Goal: Task Accomplishment & Management: Use online tool/utility

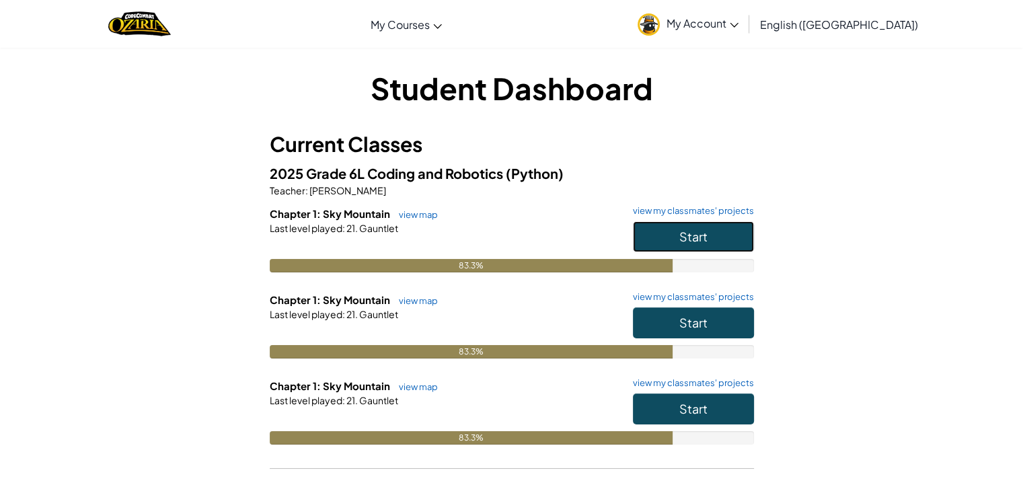
click at [665, 233] on button "Start" at bounding box center [693, 236] width 121 height 31
drag, startPoint x: 650, startPoint y: 230, endPoint x: 593, endPoint y: 155, distance: 94.6
click at [593, 155] on div "Current Classes 2025 Grade 6L Coding and Robotics (Python) Teacher : [PERSON_NA…" at bounding box center [512, 305] width 484 height 353
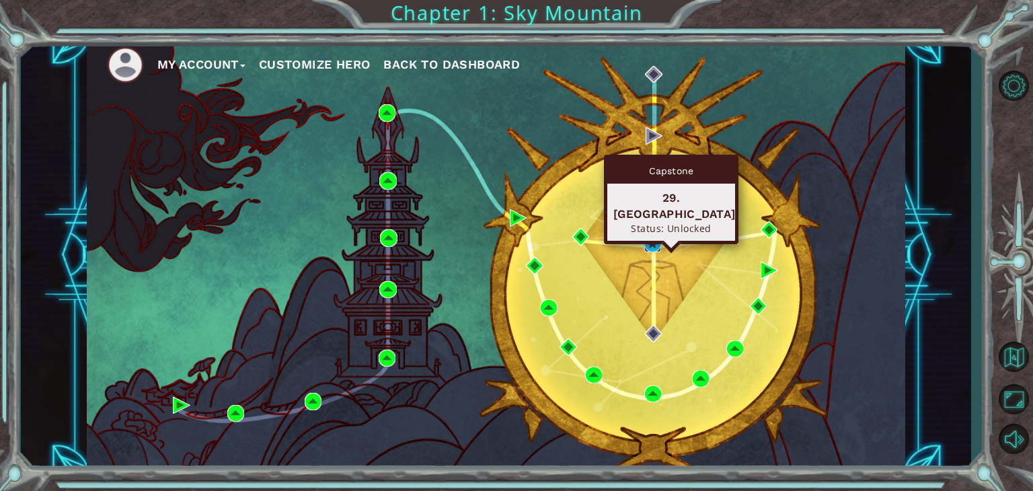
click at [647, 243] on img at bounding box center [652, 243] width 17 height 17
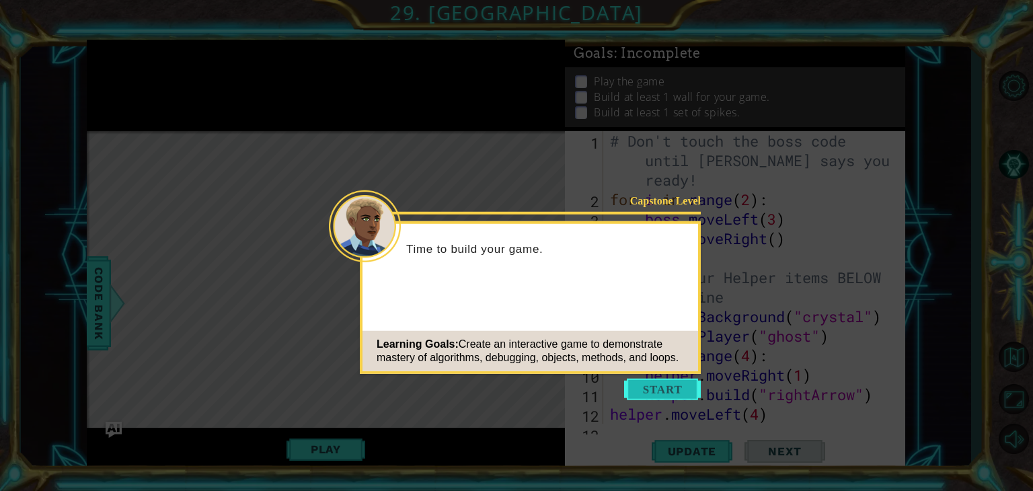
click at [648, 392] on button "Start" at bounding box center [662, 390] width 77 height 22
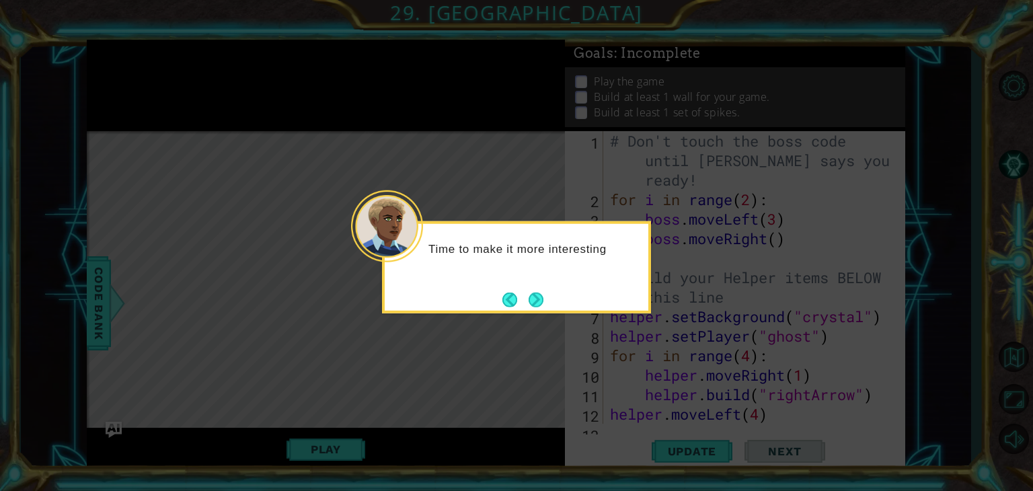
click at [564, 344] on icon at bounding box center [516, 245] width 1033 height 491
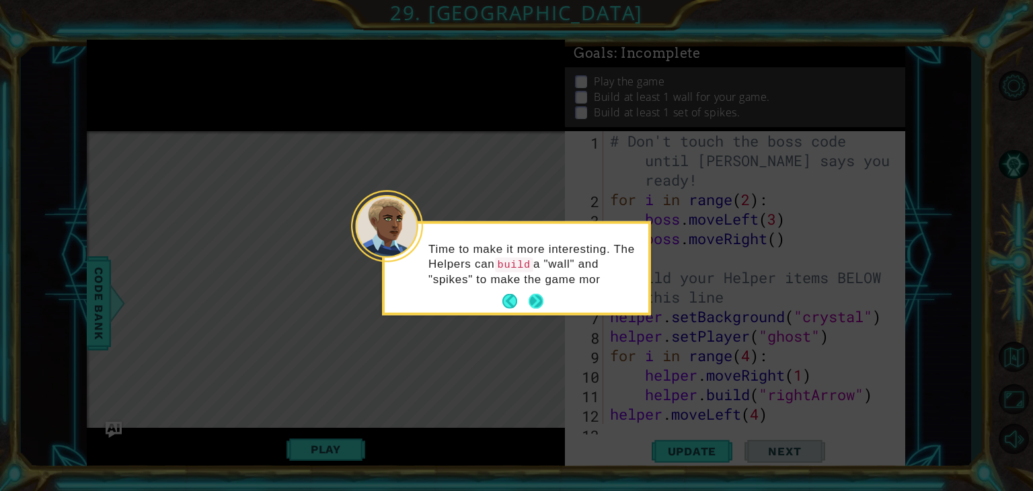
click at [535, 301] on button "Next" at bounding box center [535, 301] width 17 height 17
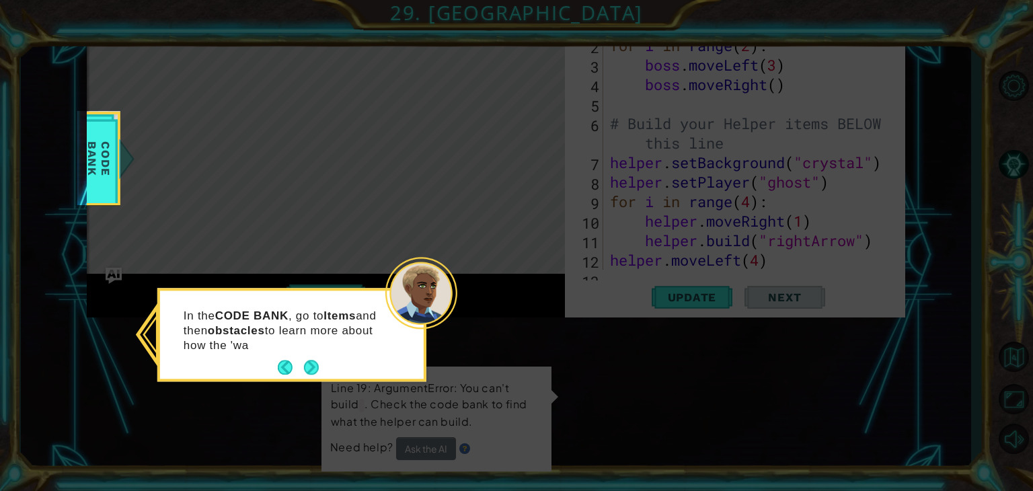
click at [325, 373] on div "In the CODE BANK , go to Items and then obstacles to learn more about how the '…" at bounding box center [292, 337] width 264 height 83
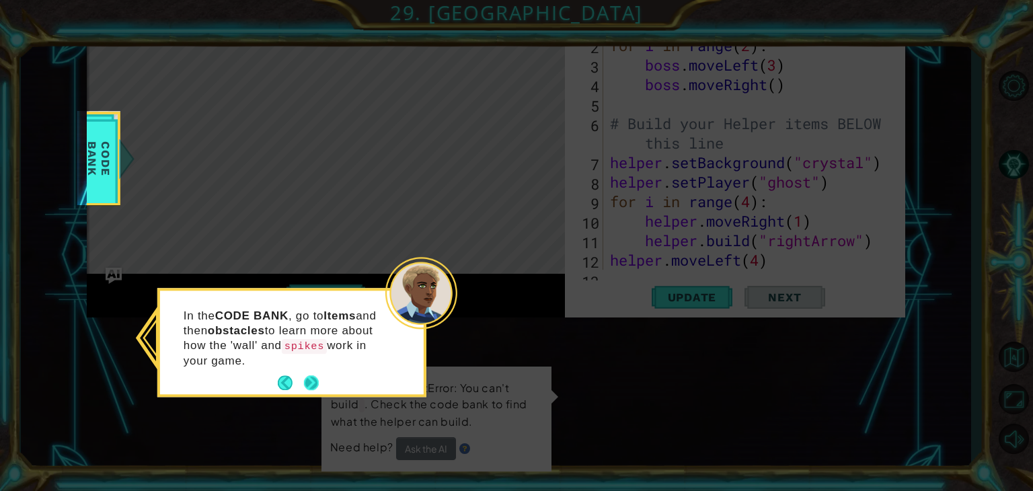
click at [307, 375] on button "Next" at bounding box center [311, 382] width 15 height 15
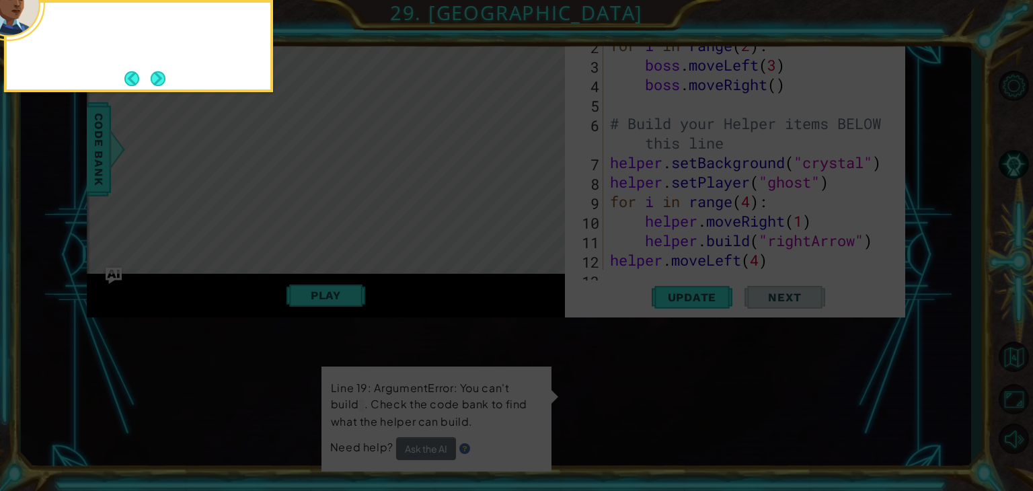
scroll to position [0, 0]
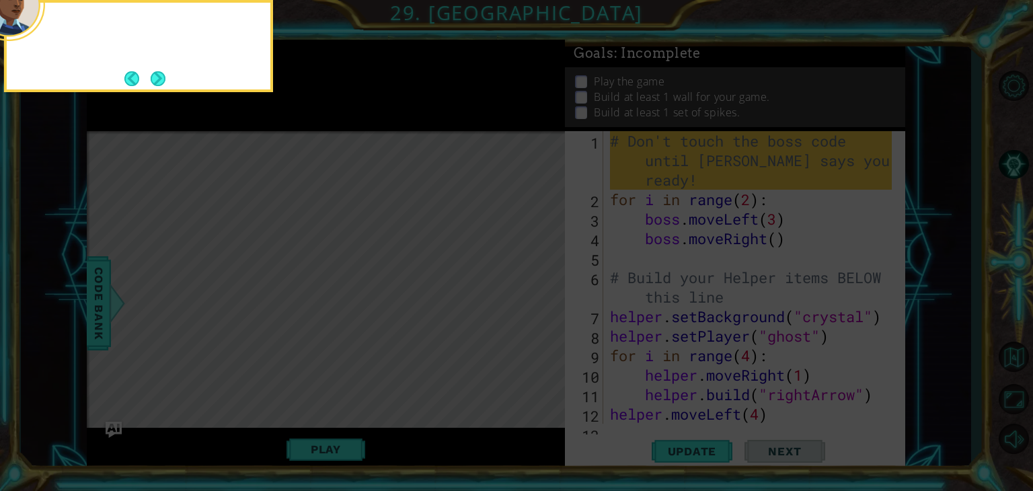
click at [307, 373] on icon at bounding box center [516, 73] width 1033 height 835
click at [152, 86] on button "Next" at bounding box center [158, 78] width 15 height 15
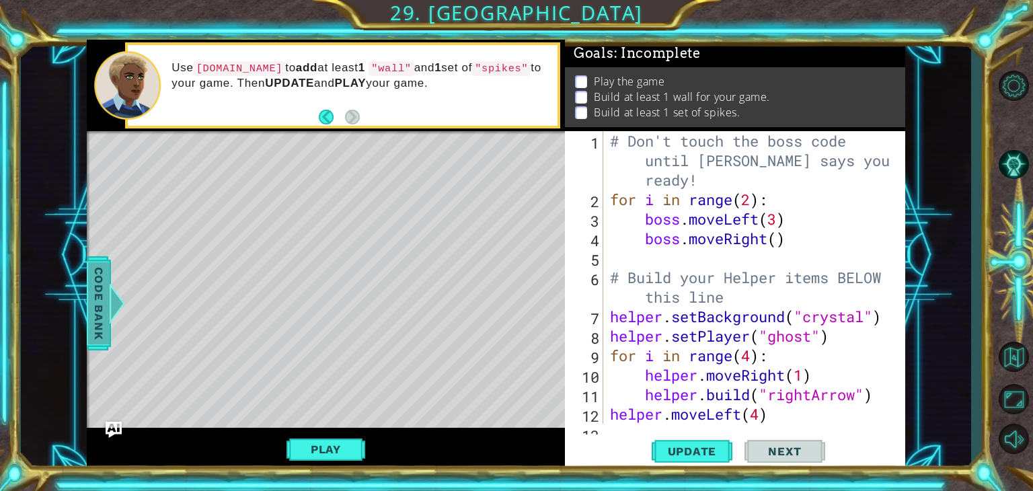
click at [102, 312] on span "Code Bank" at bounding box center [99, 303] width 22 height 82
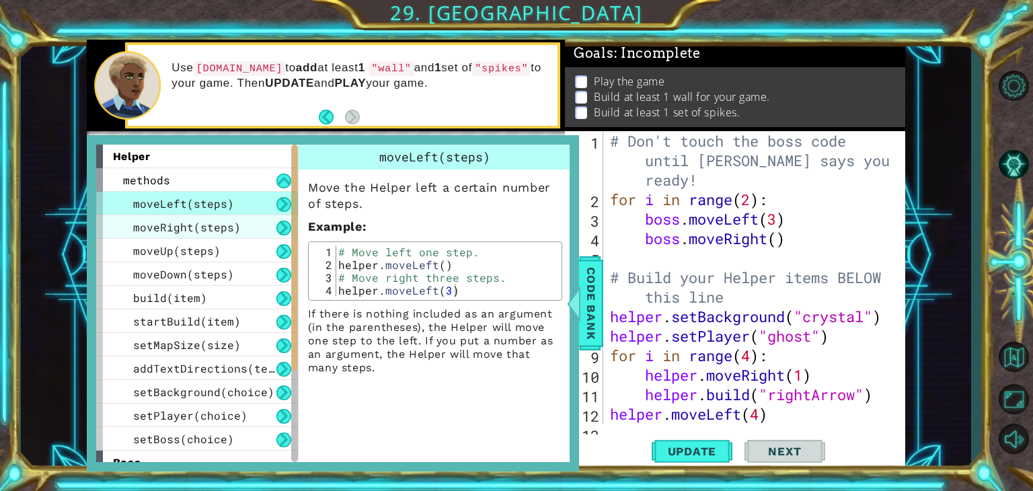
drag, startPoint x: 155, startPoint y: 228, endPoint x: 147, endPoint y: 224, distance: 9.0
click at [147, 224] on div "moveLeft(steps) moveRight(steps) moveUp(steps) moveDown(steps) build(item) star…" at bounding box center [197, 321] width 202 height 259
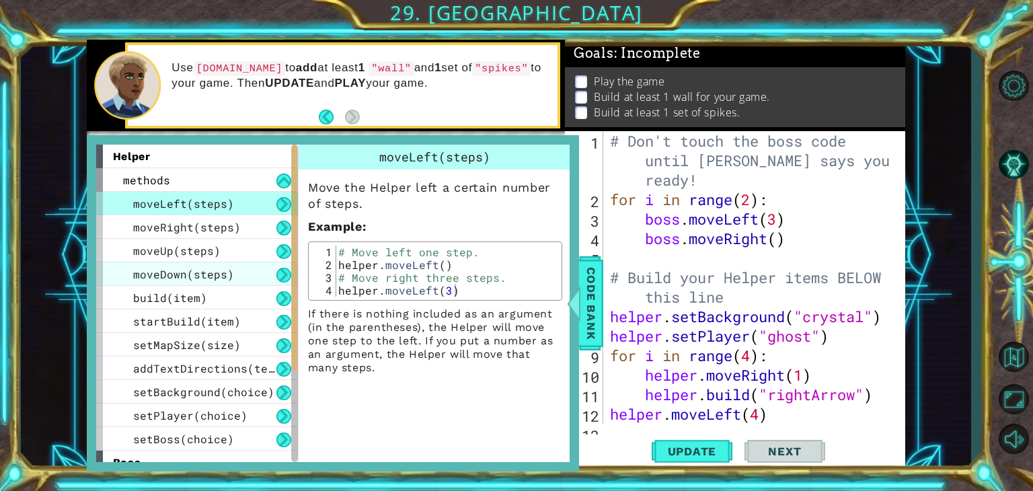
click at [279, 283] on div "moveDown(steps)" at bounding box center [197, 274] width 202 height 24
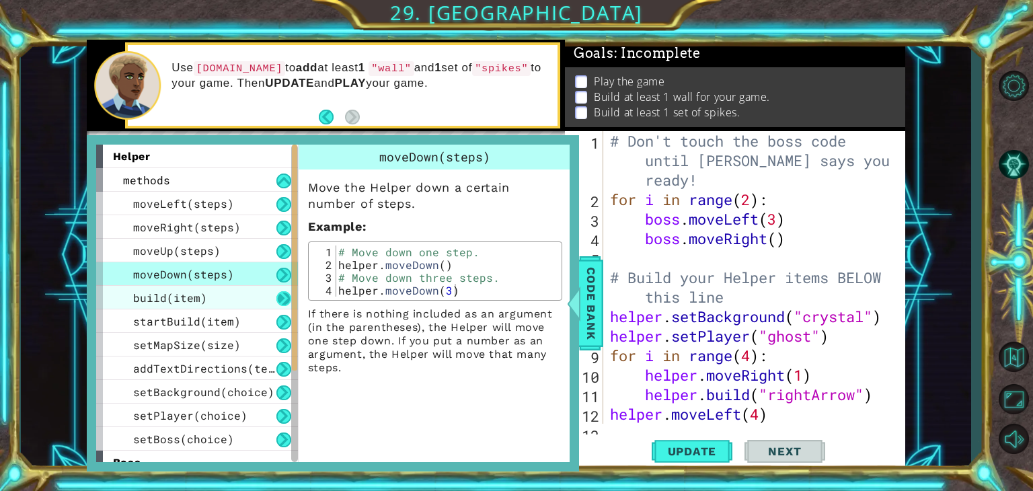
click at [280, 297] on button at bounding box center [283, 298] width 15 height 15
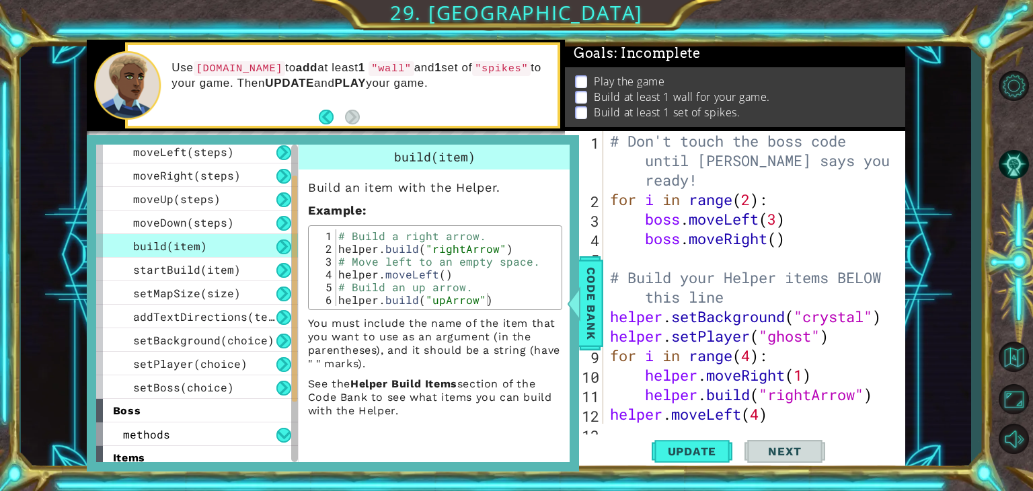
scroll to position [54, 0]
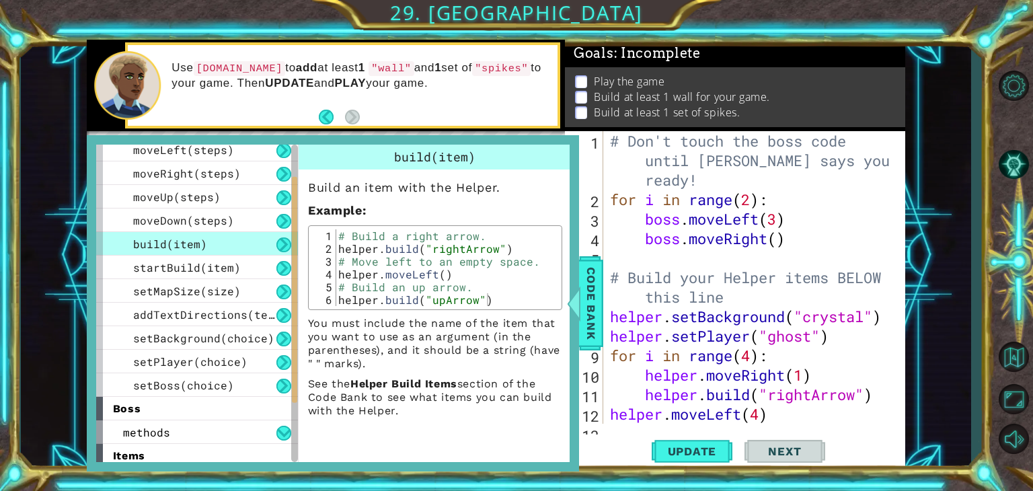
drag, startPoint x: 569, startPoint y: 317, endPoint x: 550, endPoint y: 370, distance: 56.6
click at [572, 361] on div "helper methods moveLeft(steps) moveRight(steps) moveUp(steps) moveDown(steps) b…" at bounding box center [333, 303] width 492 height 336
drag, startPoint x: 474, startPoint y: 343, endPoint x: 484, endPoint y: 404, distance: 62.0
click at [484, 404] on div "You must include the name of the item that you want to use as an argument (in t…" at bounding box center [435, 367] width 254 height 101
drag, startPoint x: 484, startPoint y: 404, endPoint x: 500, endPoint y: 295, distance: 110.8
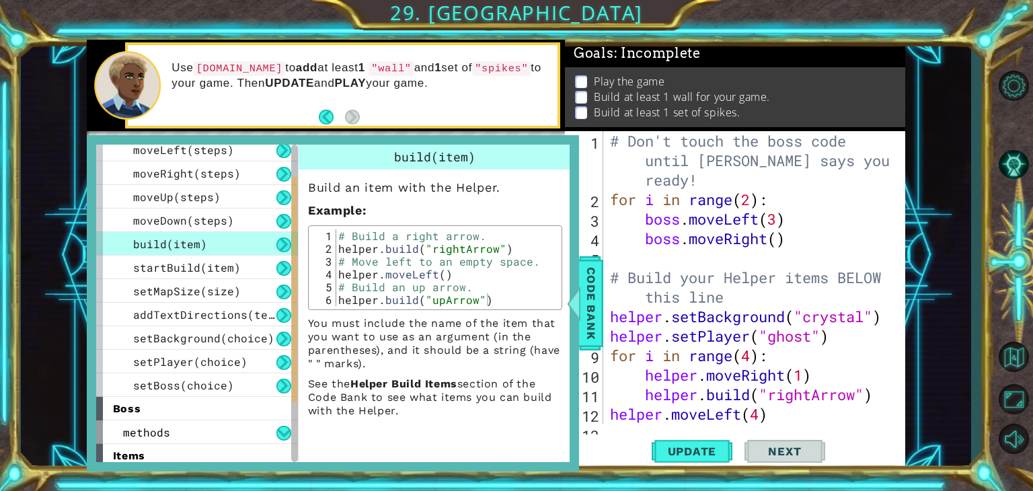
click at [500, 295] on div "Build an item with the Helper. Example : 1 2 3 4 5 6 # Build a right arrow. hel…" at bounding box center [435, 293] width 273 height 248
click at [590, 292] on span "Code Bank" at bounding box center [591, 303] width 22 height 82
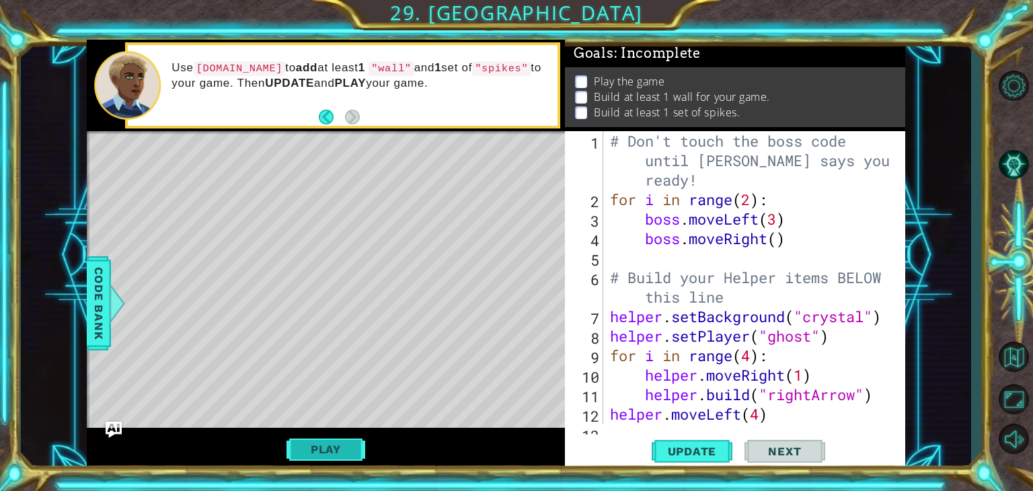
click at [309, 458] on button "Play" at bounding box center [326, 450] width 79 height 26
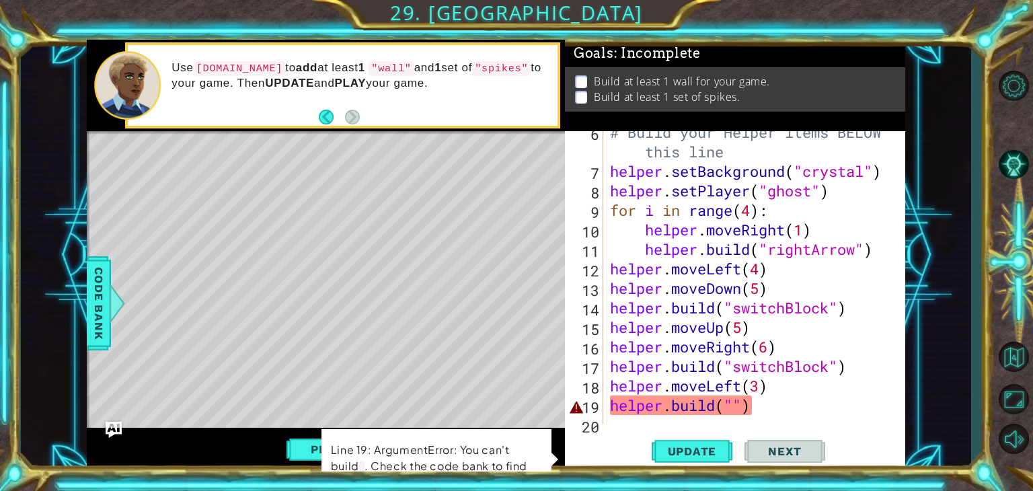
scroll to position [175, 0]
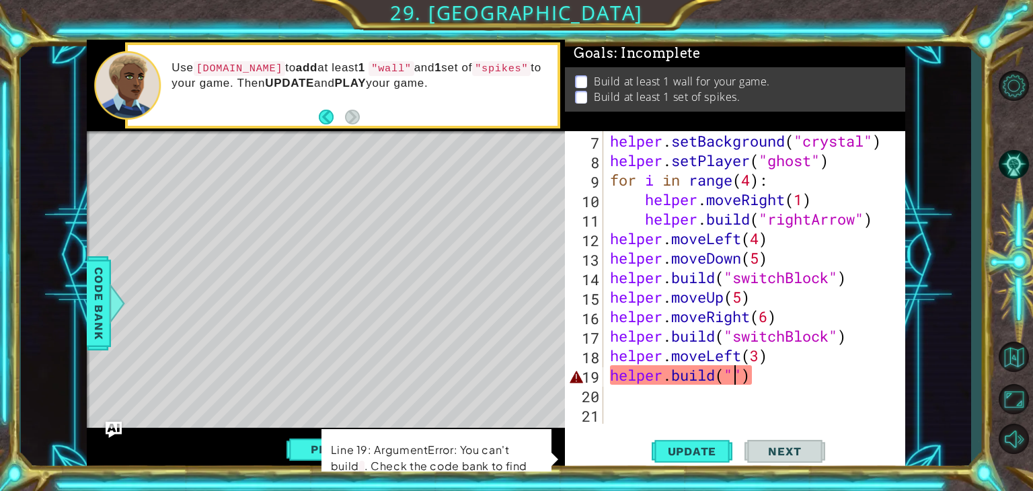
click at [733, 375] on div "# Build your Helper items BELOW this line helper . setBackground ( "crystal" ) …" at bounding box center [752, 267] width 291 height 351
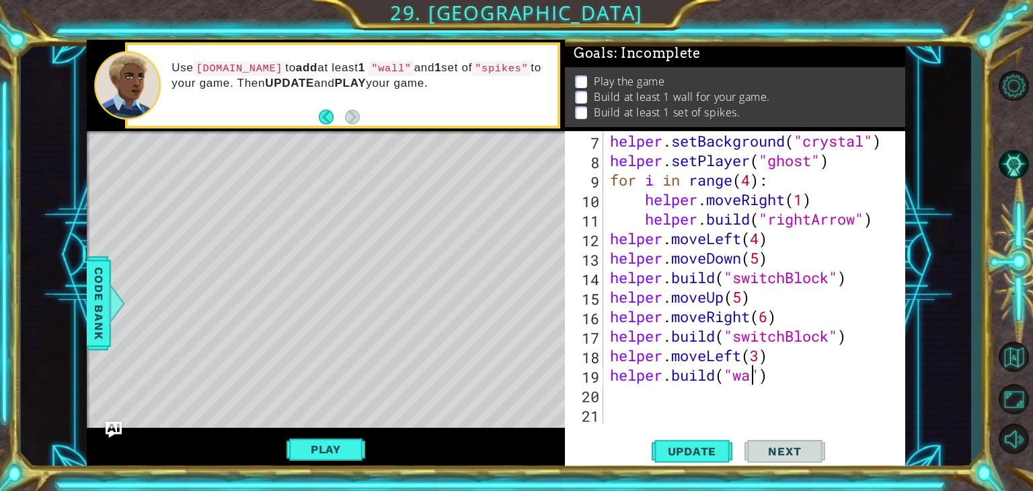
scroll to position [0, 7]
click at [700, 451] on span "Update" at bounding box center [692, 451] width 76 height 13
click at [88, 314] on span "Code Bank" at bounding box center [99, 303] width 22 height 82
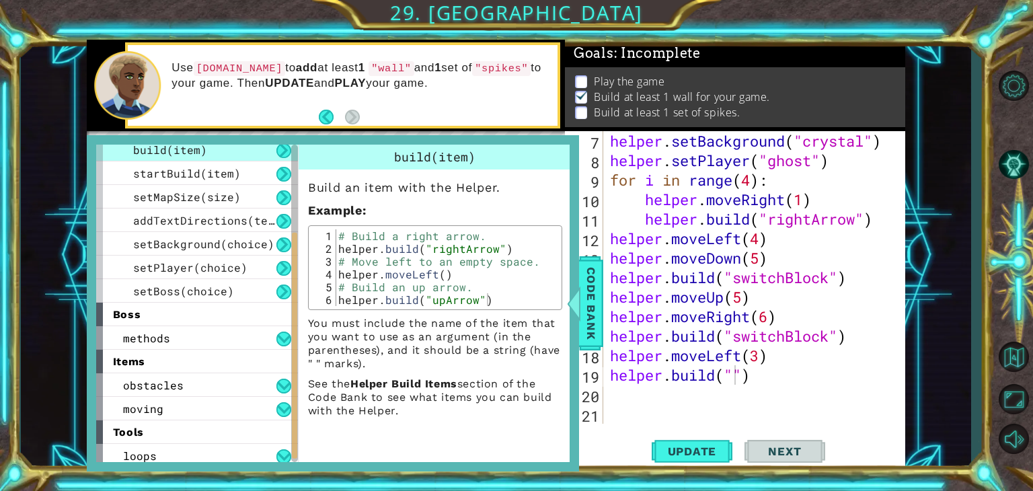
scroll to position [153, 0]
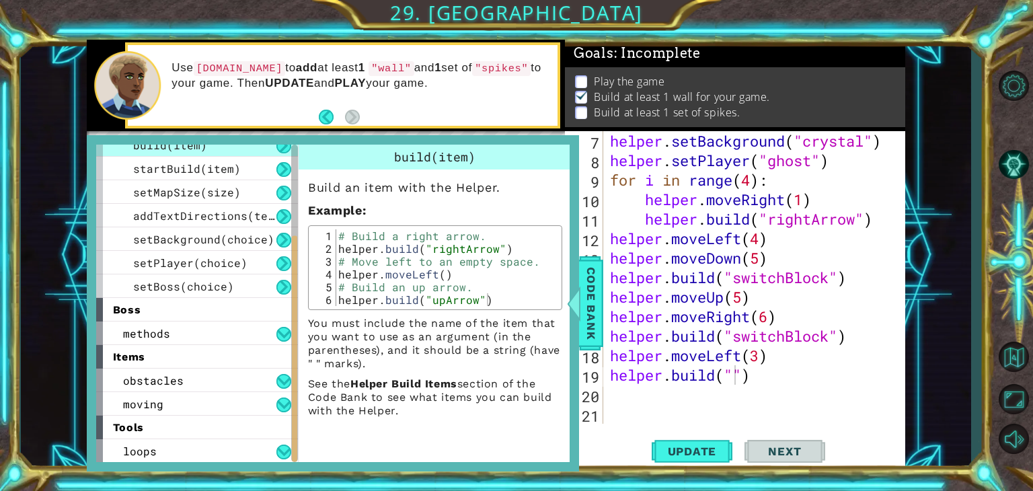
drag, startPoint x: 291, startPoint y: 359, endPoint x: 297, endPoint y: 457, distance: 97.7
click at [297, 457] on div at bounding box center [294, 303] width 7 height 317
click at [281, 402] on button at bounding box center [283, 405] width 15 height 15
click at [299, 412] on div "build(item) Build an item with the Helper. Example : 1 2 3 4 5 6 # Build a righ…" at bounding box center [436, 303] width 277 height 317
drag, startPoint x: 289, startPoint y: 396, endPoint x: 291, endPoint y: 442, distance: 45.8
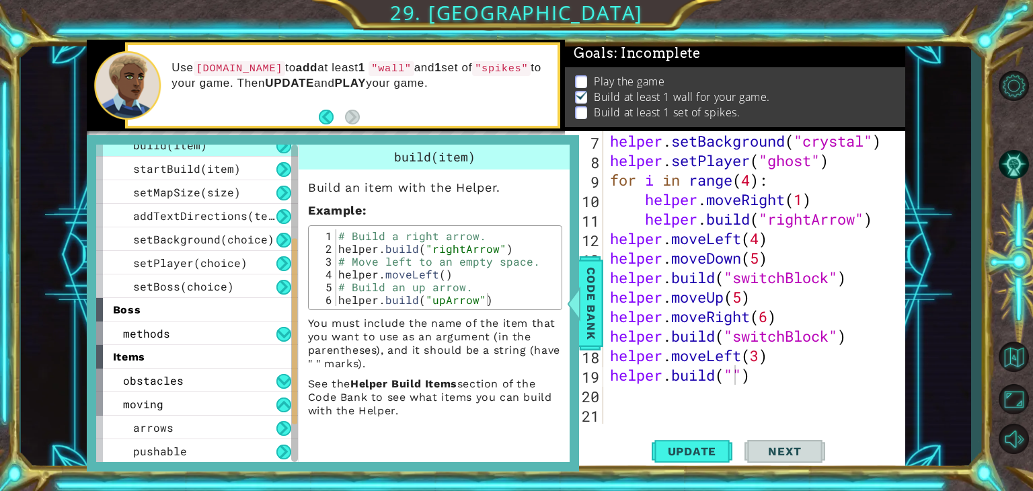
click at [291, 442] on div "helper methods moveLeft(steps) moveRight(steps) moveUp(steps) moveDown(steps) b…" at bounding box center [197, 303] width 202 height 317
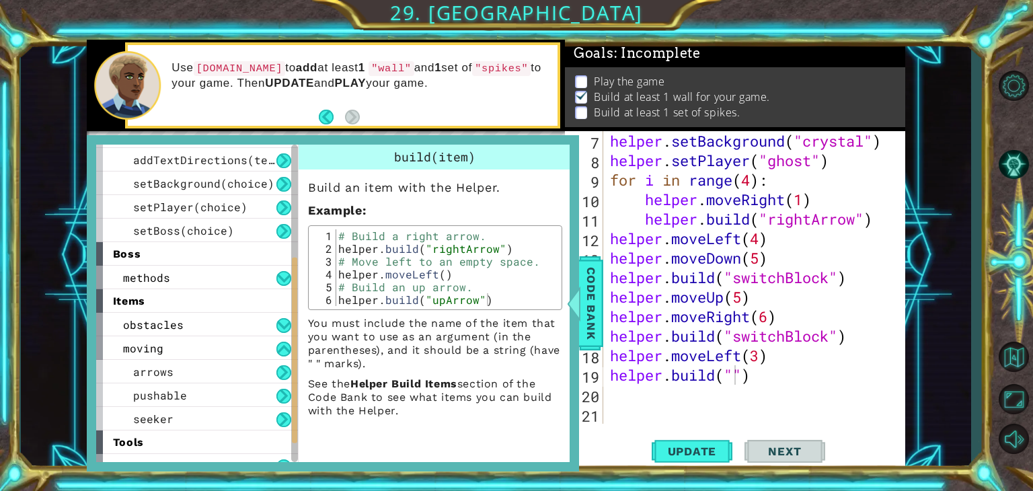
scroll to position [223, 0]
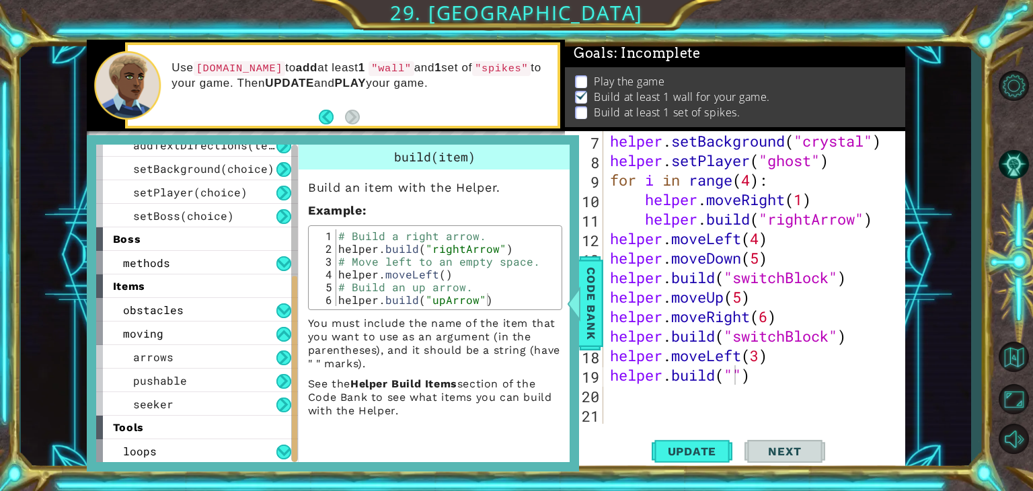
drag, startPoint x: 294, startPoint y: 339, endPoint x: 293, endPoint y: 391, distance: 51.8
click at [293, 391] on div at bounding box center [294, 369] width 5 height 186
click at [279, 381] on button at bounding box center [283, 381] width 15 height 15
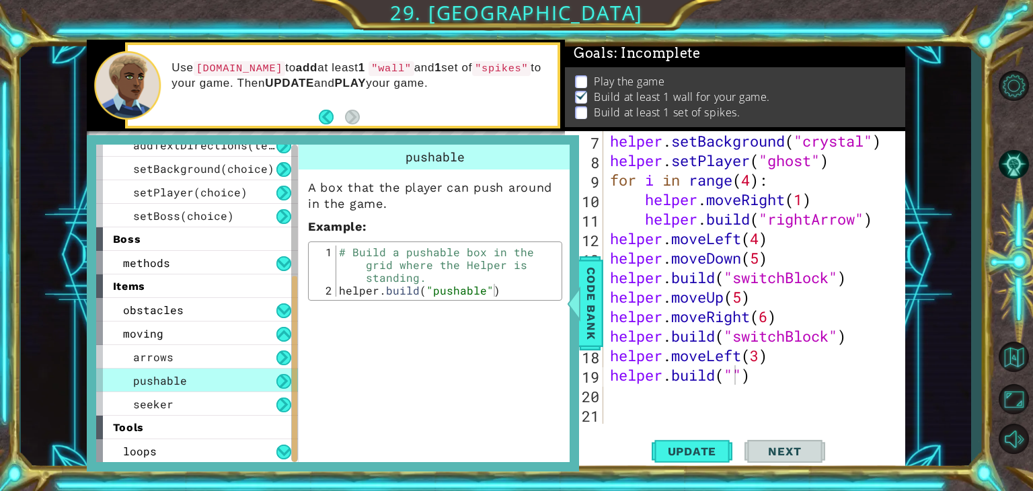
click at [735, 379] on div "# Build your Helper items BELOW this line helper . setBackground ( "crystal" ) …" at bounding box center [752, 267] width 291 height 351
type textarea "[DOMAIN_NAME]("pushable")"
click at [592, 299] on span "Code Bank" at bounding box center [591, 303] width 22 height 82
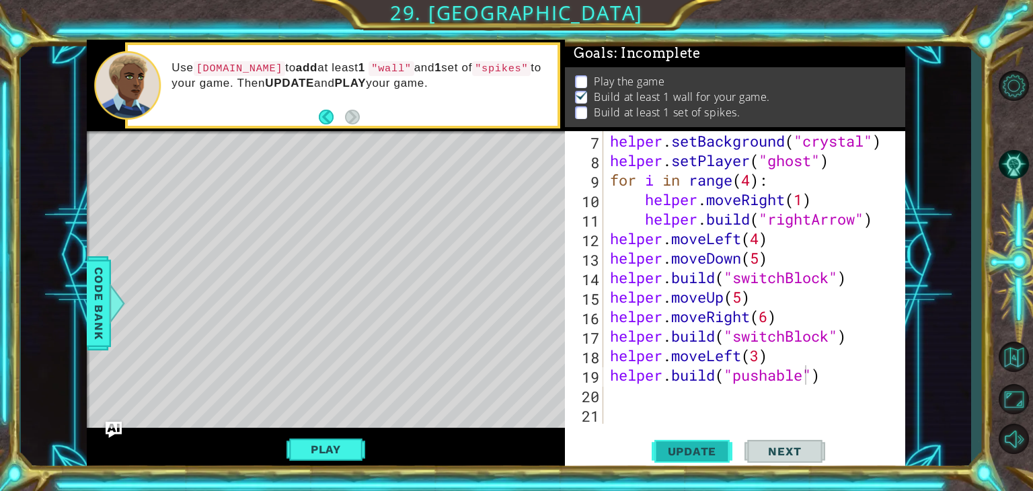
click at [720, 444] on button "Update" at bounding box center [692, 451] width 81 height 34
click at [387, 170] on div "Level Map" at bounding box center [397, 329] width 621 height 396
click at [687, 408] on div "# Build your Helper items BELOW this line helper . setBackground ( "crystal" ) …" at bounding box center [752, 267] width 291 height 351
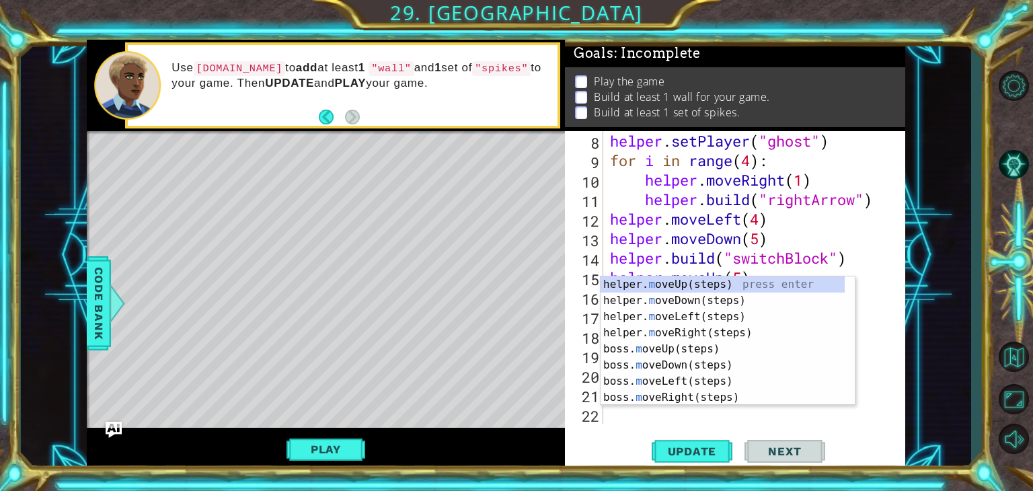
scroll to position [194, 0]
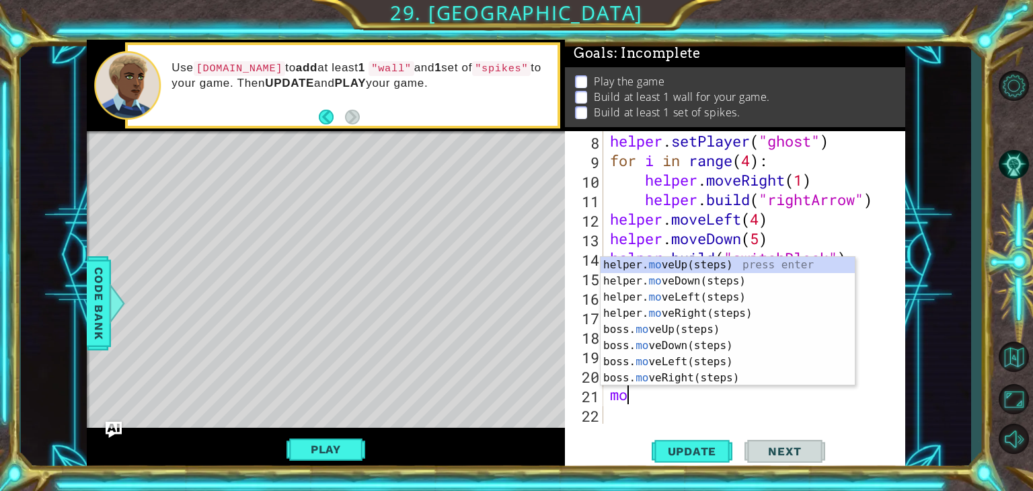
type textarea "mov"
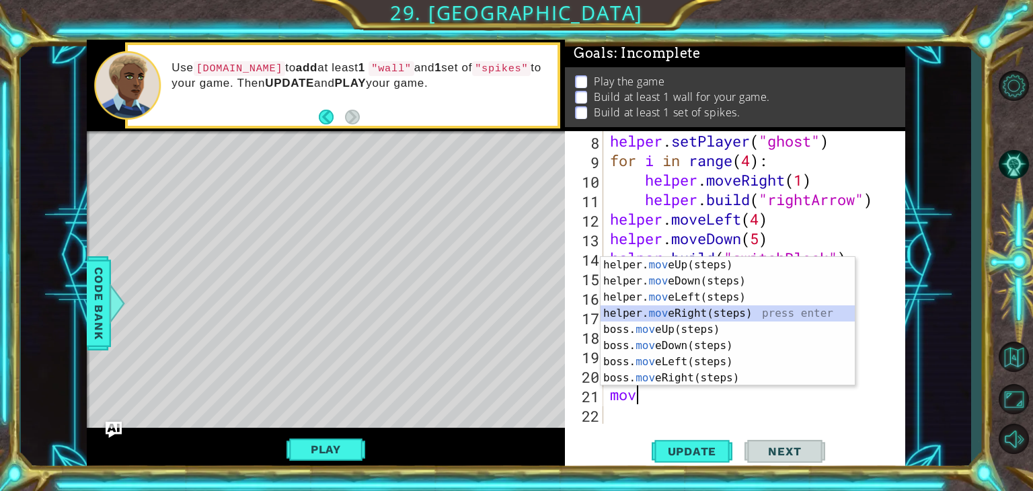
click at [662, 315] on div "helper. mov eUp(steps) press enter helper. mov eDown(steps) press enter helper.…" at bounding box center [728, 337] width 254 height 161
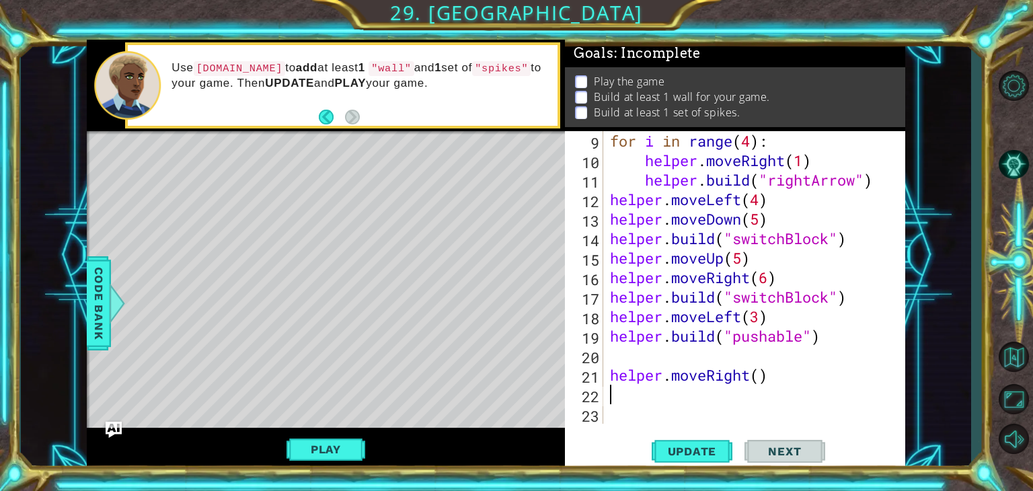
scroll to position [215, 0]
click at [685, 362] on div "for i in range ( 4 ) : helper . moveRight ( 1 ) helper . build ( "rightArrow" )…" at bounding box center [752, 297] width 291 height 332
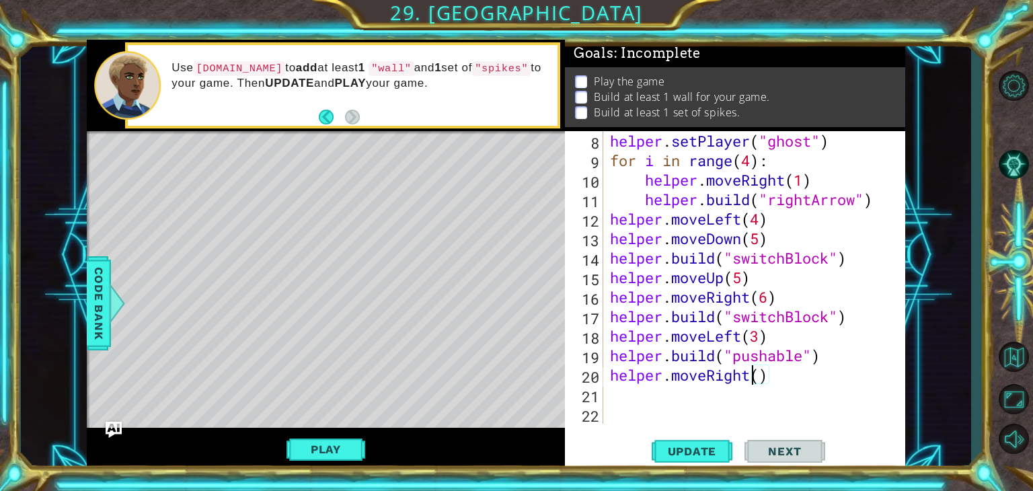
click at [751, 380] on div "helper . setPlayer ( "ghost" ) for i in range ( 4 ) : helper . moveRight ( 1 ) …" at bounding box center [752, 297] width 291 height 332
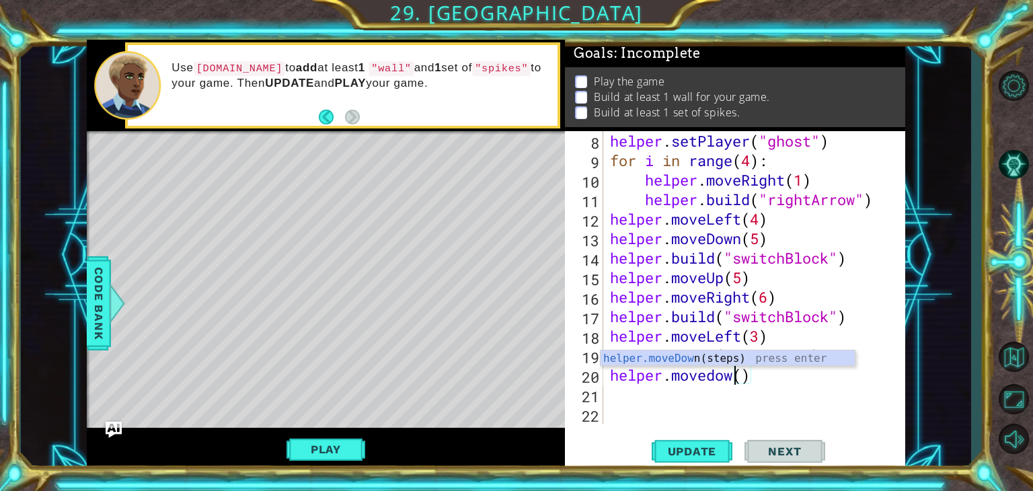
scroll to position [0, 5]
click at [712, 356] on div "helper.moveDown (steps) press enter" at bounding box center [728, 374] width 254 height 48
type textarea "helper.moveDown"
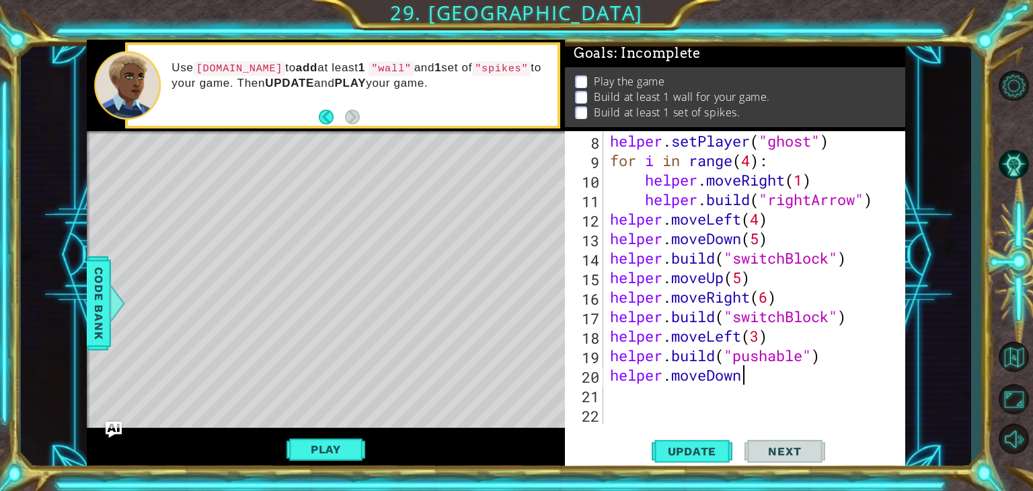
scroll to position [0, 0]
type textarea "9"
click at [751, 375] on div "helper . setPlayer ( "ghost" ) for i in range ( 4 ) : helper . moveRight ( 1 ) …" at bounding box center [752, 297] width 291 height 332
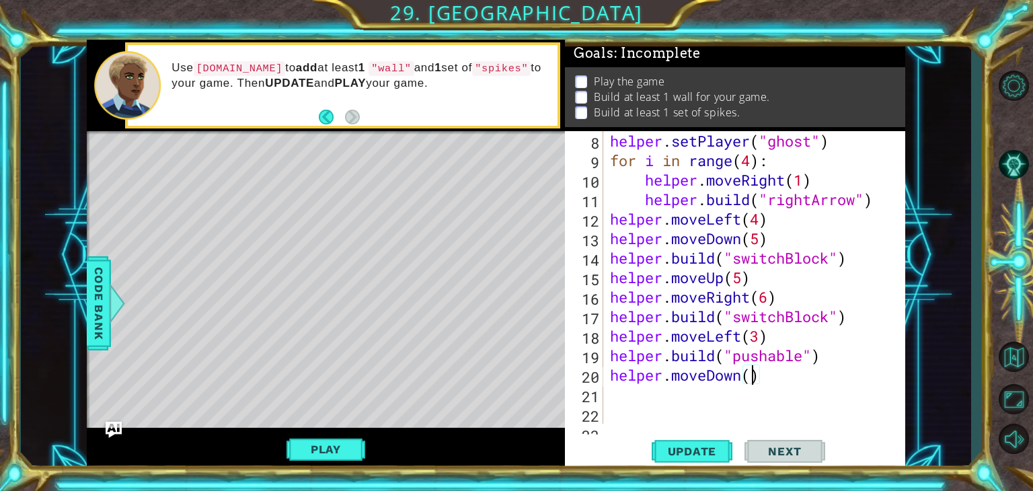
type textarea "helper.moveDown(1)"
click at [642, 396] on div "helper . setPlayer ( "ghost" ) for i in range ( 4 ) : helper . moveRight ( 1 ) …" at bounding box center [752, 297] width 291 height 332
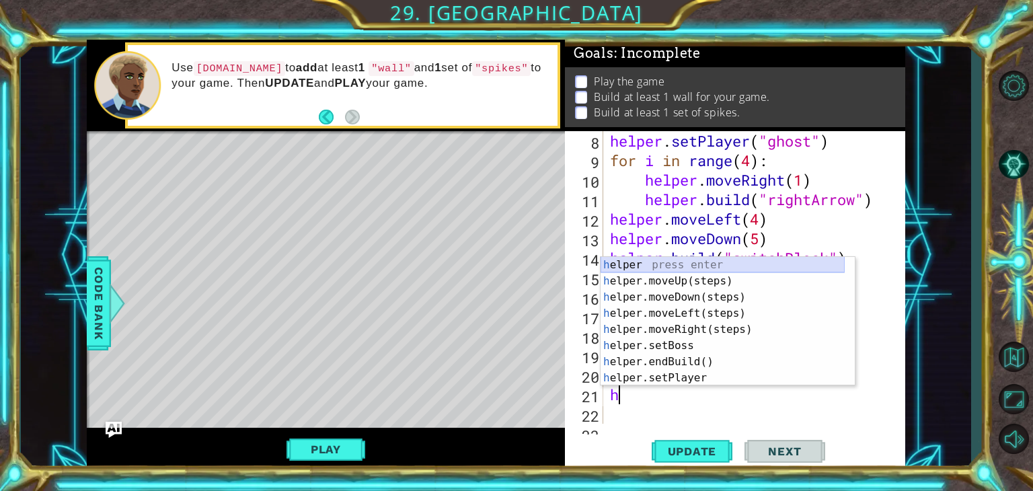
click at [628, 263] on div "h elper press enter h elper.moveUp(steps) press enter h elper.moveDown(steps) p…" at bounding box center [723, 337] width 244 height 161
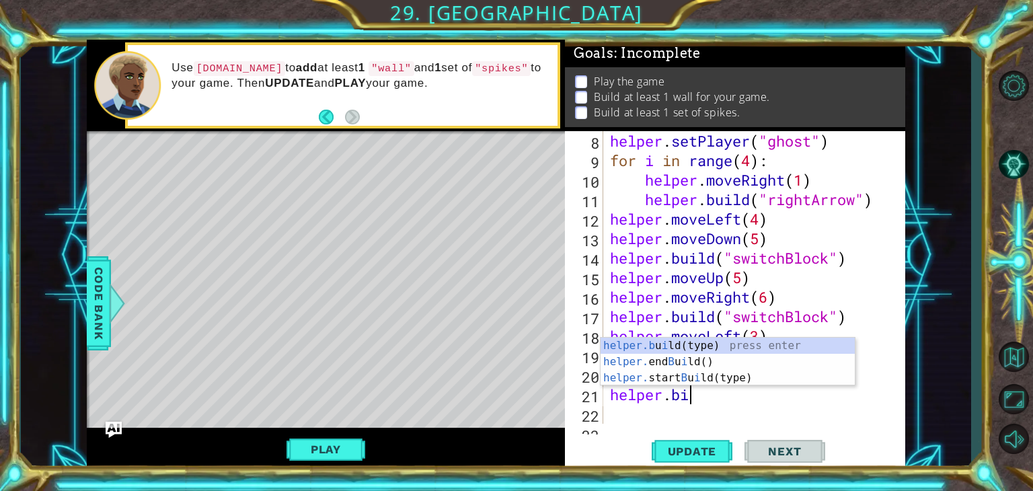
scroll to position [0, 3]
click at [685, 346] on div "helper.[PERSON_NAME](type) press enter helper. end B u i ld() press enter helpe…" at bounding box center [728, 378] width 254 height 81
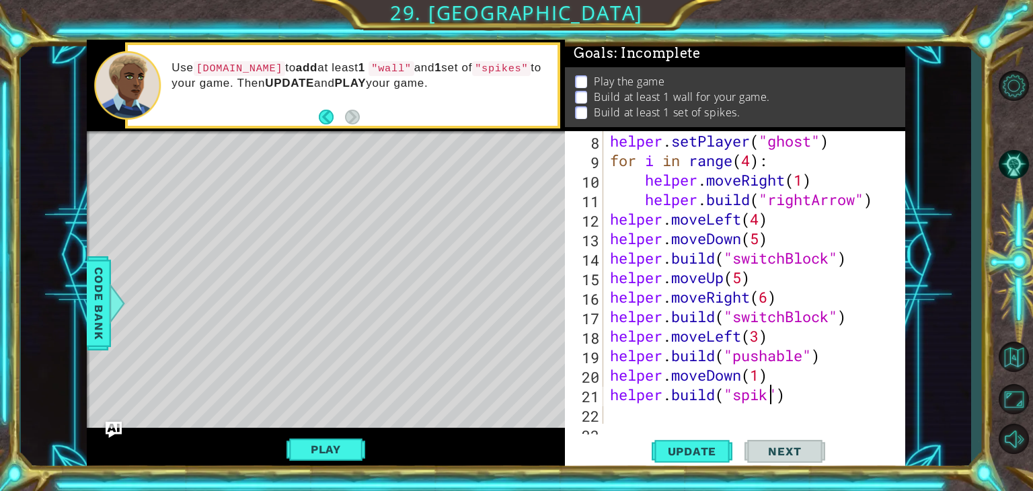
scroll to position [0, 7]
click at [609, 379] on div "helper . setPlayer ( "ghost" ) for i in range ( 4 ) : helper . moveRight ( 1 ) …" at bounding box center [752, 297] width 291 height 332
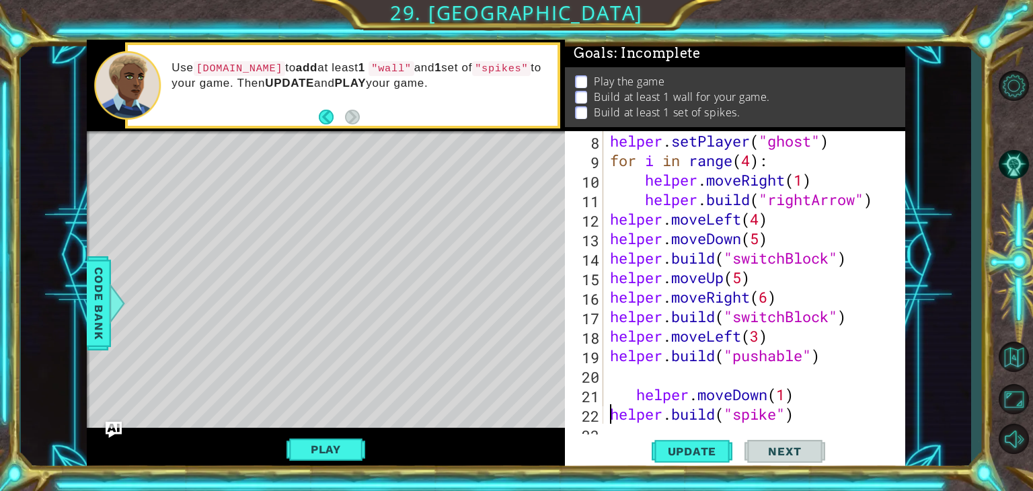
click at [608, 415] on div "helper . setPlayer ( "ghost" ) for i in range ( 4 ) : helper . moveRight ( 1 ) …" at bounding box center [752, 297] width 291 height 332
type textarea "[DOMAIN_NAME]("spike")"
click at [612, 375] on div "helper . setPlayer ( "ghost" ) for i in range ( 4 ) : helper . moveRight ( 1 ) …" at bounding box center [752, 297] width 291 height 332
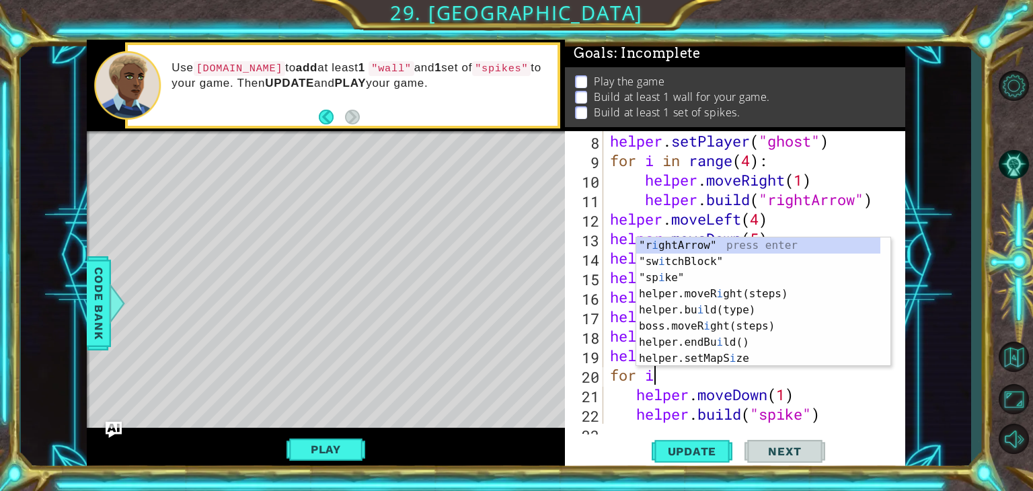
scroll to position [0, 1]
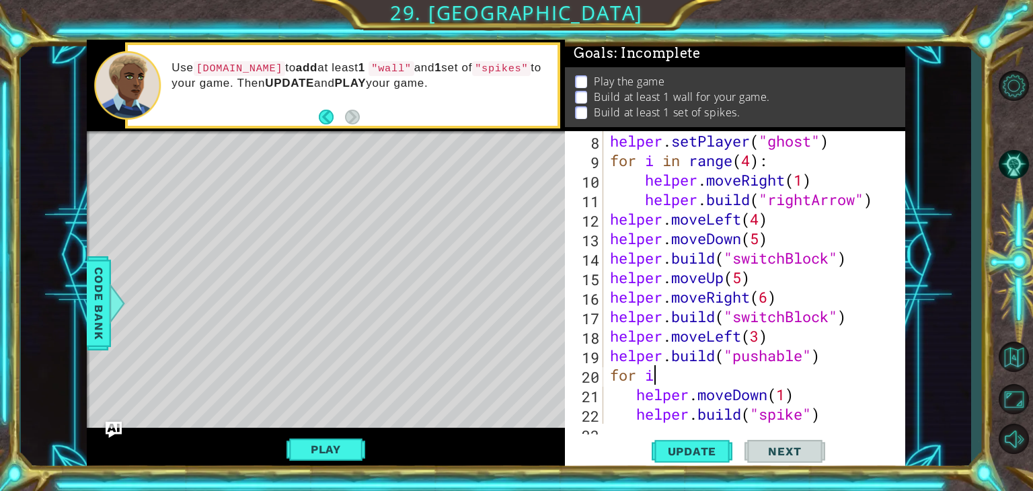
click at [656, 375] on div "helper . setPlayer ( "ghost" ) for i in range ( 4 ) : helper . moveRight ( 1 ) …" at bounding box center [752, 297] width 291 height 332
click at [769, 162] on div "helper . setPlayer ( "ghost" ) for i in range ( 4 ) : helper . moveRight ( 1 ) …" at bounding box center [752, 297] width 291 height 332
click at [769, 162] on div "helper . setPlayer ( "ghost" ) for i in range ( 4 ) : helper . moveRight ( 1 ) …" at bounding box center [749, 277] width 285 height 293
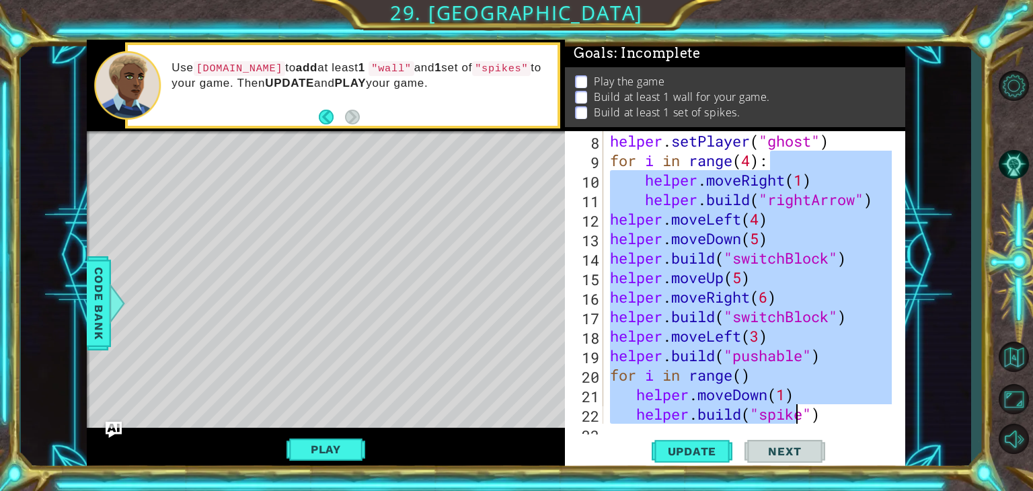
drag, startPoint x: 769, startPoint y: 162, endPoint x: 792, endPoint y: 407, distance: 246.0
click at [792, 407] on div "helper . setPlayer ( "ghost" ) for i in range ( 4 ) : helper . moveRight ( 1 ) …" at bounding box center [752, 297] width 291 height 332
click at [920, 278] on div "1 ההההההההההההההההההההההההההההההההההההההההההההההההההההההההההההההההההההההההההההה…" at bounding box center [496, 255] width 950 height 432
click at [958, 137] on div "1 ההההההההההההההההההההההההההההההההההההההההההההההההההההההההההההההההההההההההההההה…" at bounding box center [496, 255] width 950 height 432
click at [848, 241] on div "helper . setPlayer ( "ghost" ) for i in range ( 4 ) : helper . moveRight ( 1 ) …" at bounding box center [749, 277] width 285 height 293
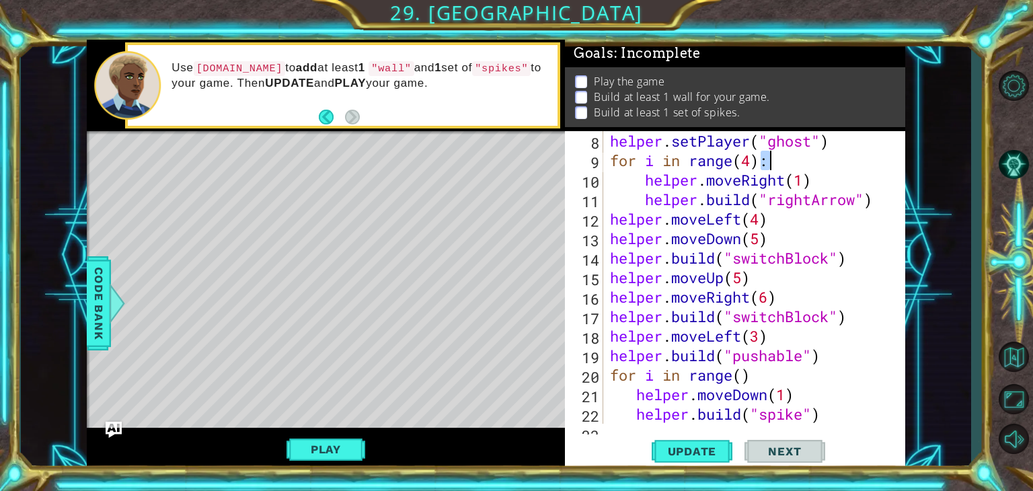
scroll to position [0, 7]
drag, startPoint x: 761, startPoint y: 165, endPoint x: 772, endPoint y: 165, distance: 10.8
click at [772, 165] on div "helper . setPlayer ( "ghost" ) for i in range ( 4 ) v helper . moveRight ( 1 ) …" at bounding box center [752, 297] width 291 height 332
click at [798, 400] on div "helper . setPlayer ( "ghost" ) for i in range ( 4 ) : helper . moveRight ( 1 ) …" at bounding box center [752, 297] width 291 height 332
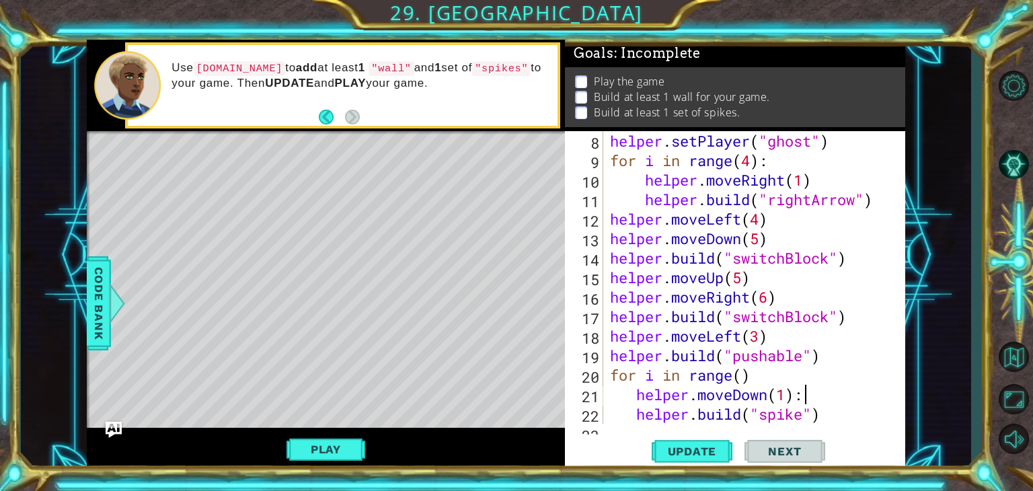
scroll to position [0, 7]
click at [761, 369] on div "helper . setPlayer ( "ghost" ) for i in range ( 4 ) : helper . moveRight ( 1 ) …" at bounding box center [752, 297] width 291 height 332
click at [745, 377] on div "helper . setPlayer ( "ghost" ) for i in range ( 4 ) : helper . moveRight ( 1 ) …" at bounding box center [752, 297] width 291 height 332
click at [706, 454] on span "Update" at bounding box center [692, 451] width 76 height 13
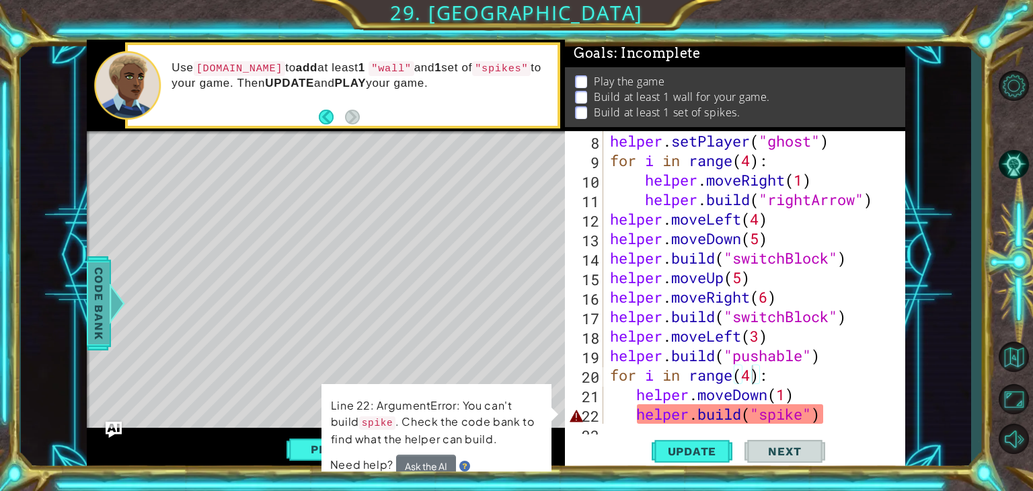
click at [120, 302] on div at bounding box center [116, 303] width 17 height 40
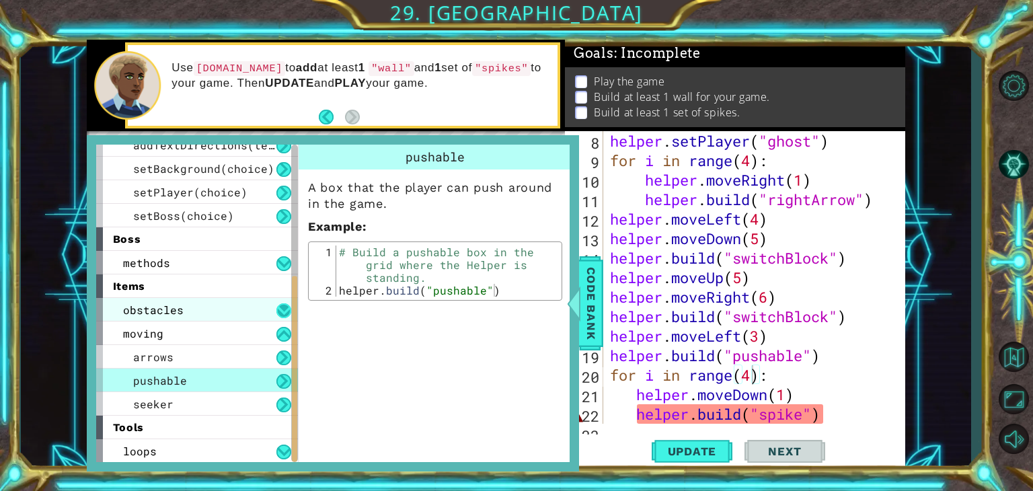
click at [281, 310] on button at bounding box center [283, 310] width 15 height 15
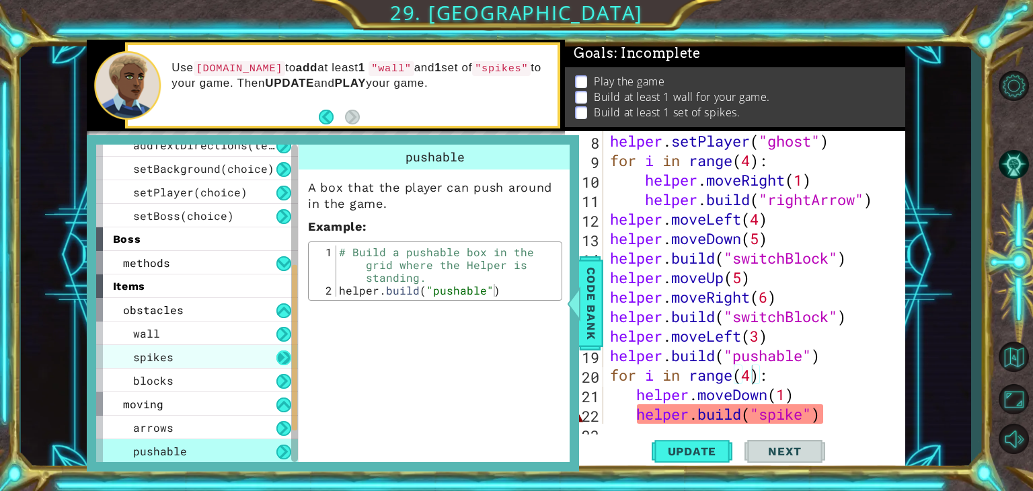
click at [278, 350] on button at bounding box center [283, 357] width 15 height 15
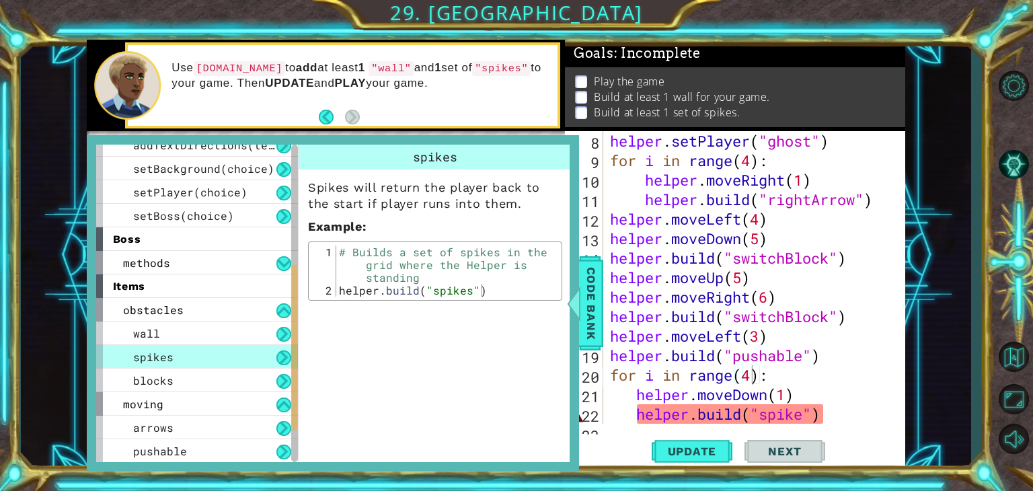
click at [805, 416] on div "helper . setPlayer ( "ghost" ) for i in range ( 4 ) : helper . moveRight ( 1 ) …" at bounding box center [752, 297] width 291 height 332
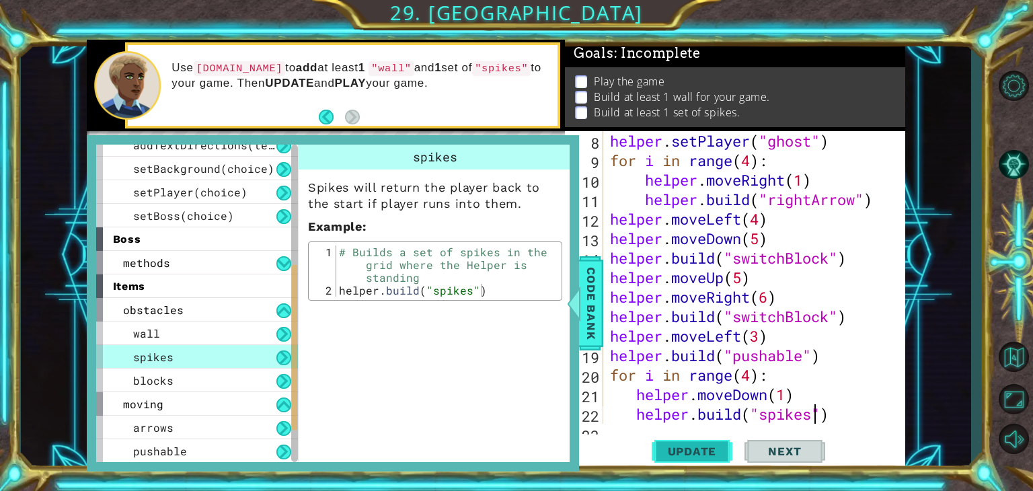
type textarea "[DOMAIN_NAME]("spikes")"
click at [707, 455] on span "Update" at bounding box center [692, 451] width 76 height 13
click at [593, 322] on span "Code Bank" at bounding box center [591, 303] width 22 height 82
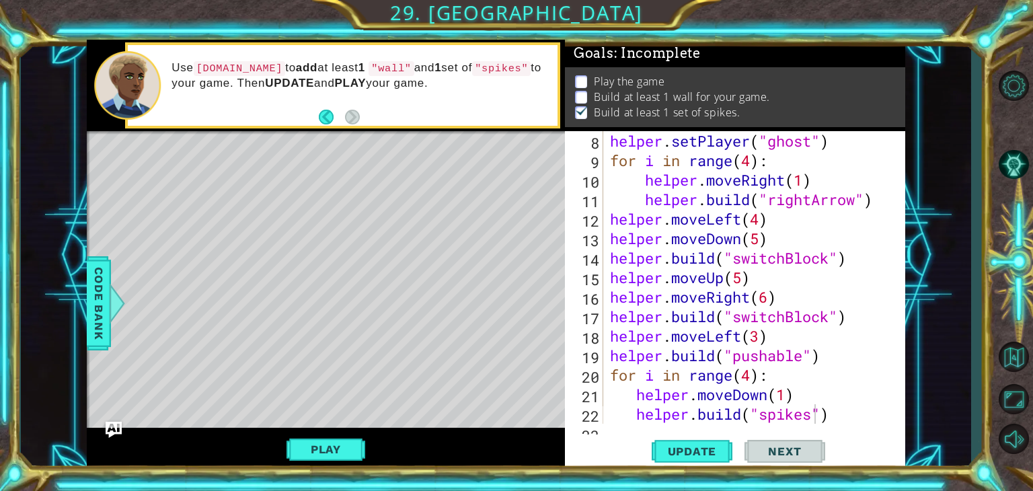
click at [317, 385] on div "Level Map" at bounding box center [397, 329] width 621 height 396
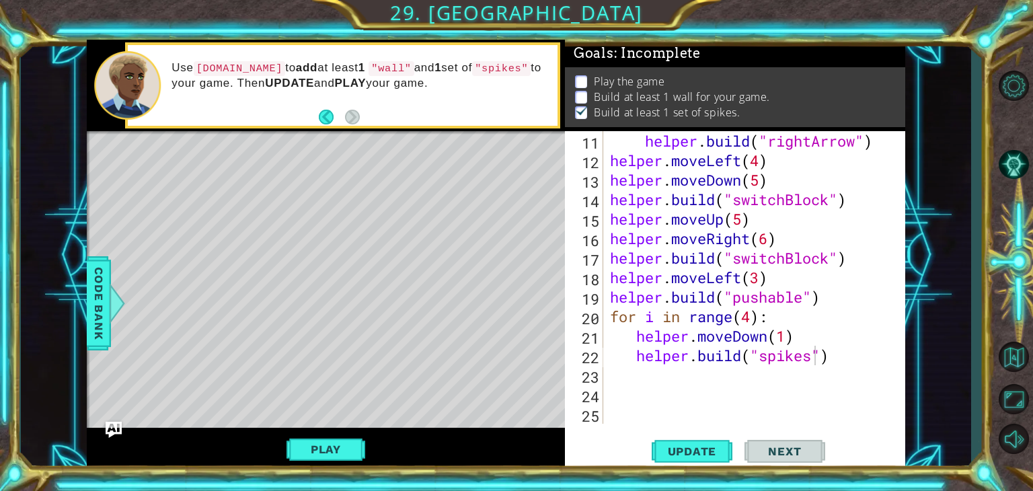
scroll to position [0, 0]
click at [630, 383] on div "helper . moveRight ( 1 ) helper . build ( "rightArrow" ) helper . moveLeft ( 4 …" at bounding box center [752, 278] width 291 height 332
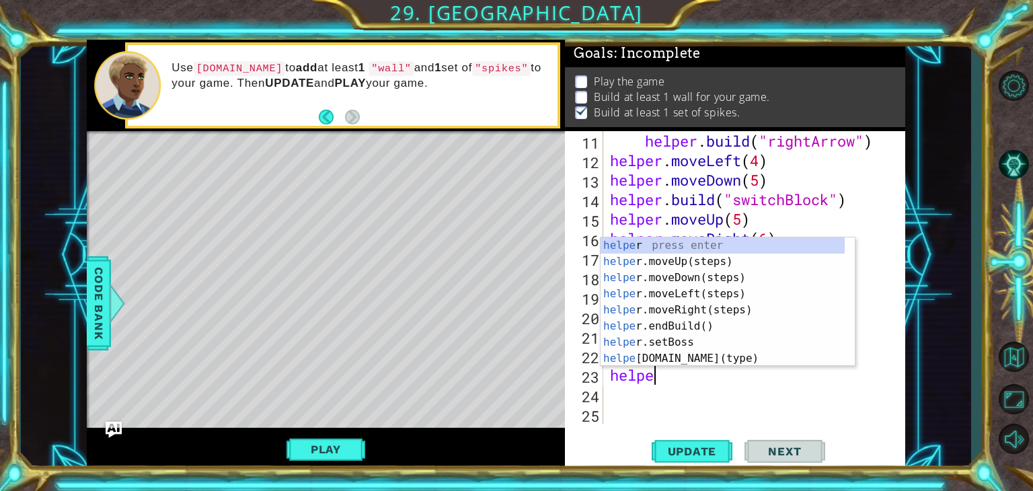
type textarea "helper"
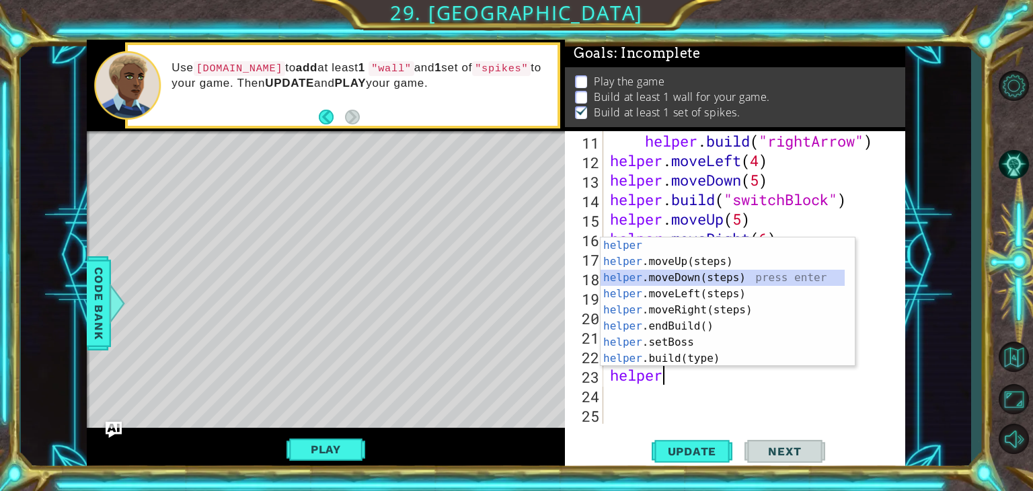
click at [667, 275] on div "helper press enter helper .moveUp(steps) press enter helper .moveDown(steps) pr…" at bounding box center [723, 317] width 244 height 161
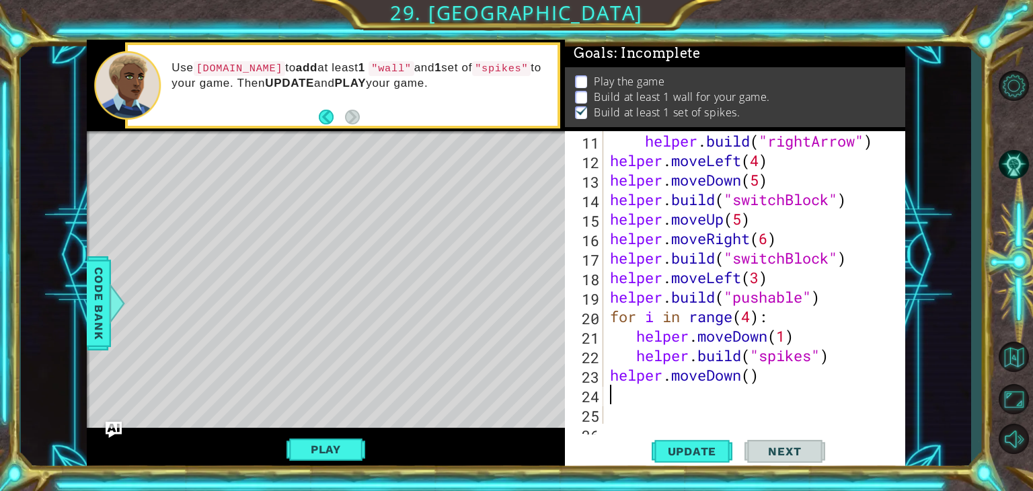
scroll to position [0, 0]
click at [748, 377] on div "helper . moveRight ( 1 ) helper . build ( "rightArrow" ) helper . moveLeft ( 4 …" at bounding box center [752, 278] width 291 height 332
type textarea "helper.moveDown(1)"
click at [621, 393] on div "helper . moveRight ( 1 ) helper . build ( "rightArrow" ) helper . moveLeft ( 4 …" at bounding box center [752, 278] width 291 height 332
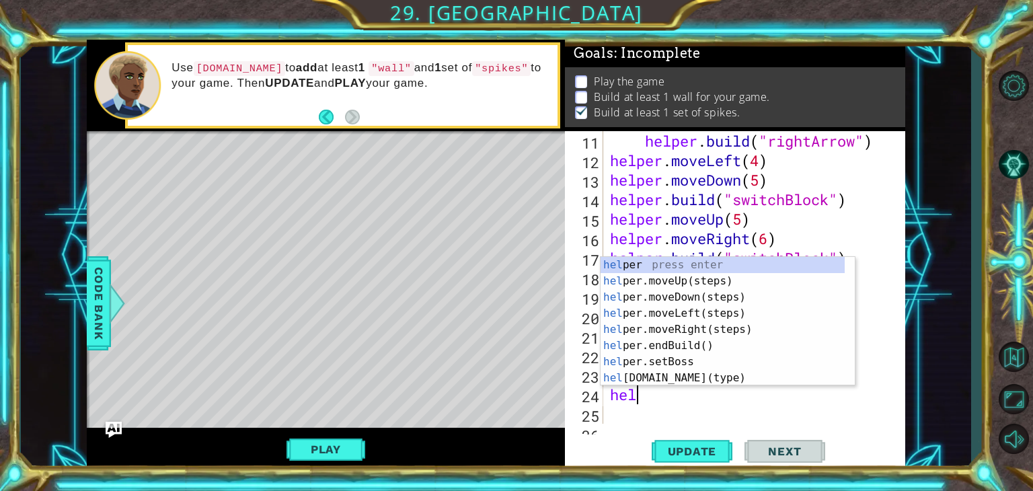
scroll to position [0, 0]
type textarea "helpr"
click at [655, 264] on div "help e r press enter help e r .moveUp(steps) press enter help e r .moveDown(ste…" at bounding box center [723, 337] width 244 height 161
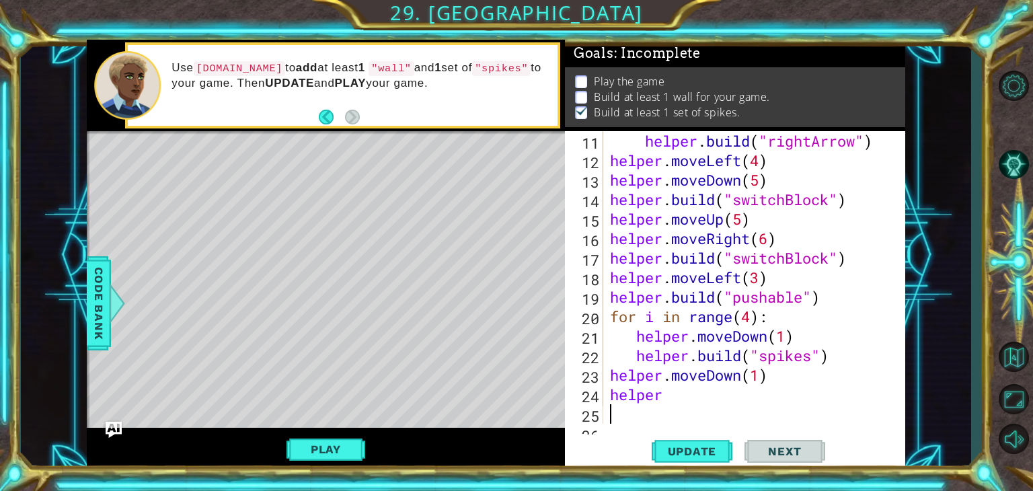
click at [663, 398] on div "helper . moveRight ( 1 ) helper . build ( "rightArrow" ) helper . moveLeft ( 4 …" at bounding box center [752, 278] width 291 height 332
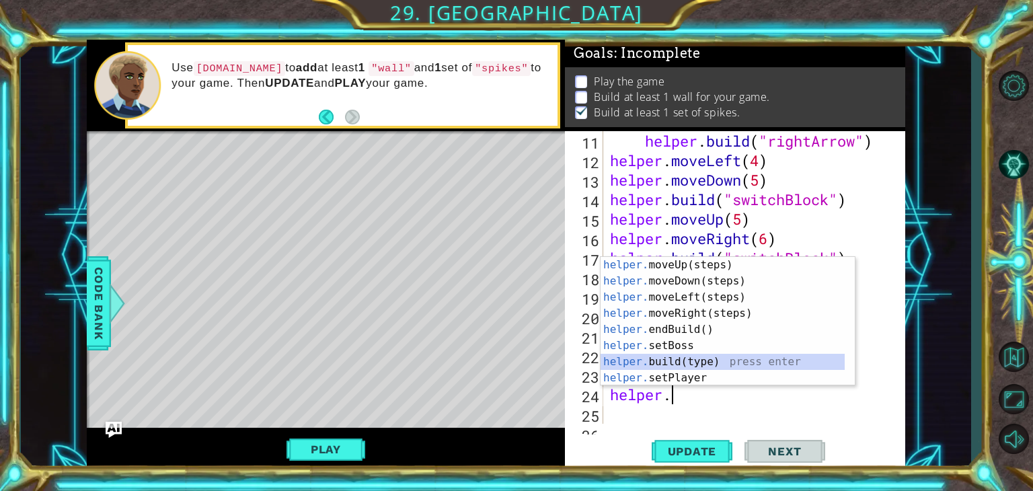
click at [711, 363] on div "helper. moveUp(steps) press enter helper. moveDown(steps) press enter helper. m…" at bounding box center [723, 337] width 244 height 161
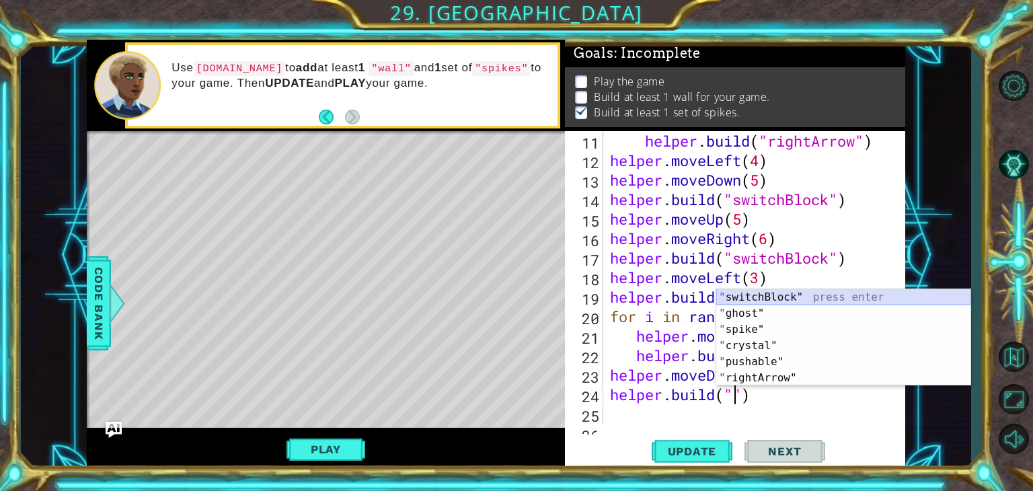
click at [743, 298] on div "" switchBlock" press enter " ghost" press enter " spike" press enter " crystal"…" at bounding box center [843, 353] width 254 height 129
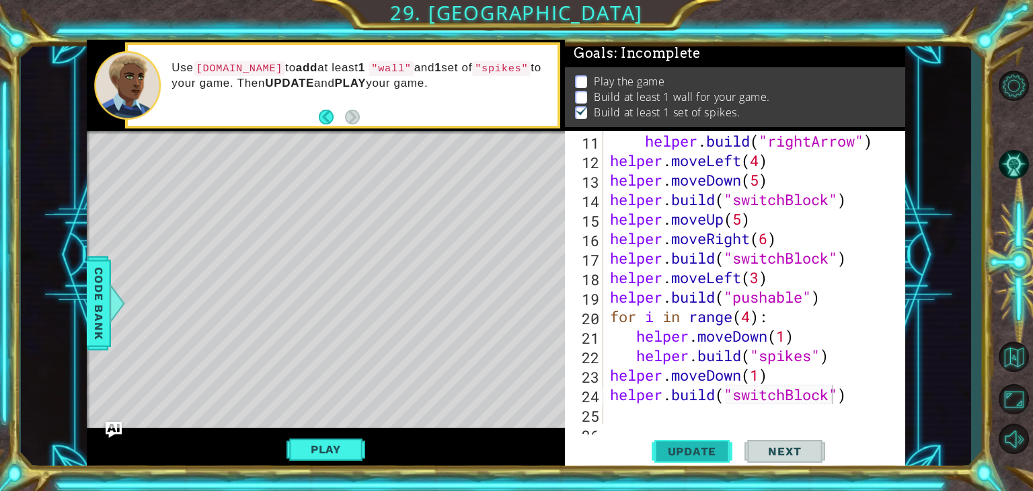
click at [691, 445] on span "Update" at bounding box center [692, 451] width 76 height 13
click at [669, 395] on div "helper . moveRight ( 1 ) helper . build ( "rightArrow" ) helper . moveLeft ( 4 …" at bounding box center [752, 278] width 291 height 332
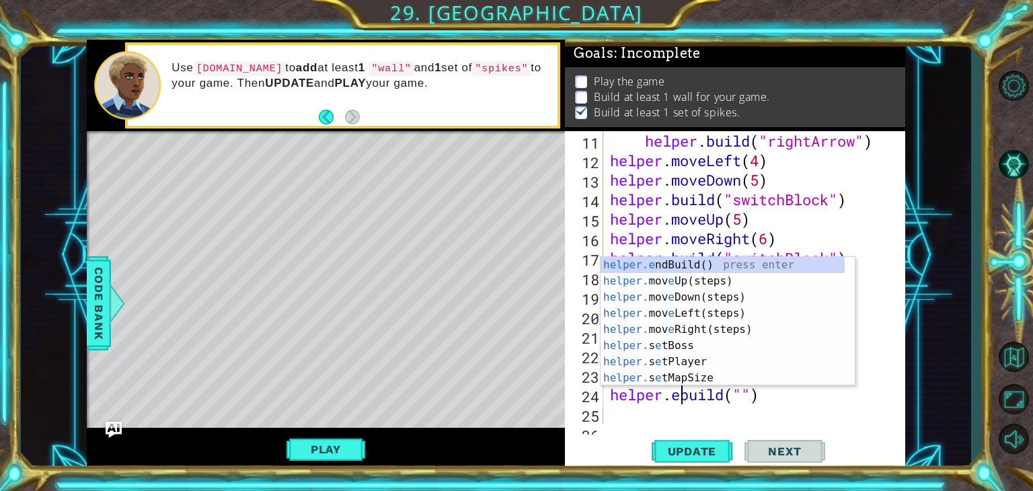
scroll to position [0, 3]
click at [679, 263] on div "helper.e ndBuild() press enter helper. mov e Up(steps) press enter helper. mov …" at bounding box center [723, 337] width 244 height 161
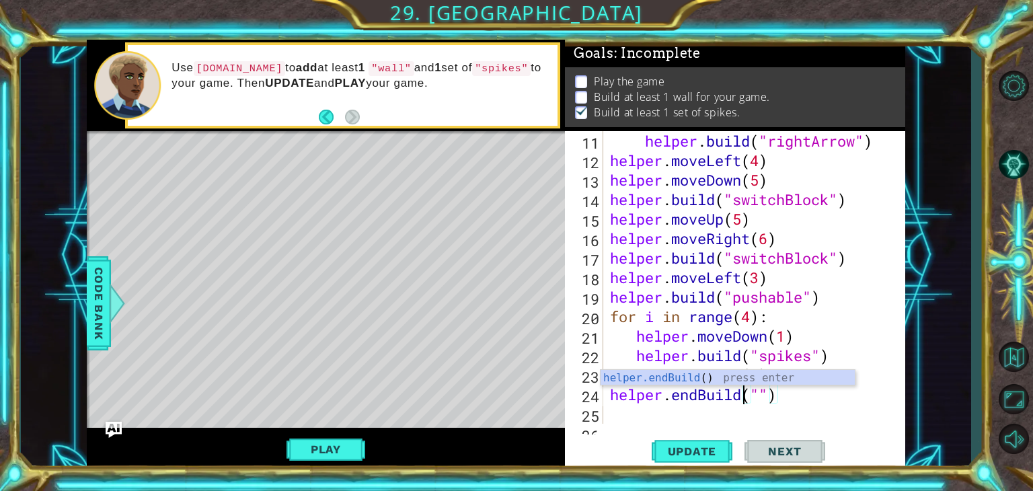
click at [769, 395] on div "helper . moveRight ( 1 ) helper . build ( "rightArrow" ) helper . moveLeft ( 4 …" at bounding box center [752, 278] width 291 height 332
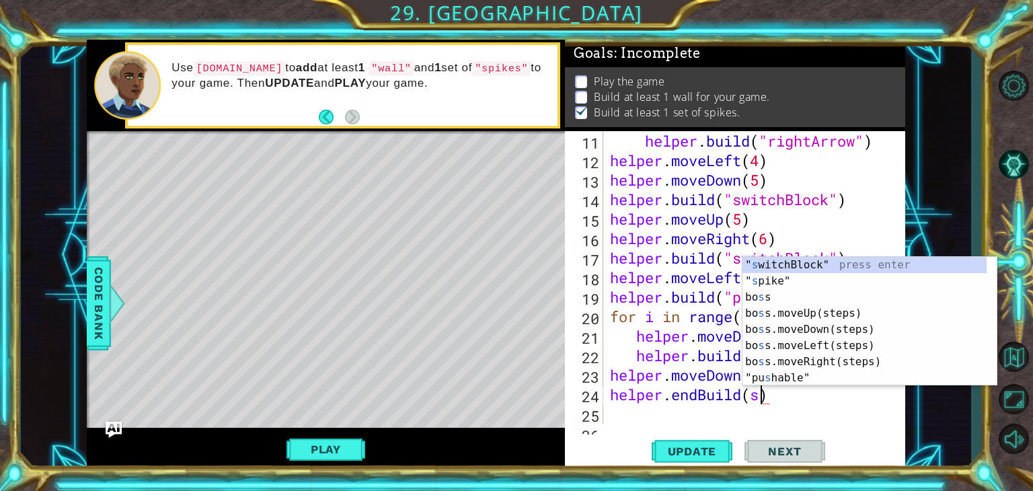
scroll to position [0, 6]
click at [828, 262] on div "" s witchBlock" press enter " s pike" press enter bo s s press enter bo s s.mov…" at bounding box center [865, 337] width 244 height 161
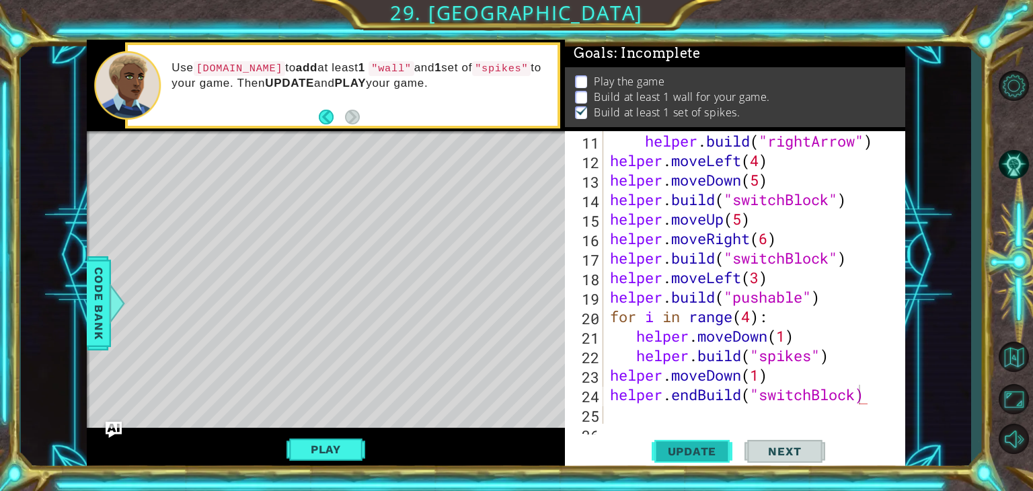
click at [716, 449] on span "Update" at bounding box center [692, 451] width 76 height 13
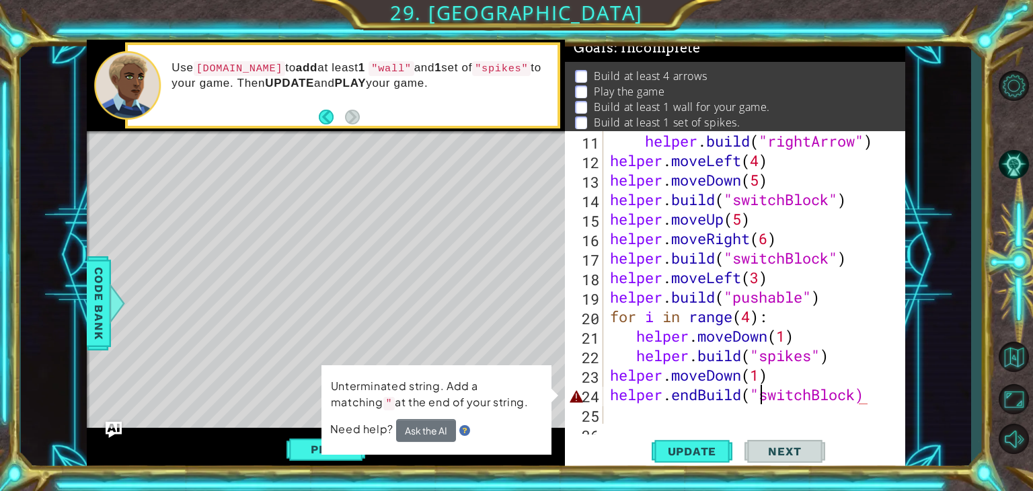
click at [759, 397] on div "helper . moveRight ( 1 ) helper . build ( "rightArrow" ) helper . moveLeft ( 4 …" at bounding box center [752, 278] width 291 height 332
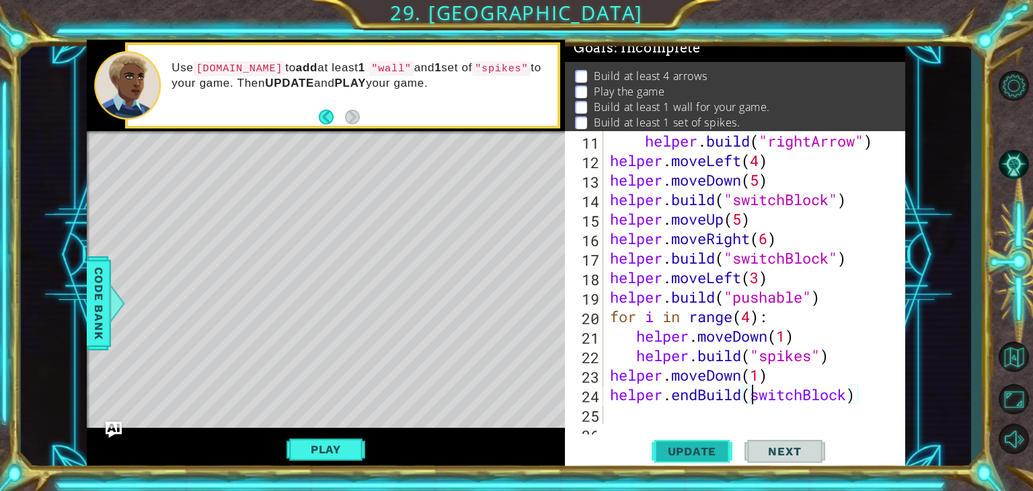
click at [689, 457] on span "Update" at bounding box center [692, 451] width 76 height 13
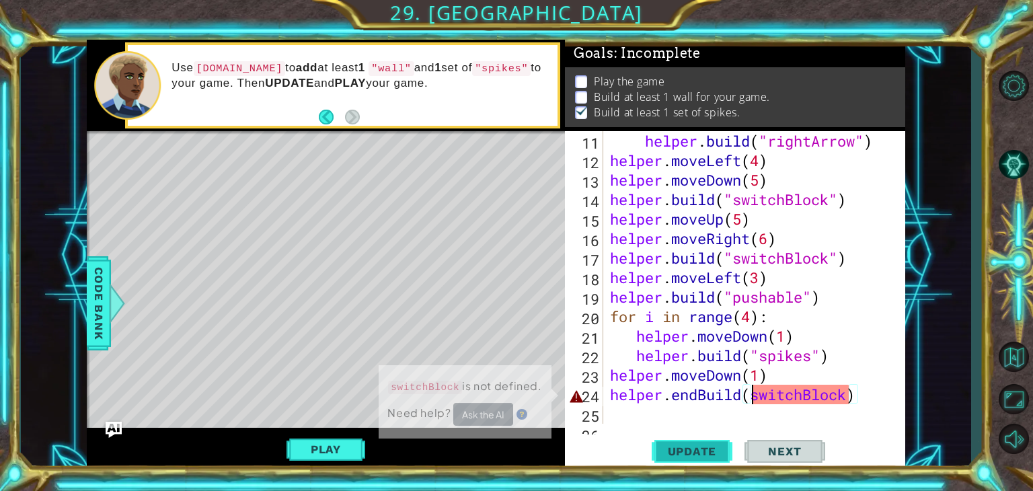
scroll to position [13, 0]
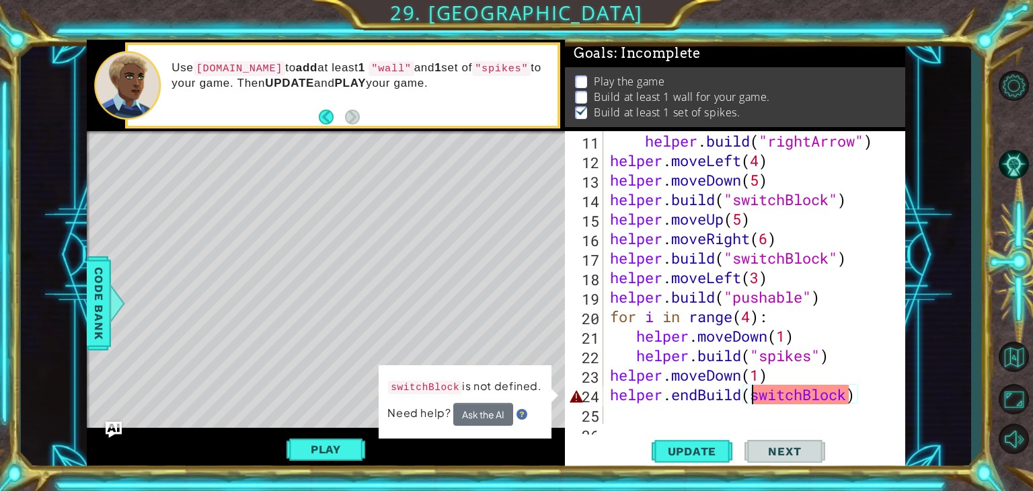
click at [846, 391] on div "helper . moveRight ( 1 ) helper . build ( "rightArrow" ) helper . moveLeft ( 4 …" at bounding box center [752, 278] width 291 height 332
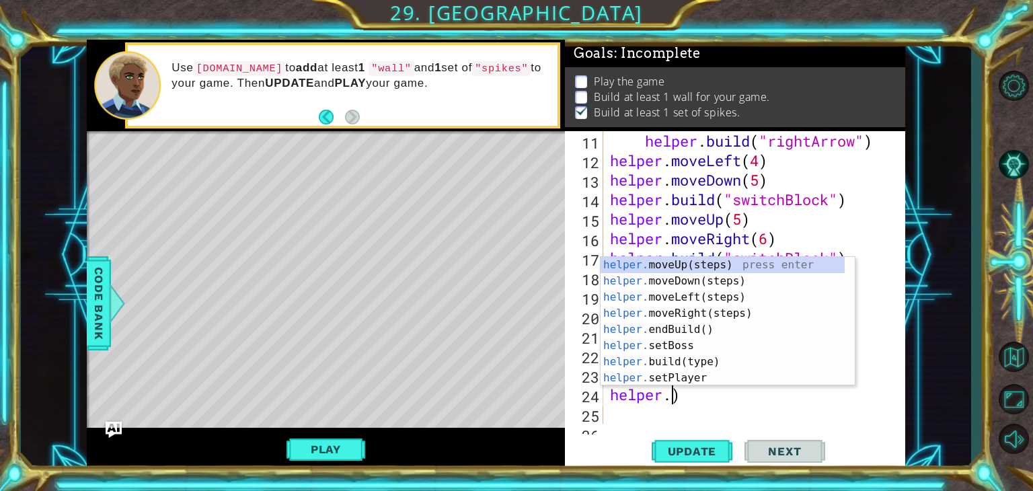
scroll to position [0, 2]
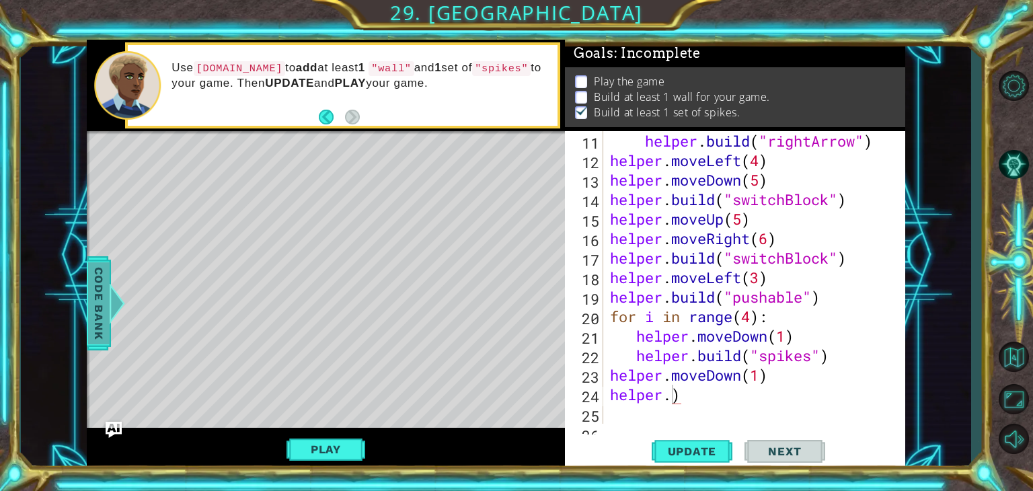
click at [110, 303] on div at bounding box center [116, 303] width 17 height 40
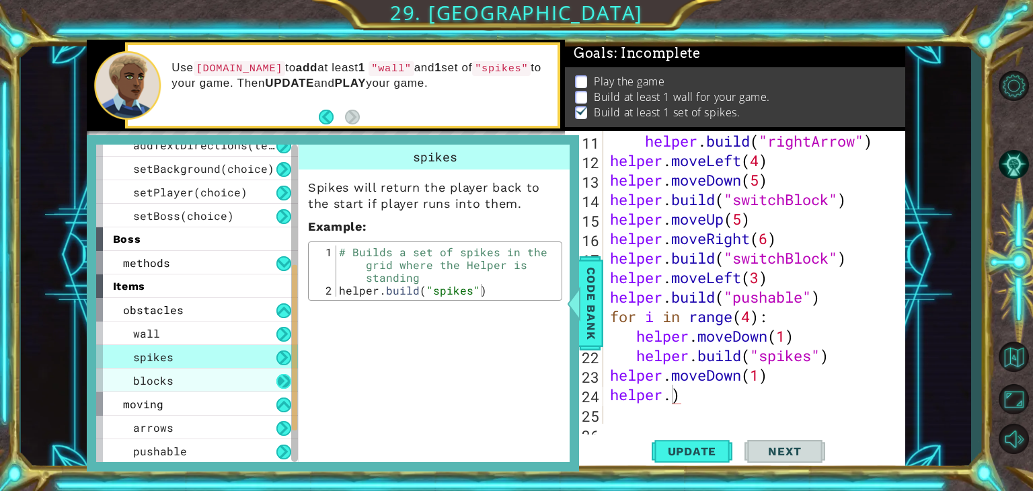
click at [278, 381] on button at bounding box center [283, 381] width 15 height 15
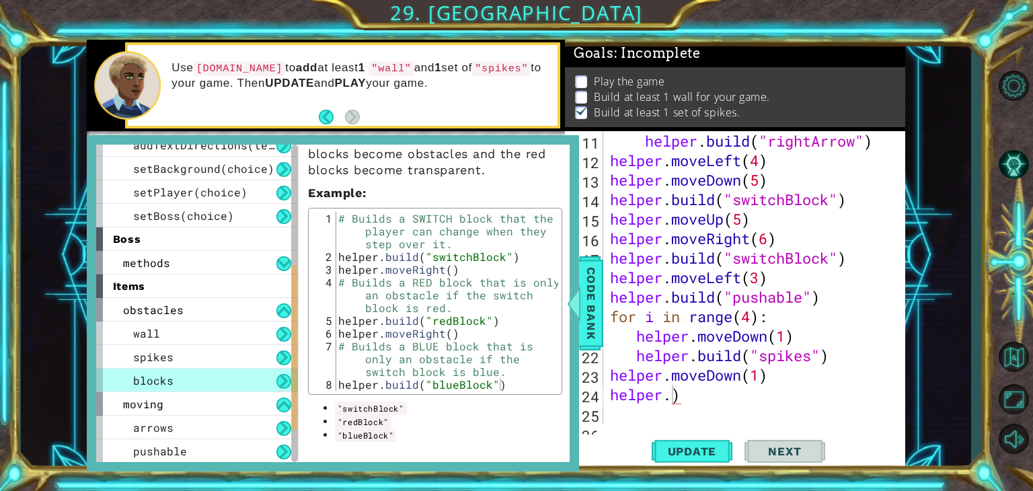
scroll to position [264, 0]
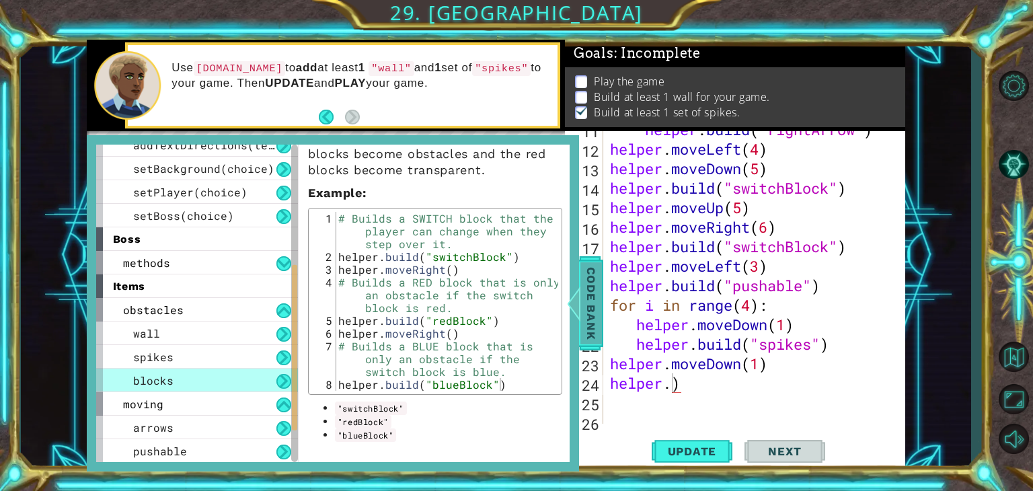
click at [584, 280] on span "Code Bank" at bounding box center [591, 303] width 22 height 82
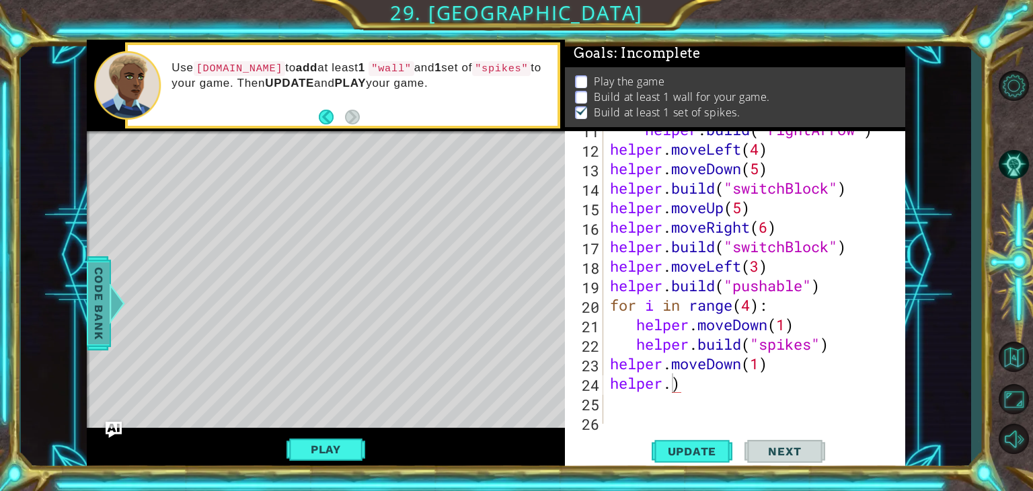
click at [584, 280] on div "19" at bounding box center [586, 288] width 36 height 20
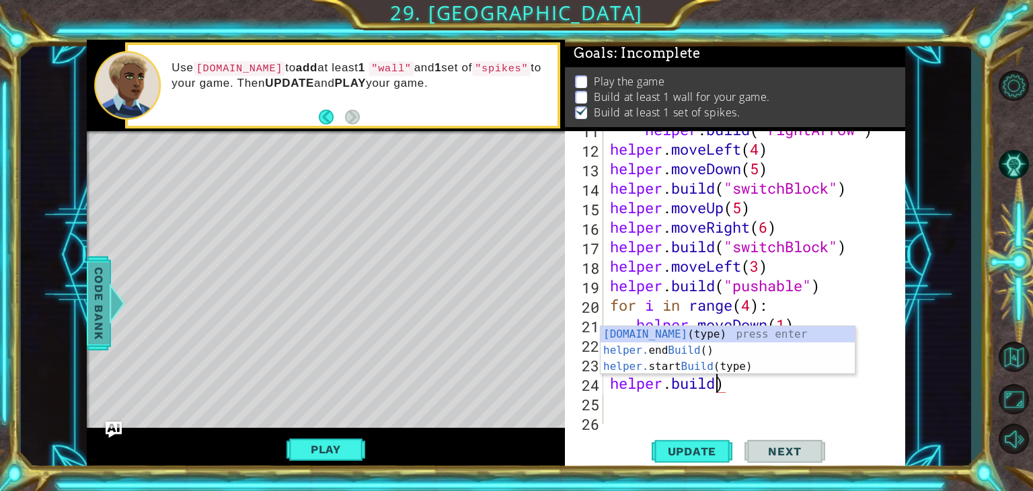
scroll to position [0, 4]
click at [667, 334] on div "[DOMAIN_NAME] (type) press enter helper. end Build () press enter helper. start…" at bounding box center [728, 366] width 254 height 81
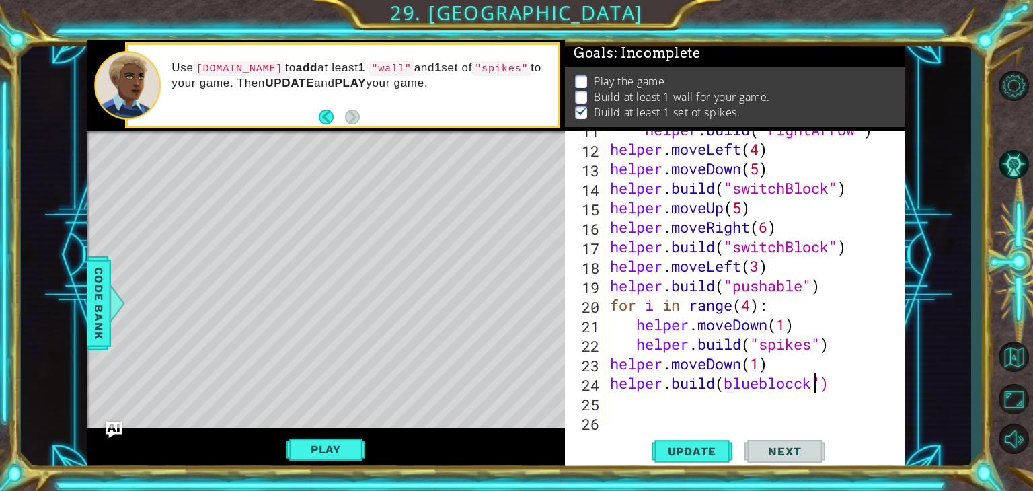
scroll to position [0, 8]
click at [724, 385] on div "helper . build ( "rightArrow" ) helper . moveLeft ( 4 ) helper . moveDown ( 5 )…" at bounding box center [752, 286] width 291 height 332
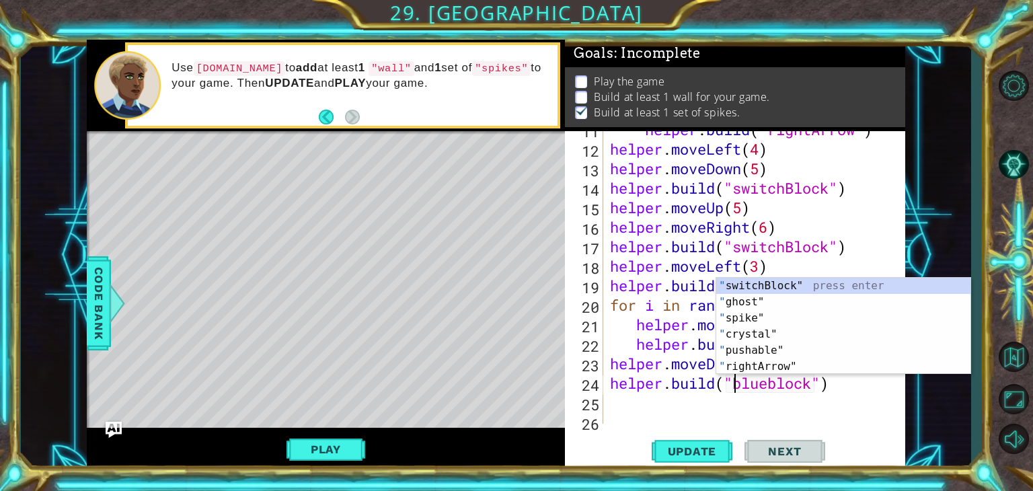
scroll to position [8, 0]
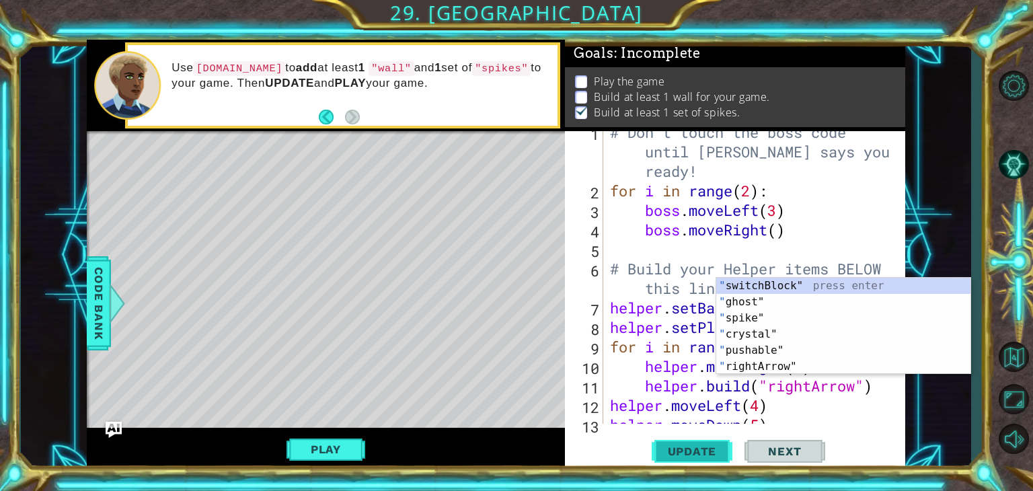
click at [686, 448] on span "Update" at bounding box center [692, 451] width 76 height 13
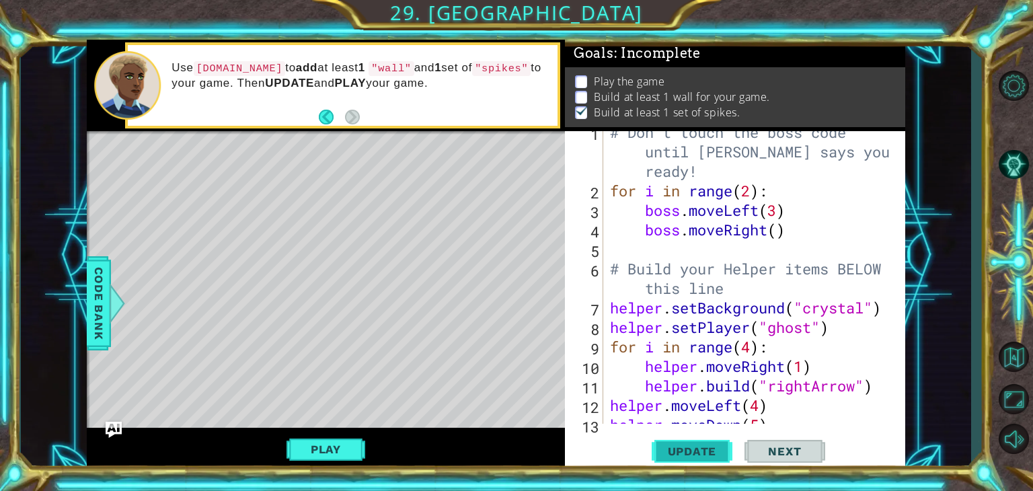
scroll to position [5, 0]
click at [683, 447] on span "Update" at bounding box center [692, 451] width 76 height 13
click at [685, 452] on span "Update" at bounding box center [692, 451] width 76 height 13
click at [351, 437] on div "Play" at bounding box center [326, 449] width 478 height 43
click at [351, 437] on button "Play" at bounding box center [326, 450] width 79 height 26
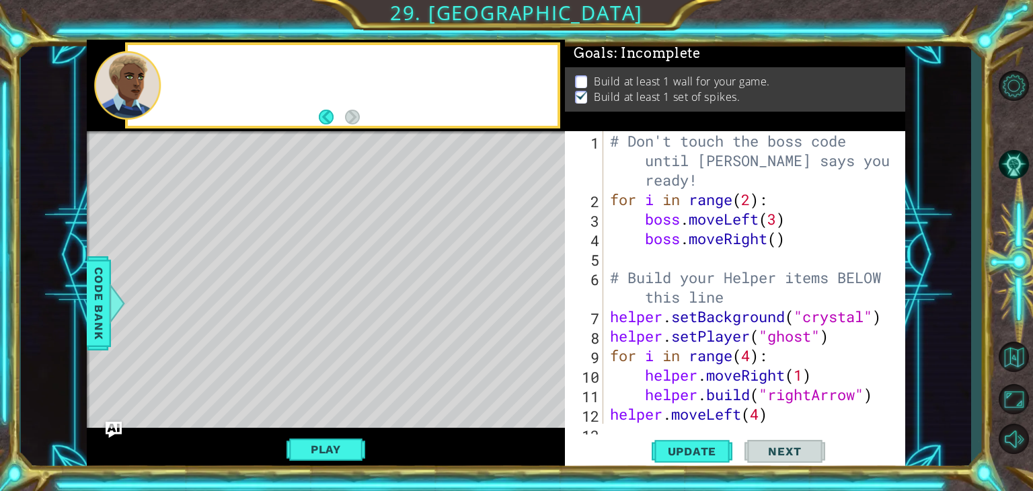
scroll to position [0, 0]
click at [400, 169] on div "Level Map" at bounding box center [397, 329] width 621 height 396
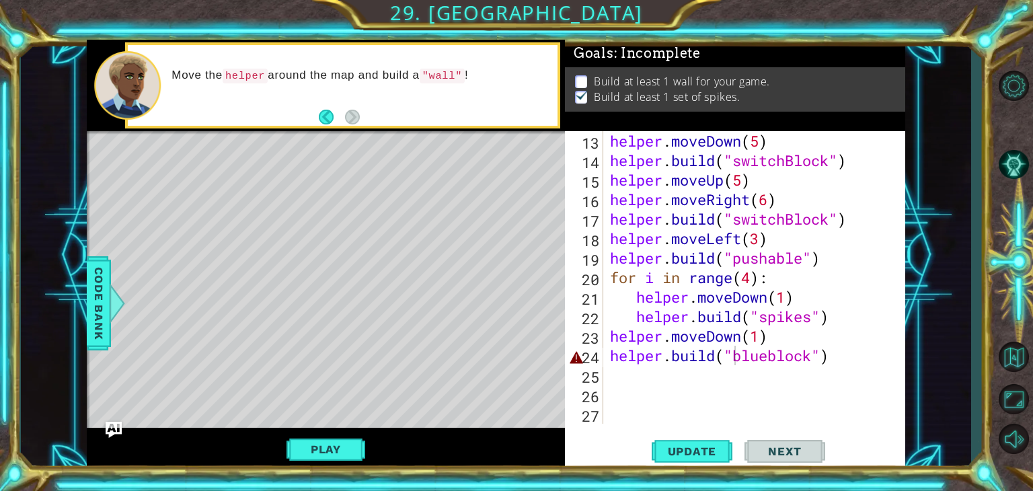
scroll to position [293, 0]
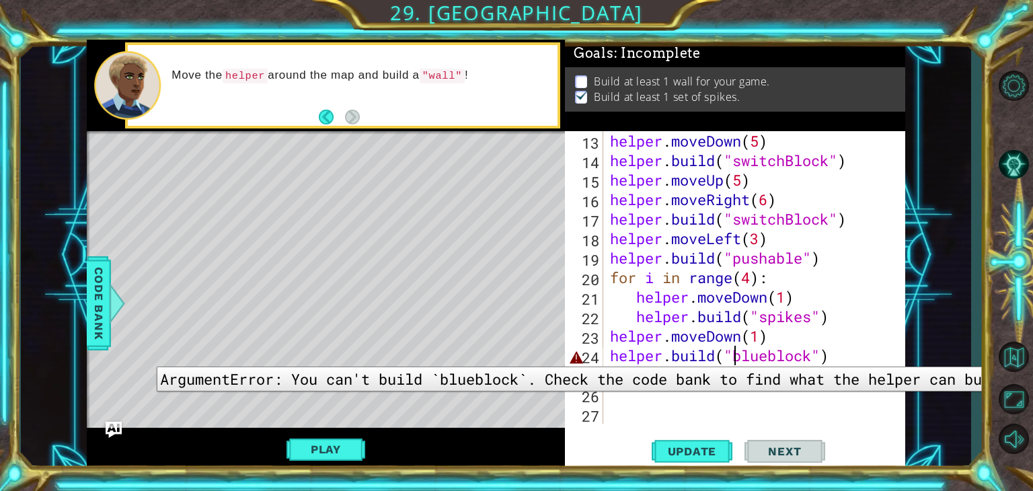
click at [576, 356] on div "24" at bounding box center [586, 358] width 36 height 20
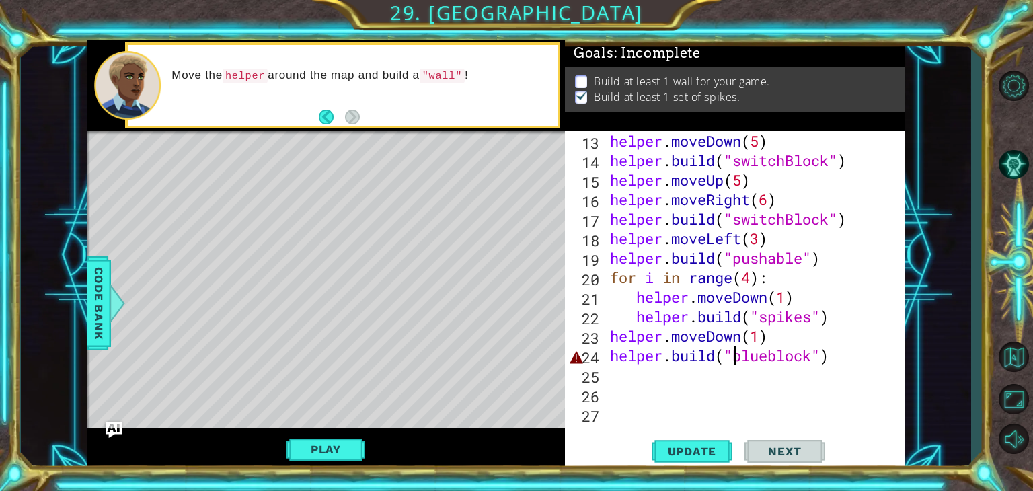
click at [810, 359] on div "helper . moveDown ( 5 ) helper . build ( "switchBlock" ) helper . moveUp ( 5 ) …" at bounding box center [752, 297] width 291 height 332
click at [813, 358] on div "helper . moveDown ( 5 ) helper . build ( "switchBlock" ) helper . moveUp ( 5 ) …" at bounding box center [752, 297] width 291 height 332
click at [766, 354] on div "helper . moveDown ( 5 ) helper . build ( "switchBlock" ) helper . moveUp ( 5 ) …" at bounding box center [752, 297] width 291 height 332
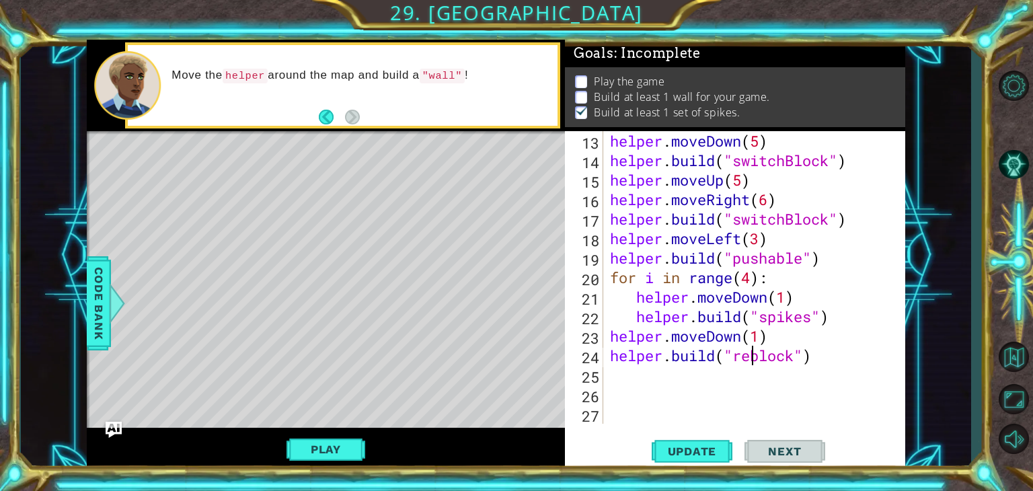
scroll to position [0, 7]
click at [682, 456] on span "Update" at bounding box center [692, 451] width 76 height 13
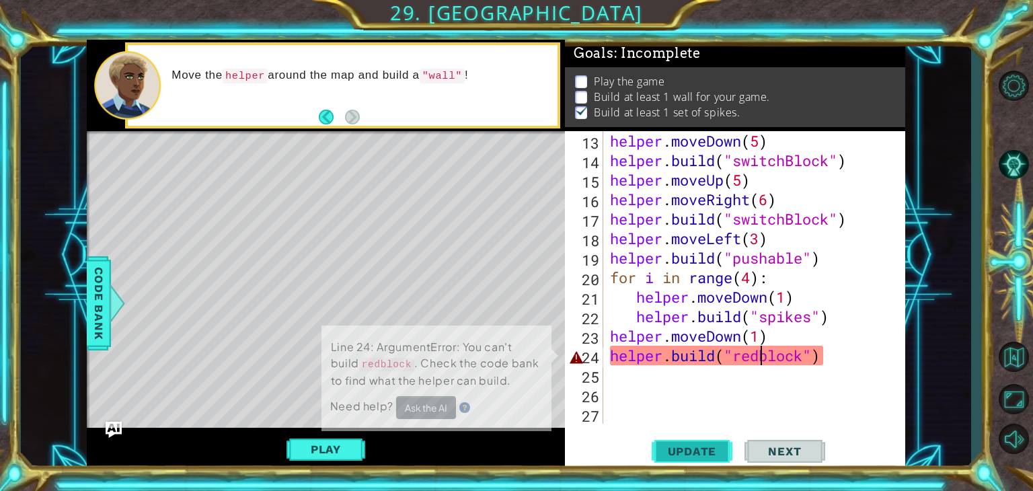
scroll to position [5, 0]
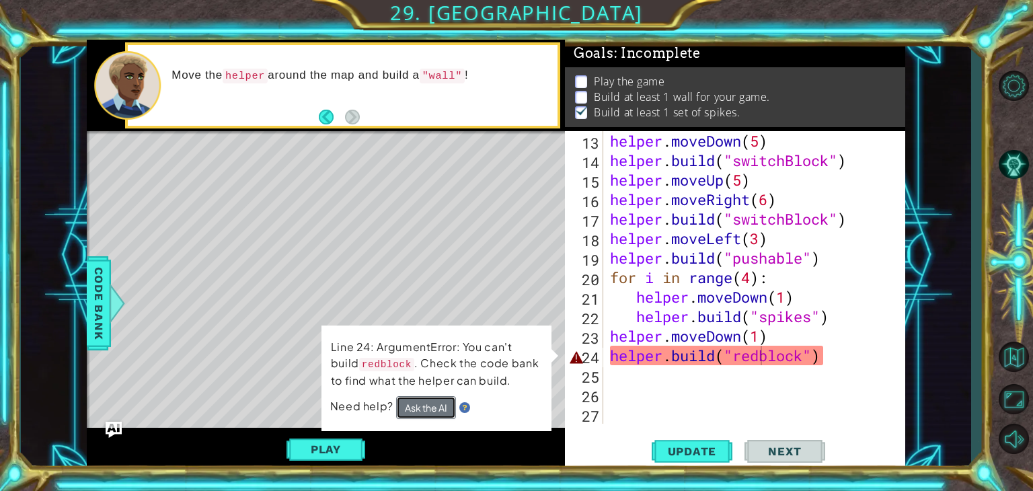
click at [414, 404] on button "Ask the AI" at bounding box center [425, 407] width 60 height 24
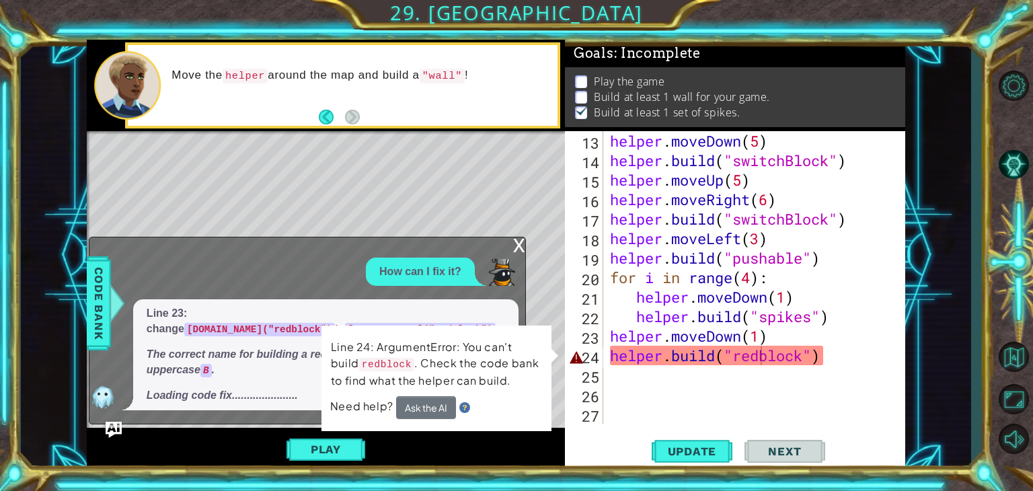
click at [517, 243] on div "x" at bounding box center [519, 243] width 12 height 13
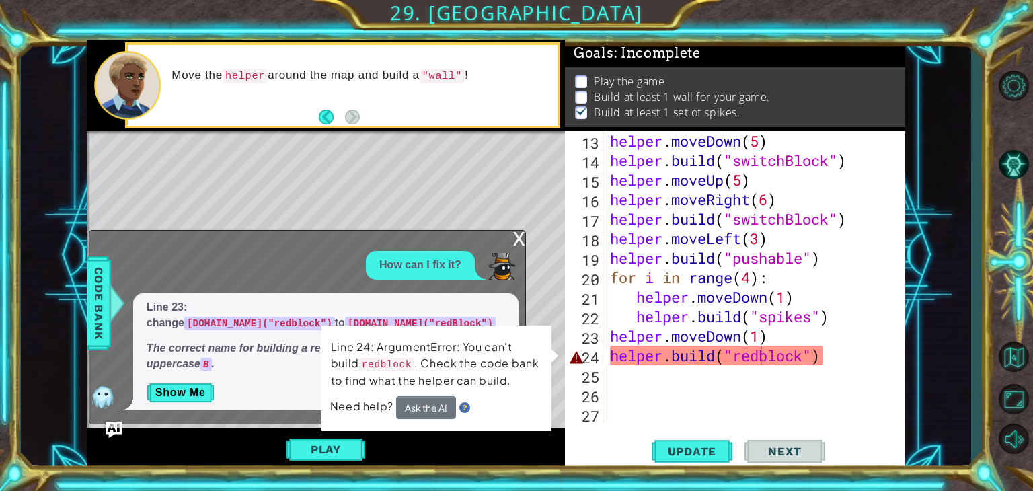
click at [556, 418] on div "Level Map" at bounding box center [397, 329] width 621 height 396
click at [823, 352] on div "helper . moveDown ( 5 ) helper . build ( "switchBlock" ) helper . moveUp ( 5 ) …" at bounding box center [752, 297] width 291 height 332
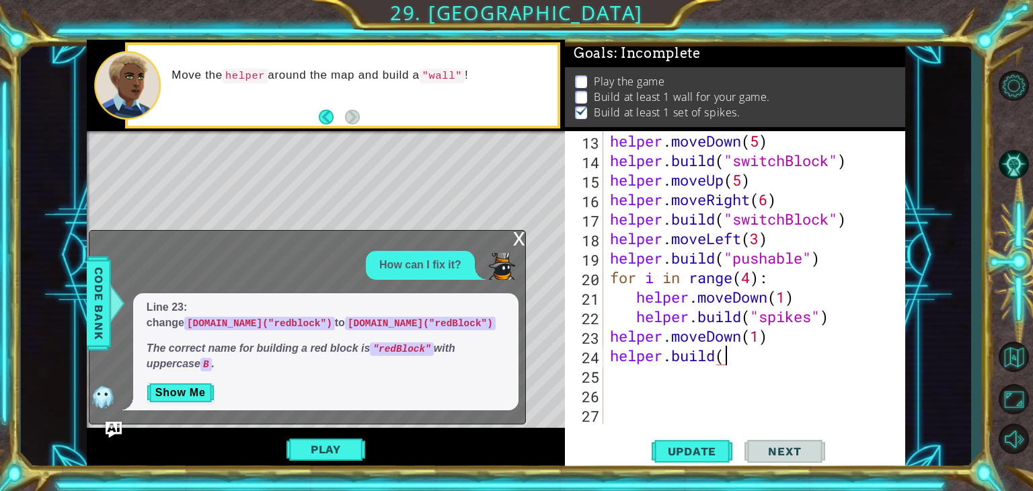
scroll to position [0, 3]
click at [108, 432] on img "Ask AI" at bounding box center [113, 428] width 17 height 17
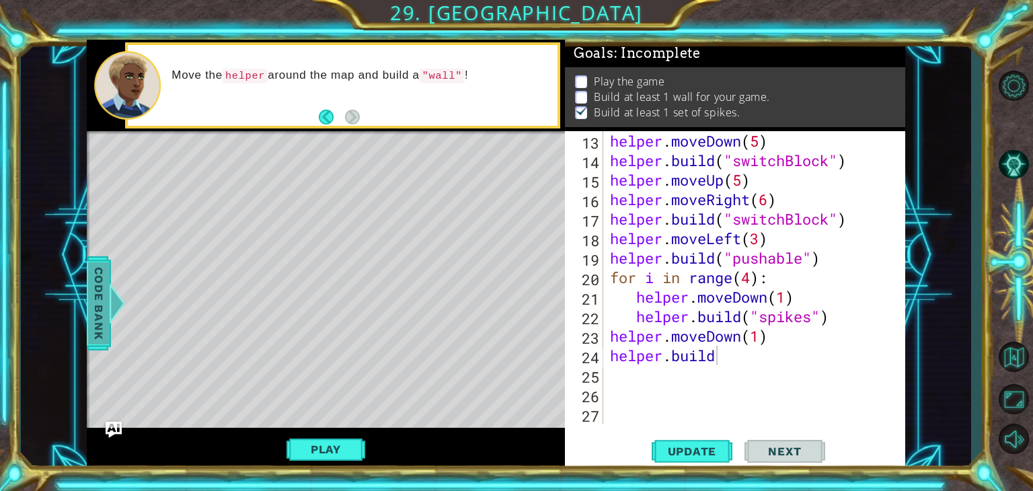
click at [114, 299] on div at bounding box center [116, 303] width 17 height 40
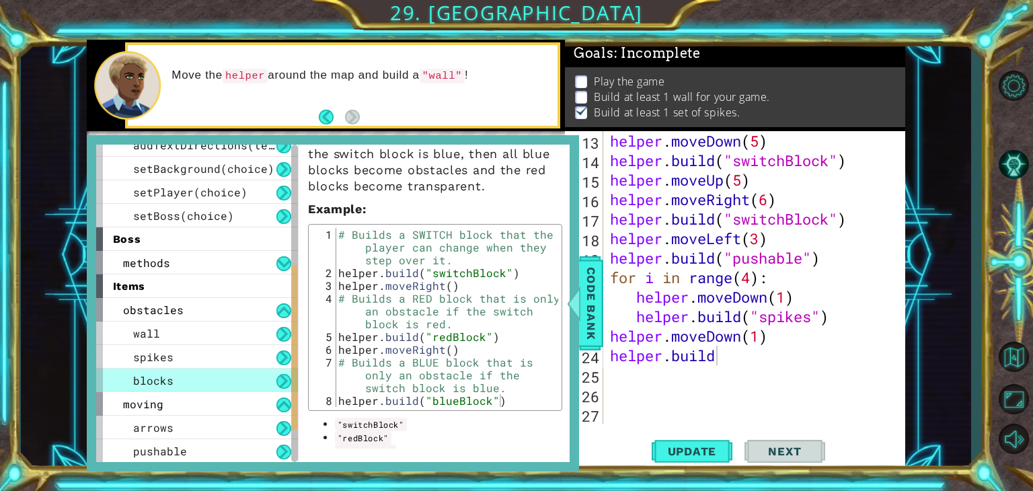
scroll to position [121, 0]
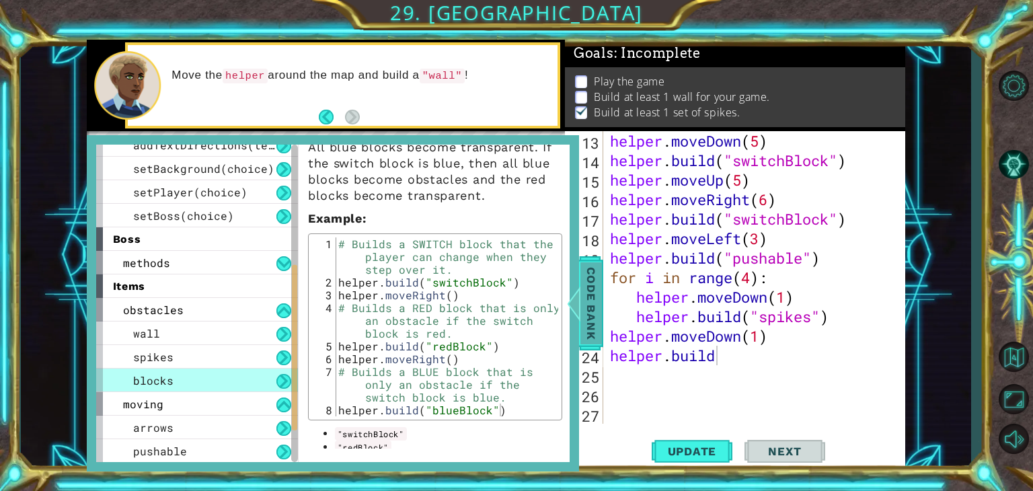
click at [580, 302] on div at bounding box center [573, 303] width 17 height 40
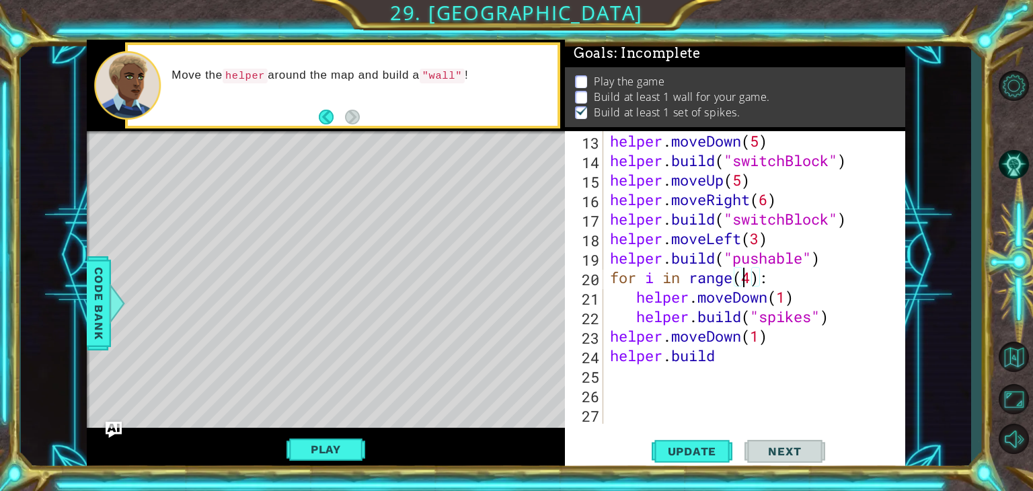
click at [747, 270] on div "helper . moveDown ( 5 ) helper . build ( "switchBlock" ) helper . moveUp ( 5 ) …" at bounding box center [752, 297] width 291 height 332
click at [753, 276] on div "helper . moveDown ( 5 ) helper . build ( "switchBlock" ) helper . moveUp ( 5 ) …" at bounding box center [752, 297] width 291 height 332
click at [689, 455] on span "Update" at bounding box center [692, 451] width 76 height 13
click at [763, 336] on div "helper . moveDown ( 5 ) helper . build ( "switchBlock" ) helper . moveUp ( 5 ) …" at bounding box center [752, 297] width 291 height 332
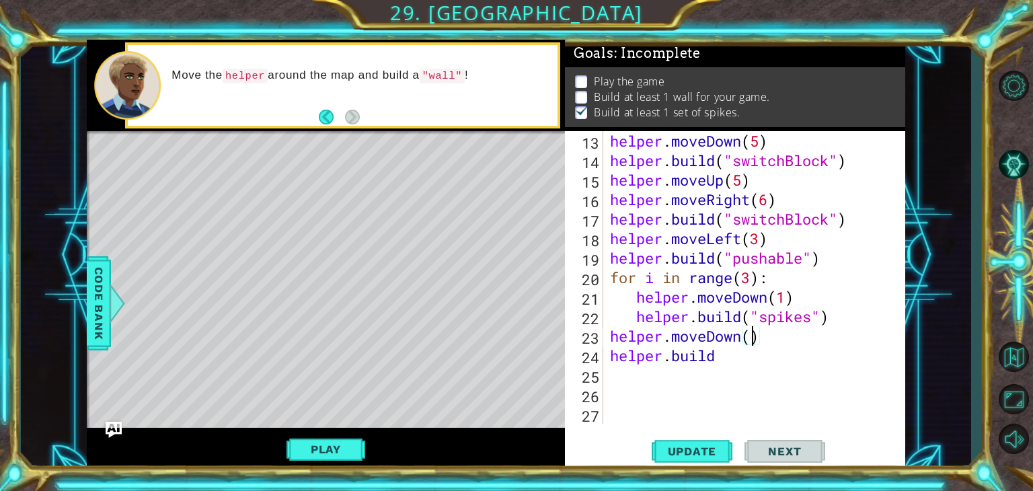
scroll to position [0, 6]
click at [716, 356] on div "helper . moveDown ( 5 ) helper . build ( "switchBlock" ) helper . moveUp ( 5 ) …" at bounding box center [752, 297] width 291 height 332
type textarea "[DOMAIN_NAME]("wall")"
click at [616, 377] on div "helper . moveDown ( 5 ) helper . build ( "switchBlock" ) helper . moveUp ( 5 ) …" at bounding box center [752, 297] width 291 height 332
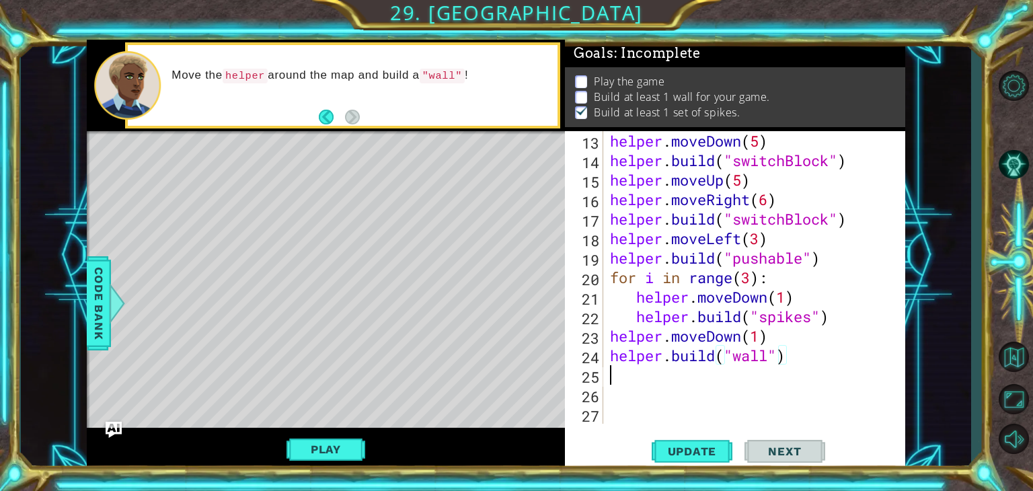
scroll to position [0, 0]
type textarea "h"
click at [603, 334] on div "13 14 15 16 17 18 19 20 21 22 23 24 25 26 27 helper . moveDown ( 5 ) helper . b…" at bounding box center [733, 277] width 337 height 293
click at [611, 329] on div "helper . moveDown ( 5 ) helper . build ( "switchBlock" ) helper . moveUp ( 5 ) …" at bounding box center [752, 297] width 291 height 332
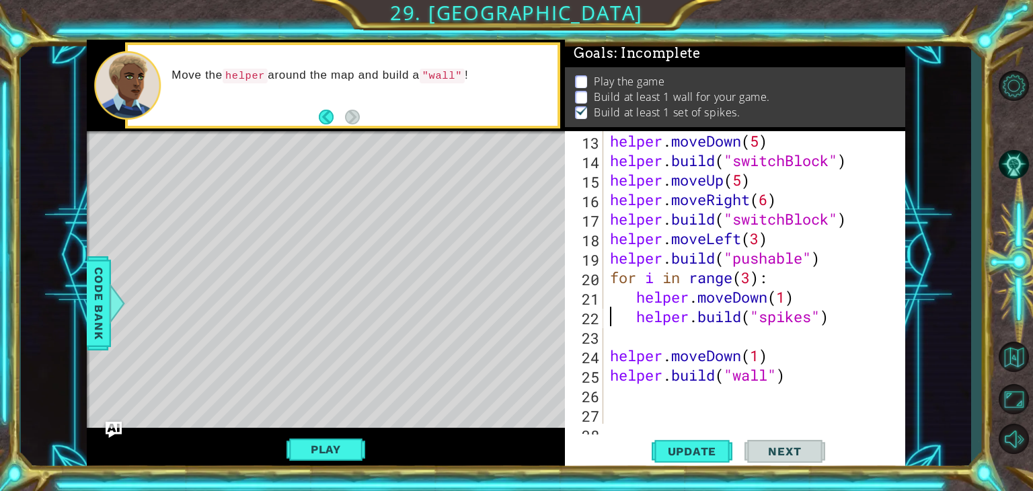
click at [609, 326] on div "helper . moveDown ( 5 ) helper . build ( "switchBlock" ) helper . moveUp ( 5 ) …" at bounding box center [752, 297] width 291 height 332
type textarea "[DOMAIN_NAME]("spikes")"
click at [607, 331] on div "helper . moveDown ( 5 ) helper . build ( "switchBlock" ) helper . moveUp ( 5 ) …" at bounding box center [752, 297] width 291 height 332
click at [737, 334] on div "helper . moveDown ( 5 ) helper . build ( "switchBlock" ) helper . moveUp ( 5 ) …" at bounding box center [752, 297] width 291 height 332
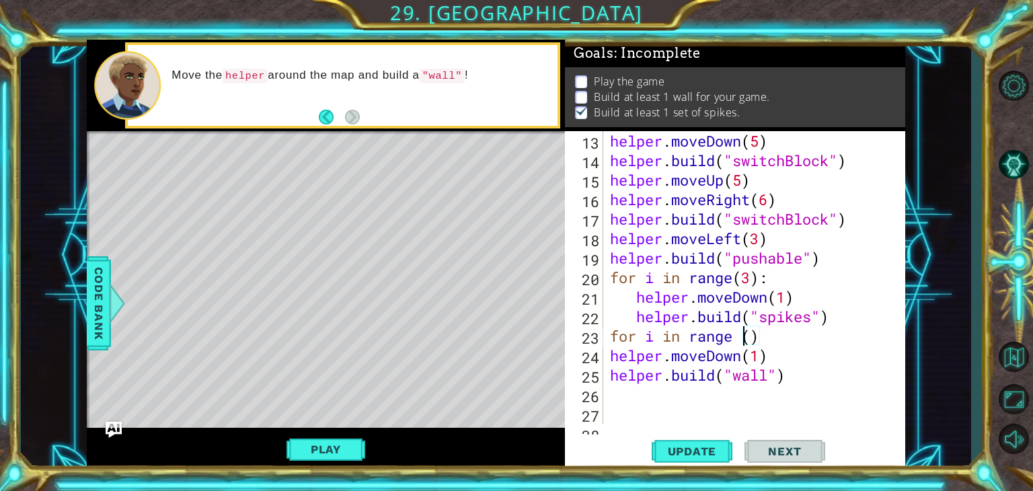
click at [742, 338] on div "helper . moveDown ( 5 ) helper . build ( "switchBlock" ) helper . moveUp ( 5 ) …" at bounding box center [752, 297] width 291 height 332
click at [759, 336] on div "helper . moveDown ( 5 ) helper . build ( "switchBlock" ) helper . moveUp ( 5 ) …" at bounding box center [752, 297] width 291 height 332
click at [741, 336] on div "helper . moveDown ( 5 ) helper . build ( "switchBlock" ) helper . moveUp ( 5 ) …" at bounding box center [752, 297] width 291 height 332
click at [708, 439] on button "Update" at bounding box center [692, 451] width 81 height 34
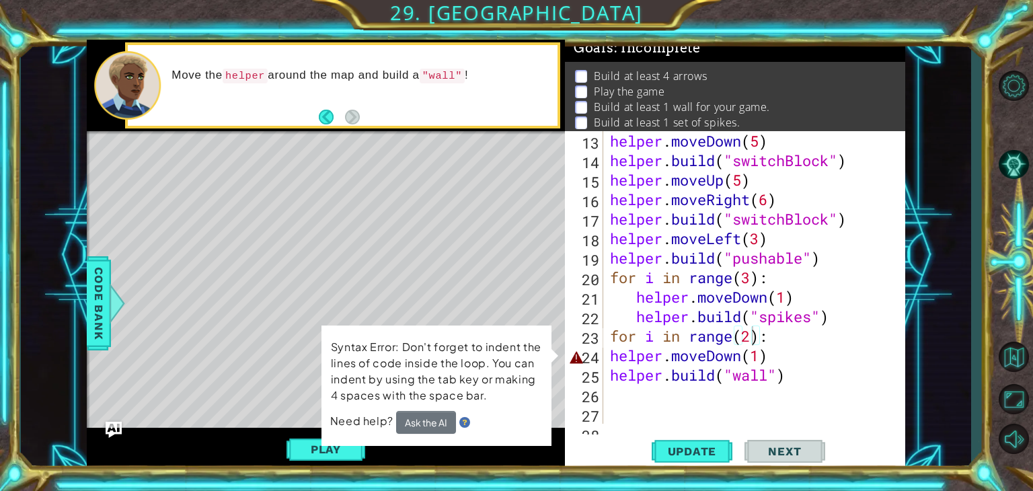
click at [603, 353] on div "for i in range(2): 13 14 15 16 17 18 19 20 21 22 23 24 25 26 27 28 helper . mov…" at bounding box center [733, 277] width 337 height 293
click at [776, 360] on div "helper . moveDown ( 5 ) helper . build ( "switchBlock" ) helper . moveUp ( 5 ) …" at bounding box center [752, 297] width 291 height 332
click at [609, 356] on div "helper . moveDown ( 5 ) helper . build ( "switchBlock" ) helper . moveUp ( 5 ) …" at bounding box center [752, 297] width 291 height 332
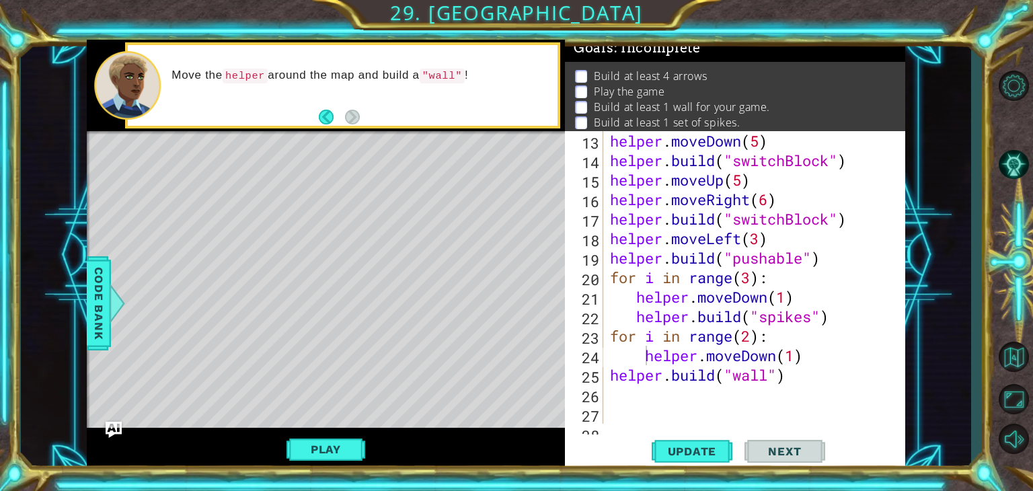
click at [606, 375] on div "helper.moveDown(1) 13 14 15 16 17 18 19 20 21 22 23 24 25 26 27 28 helper . mov…" at bounding box center [733, 277] width 337 height 293
click at [612, 376] on div "helper . moveDown ( 5 ) helper . build ( "switchBlock" ) helper . moveUp ( 5 ) …" at bounding box center [752, 297] width 291 height 332
type textarea "[DOMAIN_NAME]("wall")"
click at [679, 459] on button "Update" at bounding box center [692, 451] width 81 height 34
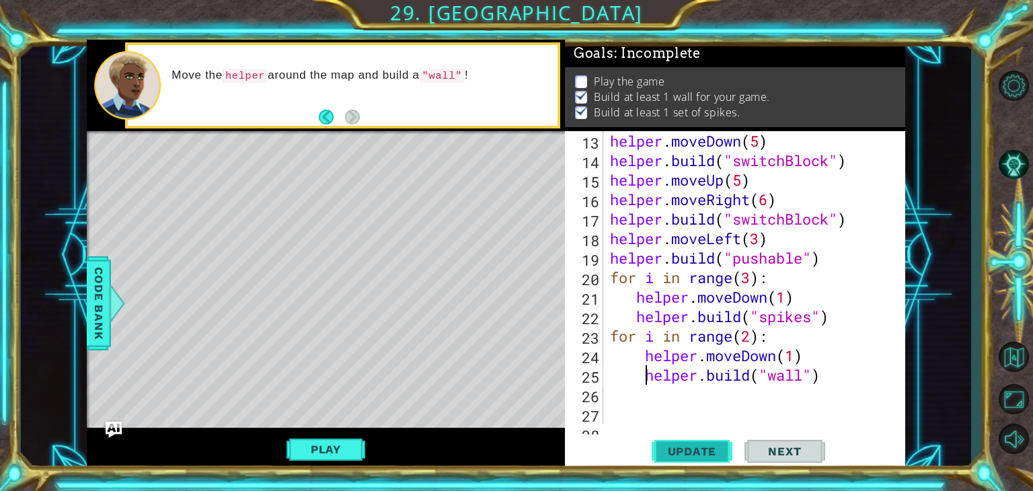
scroll to position [13, 0]
click at [332, 448] on button "Play" at bounding box center [326, 450] width 79 height 26
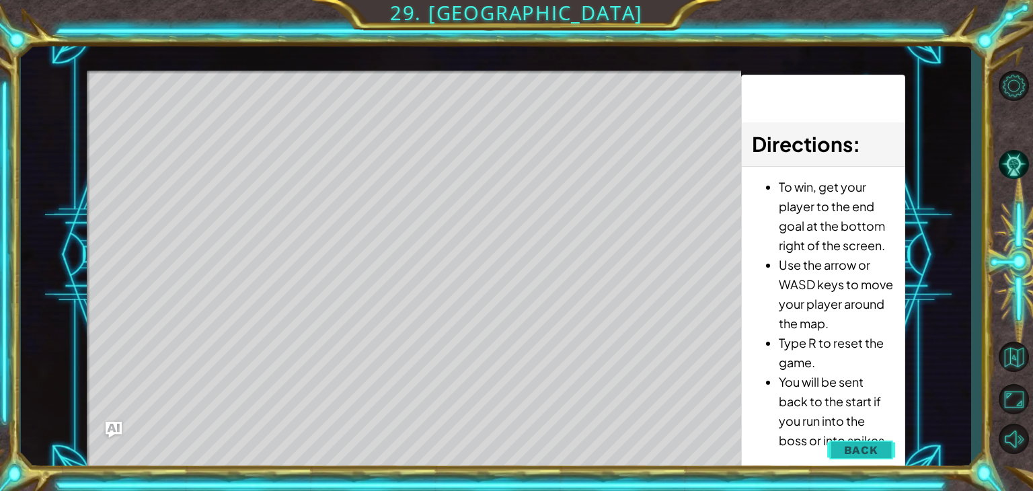
click at [850, 453] on span "Back" at bounding box center [861, 449] width 34 height 13
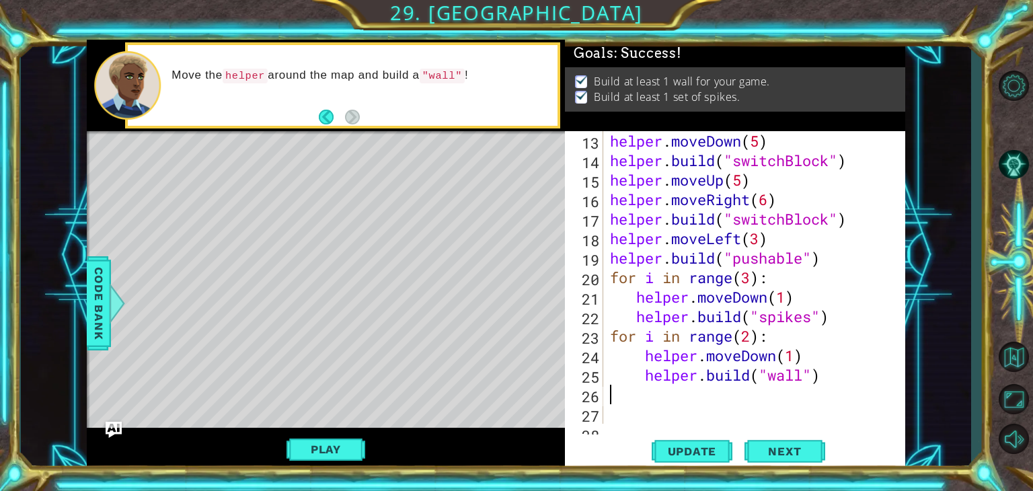
scroll to position [0, 0]
click at [641, 402] on div "helper . moveDown ( 5 ) helper . build ( "switchBlock" ) helper . moveUp ( 5 ) …" at bounding box center [752, 297] width 291 height 332
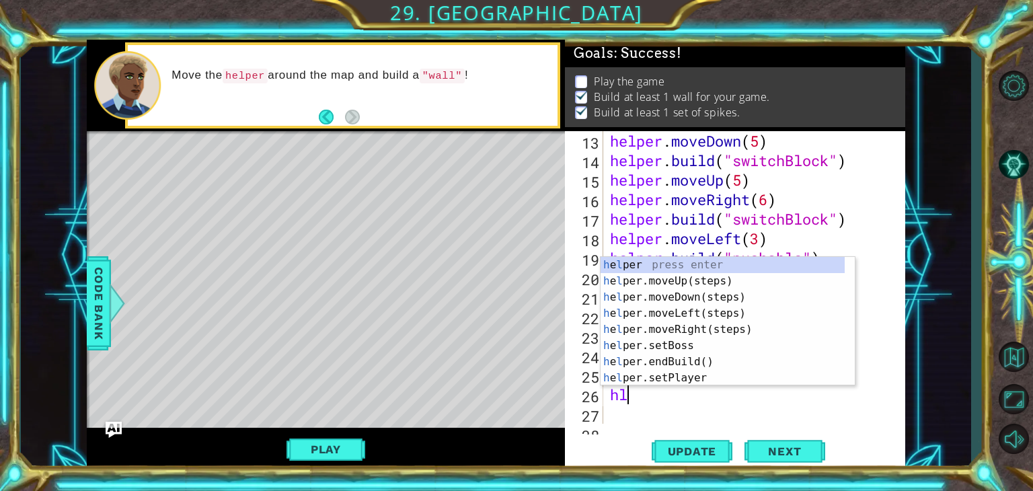
type textarea "hlp"
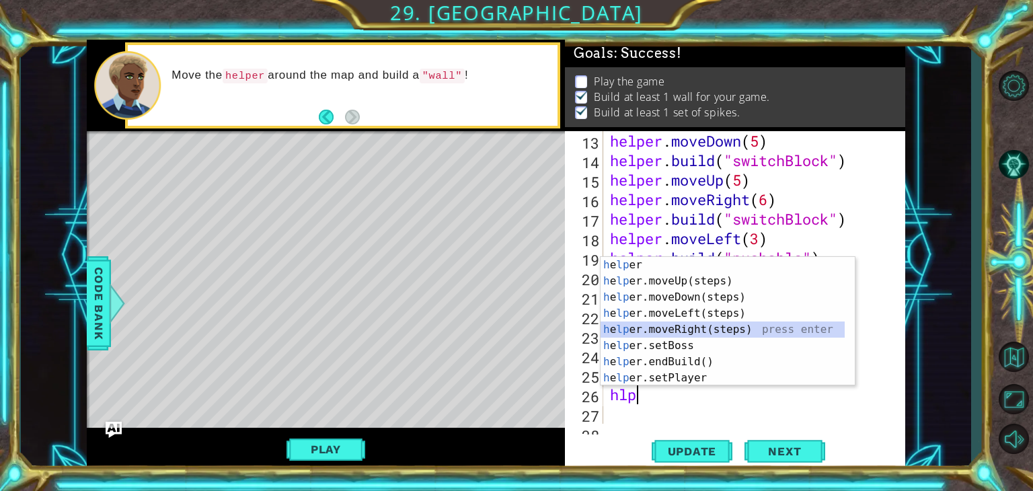
click at [662, 328] on div "h e lp er press enter h e lp er.moveUp(steps) press enter h e lp er.moveDown(st…" at bounding box center [723, 337] width 244 height 161
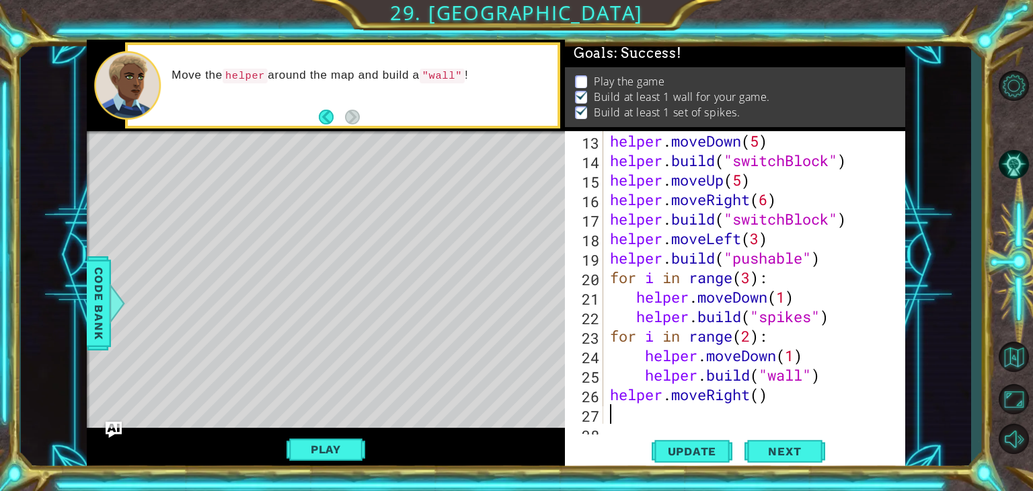
click at [743, 399] on div "helper . moveDown ( 5 ) helper . build ( "switchBlock" ) helper . moveUp ( 5 ) …" at bounding box center [752, 297] width 291 height 332
click at [761, 393] on div "helper . moveDown ( 5 ) helper . build ( "switchBlock" ) helper . moveUp ( 5 ) …" at bounding box center [752, 297] width 291 height 332
type textarea "helper.moveRight(1)"
click at [631, 414] on div "helper . moveDown ( 5 ) helper . build ( "switchBlock" ) helper . moveUp ( 5 ) …" at bounding box center [752, 297] width 291 height 332
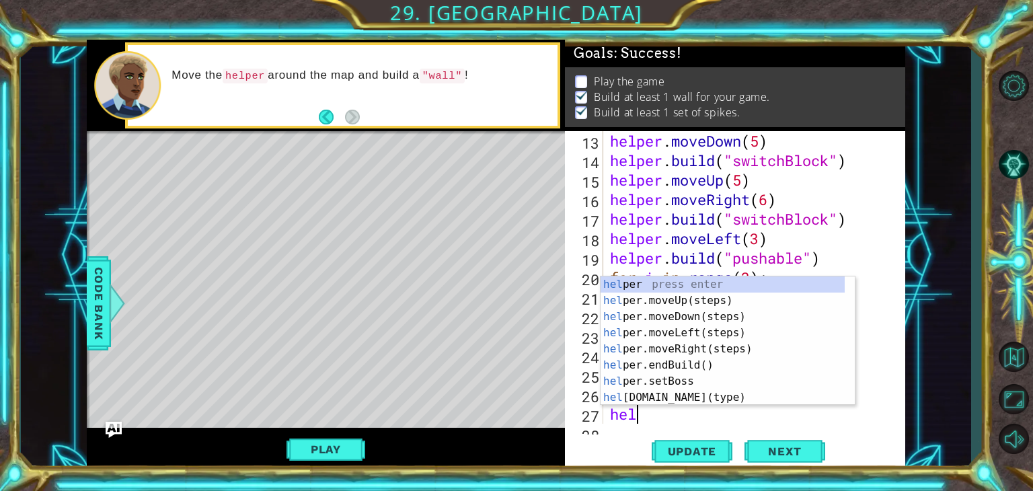
scroll to position [0, 0]
type textarea "helper"
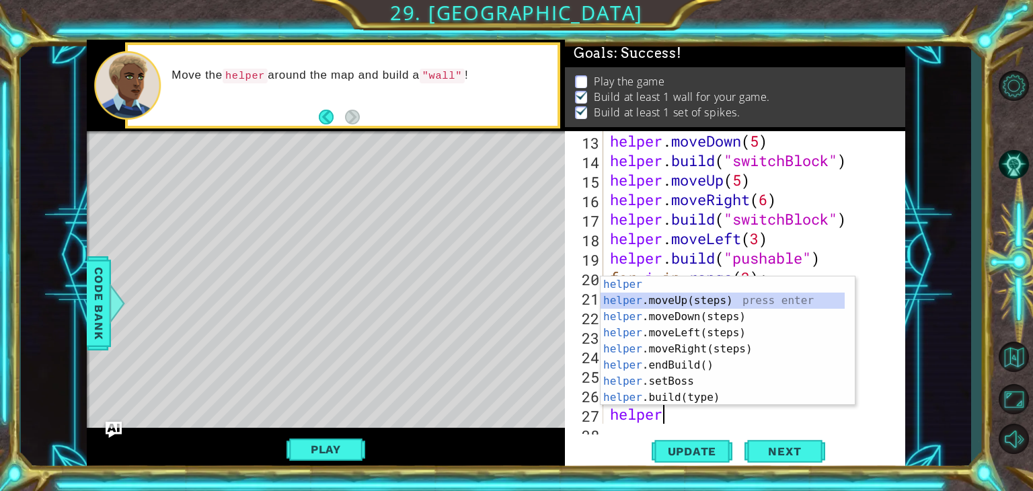
click at [671, 308] on div "helper press enter helper .moveUp(steps) press enter helper .moveDown(steps) pr…" at bounding box center [723, 356] width 244 height 161
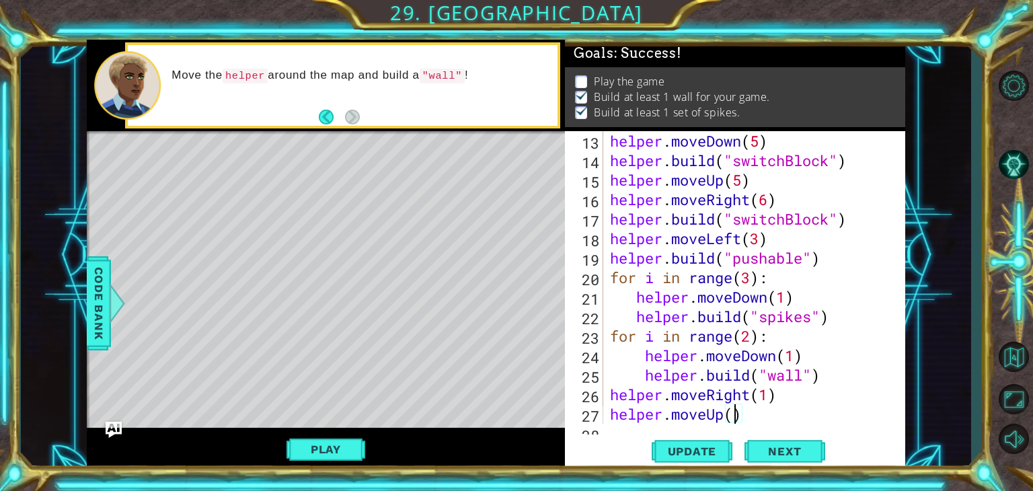
click at [734, 415] on div "helper . moveDown ( 5 ) helper . build ( "switchBlock" ) helper . moveUp ( 5 ) …" at bounding box center [752, 297] width 291 height 332
click at [751, 442] on button "Next" at bounding box center [785, 448] width 81 height 34
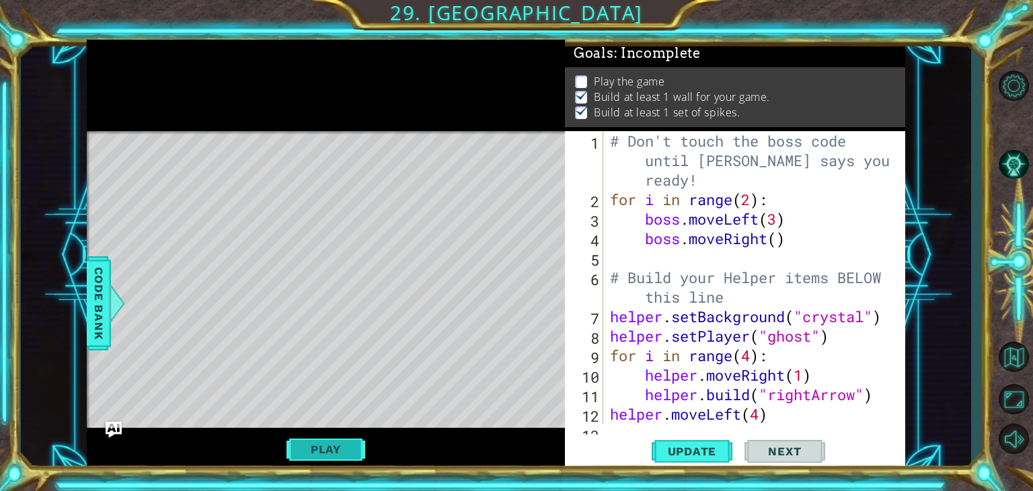
click at [349, 454] on button "Play" at bounding box center [326, 450] width 79 height 26
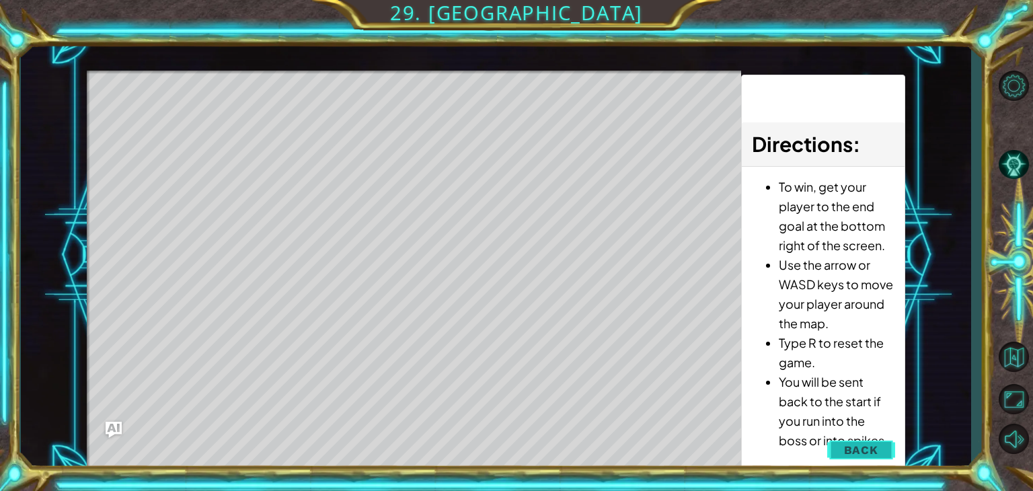
click at [844, 442] on button "Back" at bounding box center [861, 450] width 68 height 27
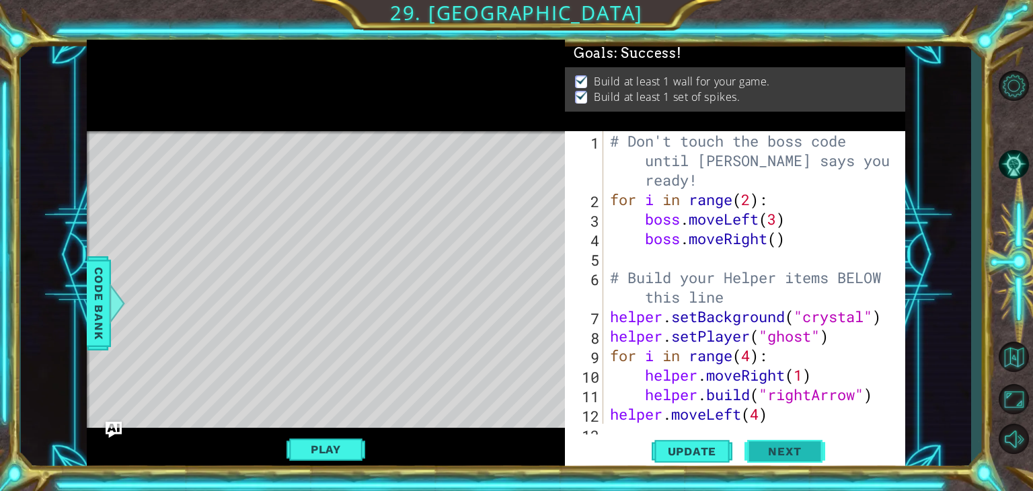
click at [776, 447] on button "Next" at bounding box center [785, 453] width 81 height 34
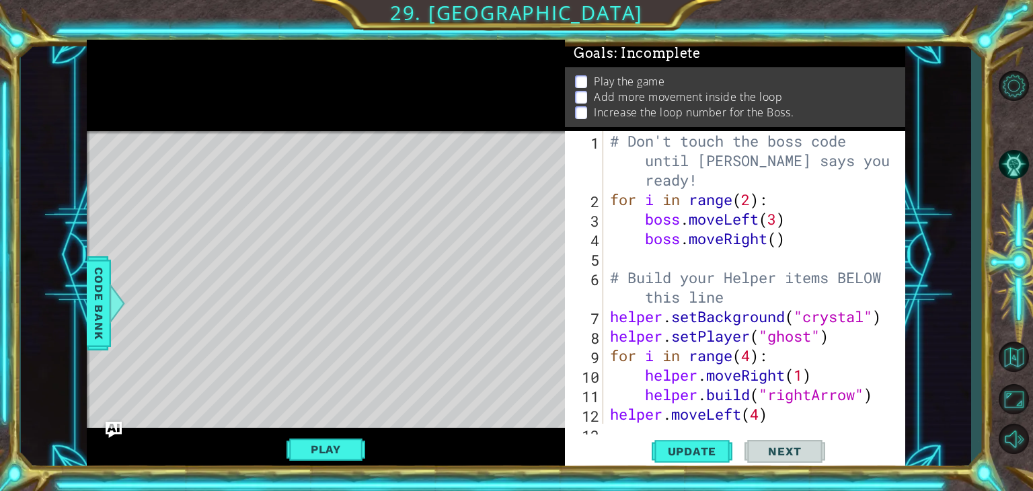
scroll to position [273, 0]
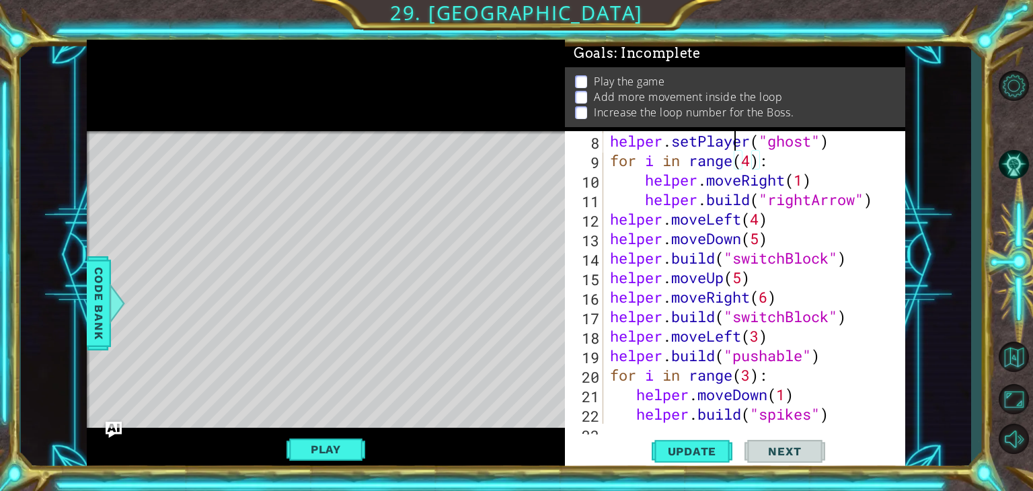
type textarea "# Build your Helper items BELOW this line"
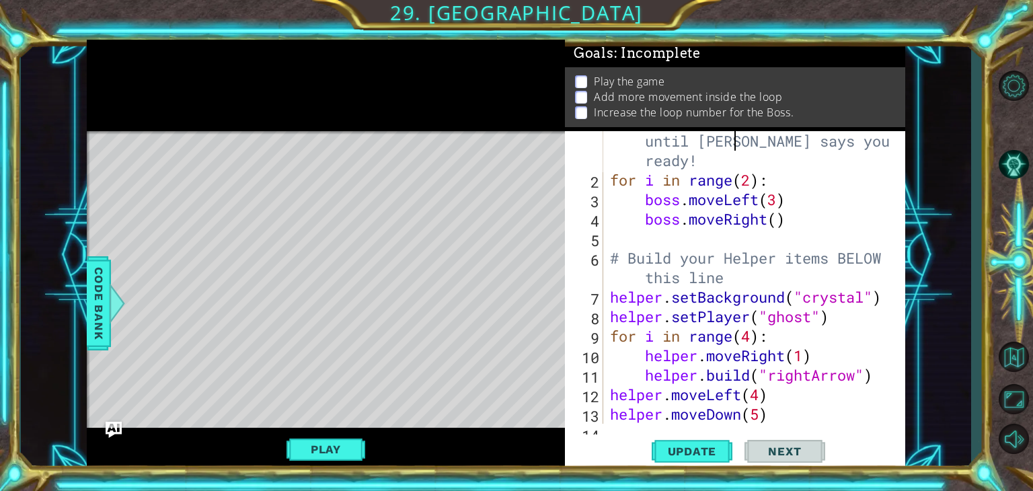
scroll to position [19, 0]
click at [752, 177] on div "# Don't touch the boss code until [PERSON_NAME] says you're ready! for i in ran…" at bounding box center [752, 297] width 291 height 371
click at [676, 441] on button "Update" at bounding box center [692, 451] width 81 height 34
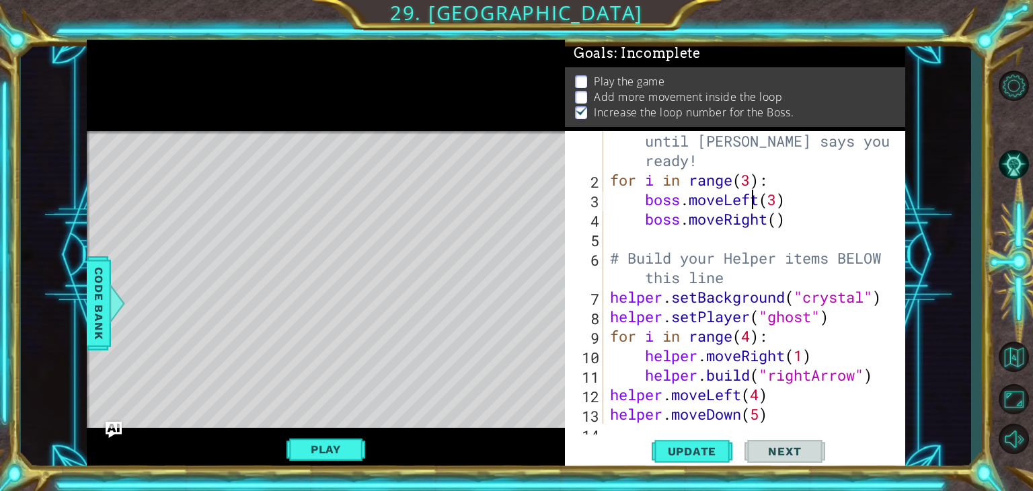
type textarea "boss.moveRight()"
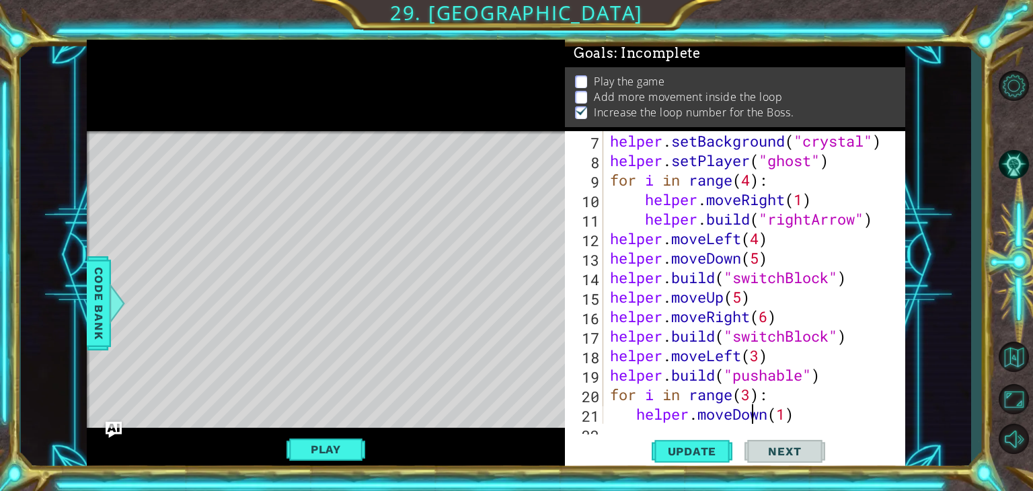
type textarea "helper.moveUp()"
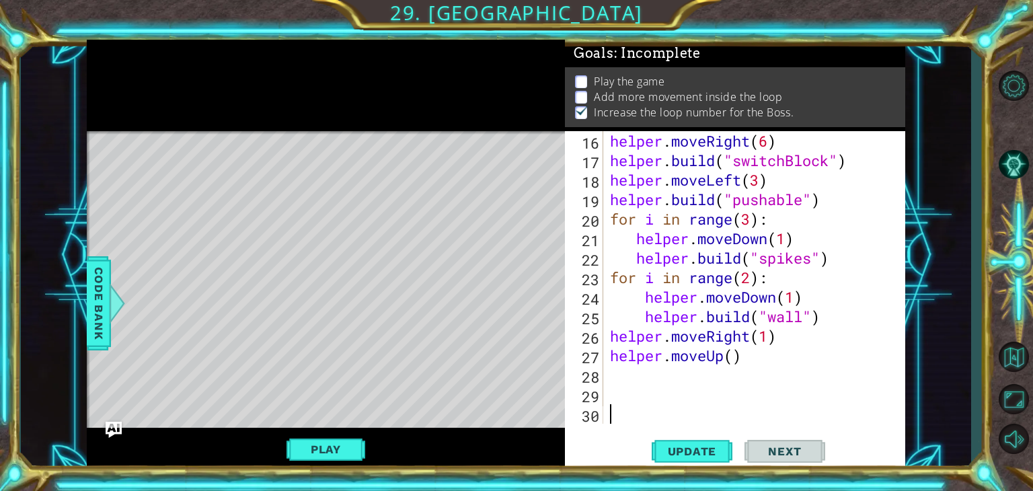
scroll to position [350, 0]
click at [736, 354] on div "helper . moveRight ( 6 ) helper . build ( "switchBlock" ) helper . moveLeft ( 3…" at bounding box center [752, 297] width 291 height 332
type textarea "helper.moveUp(1)"
click at [624, 379] on div "helper . moveRight ( 6 ) helper . build ( "switchBlock" ) helper . moveLeft ( 3…" at bounding box center [752, 297] width 291 height 332
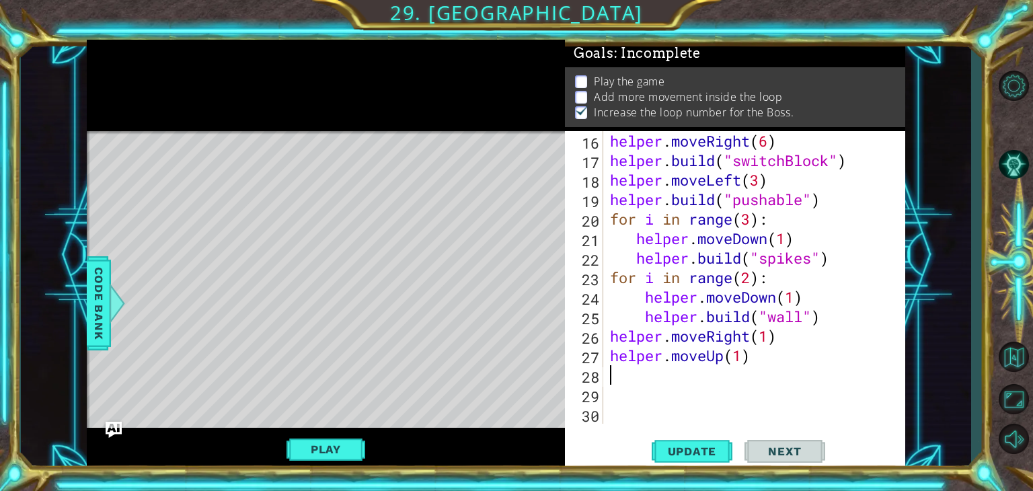
scroll to position [0, 0]
type textarea "h"
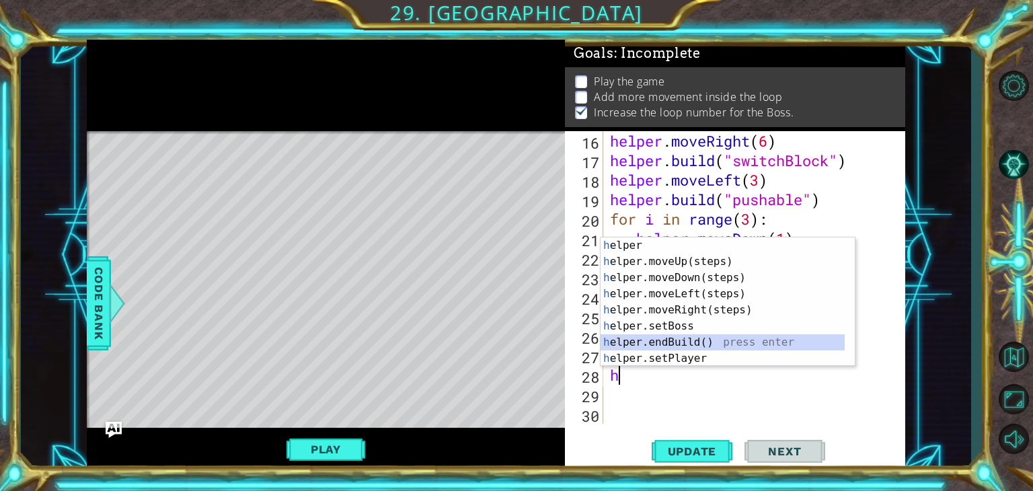
click at [654, 340] on div "h elper press enter h elper.moveUp(steps) press enter h elper.moveDown(steps) p…" at bounding box center [723, 317] width 244 height 161
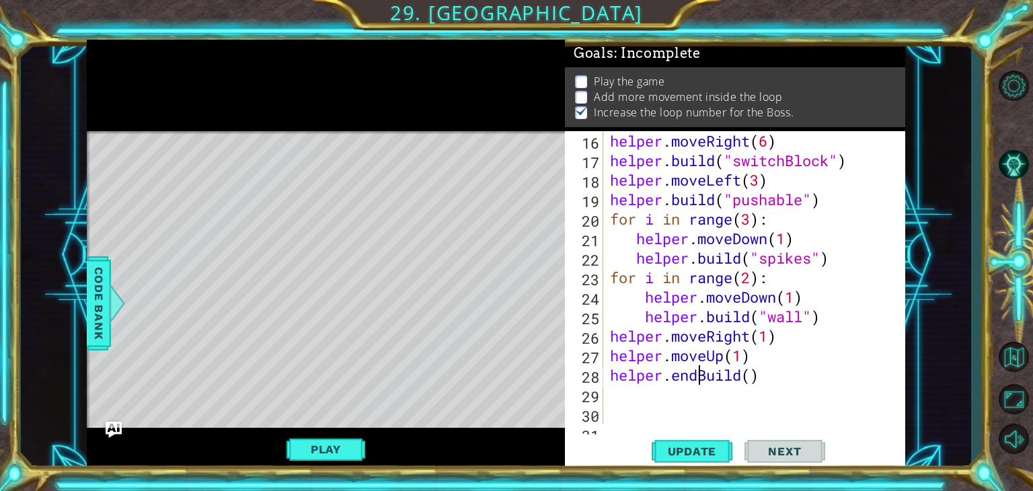
click at [701, 375] on div "helper . moveRight ( 6 ) helper . build ( "switchBlock" ) helper . moveLeft ( 3…" at bounding box center [752, 297] width 291 height 332
click at [722, 369] on div "helper . moveRight ( 6 ) helper . build ( "switchBlock" ) helper . moveLeft ( 3…" at bounding box center [752, 297] width 291 height 332
click at [707, 449] on span "Update" at bounding box center [692, 451] width 76 height 13
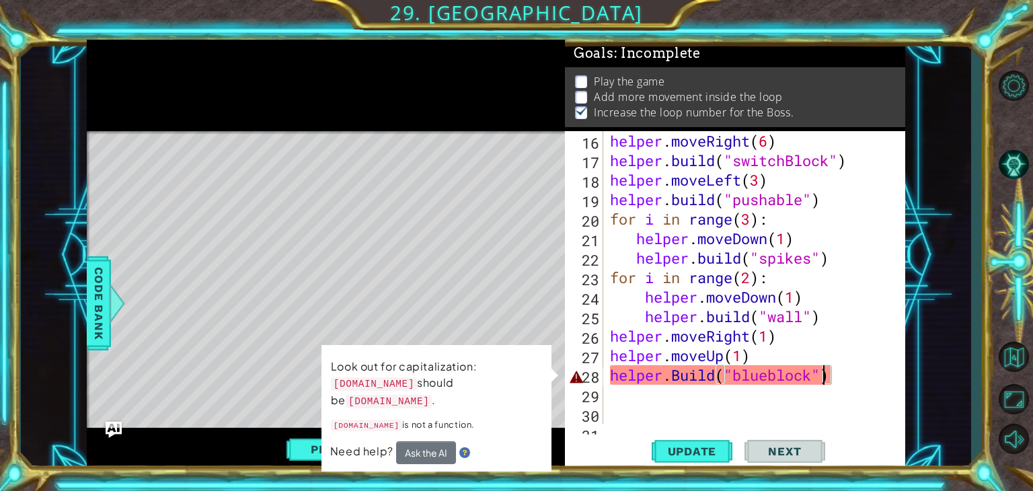
click at [679, 373] on div "helper . moveRight ( 6 ) helper . build ( "switchBlock" ) helper . moveLeft ( 3…" at bounding box center [752, 297] width 291 height 332
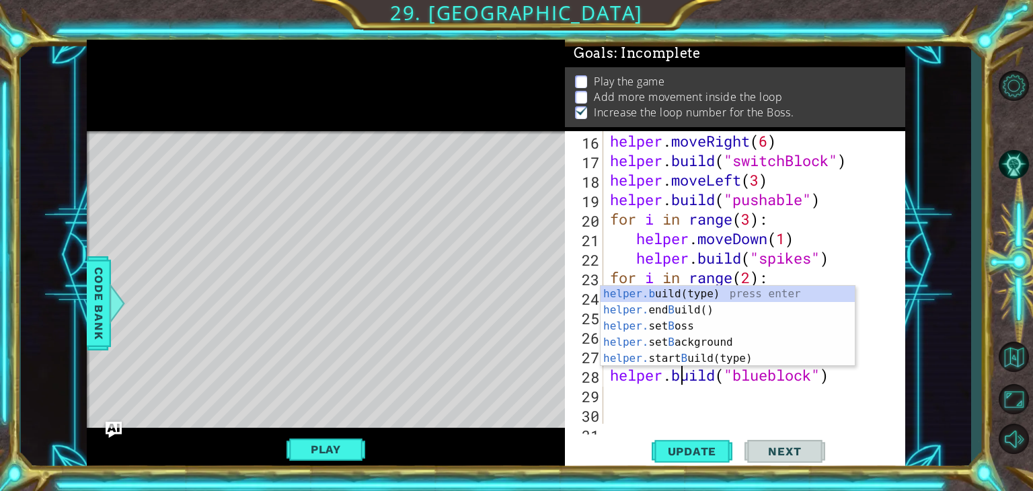
scroll to position [0, 3]
click at [679, 291] on div "helper.b uild(type) press enter helper. end B uild() press enter helper. set B …" at bounding box center [728, 342] width 254 height 113
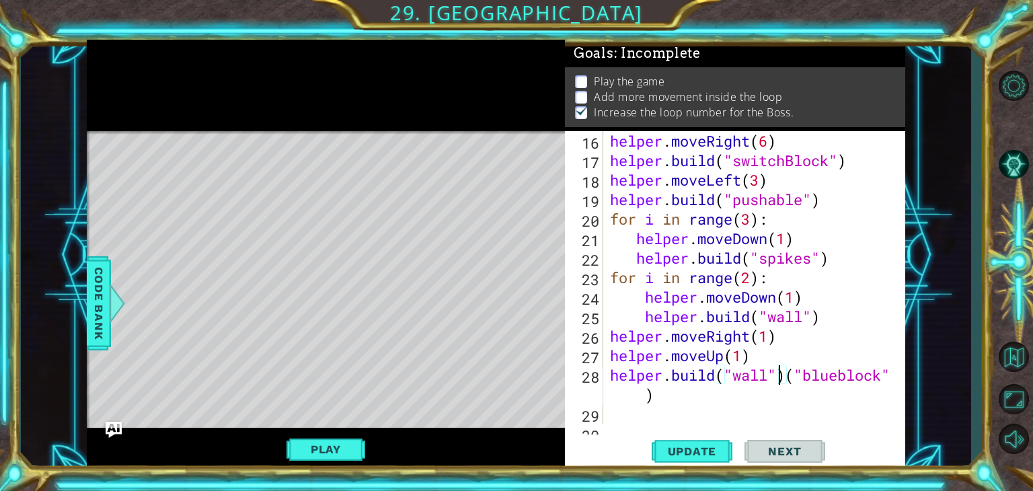
click at [781, 379] on div "helper . moveRight ( 6 ) helper . build ( "switchBlock" ) helper . moveLeft ( 3…" at bounding box center [752, 297] width 291 height 332
click at [790, 377] on div "helper . moveRight ( 6 ) helper . build ( "switchBlock" ) helper . moveLeft ( 3…" at bounding box center [752, 297] width 291 height 332
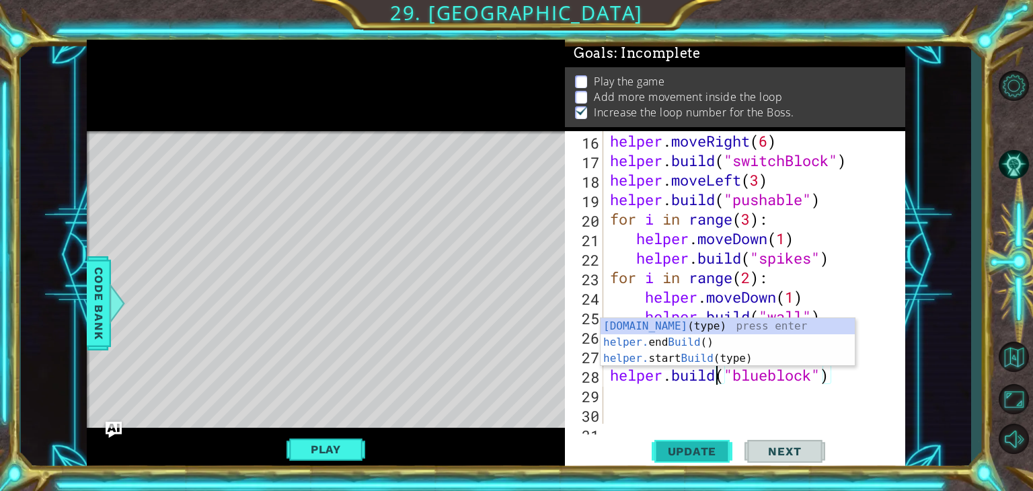
click at [710, 443] on button "Update" at bounding box center [692, 451] width 81 height 34
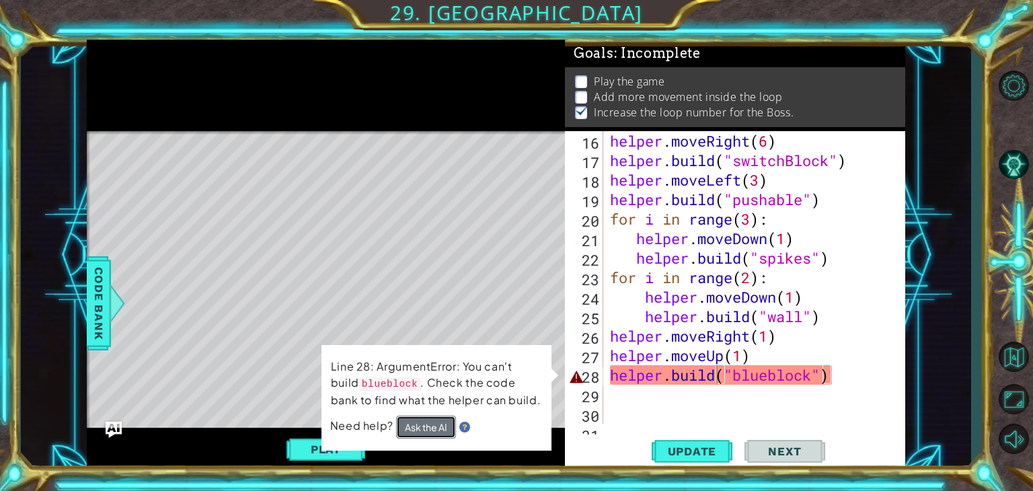
click at [441, 422] on button "Ask the AI" at bounding box center [425, 427] width 61 height 24
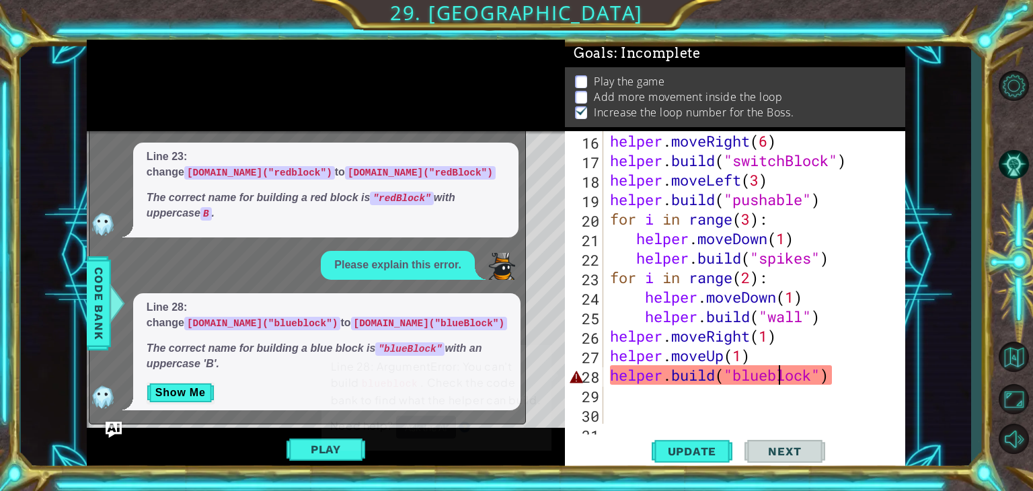
click at [777, 371] on div "helper . moveRight ( 6 ) helper . build ( "switchBlock" ) helper . moveLeft ( 3…" at bounding box center [752, 297] width 291 height 332
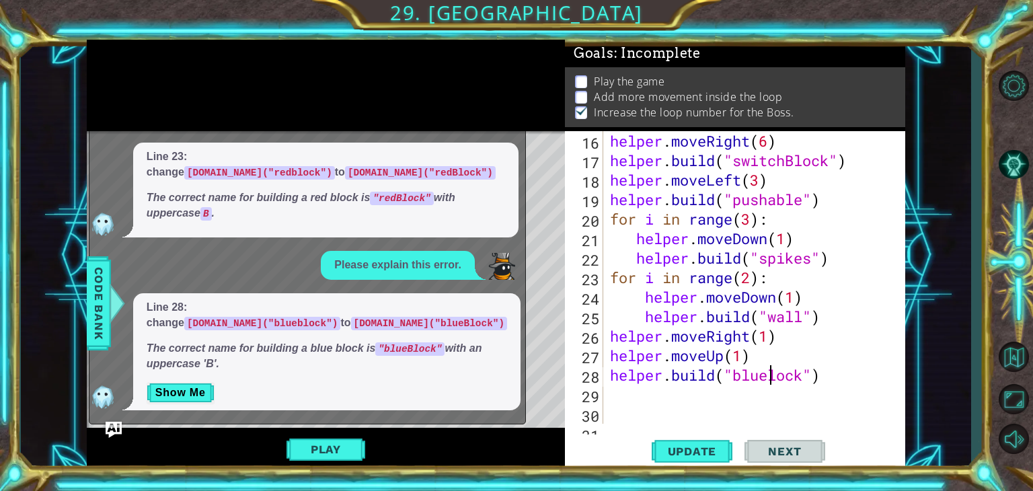
scroll to position [0, 7]
type textarea "[DOMAIN_NAME]("blueBlock")"
click at [715, 445] on span "Update" at bounding box center [692, 451] width 76 height 13
click at [115, 425] on img "Ask AI" at bounding box center [113, 428] width 17 height 17
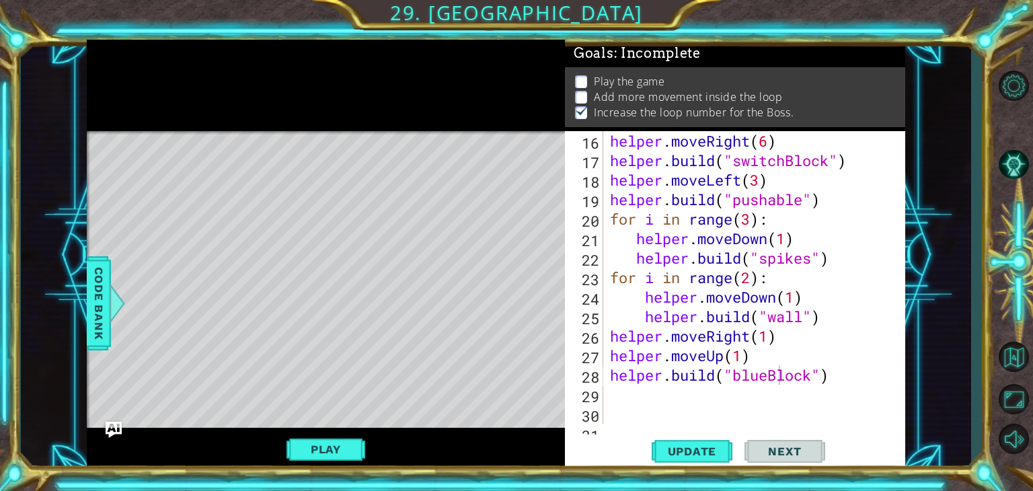
click at [447, 338] on div "Level Map" at bounding box center [397, 329] width 621 height 396
click at [638, 393] on div "helper . moveRight ( 6 ) helper . build ( "switchBlock" ) helper . moveLeft ( 3…" at bounding box center [752, 297] width 291 height 332
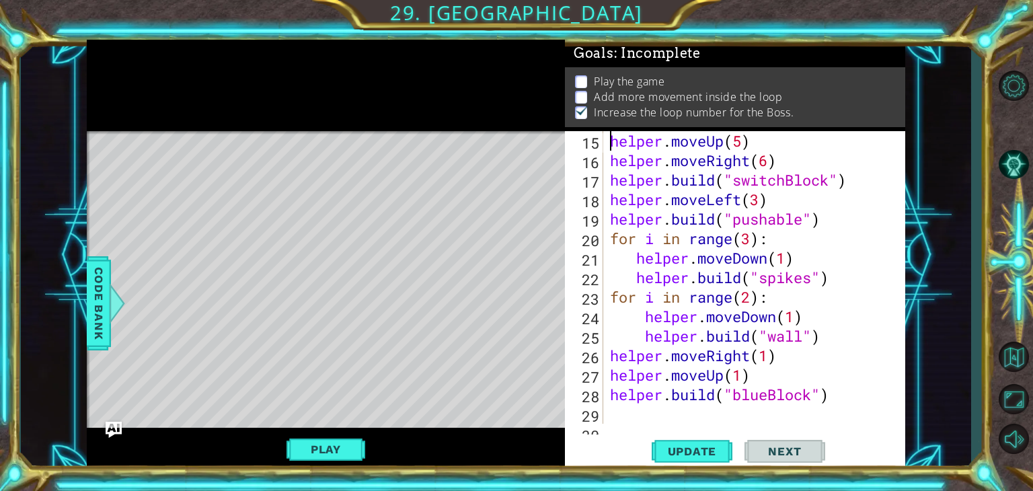
scroll to position [312, 0]
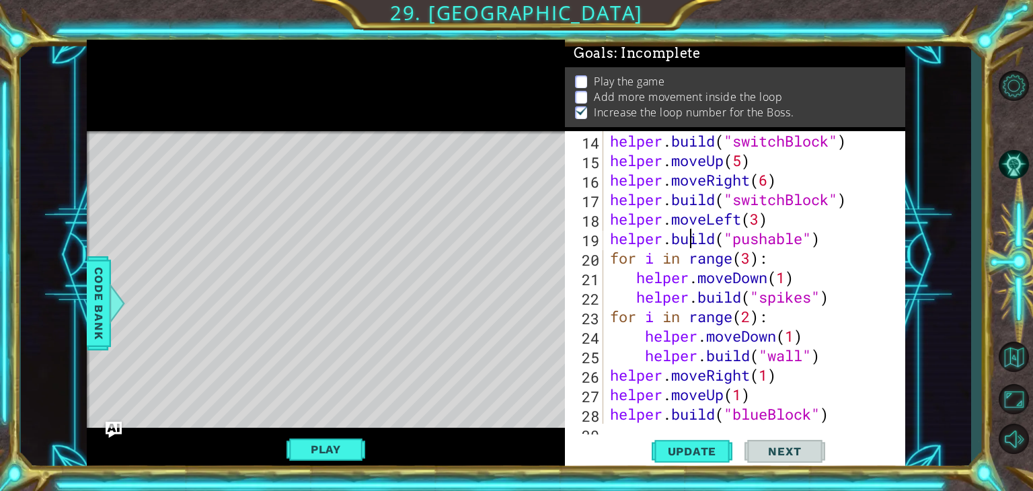
type textarea "for i in range(3):"
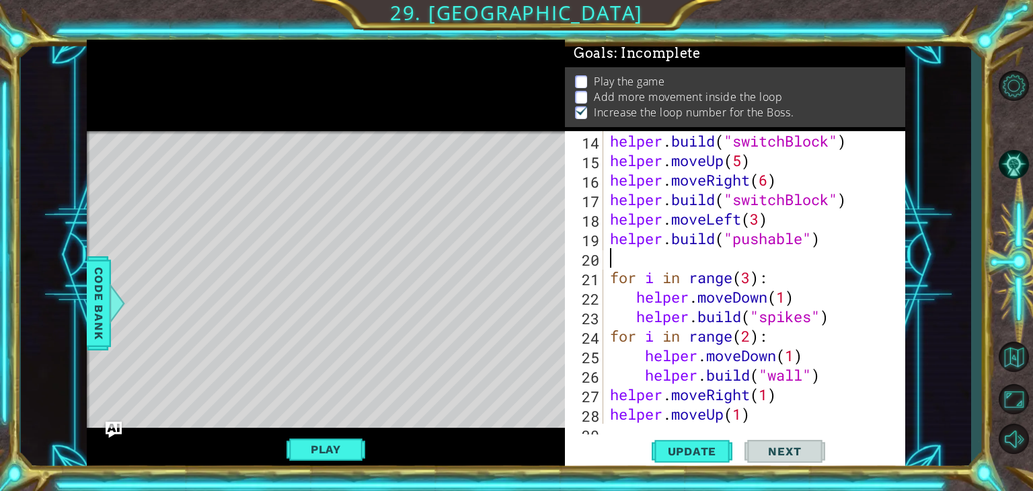
click at [632, 257] on div "helper . build ( "switchBlock" ) helper . moveUp ( 5 ) helper . moveRight ( 6 )…" at bounding box center [752, 297] width 291 height 332
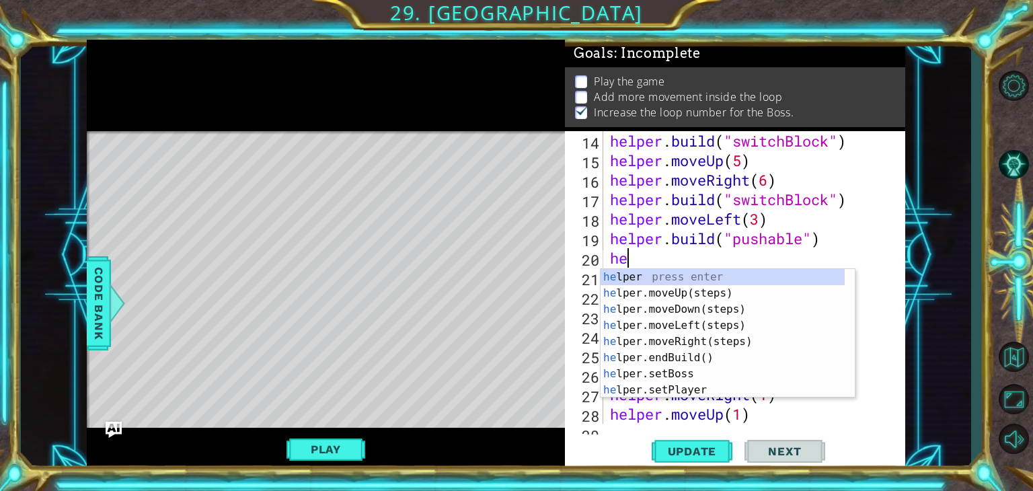
type textarea "hel"
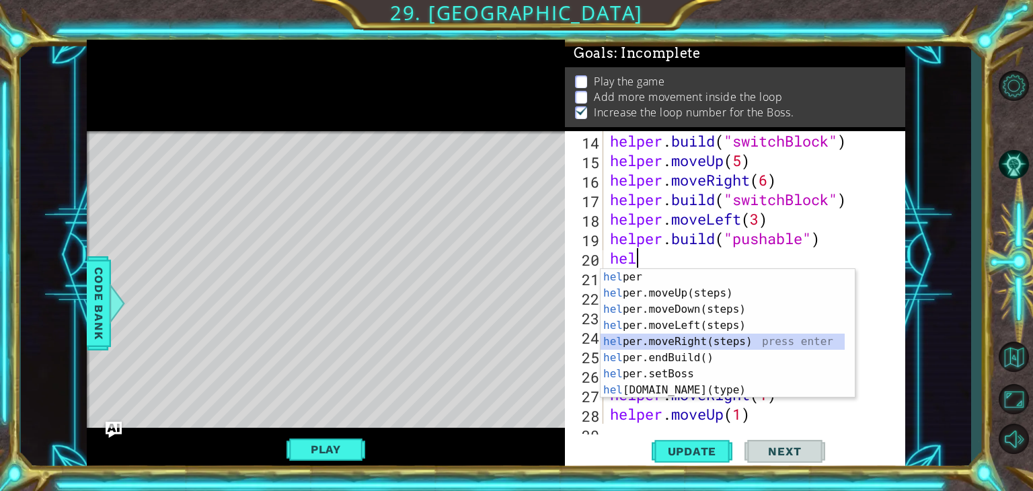
click at [658, 336] on div "hel per press enter hel per.moveUp(steps) press enter hel per.moveDown(steps) p…" at bounding box center [723, 349] width 244 height 161
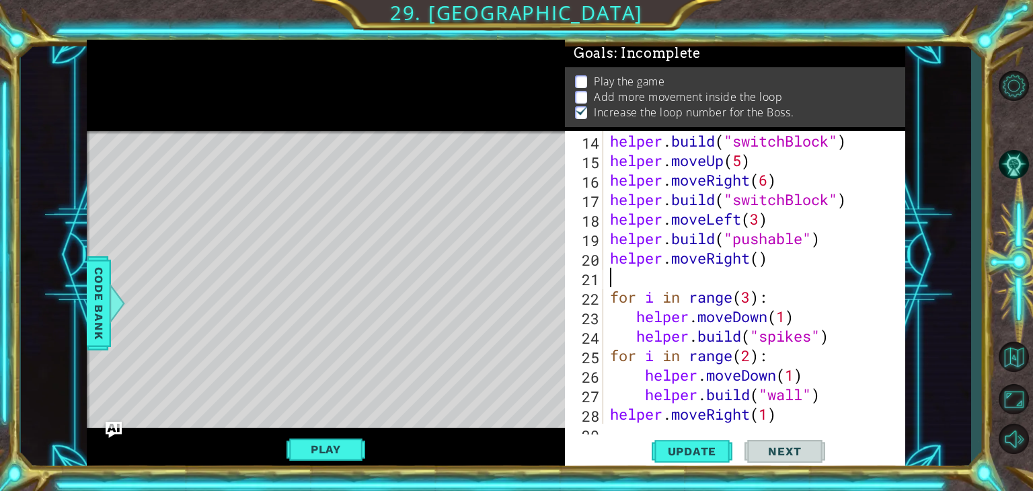
click at [759, 262] on div "helper . build ( "switchBlock" ) helper . moveUp ( 5 ) helper . moveRight ( 6 )…" at bounding box center [752, 297] width 291 height 332
type textarea "helper.moveRight(1)"
click at [626, 268] on div "helper . build ( "switchBlock" ) helper . moveUp ( 5 ) helper . moveRight ( 6 )…" at bounding box center [752, 297] width 291 height 332
click at [613, 274] on div "helper . build ( "switchBlock" ) helper . moveUp ( 5 ) helper . moveRight ( 6 )…" at bounding box center [752, 297] width 291 height 332
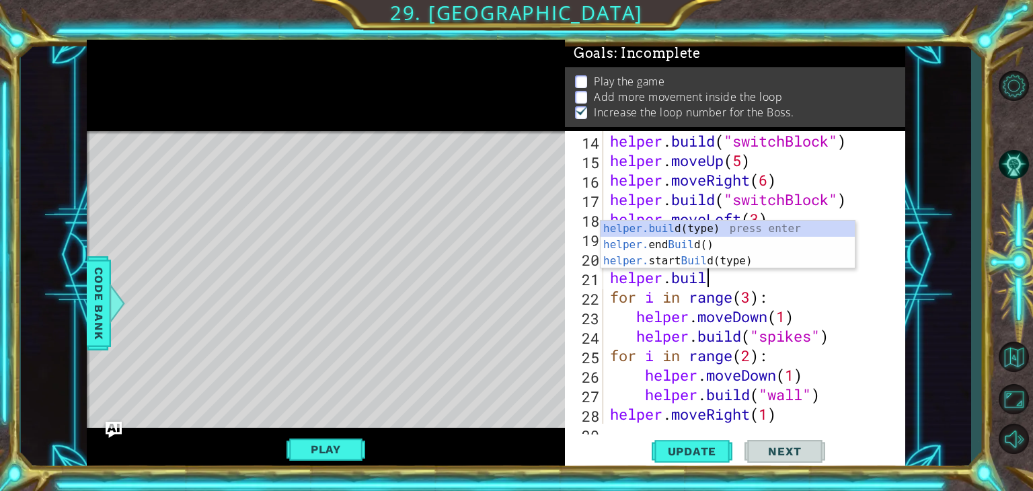
scroll to position [0, 3]
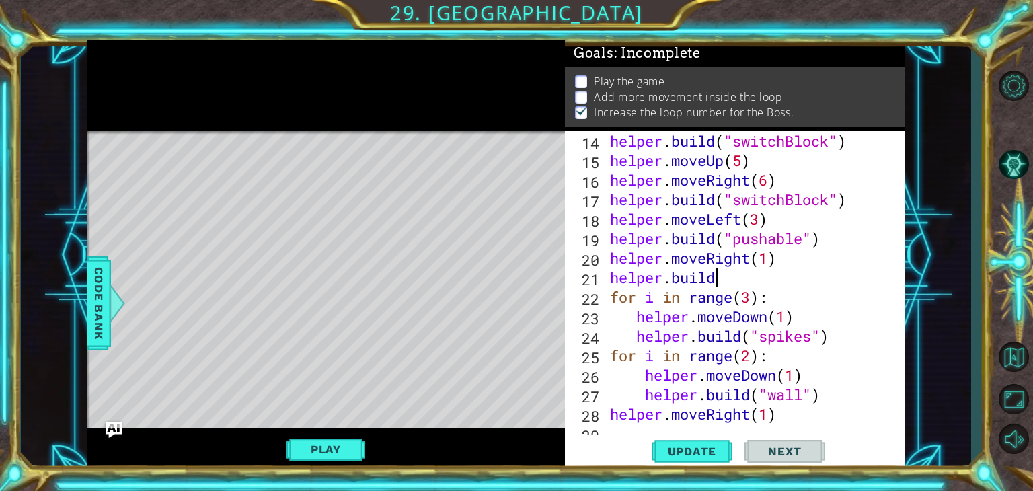
click at [826, 270] on div "helper . build ( "switchBlock" ) helper . moveUp ( 5 ) helper . moveRight ( 6 )…" at bounding box center [752, 297] width 291 height 332
click at [724, 274] on div "helper . build ( "switchBlock" ) helper . moveUp ( 5 ) helper . moveRight ( 6 )…" at bounding box center [752, 297] width 291 height 332
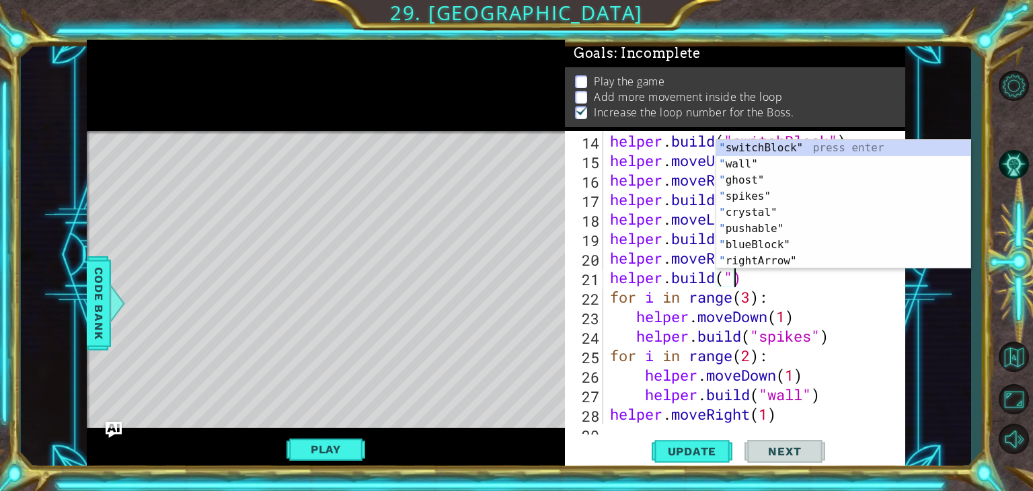
scroll to position [0, 5]
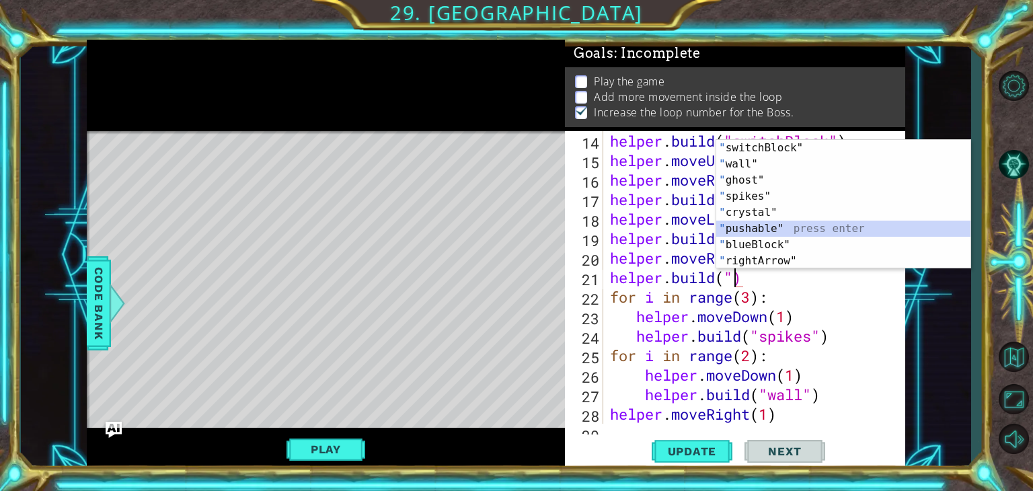
click at [780, 227] on div "" switchBlock" press enter " wall" press enter " ghost" press enter " spikes" p…" at bounding box center [843, 220] width 254 height 161
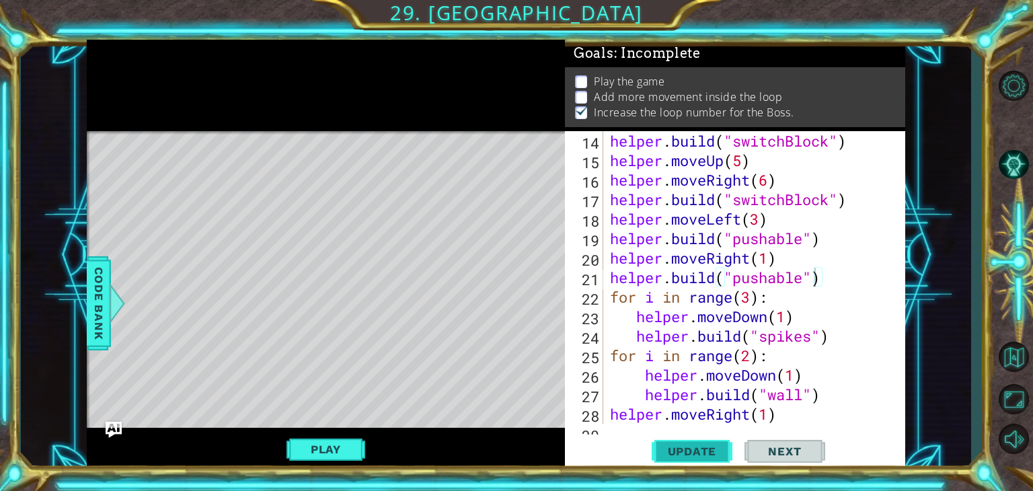
click at [693, 443] on button "Update" at bounding box center [692, 451] width 81 height 34
click at [453, 309] on div "Level Map" at bounding box center [397, 329] width 621 height 396
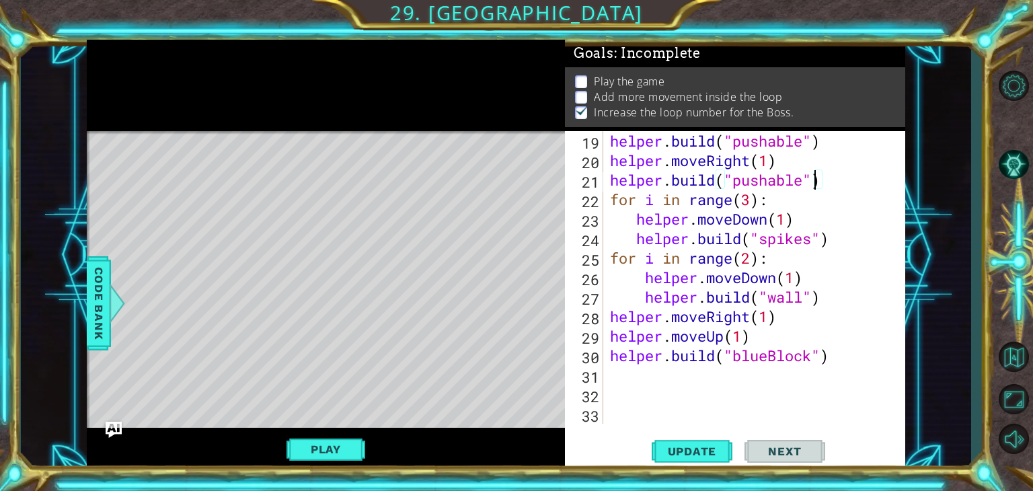
click at [819, 179] on div "helper . moveLeft ( 3 ) helper . build ( "pushable" ) helper . moveRight ( 1 ) …" at bounding box center [752, 278] width 291 height 332
click at [830, 177] on div "helper . moveLeft ( 3 ) helper . build ( "pushable" ) helper . moveRight ( 1 ) …" at bounding box center [752, 278] width 291 height 332
click at [812, 356] on div "helper . moveLeft ( 3 ) helper . build ( "pushable" ) helper . moveRight ( 1 ) …" at bounding box center [752, 278] width 291 height 332
click at [771, 353] on div "helper . moveLeft ( 3 ) helper . build ( "pushable" ) helper . moveRight ( 1 ) …" at bounding box center [752, 278] width 291 height 332
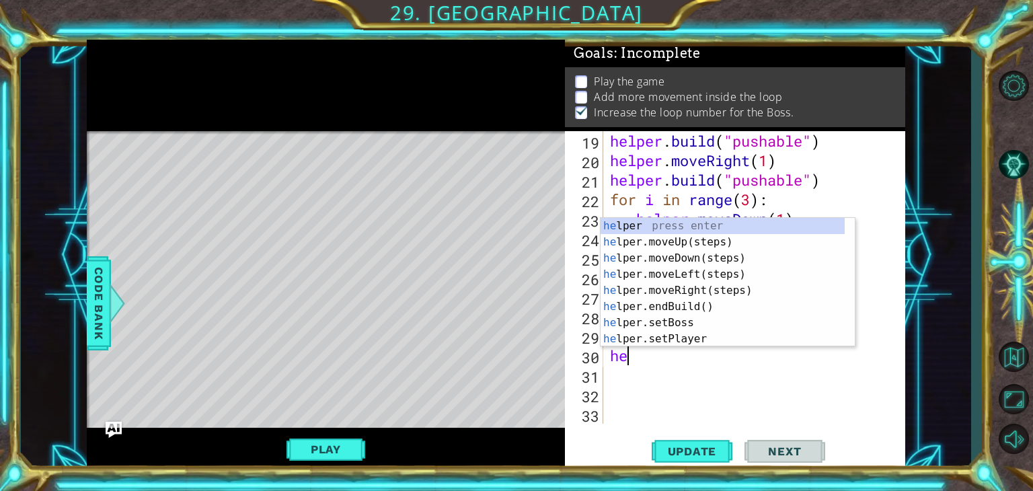
scroll to position [0, 0]
type textarea "h"
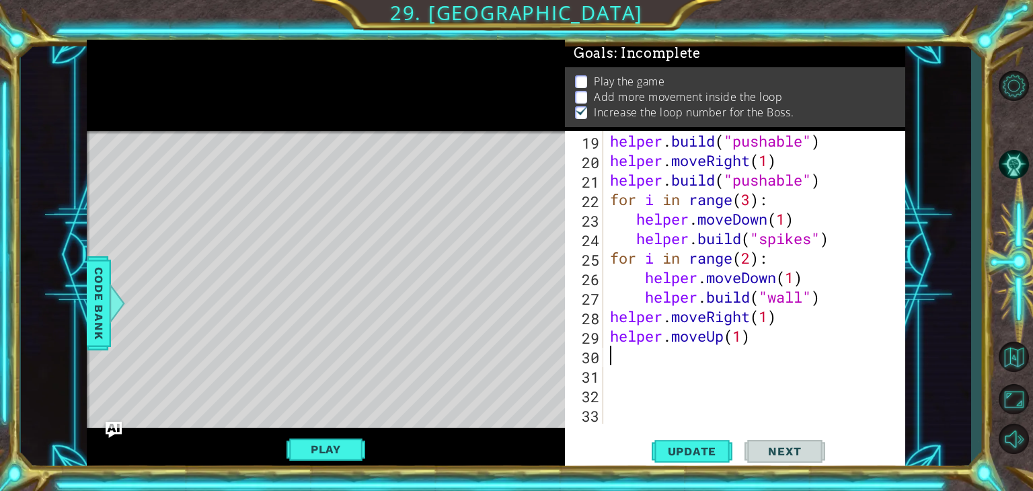
click at [802, 297] on div "helper . moveLeft ( 3 ) helper . build ( "pushable" ) helper . moveRight ( 1 ) …" at bounding box center [752, 278] width 291 height 332
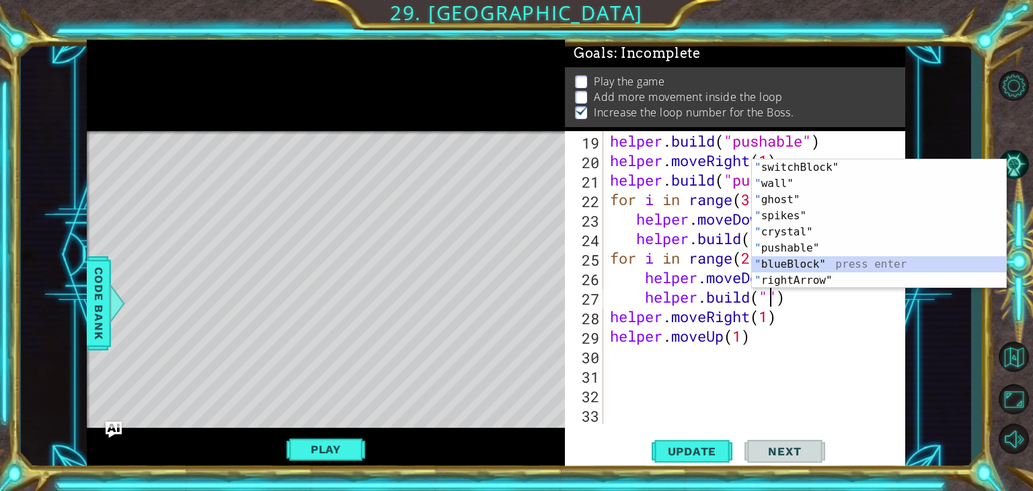
drag, startPoint x: 800, startPoint y: 262, endPoint x: 711, endPoint y: 393, distance: 158.4
click at [711, 393] on body "1 2 3 4 5 6 7 # Don't touch the boss code until [PERSON_NAME] says you're ready…" at bounding box center [516, 245] width 1033 height 491
click at [812, 262] on div "" switchBlock" press enter " wall" press enter " ghost" press enter " spikes" p…" at bounding box center [879, 239] width 254 height 161
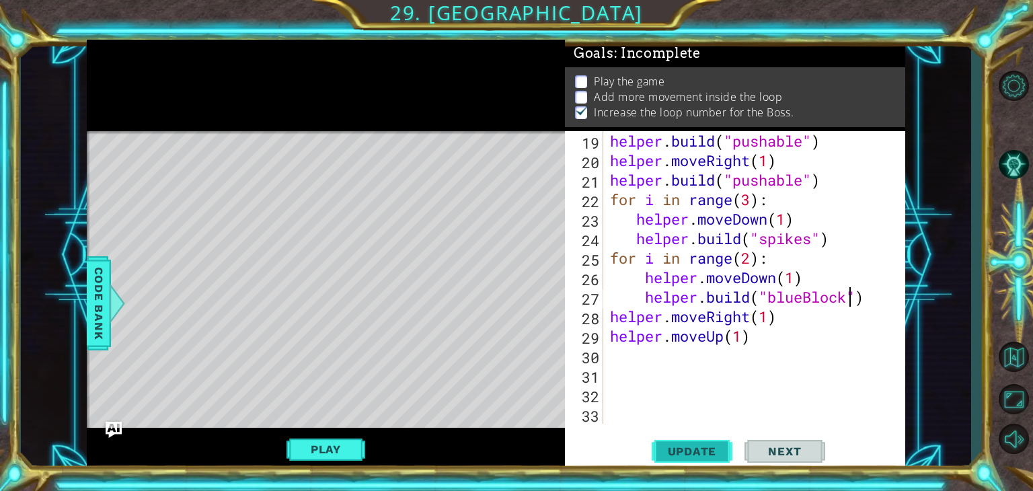
click at [697, 453] on span "Update" at bounding box center [692, 451] width 76 height 13
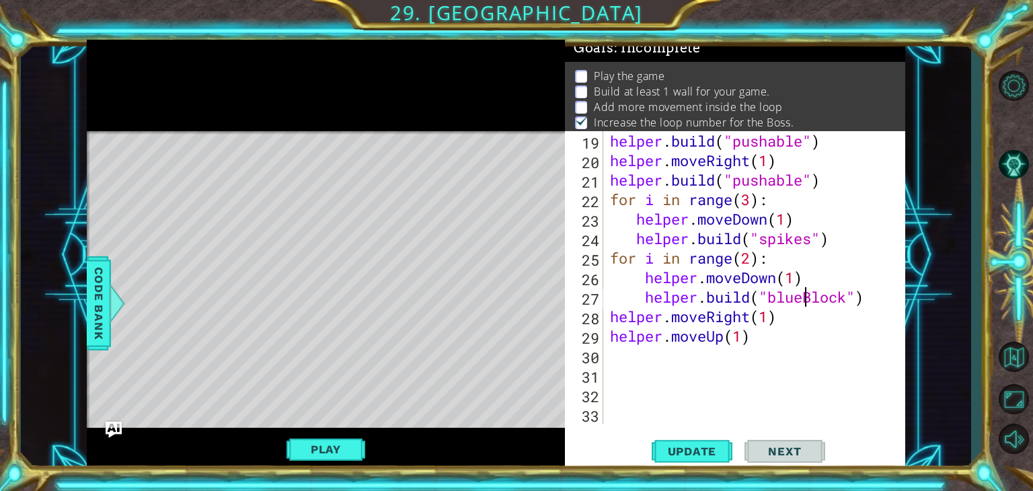
click at [805, 299] on div "helper . moveLeft ( 3 ) helper . build ( "pushable" ) helper . moveRight ( 1 ) …" at bounding box center [752, 278] width 291 height 332
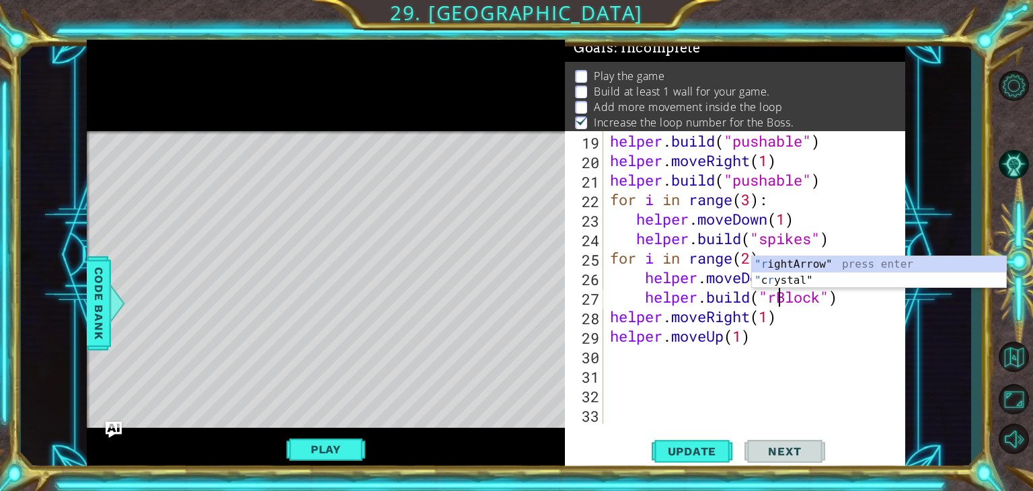
scroll to position [0, 8]
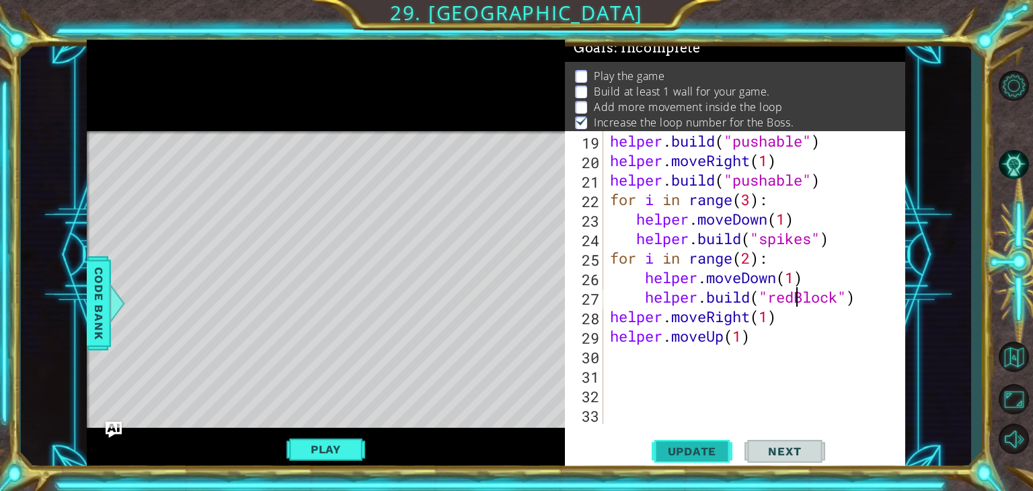
type textarea "[DOMAIN_NAME]("redBlock")"
click at [704, 443] on button "Update" at bounding box center [692, 451] width 81 height 34
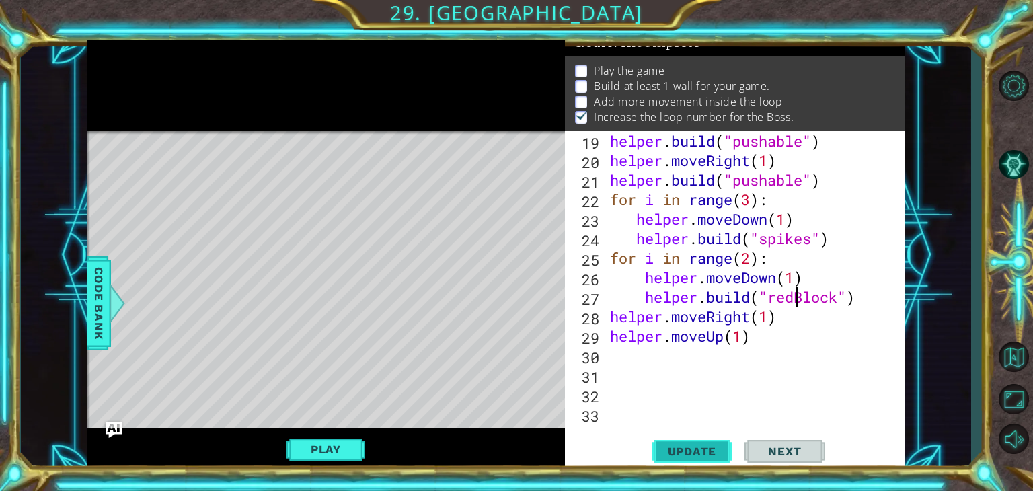
scroll to position [13, 0]
click at [695, 446] on span "Update" at bounding box center [692, 451] width 76 height 13
click at [323, 458] on button "Play" at bounding box center [326, 450] width 79 height 26
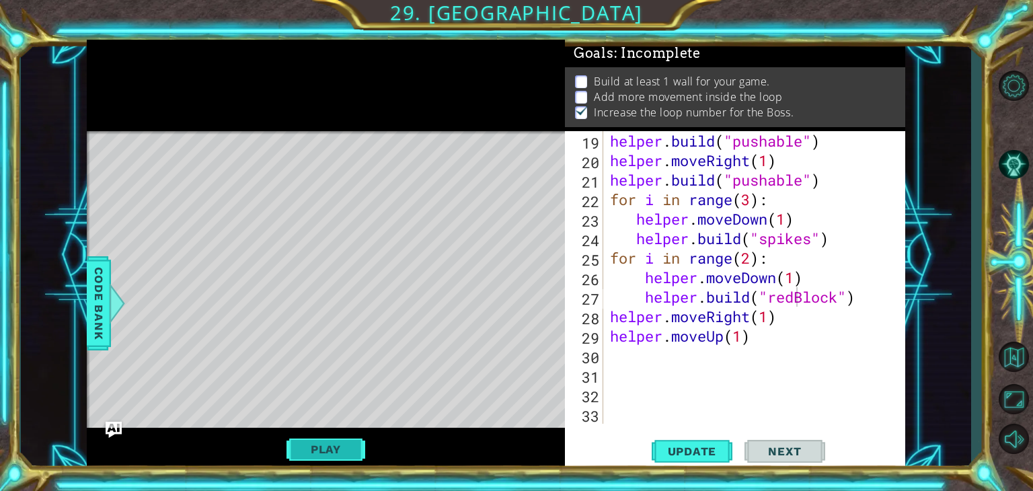
scroll to position [5, 0]
click at [721, 446] on span "Update" at bounding box center [692, 451] width 76 height 13
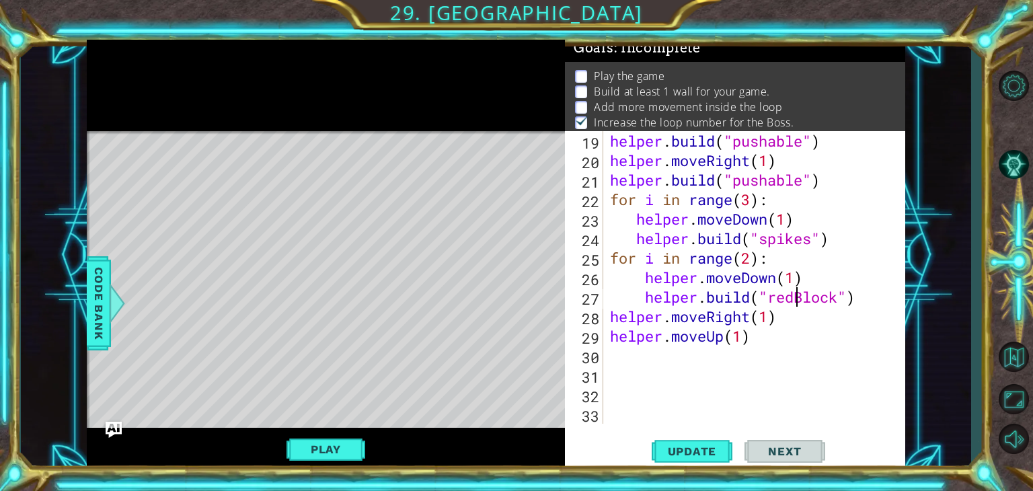
click at [624, 356] on div "helper . moveLeft ( 3 ) helper . build ( "pushable" ) helper . moveRight ( 1 ) …" at bounding box center [752, 278] width 291 height 332
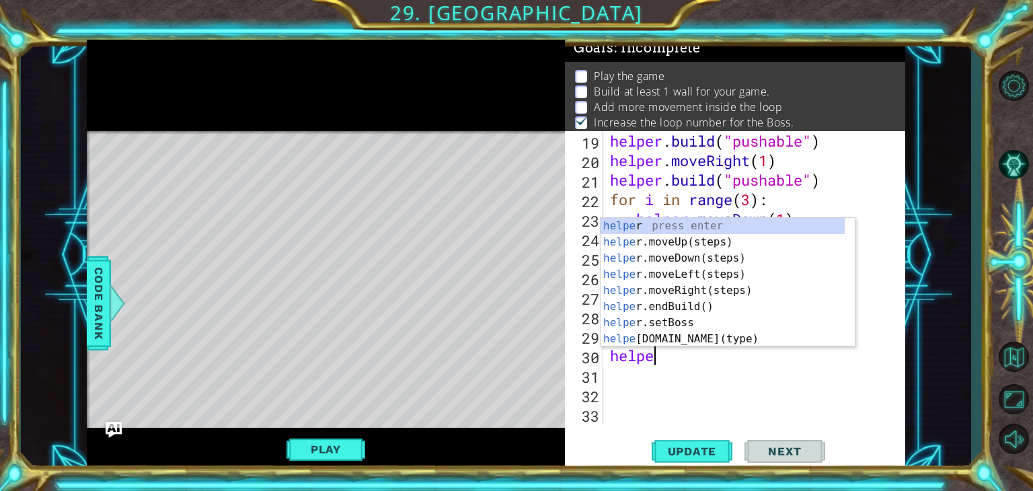
scroll to position [0, 1]
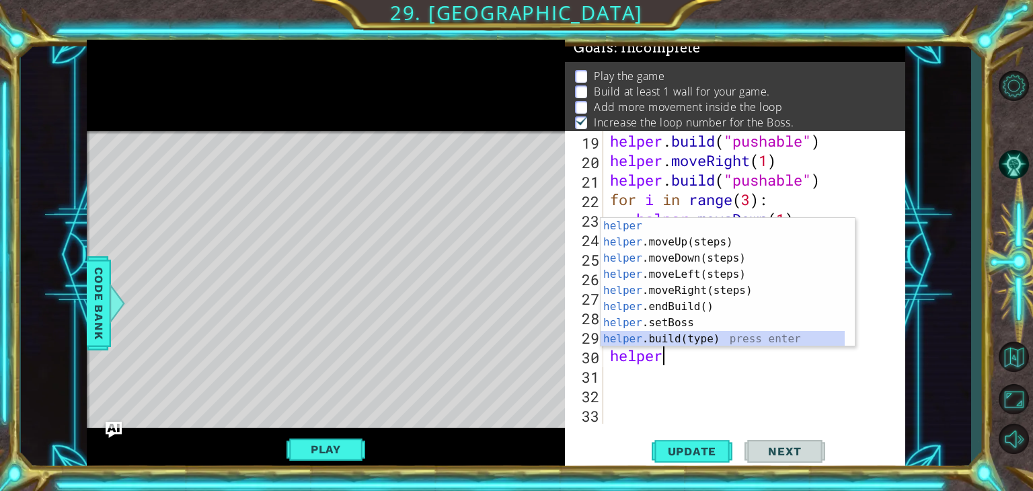
click at [656, 339] on div "helper press enter helper .moveUp(steps) press enter helper .moveDown(steps) pr…" at bounding box center [723, 298] width 244 height 161
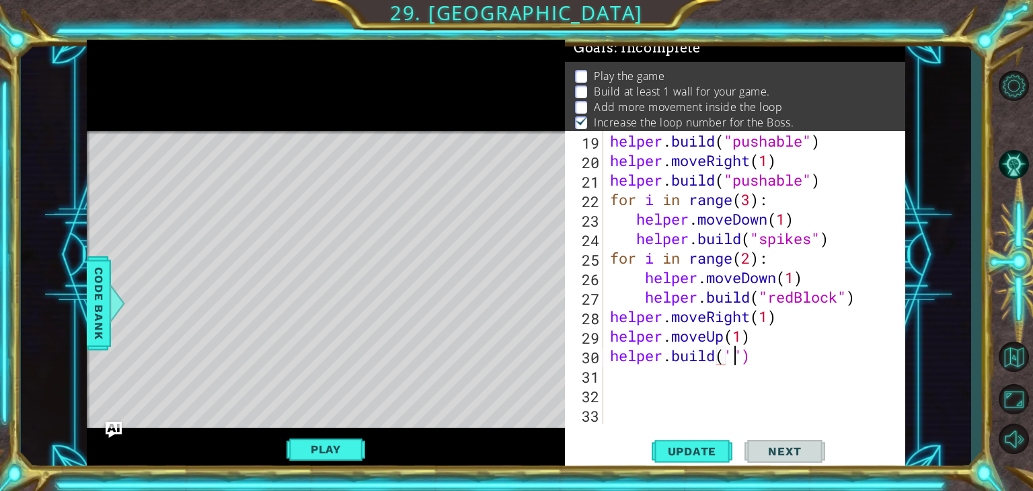
scroll to position [0, 5]
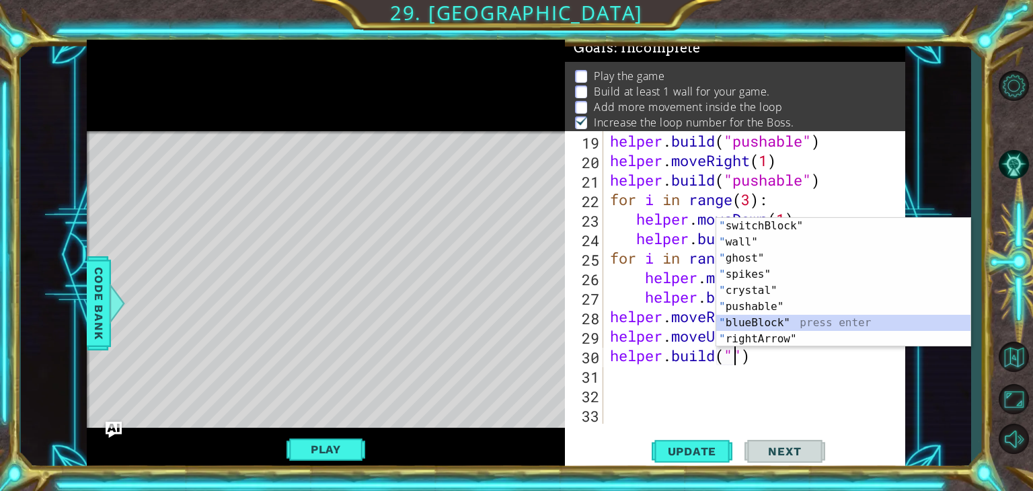
click at [749, 318] on div "" switchBlock" press enter " wall" press enter " ghost" press enter " spikes" p…" at bounding box center [843, 298] width 254 height 161
type textarea "[DOMAIN_NAME]("blueBlock")"
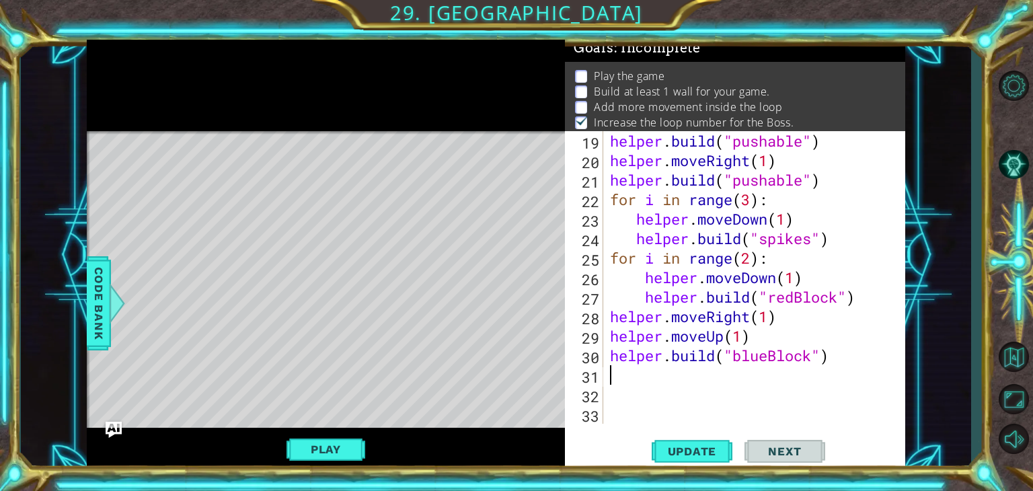
click at [642, 376] on div "helper . moveLeft ( 3 ) helper . build ( "pushable" ) helper . moveRight ( 1 ) …" at bounding box center [752, 278] width 291 height 332
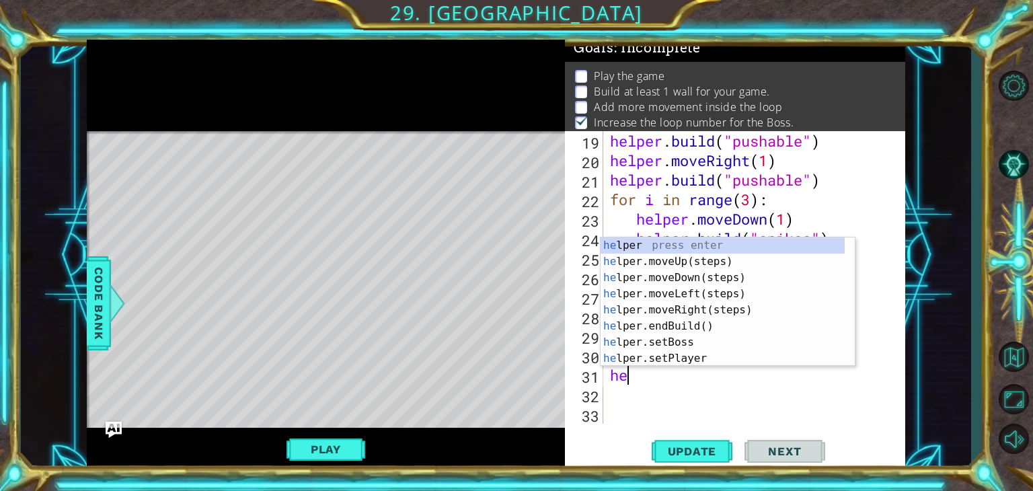
scroll to position [0, 0]
type textarea "helpr"
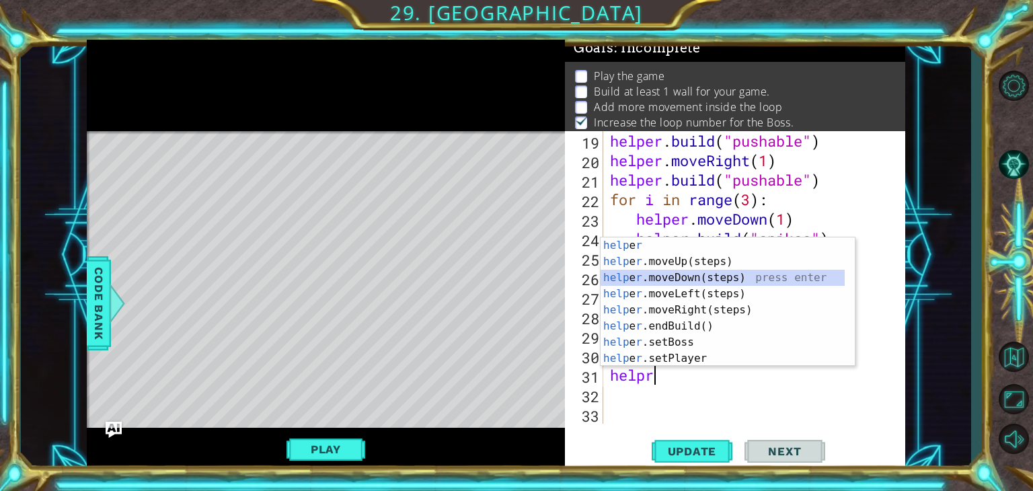
click at [665, 283] on div "help e r press enter help e r .moveUp(steps) press enter help e r .moveDown(ste…" at bounding box center [723, 317] width 244 height 161
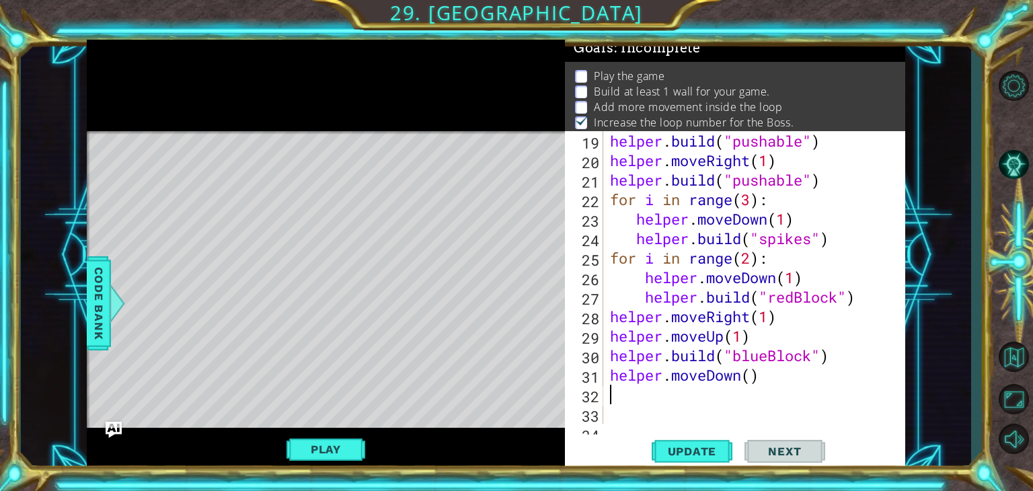
scroll to position [0, 0]
click at [752, 373] on div "helper . moveLeft ( 3 ) helper . build ( "pushable" ) helper . moveRight ( 1 ) …" at bounding box center [752, 278] width 291 height 332
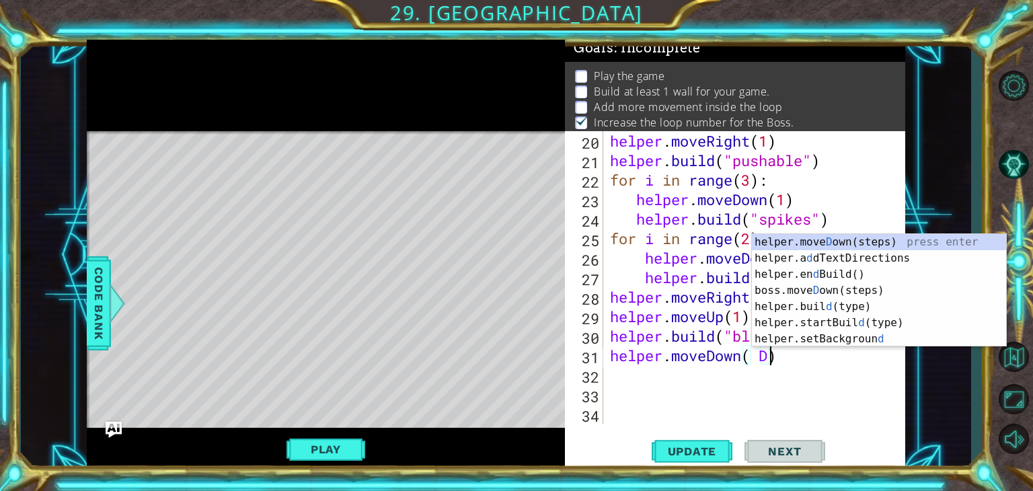
scroll to position [0, 7]
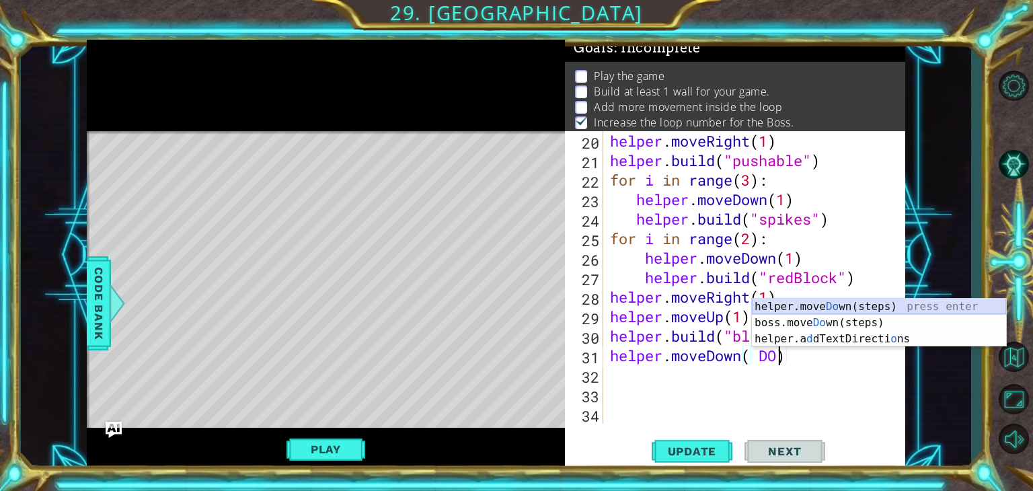
click at [802, 307] on div "helper.move Do wn(steps) press enter boss.move Do wn(steps) press enter helper.…" at bounding box center [879, 339] width 254 height 81
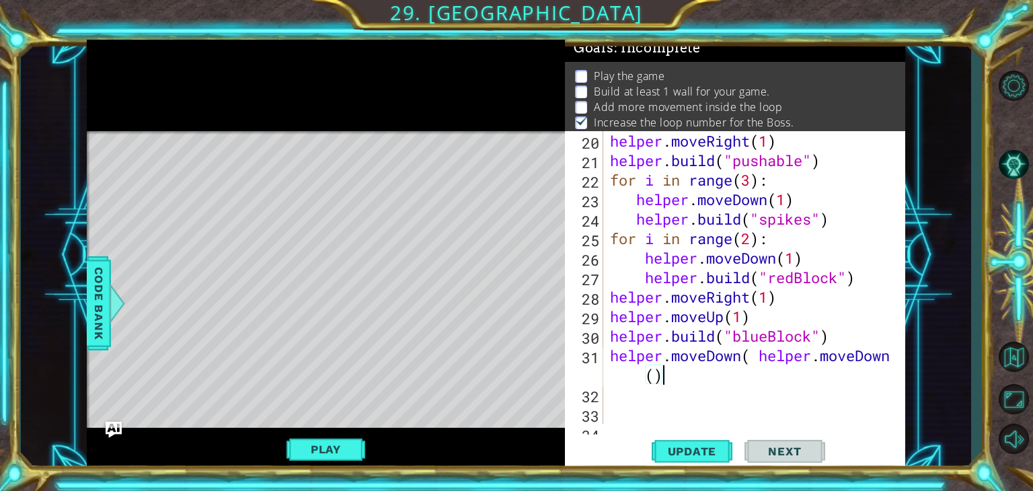
click at [707, 373] on div "helper . moveRight ( 1 ) helper . build ( "pushable" ) for i in range ( 3 ) : h…" at bounding box center [752, 297] width 291 height 332
type textarea "helper.moveDown(1)"
click at [642, 377] on div "helper . moveRight ( 1 ) helper . build ( "pushable" ) for i in range ( 3 ) : h…" at bounding box center [752, 297] width 291 height 332
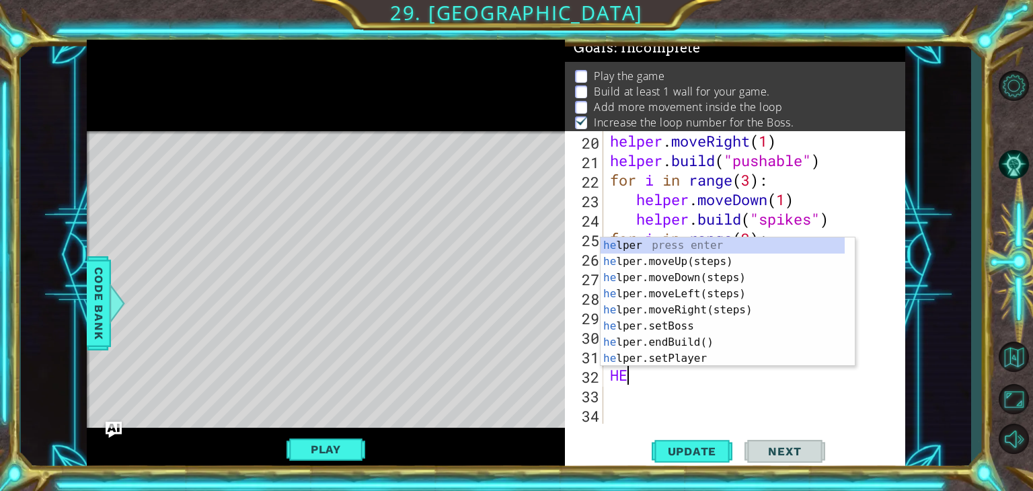
scroll to position [0, 0]
type textarea "H"
type textarea "he"
click at [654, 273] on div "he lper press enter he lper.moveUp(steps) press enter he lper.moveDown(steps) p…" at bounding box center [723, 317] width 244 height 161
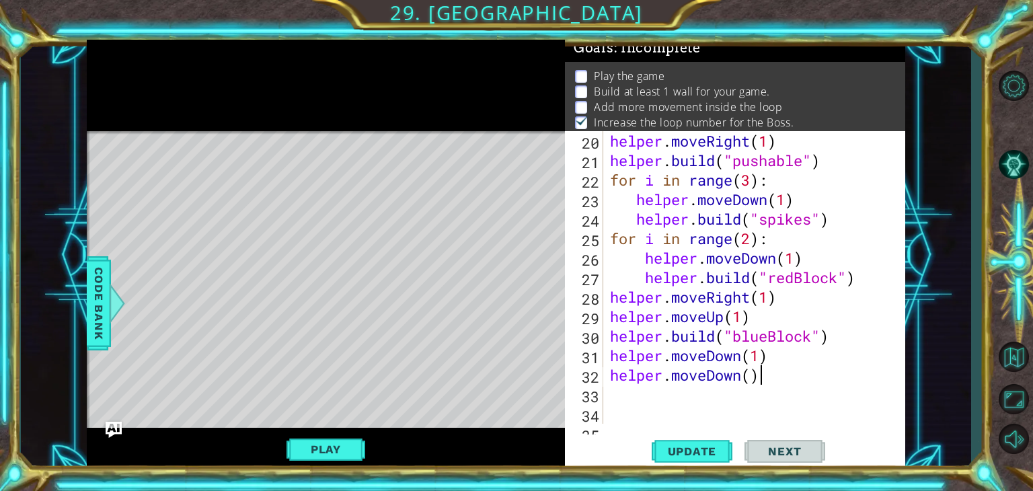
click at [760, 379] on div "helper . moveRight ( 1 ) helper . build ( "pushable" ) for i in range ( 3 ) : h…" at bounding box center [752, 297] width 291 height 332
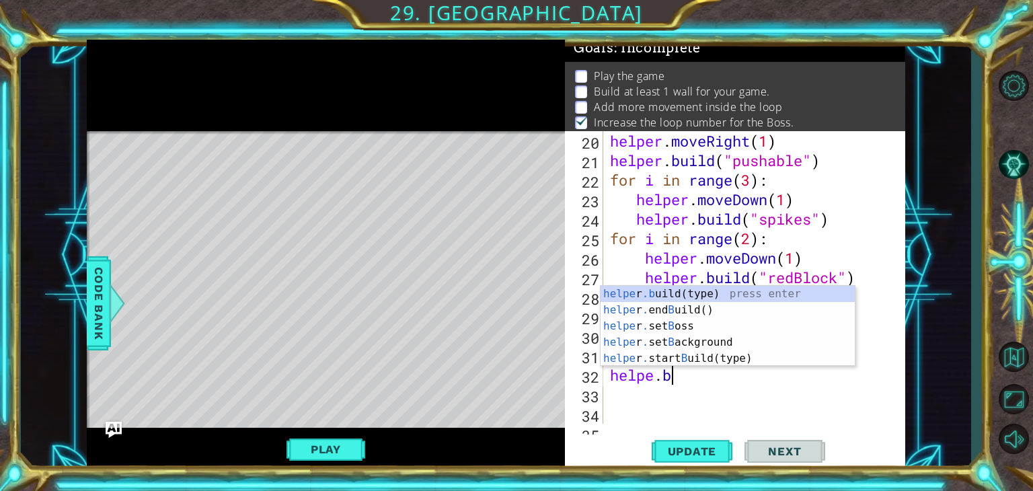
scroll to position [0, 2]
click at [702, 291] on div "helpe [PERSON_NAME]b uild(type) press enter helpe r . end B uild() press enter …" at bounding box center [728, 342] width 254 height 113
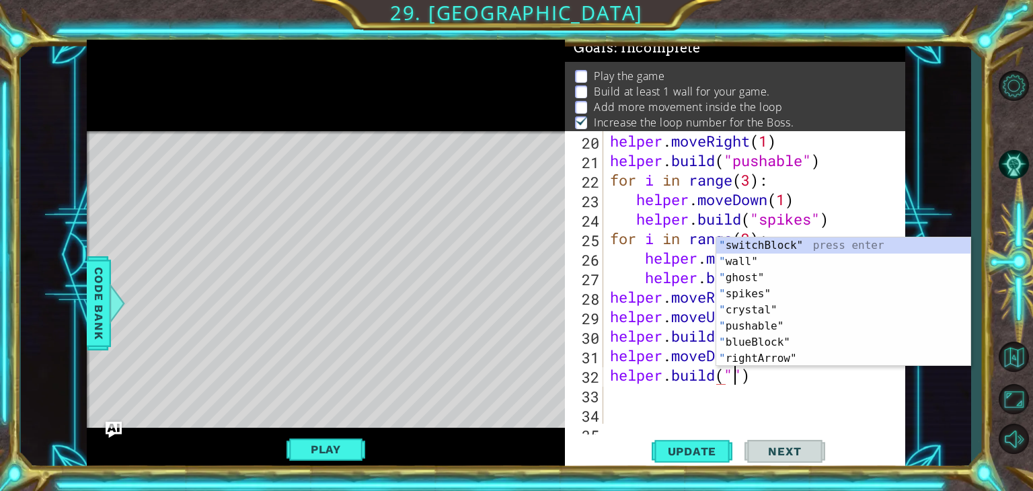
scroll to position [0, 5]
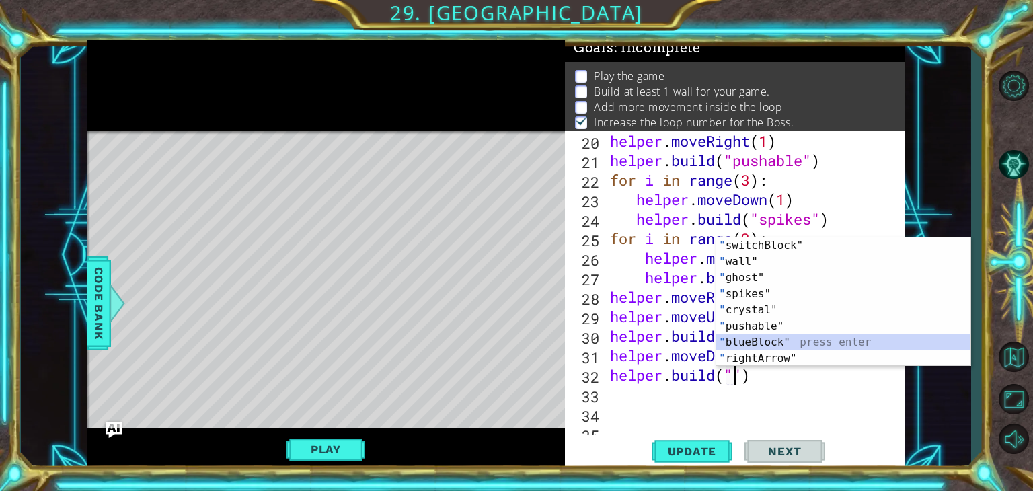
click at [751, 340] on div "" switchBlock" press enter " wall" press enter " ghost" press enter " spikes" p…" at bounding box center [843, 317] width 254 height 161
type textarea "[DOMAIN_NAME]("blueBlock")"
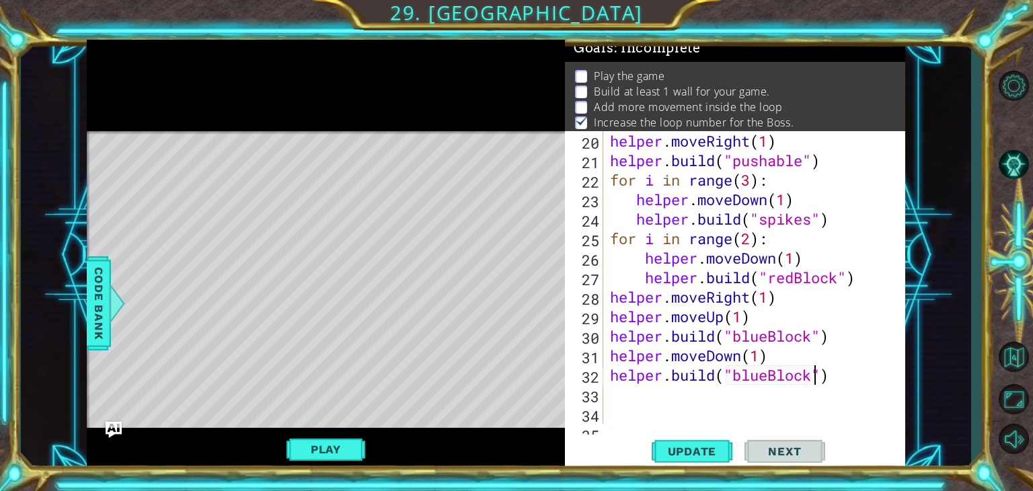
click at [610, 396] on div "helper . moveRight ( 1 ) helper . build ( "pushable" ) for i in range ( 3 ) : h…" at bounding box center [752, 297] width 291 height 332
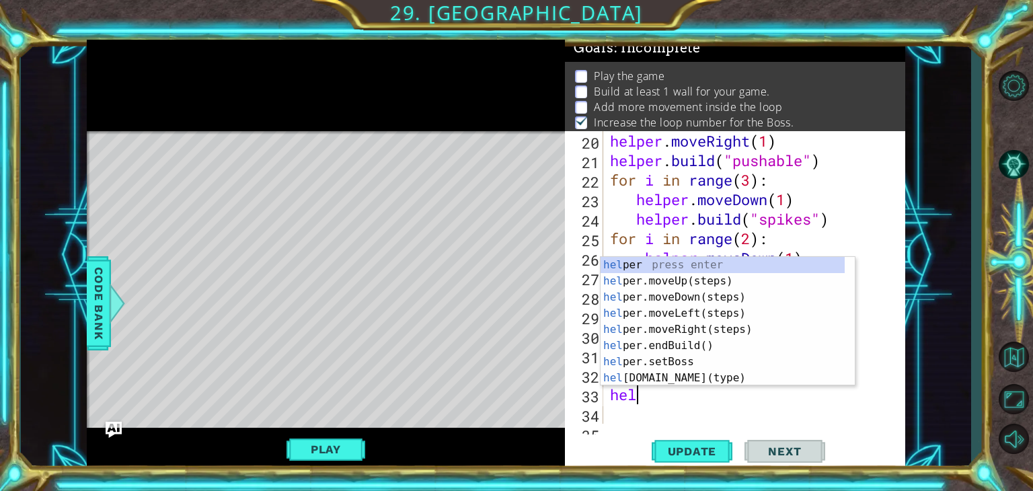
type textarea "helper"
click at [674, 280] on div "helper press enter helper .moveUp(steps) press enter helper .moveDown(steps) pr…" at bounding box center [723, 337] width 244 height 161
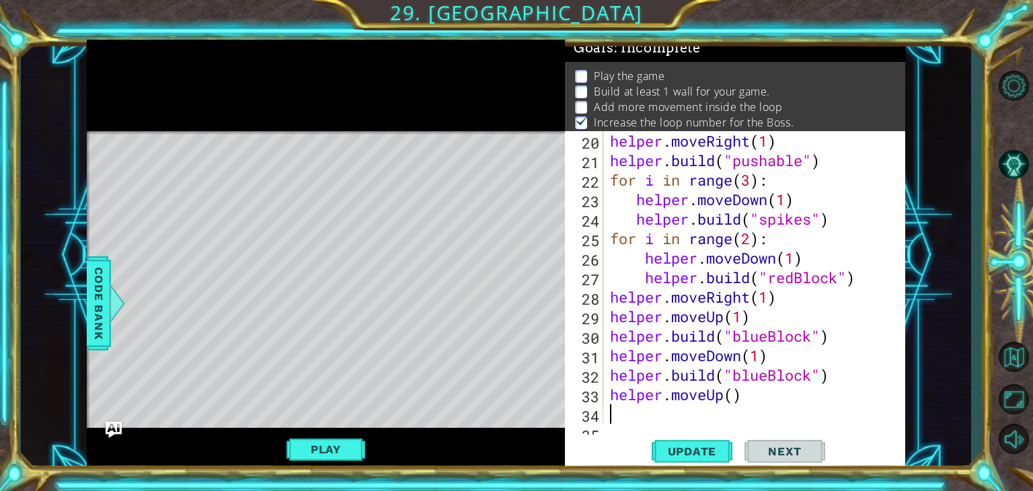
scroll to position [0, 0]
click at [735, 393] on div "helper . moveRight ( 1 ) helper . build ( "pushable" ) for i in range ( 3 ) : h…" at bounding box center [752, 297] width 291 height 332
type textarea "helper.moveUp(1)"
click at [627, 415] on div "helper . moveRight ( 1 ) helper . build ( "pushable" ) for i in range ( 3 ) : h…" at bounding box center [752, 297] width 291 height 332
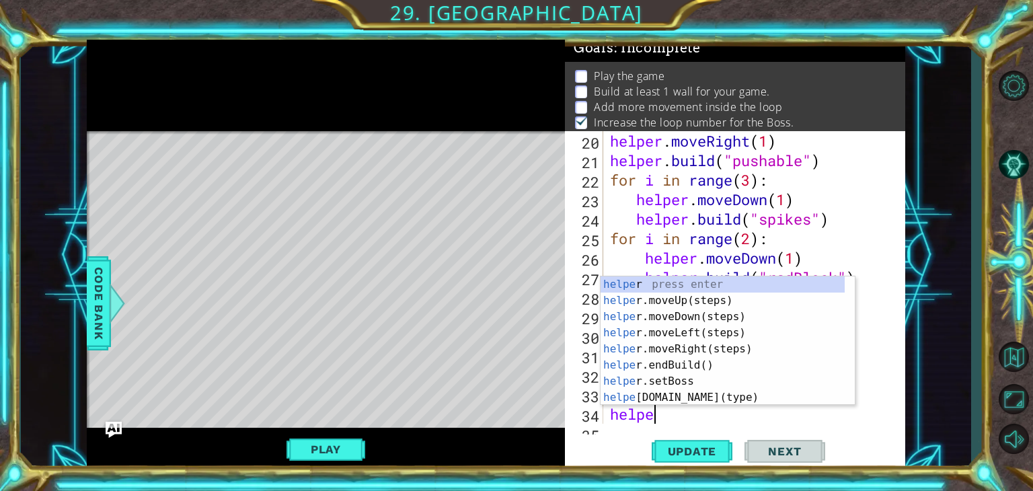
scroll to position [0, 1]
click at [659, 398] on div "helper press enter helper .moveUp(steps) press enter helper .moveDown(steps) pr…" at bounding box center [723, 356] width 244 height 161
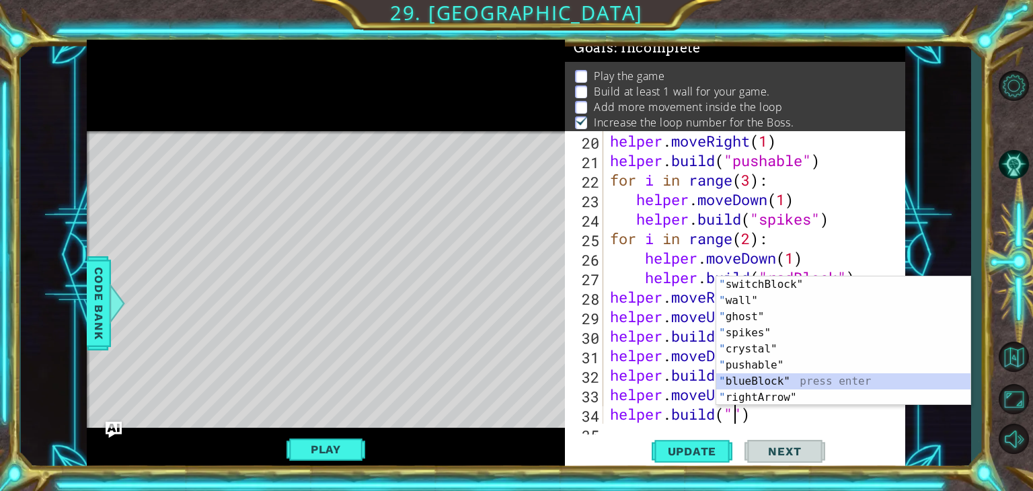
click at [762, 380] on div "" switchBlock" press enter " wall" press enter " ghost" press enter " spikes" p…" at bounding box center [843, 356] width 254 height 161
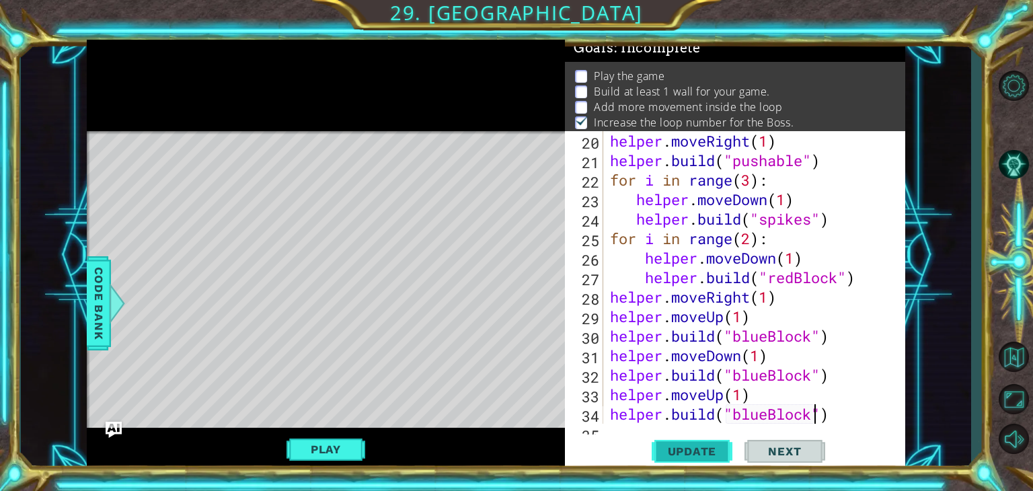
type textarea "[DOMAIN_NAME]("blueBlock")"
click at [689, 452] on span "Update" at bounding box center [692, 451] width 76 height 13
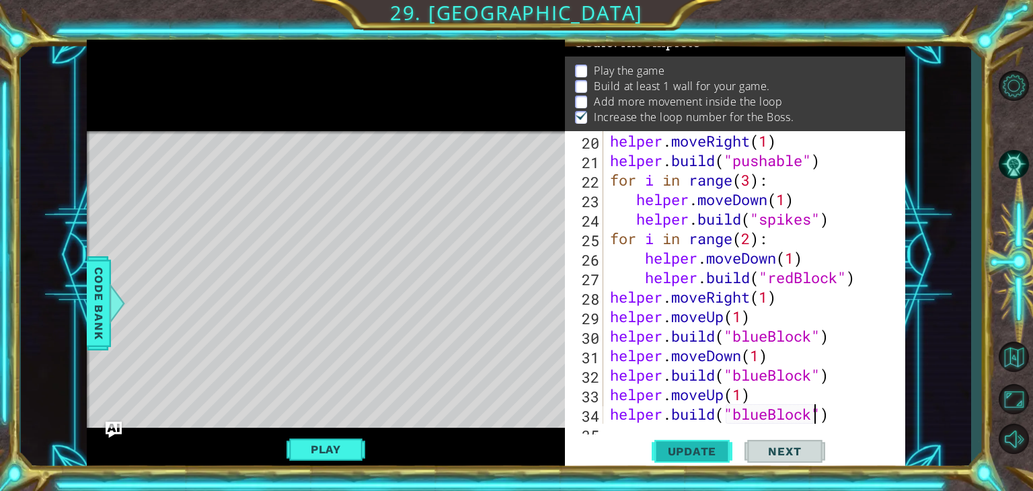
scroll to position [13, 0]
click at [629, 434] on div "Update Next" at bounding box center [738, 451] width 340 height 34
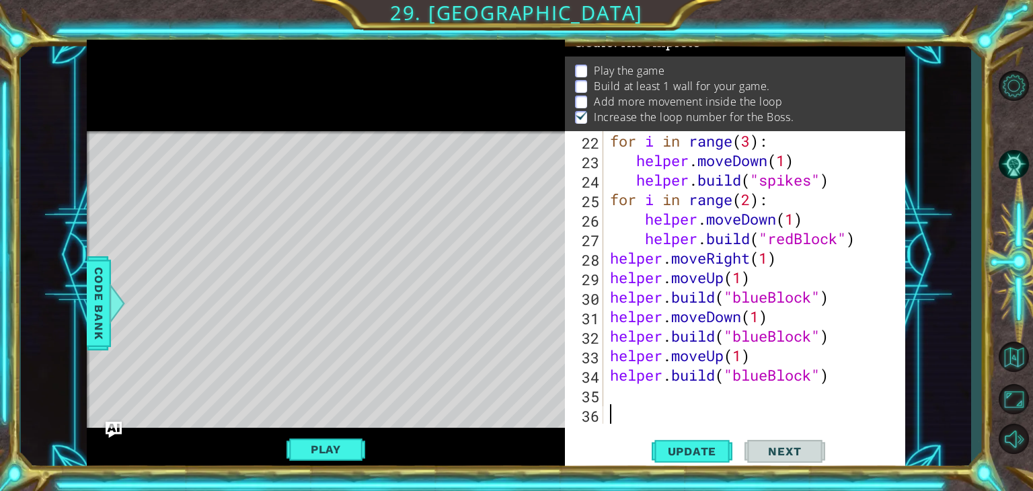
scroll to position [468, 0]
click at [624, 391] on div "for i in range ( 3 ) : helper . moveDown ( 1 ) helper . build ( "spikes" ) for …" at bounding box center [752, 297] width 291 height 332
type textarea "[DOMAIN_NAME]("blueBlock")"
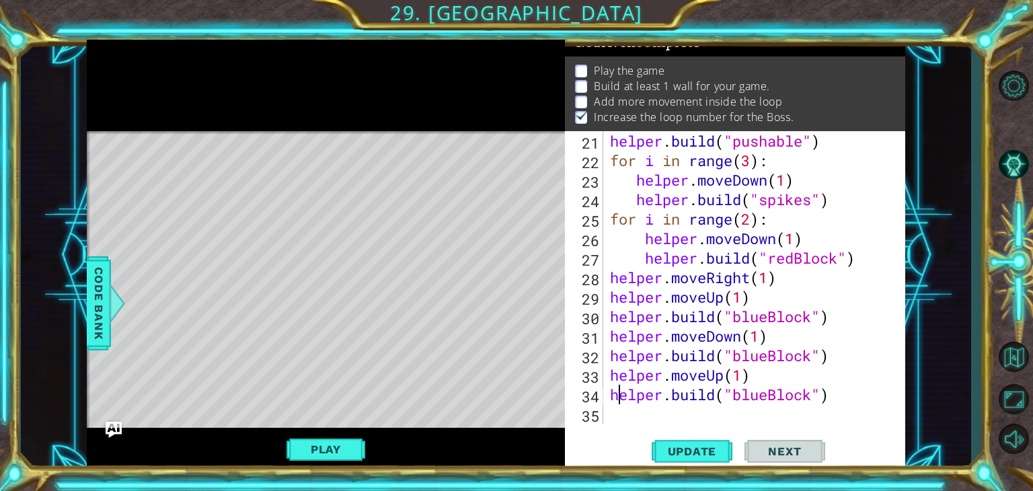
click at [617, 404] on div "helper . build ( "pushable" ) for i in range ( 3 ) : helper . moveDown ( 1 ) he…" at bounding box center [752, 297] width 291 height 332
click at [611, 416] on div "helper . build ( "pushable" ) for i in range ( 3 ) : helper . moveDown ( 1 ) he…" at bounding box center [752, 297] width 291 height 332
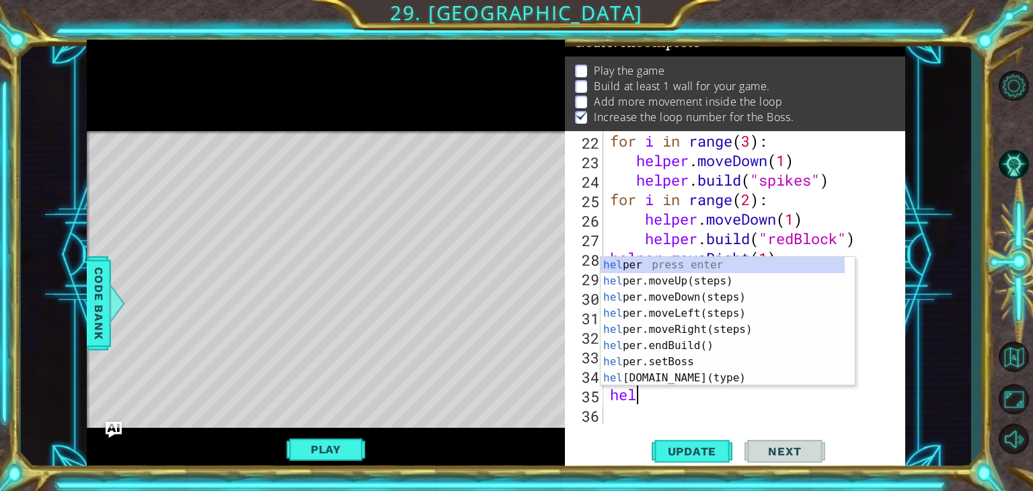
scroll to position [0, 0]
type textarea "helper"
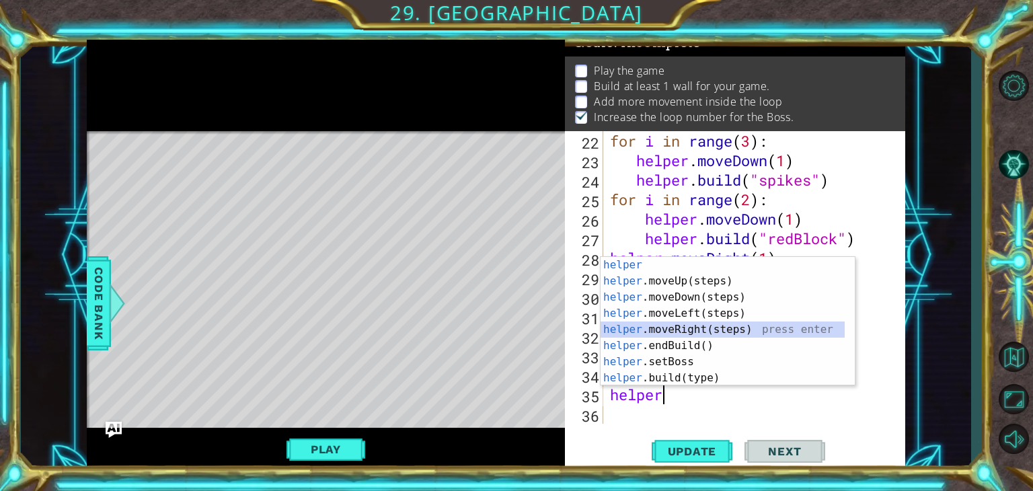
click at [662, 332] on div "helper press enter helper .moveUp(steps) press enter helper .moveDown(steps) pr…" at bounding box center [723, 337] width 244 height 161
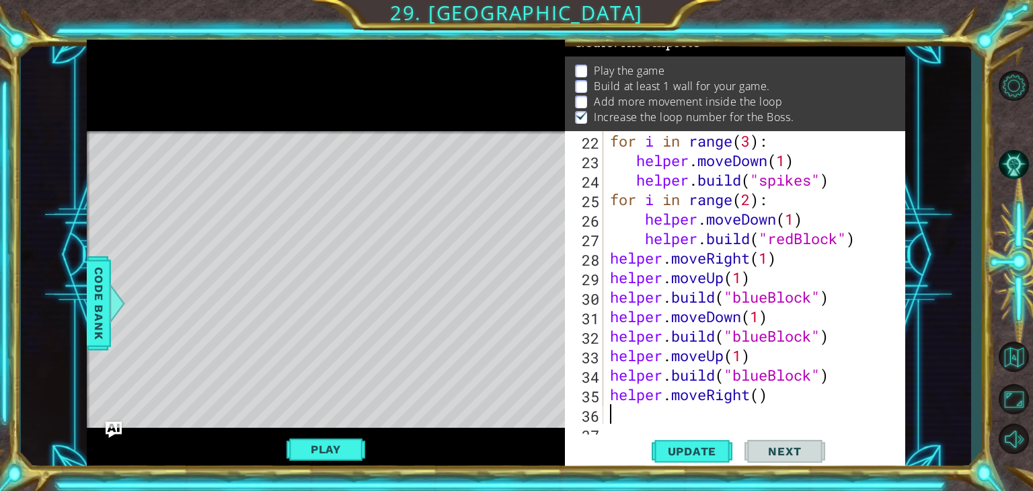
scroll to position [487, 0]
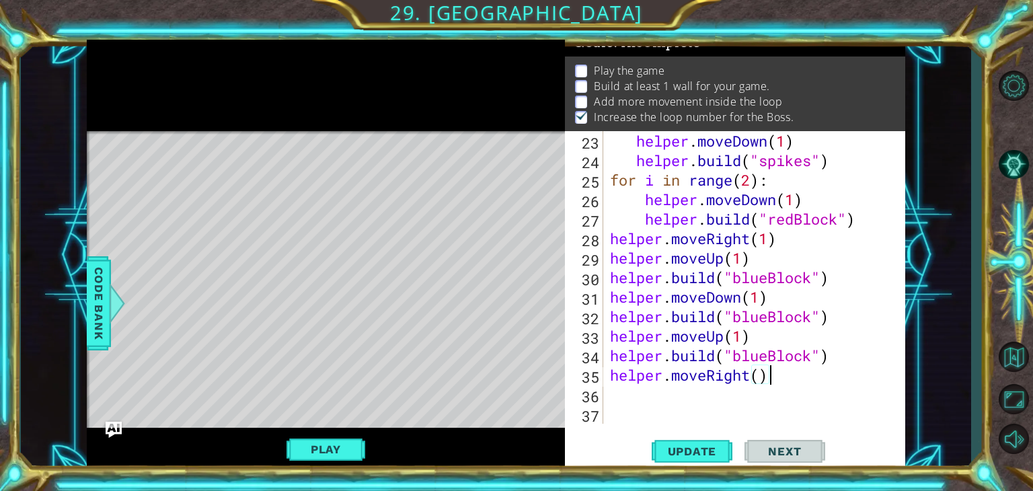
click at [769, 375] on div "helper . moveDown ( 1 ) helper . build ( "spikes" ) for i in range ( 2 ) : help…" at bounding box center [752, 297] width 291 height 332
click at [762, 375] on div "helper . moveDown ( 1 ) helper . build ( "spikes" ) for i in range ( 2 ) : help…" at bounding box center [752, 297] width 291 height 332
type textarea "helper.moveRight(1)"
click at [629, 404] on div "helper . moveDown ( 1 ) helper . build ( "spikes" ) for i in range ( 2 ) : help…" at bounding box center [752, 297] width 291 height 332
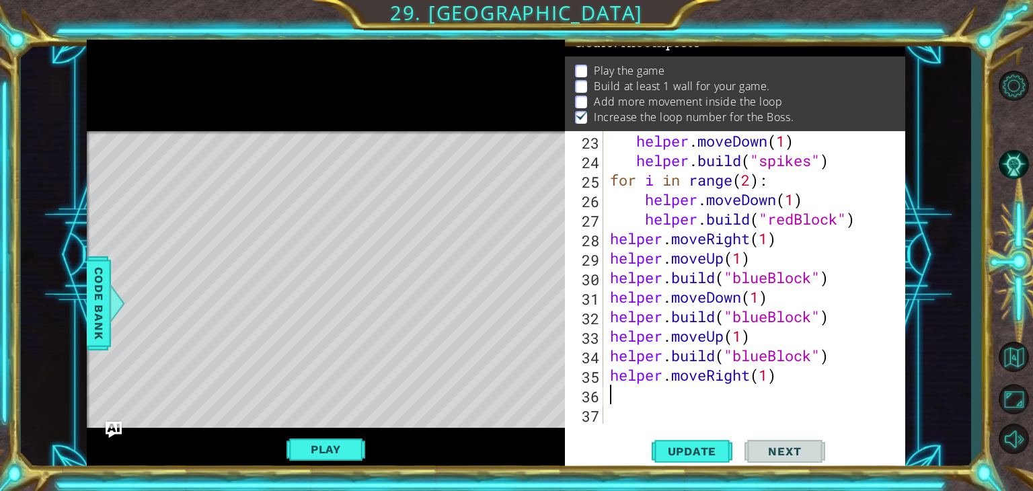
scroll to position [0, 0]
type textarea "helper.moveRight(1)"
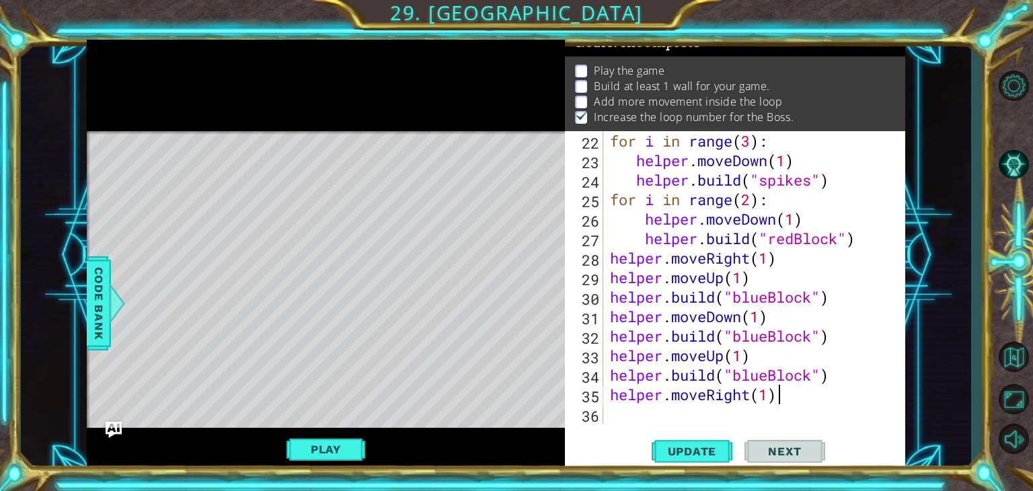
scroll to position [468, 0]
click at [624, 418] on div "for i in range ( 3 ) : helper . moveDown ( 1 ) helper . build ( "spikes" ) for …" at bounding box center [752, 297] width 291 height 332
type textarea "h"
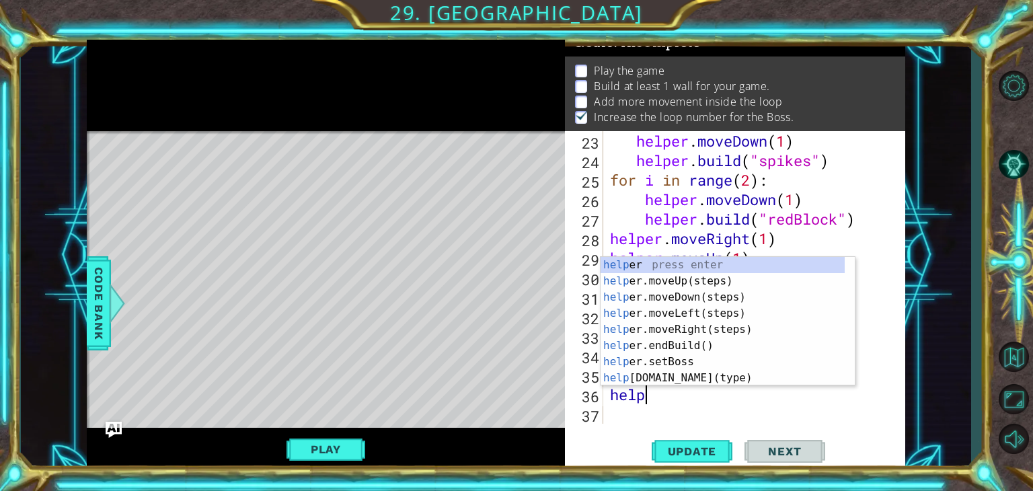
scroll to position [0, 1]
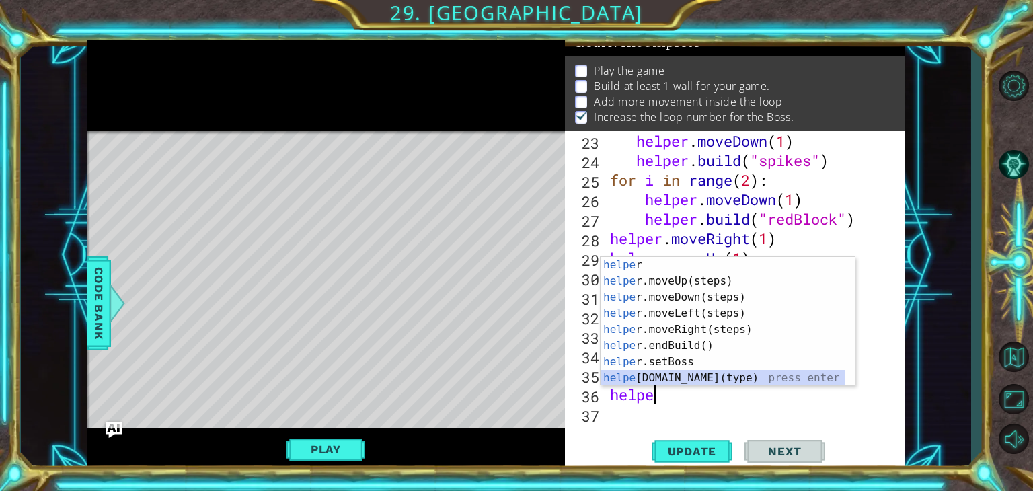
click at [685, 373] on div "helpe r press enter helpe [PERSON_NAME]moveUp(steps) press enter helpe r.moveDo…" at bounding box center [723, 337] width 244 height 161
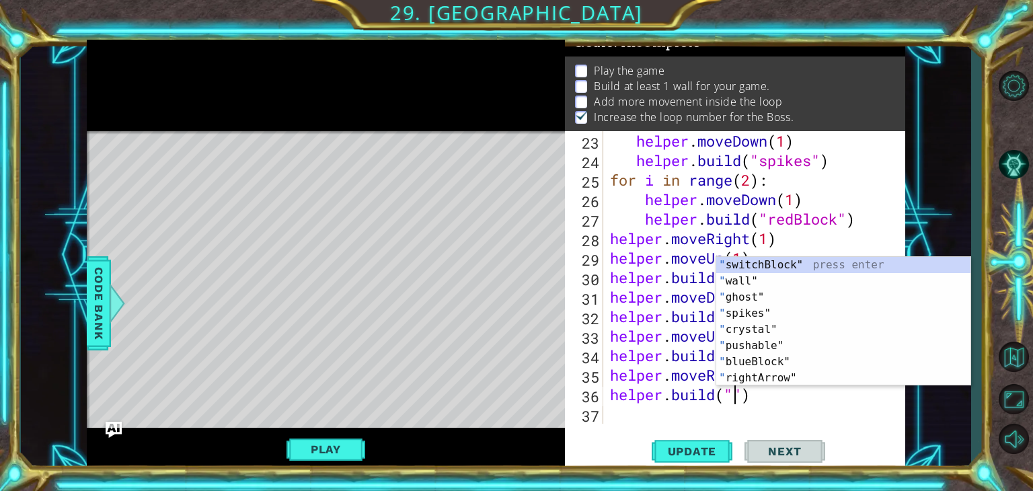
scroll to position [0, 5]
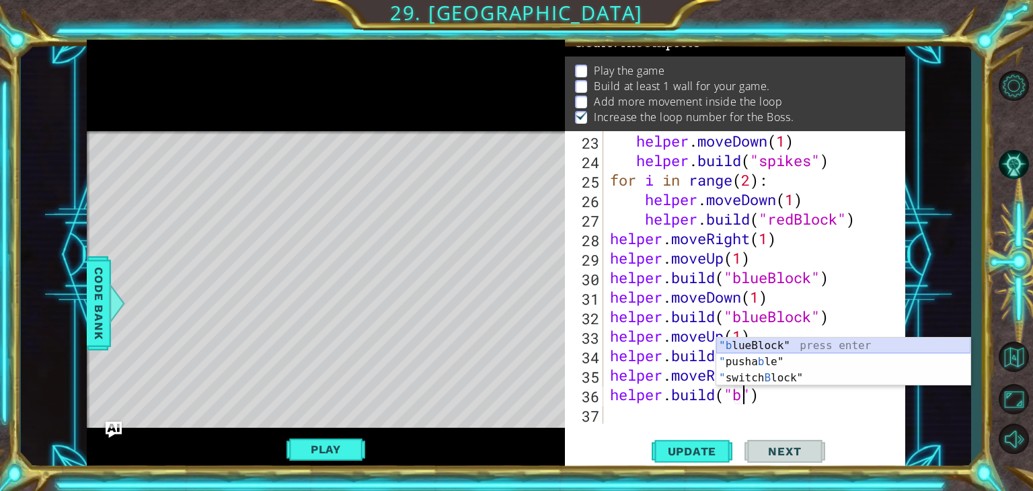
click at [772, 348] on div ""b lueBlock" press enter " pusha b le" press enter " switch B lock" press enter" at bounding box center [843, 378] width 254 height 81
type textarea "[DOMAIN_NAME]("blueBlock")"
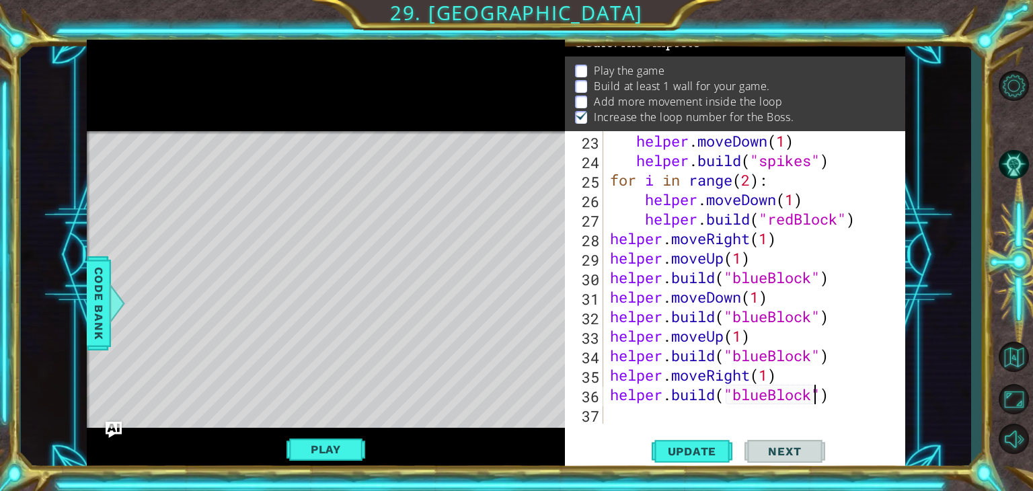
click at [628, 412] on div "helper . moveDown ( 1 ) helper . build ( "spikes" ) for i in range ( 2 ) : help…" at bounding box center [752, 297] width 291 height 332
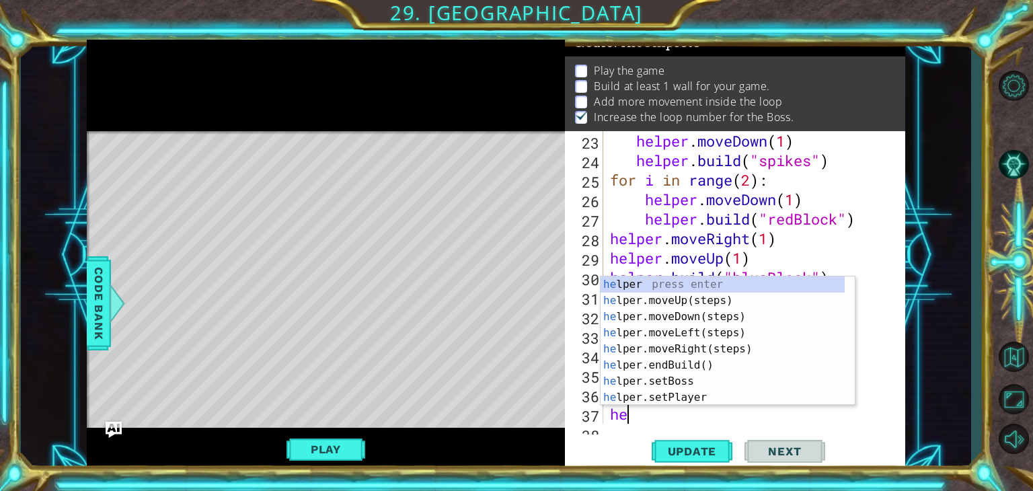
type textarea "helper"
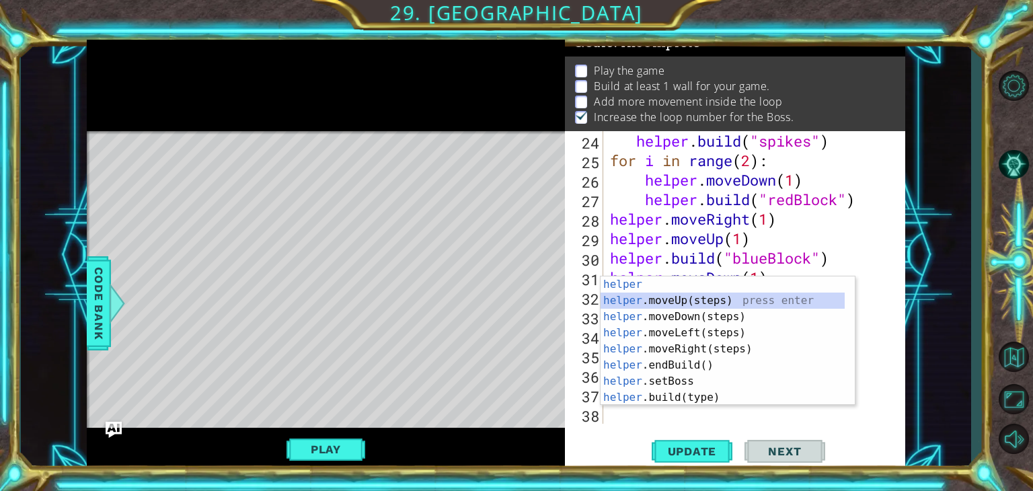
click at [667, 300] on div "helper press enter helper .moveUp(steps) press enter helper .moveDown(steps) pr…" at bounding box center [723, 356] width 244 height 161
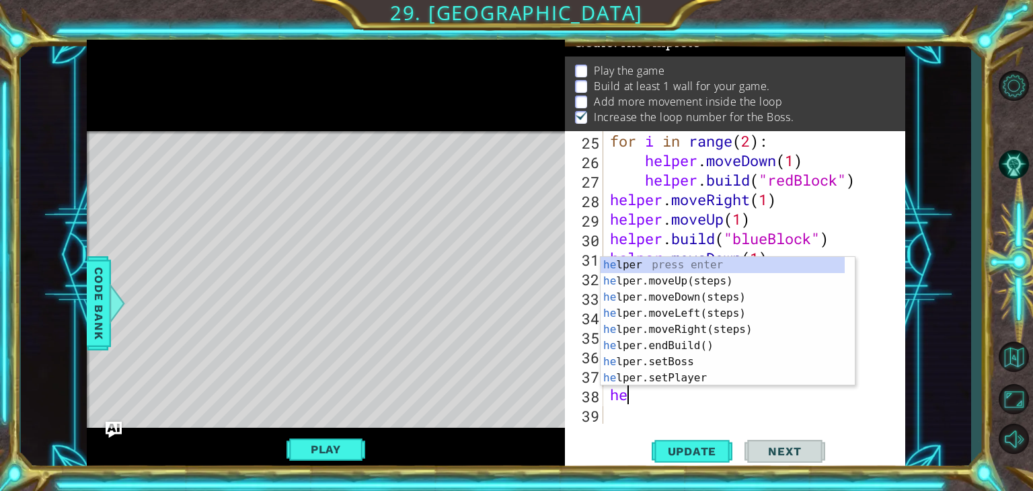
scroll to position [0, 0]
click at [668, 265] on div "he lper press enter he lper.moveUp(steps) press enter he lper.moveDown(steps) p…" at bounding box center [728, 337] width 254 height 161
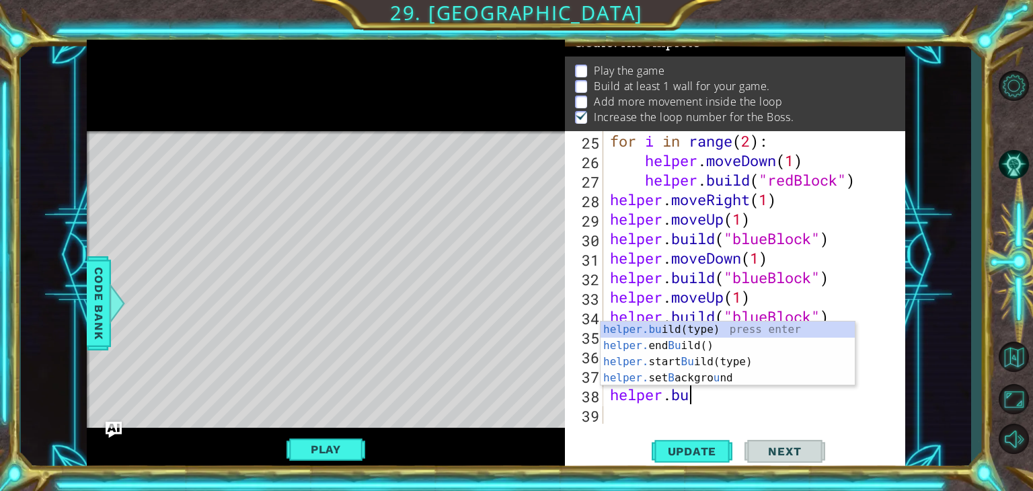
scroll to position [0, 3]
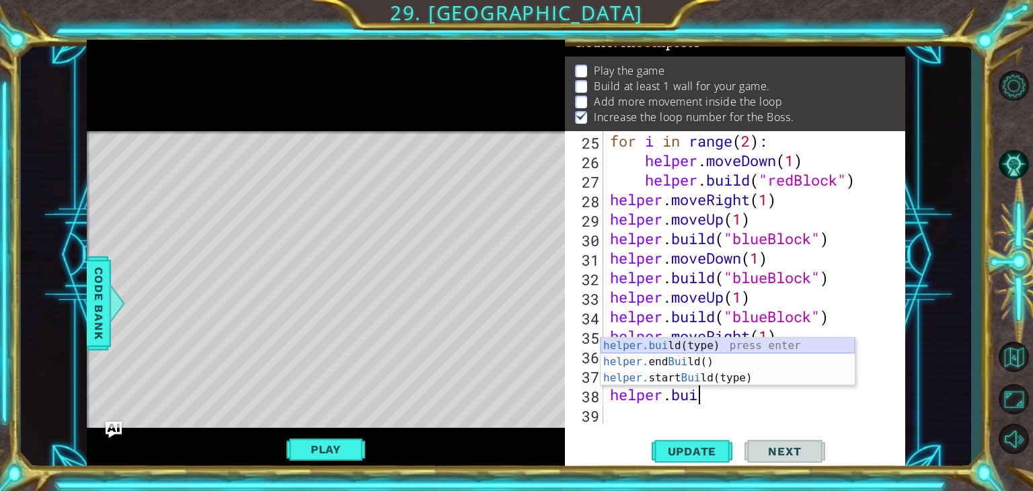
click at [660, 346] on div "helper.[PERSON_NAME](type) press enter helper. end [PERSON_NAME]() press enter …" at bounding box center [728, 378] width 254 height 81
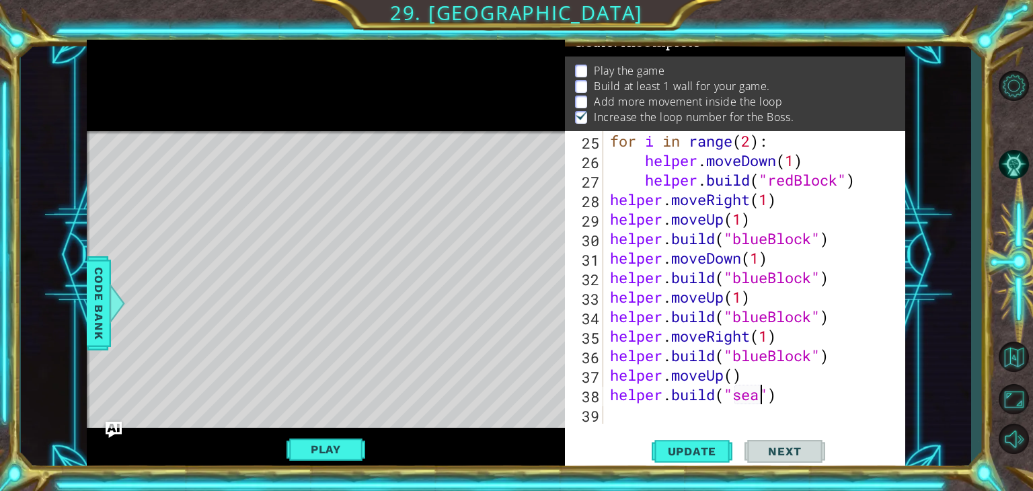
scroll to position [0, 6]
click at [102, 307] on span "Code Bank" at bounding box center [99, 303] width 22 height 82
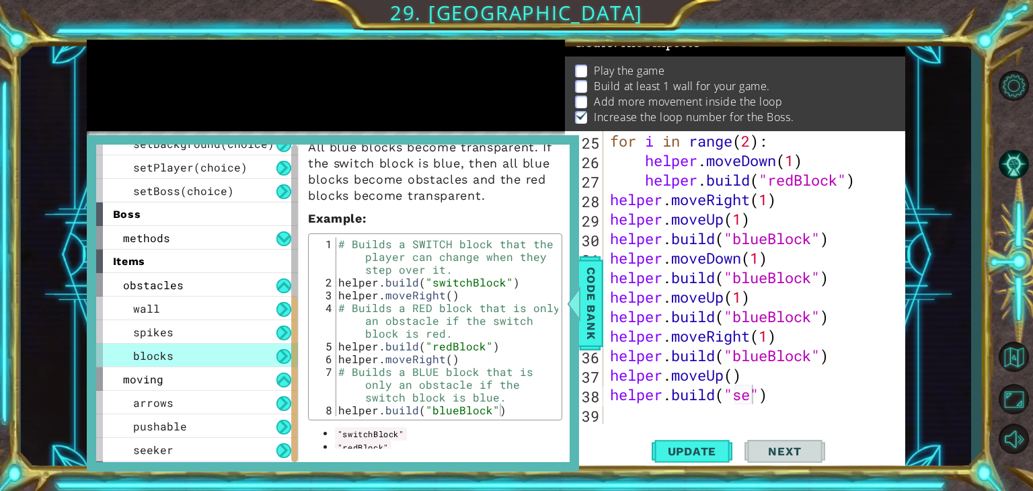
scroll to position [294, 0]
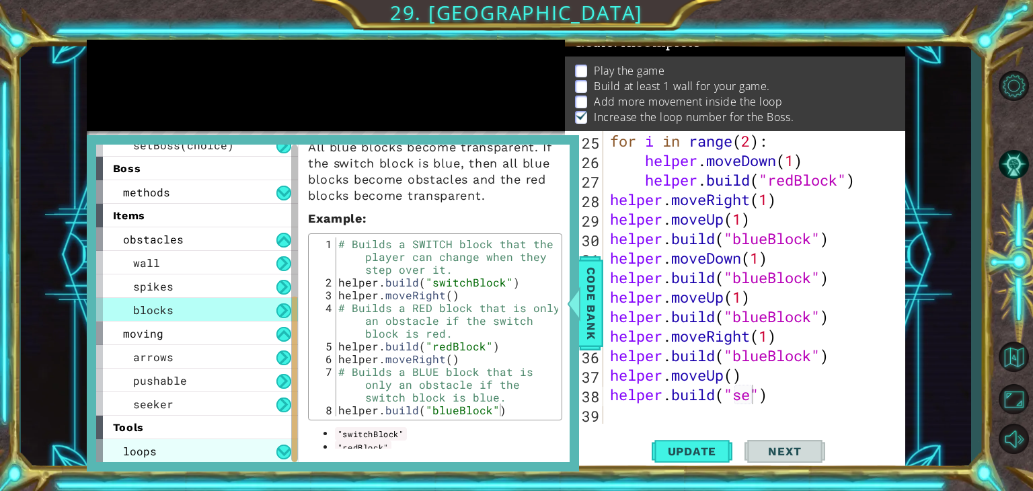
drag, startPoint x: 293, startPoint y: 423, endPoint x: 286, endPoint y: 461, distance: 39.0
click at [286, 461] on div "helper methods moveLeft(steps) moveRight(steps) moveUp(steps) moveDown(steps) b…" at bounding box center [197, 303] width 202 height 317
click at [612, 305] on div "for i in range ( 2 ) : helper . moveDown ( 1 ) helper . build ( "redBlock" ) he…" at bounding box center [752, 297] width 291 height 332
click at [574, 300] on div at bounding box center [573, 303] width 17 height 40
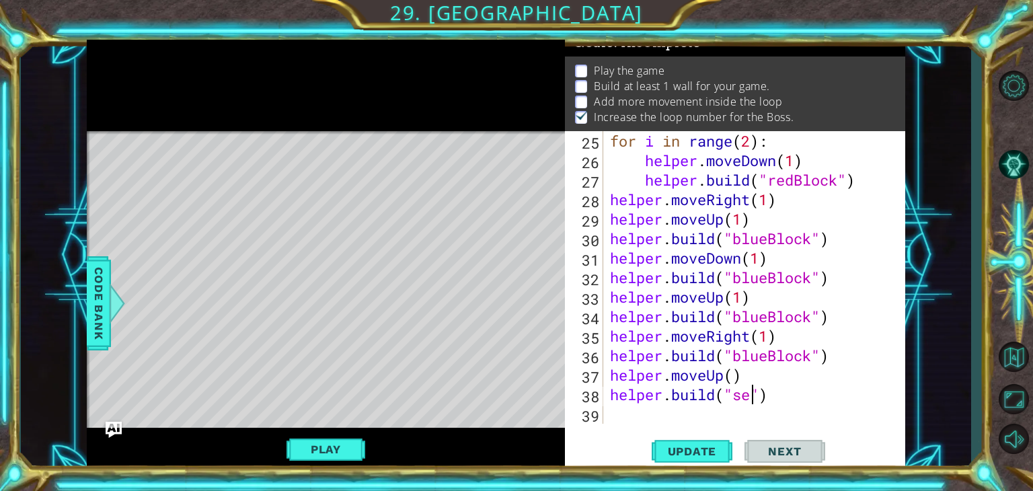
click at [753, 398] on div "for i in range ( 2 ) : helper . moveDown ( 1 ) helper . build ( "redBlock" ) he…" at bounding box center [752, 297] width 291 height 332
type textarea "[DOMAIN_NAME]("seeker")"
click at [604, 414] on div "[DOMAIN_NAME]("seeker") 25 26 27 28 29 30 31 32 33 34 35 36 37 38 39 for i in r…" at bounding box center [733, 277] width 337 height 293
click at [611, 407] on div "for i in range ( 2 ) : helper . moveDown ( 1 ) helper . build ( "redBlock" ) he…" at bounding box center [752, 297] width 291 height 332
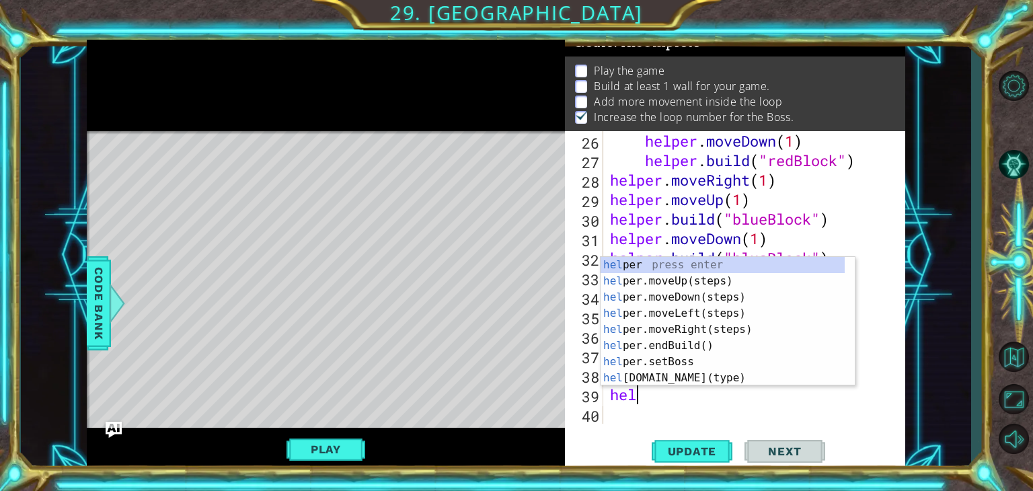
scroll to position [0, 0]
type textarea "helper"
click at [675, 332] on div "helper press enter helper .moveUp(steps) press enter helper .moveDown(steps) pr…" at bounding box center [723, 337] width 244 height 161
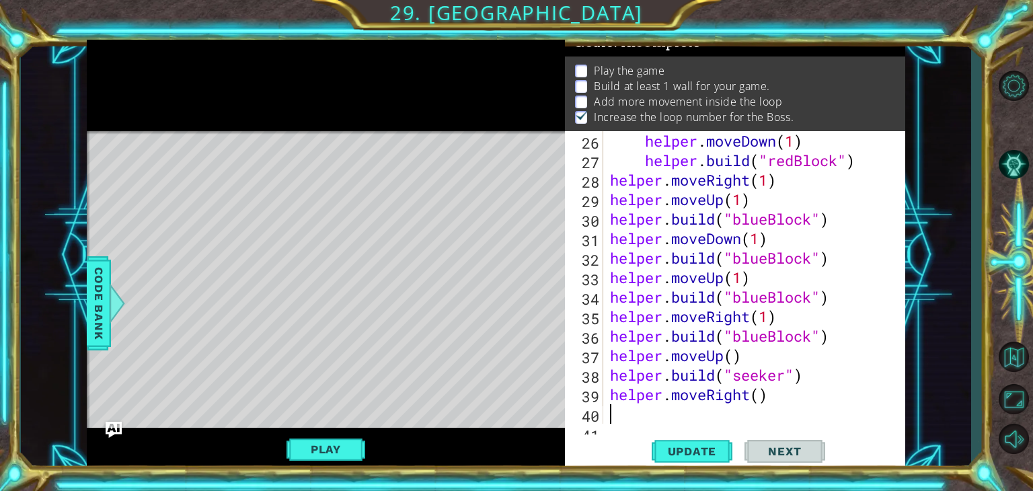
scroll to position [565, 0]
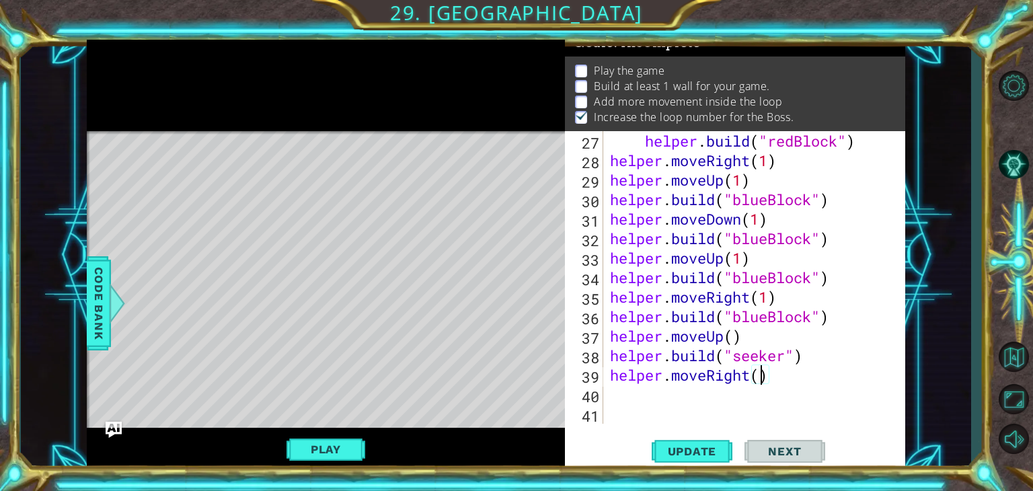
click at [763, 382] on div "helper . build ( "redBlock" ) helper . moveRight ( 1 ) helper . moveUp ( 1 ) he…" at bounding box center [752, 297] width 291 height 332
type textarea "helper.moveRight()"
click at [605, 384] on div "helper.moveRight() 27 28 29 30 31 32 33 34 35 36 37 38 39 40 41 helper . build …" at bounding box center [733, 277] width 337 height 293
click at [609, 397] on div "helper . build ( "redBlock" ) helper . moveRight ( 1 ) helper . moveUp ( 1 ) he…" at bounding box center [752, 297] width 291 height 332
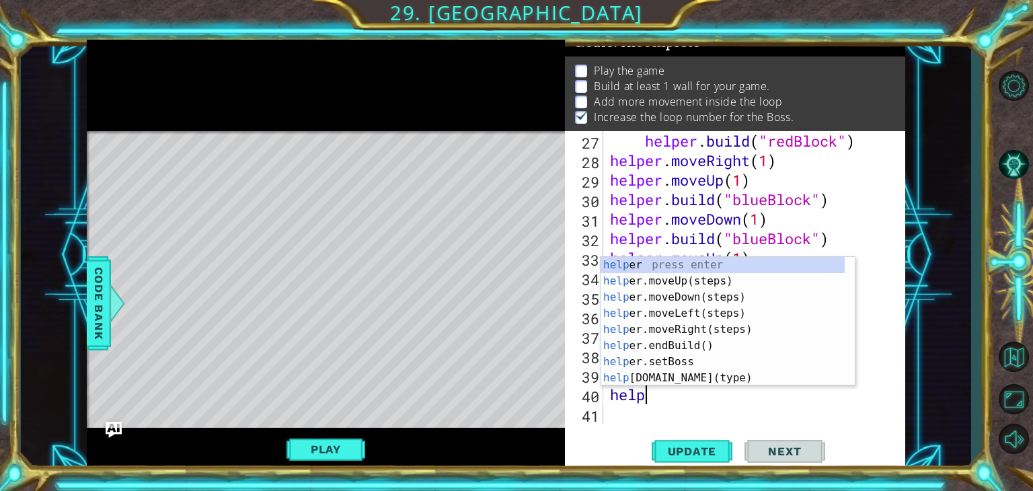
scroll to position [0, 0]
click at [652, 379] on div "help er press enter help er.moveUp(steps) press enter help er.moveDown(steps) p…" at bounding box center [723, 337] width 244 height 161
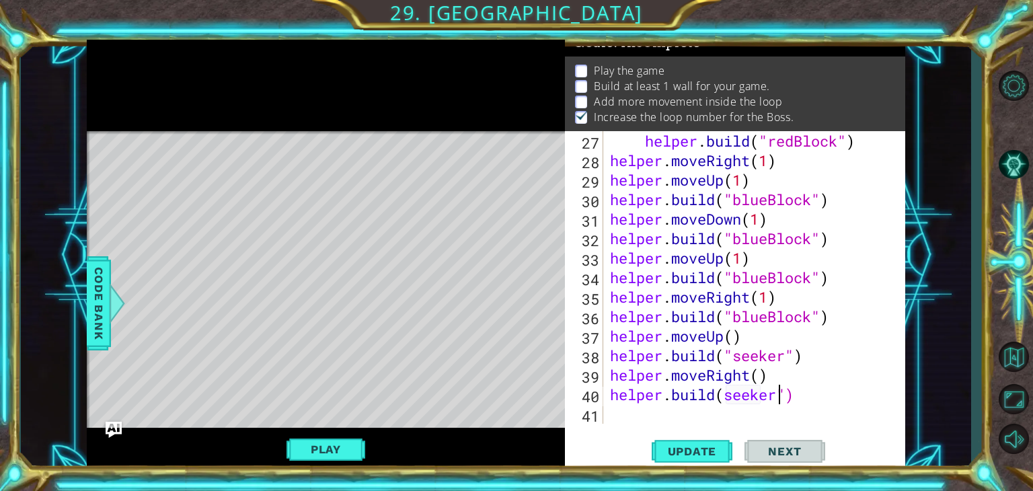
scroll to position [0, 7]
click at [723, 404] on div "helper . build ( "redBlock" ) helper . moveRight ( 1 ) helper . moveUp ( 1 ) he…" at bounding box center [752, 297] width 291 height 332
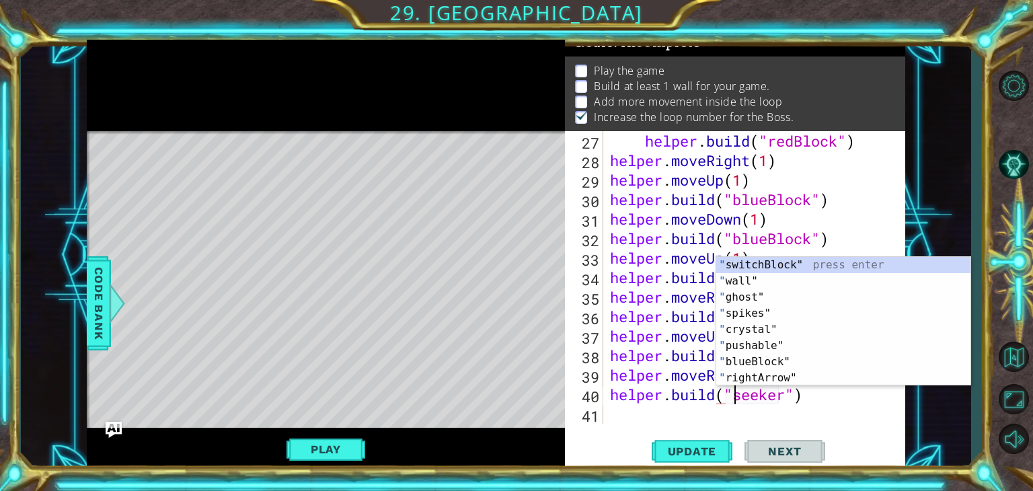
scroll to position [0, 5]
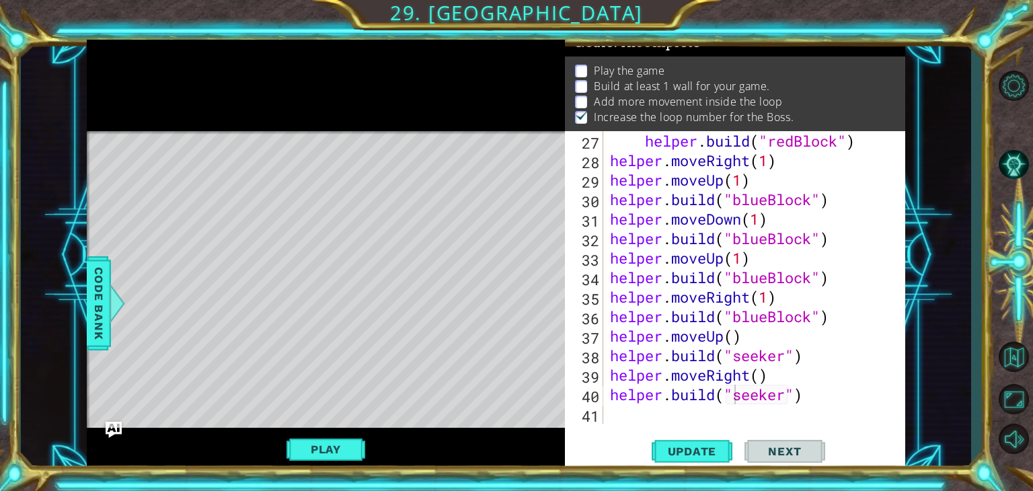
click at [872, 473] on div "1 2 3 4 5 6 7 # Don't touch the boss code until [PERSON_NAME] says you're ready…" at bounding box center [516, 245] width 1033 height 491
click at [760, 377] on div "helper . build ( "redBlock" ) helper . moveRight ( 1 ) helper . moveUp ( 1 ) he…" at bounding box center [752, 297] width 291 height 332
click at [686, 457] on span "Update" at bounding box center [692, 451] width 76 height 13
click at [675, 445] on span "Update" at bounding box center [692, 451] width 76 height 13
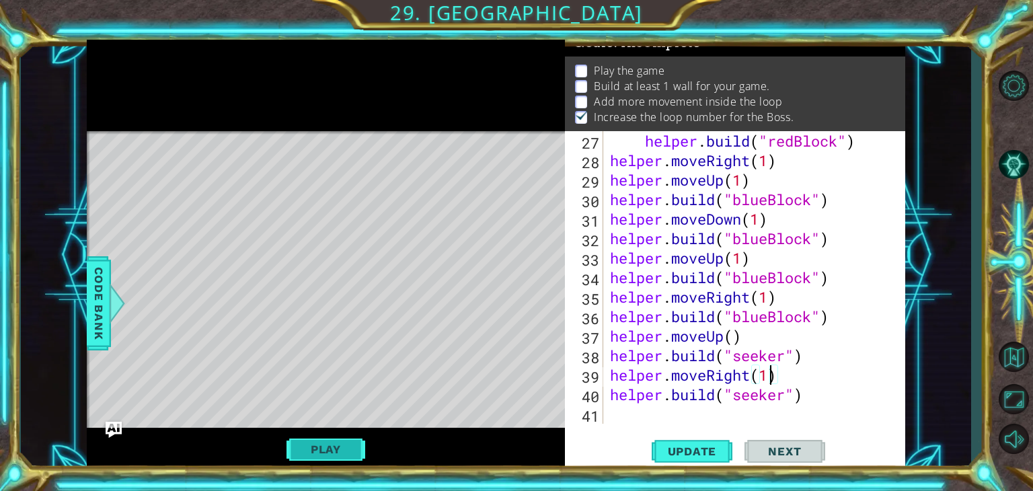
click at [350, 459] on button "Play" at bounding box center [326, 450] width 79 height 26
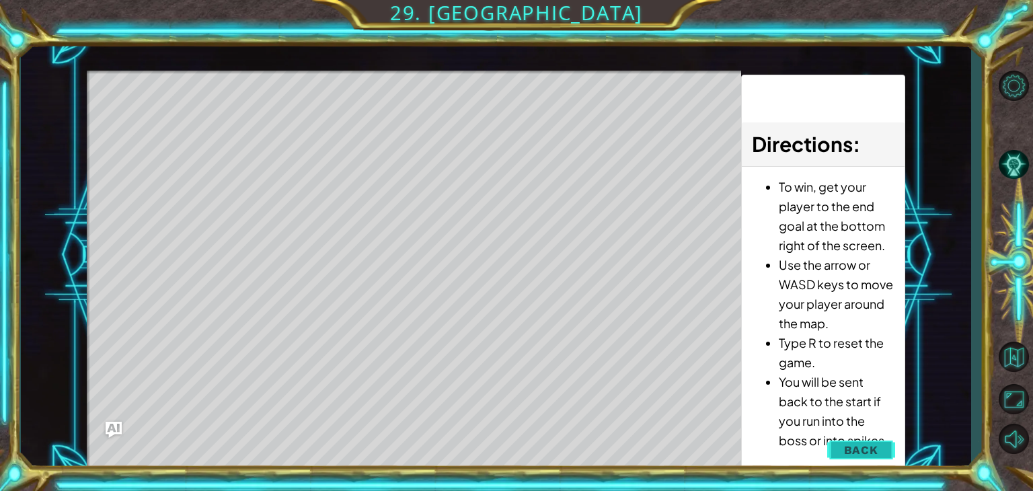
click at [850, 439] on button "Back" at bounding box center [861, 450] width 68 height 27
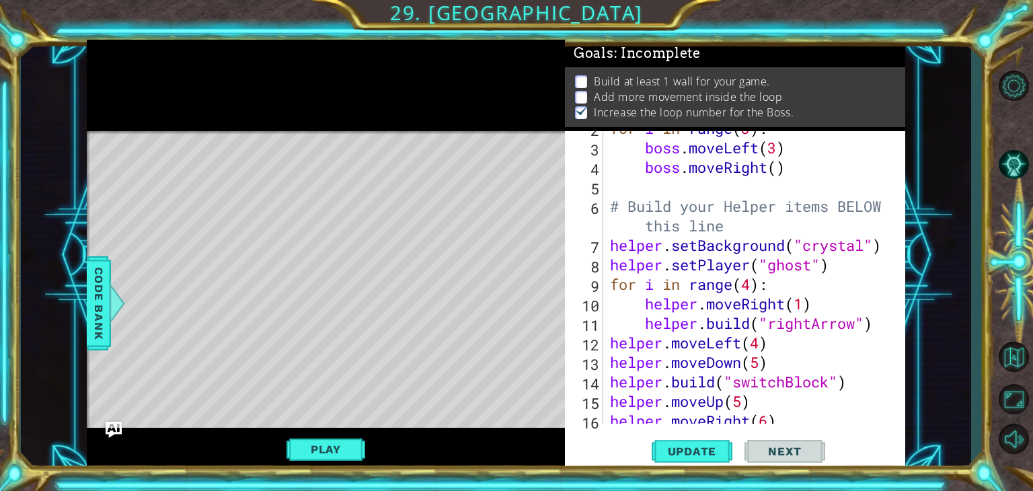
scroll to position [81, 0]
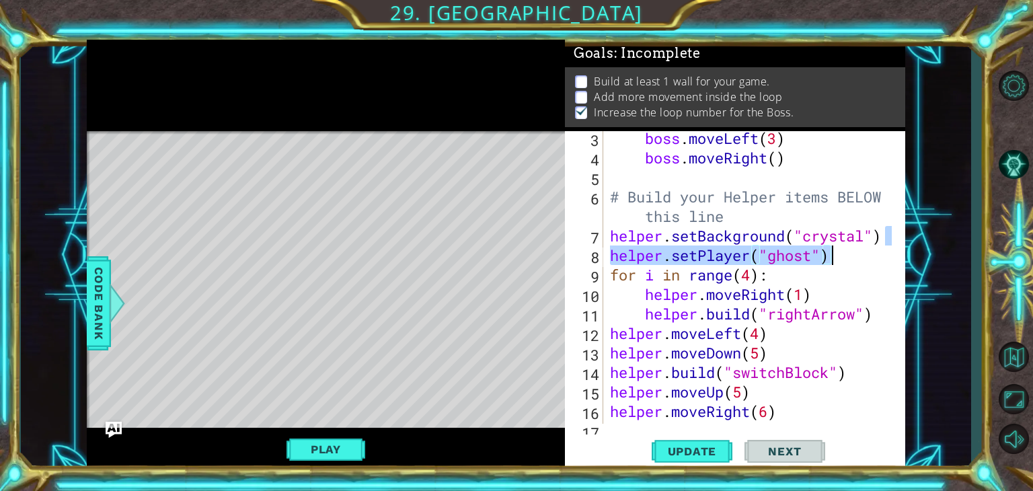
drag, startPoint x: 887, startPoint y: 227, endPoint x: 891, endPoint y: 259, distance: 32.5
click at [891, 259] on div "helper.setBackground("crystal") 3 4 5 6 7 8 9 10 11 12 13 14 15 16 17 18 boss .…" at bounding box center [733, 277] width 337 height 293
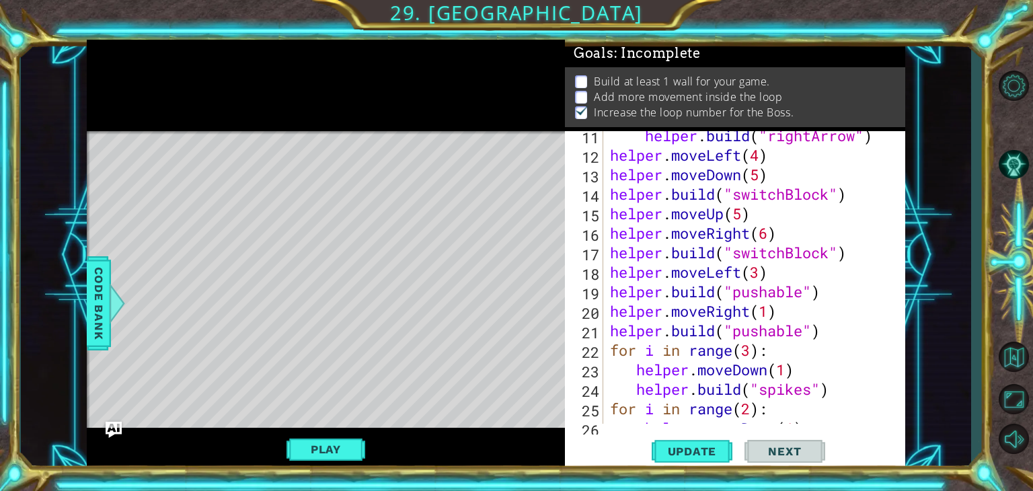
scroll to position [227, 0]
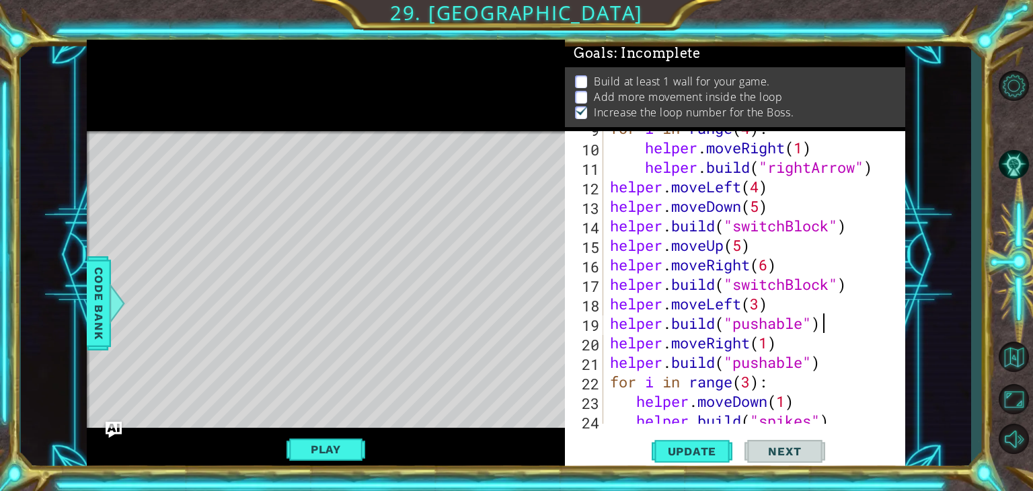
click at [828, 326] on div "for i in range ( 4 ) : helper . moveRight ( 1 ) helper . build ( "rightArrow" )…" at bounding box center [752, 284] width 291 height 332
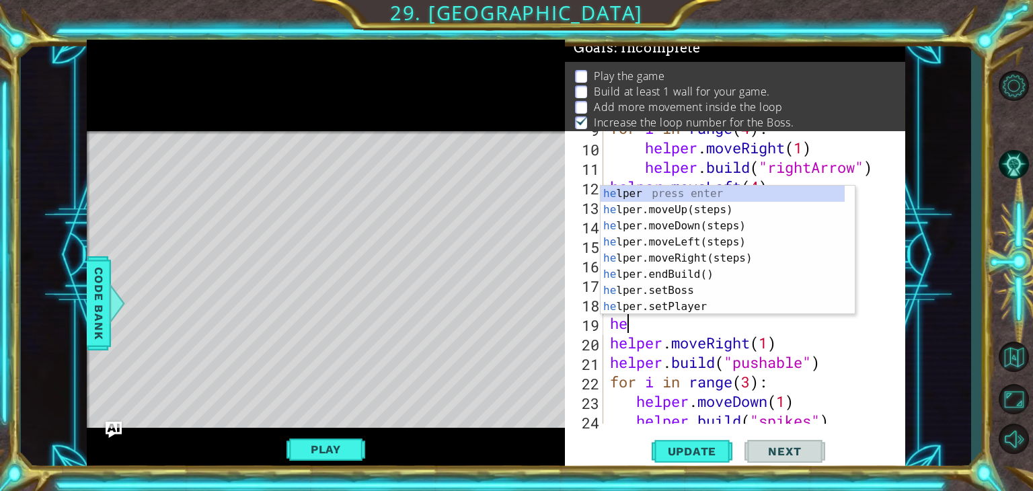
scroll to position [0, 0]
type textarea "h"
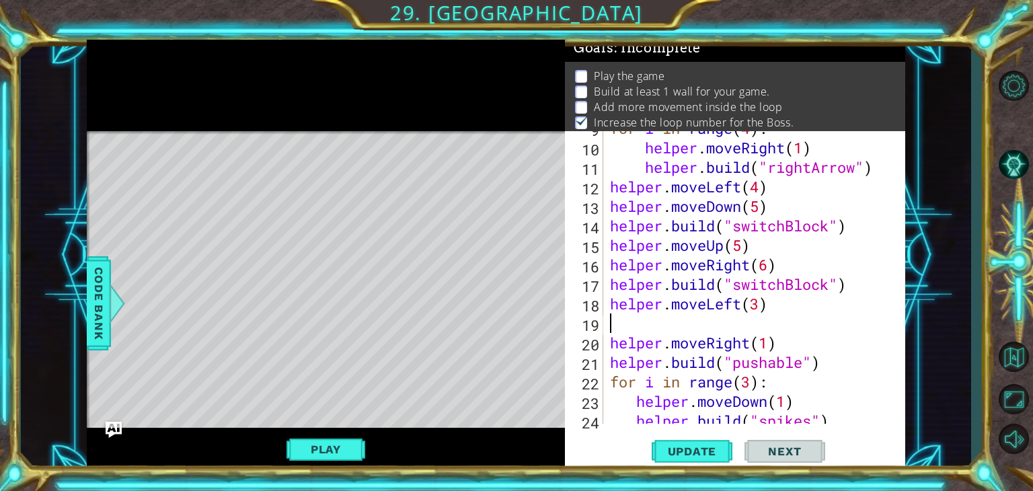
type textarea "helper.moveLeft(3)"
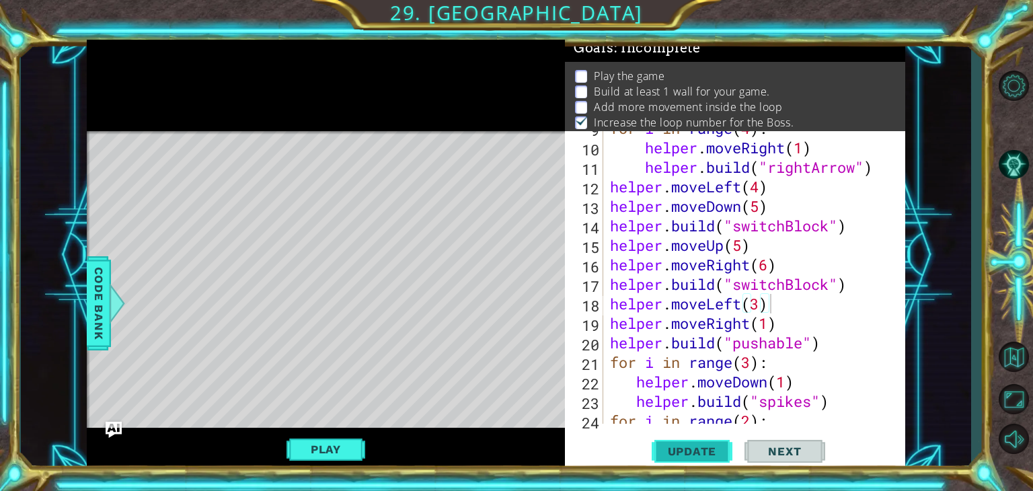
click at [712, 451] on span "Update" at bounding box center [692, 451] width 76 height 13
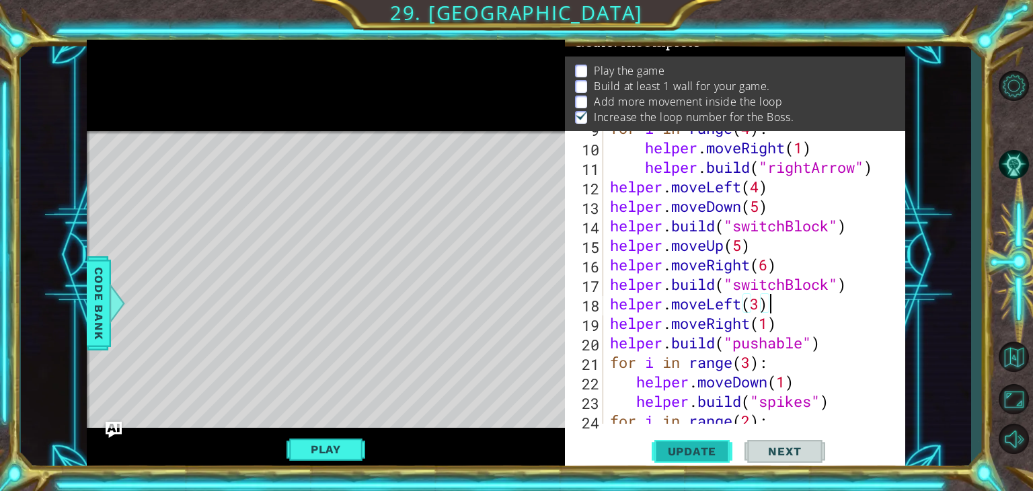
scroll to position [13, 0]
click at [702, 442] on button "Update" at bounding box center [692, 451] width 81 height 34
click at [349, 457] on button "Play" at bounding box center [326, 450] width 79 height 26
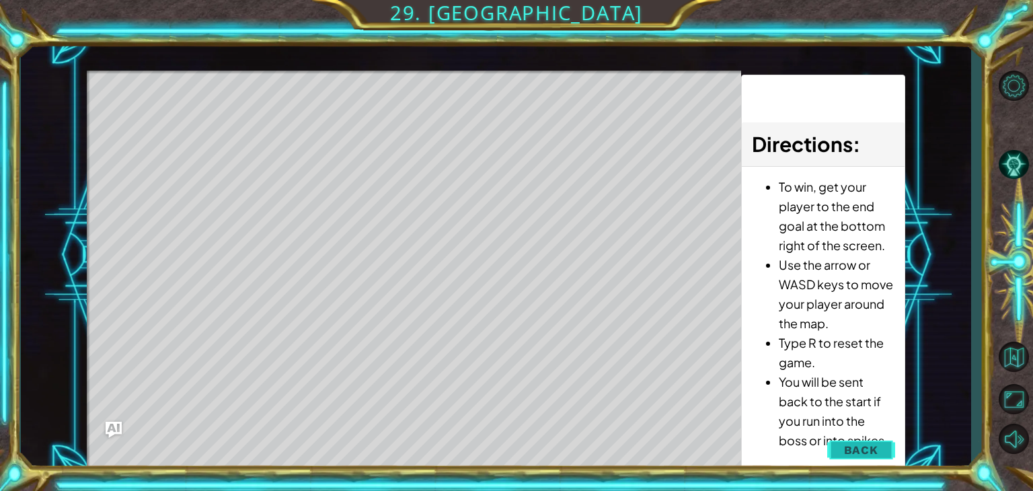
click at [848, 453] on span "Back" at bounding box center [861, 449] width 34 height 13
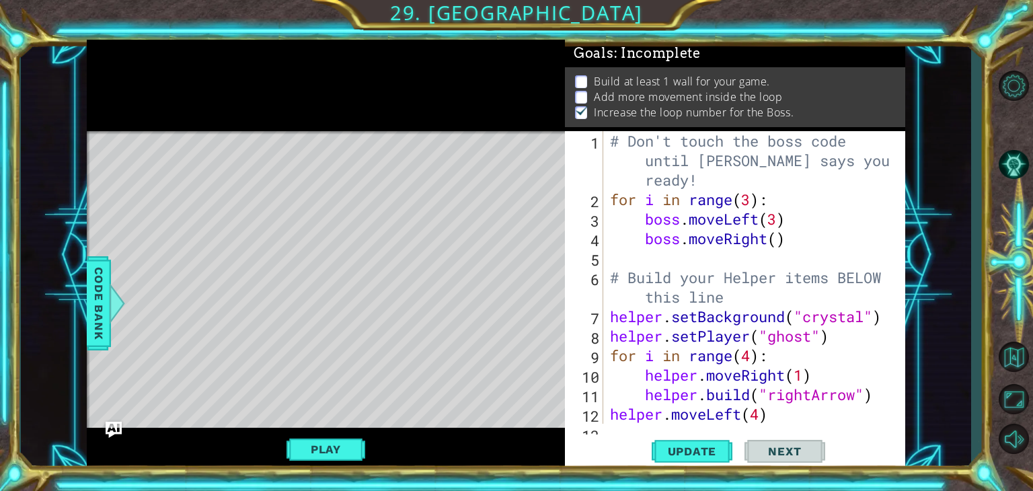
scroll to position [0, 0]
click at [697, 262] on div "# Don't touch the boss code until [PERSON_NAME] says you're ready! for i in ran…" at bounding box center [752, 316] width 291 height 371
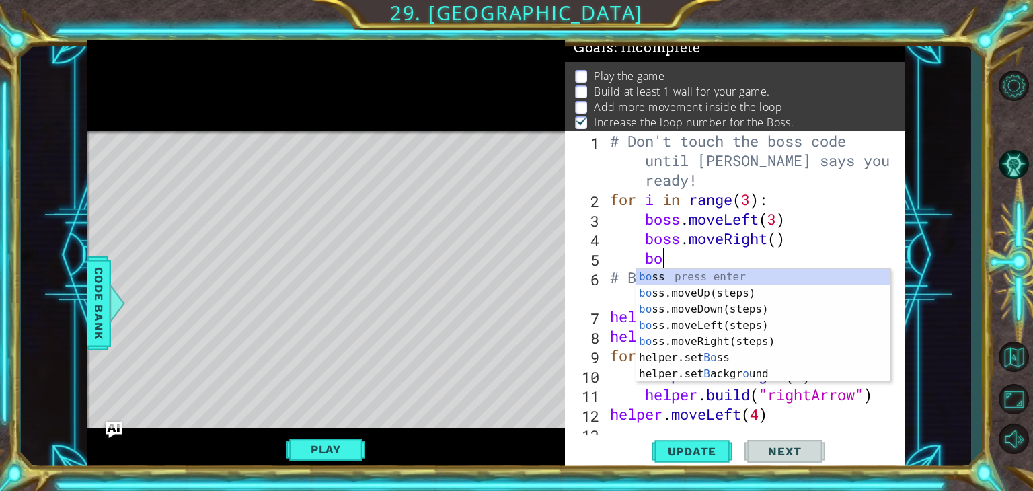
scroll to position [0, 2]
type textarea "boss"
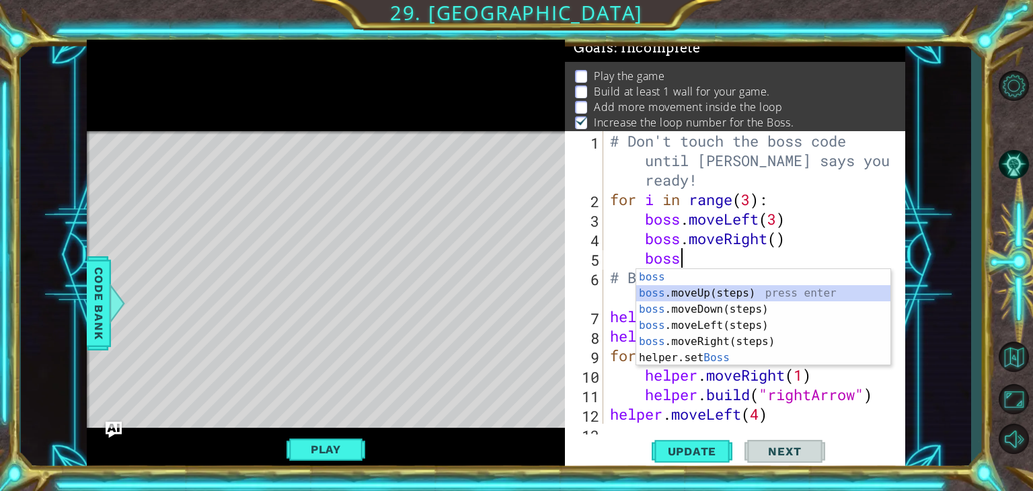
click at [695, 291] on div "boss press enter boss .moveUp(steps) press enter boss .moveDown(steps) press en…" at bounding box center [763, 333] width 254 height 129
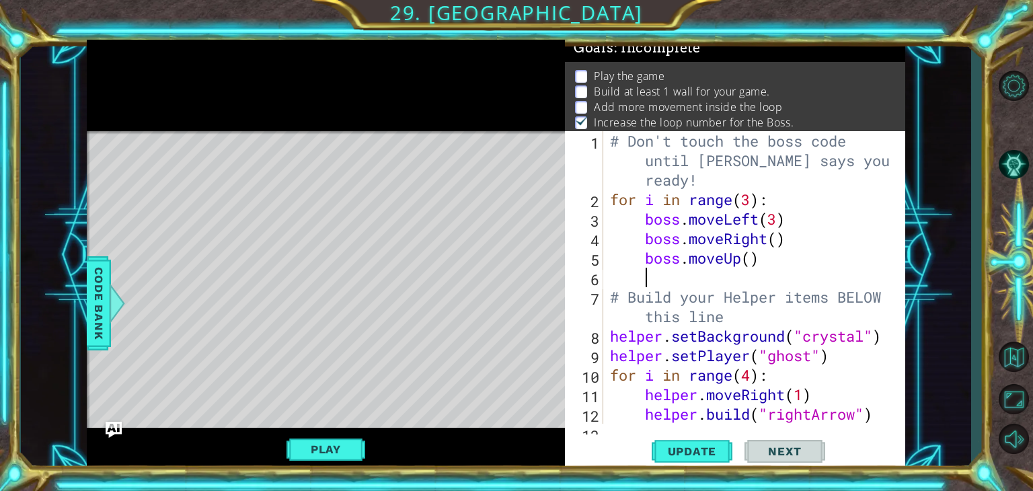
scroll to position [0, 0]
click at [751, 260] on div "# Don't touch the boss code until [PERSON_NAME] says you're ready! for i in ran…" at bounding box center [752, 316] width 291 height 371
click at [683, 445] on span "Update" at bounding box center [692, 451] width 76 height 13
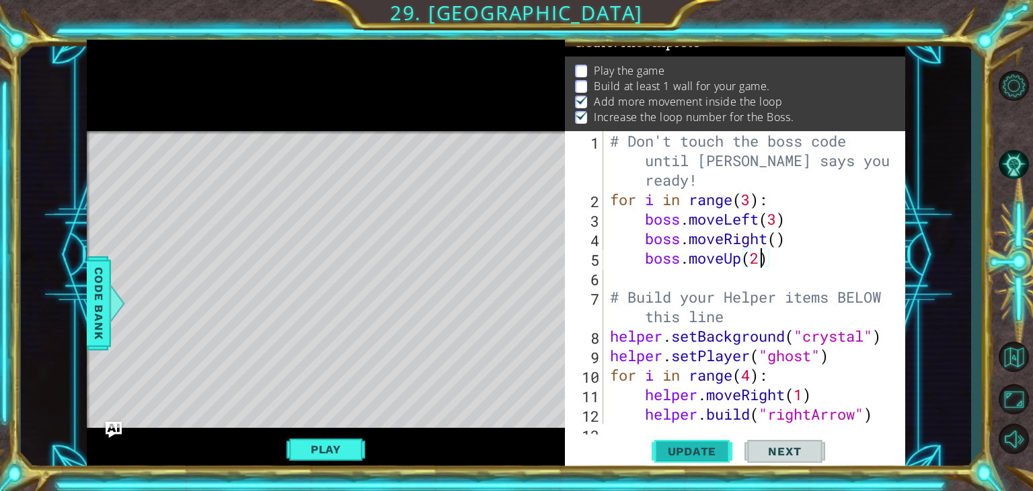
scroll to position [13, 0]
click at [316, 458] on button "Play" at bounding box center [326, 450] width 79 height 26
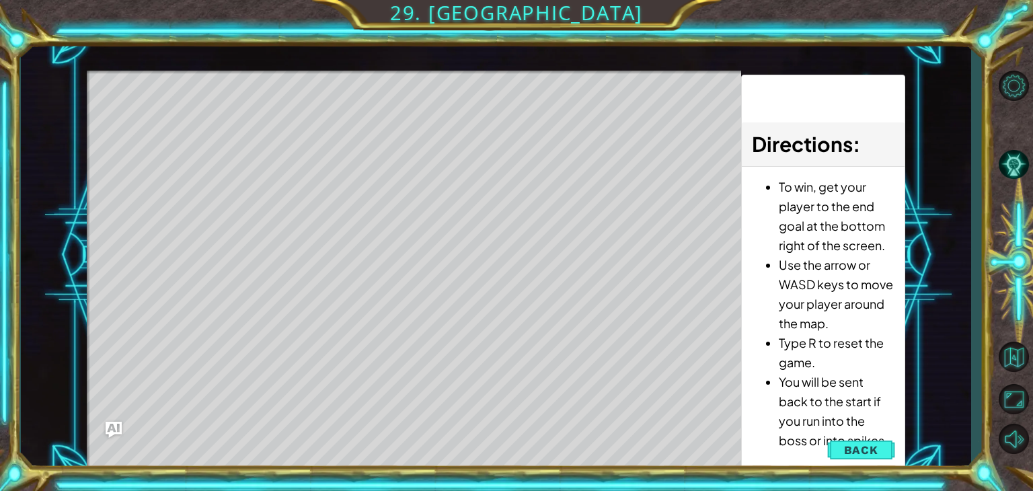
click at [455, 375] on div "Level Map" at bounding box center [397, 269] width 621 height 396
click at [869, 442] on button "Back" at bounding box center [861, 450] width 68 height 27
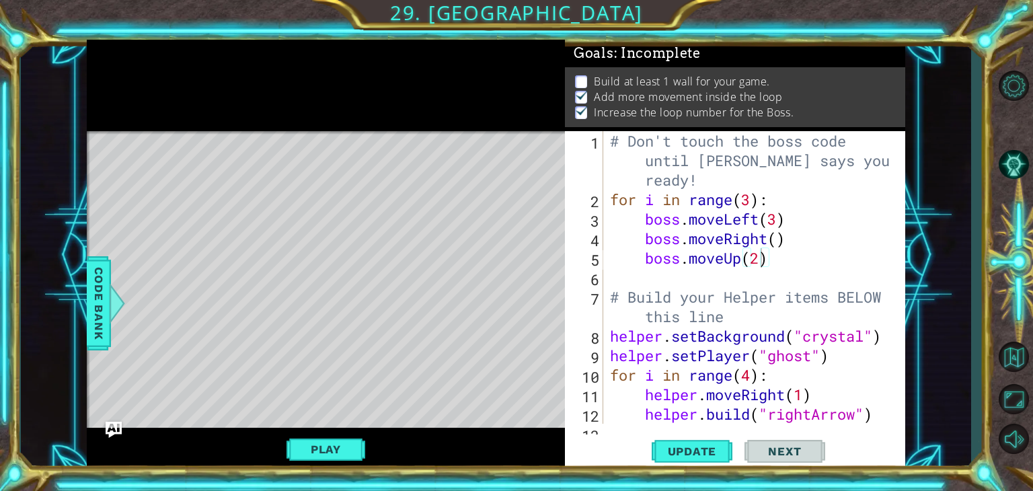
scroll to position [5, 0]
click at [775, 239] on div "# Don't touch the boss code until [PERSON_NAME] says you're ready! for i in ran…" at bounding box center [752, 316] width 291 height 371
click at [778, 224] on div "# Don't touch the boss code until [PERSON_NAME] says you're ready! for i in ran…" at bounding box center [752, 316] width 291 height 371
click at [777, 242] on div "# Don't touch the boss code until [PERSON_NAME] says you're ready! for i in ran…" at bounding box center [752, 316] width 291 height 371
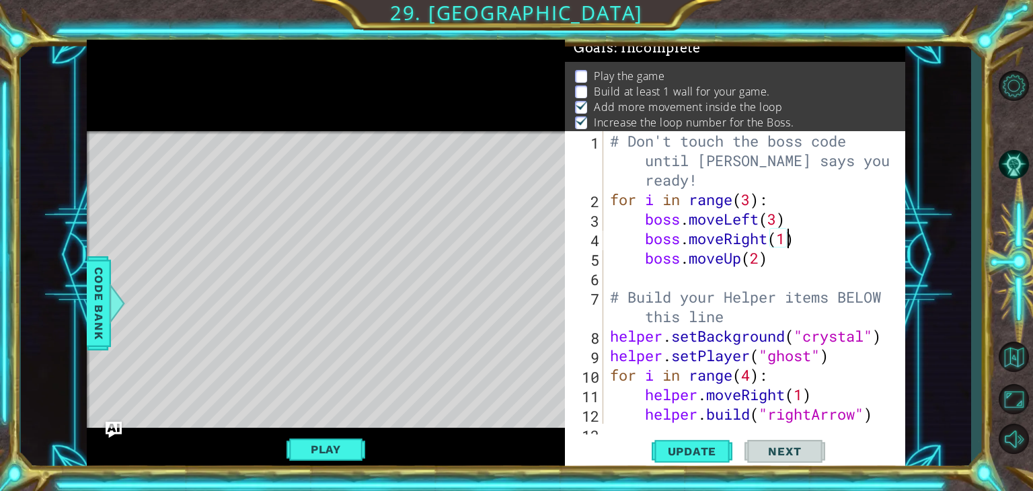
scroll to position [0, 7]
click at [778, 225] on div "# Don't touch the boss code until [PERSON_NAME] says you're ready! for i in ran…" at bounding box center [752, 316] width 291 height 371
click at [704, 441] on button "Update" at bounding box center [692, 451] width 81 height 34
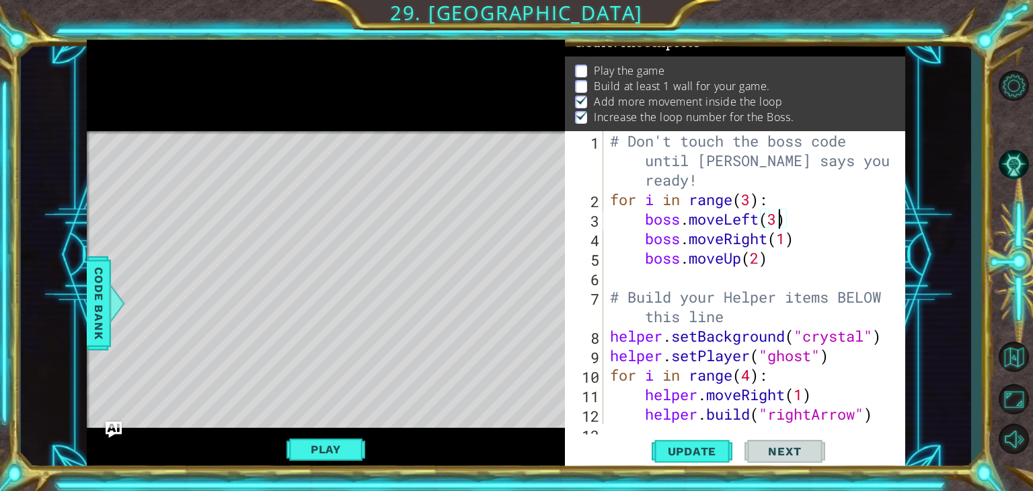
scroll to position [13, 0]
click at [311, 438] on button "Play" at bounding box center [326, 450] width 79 height 26
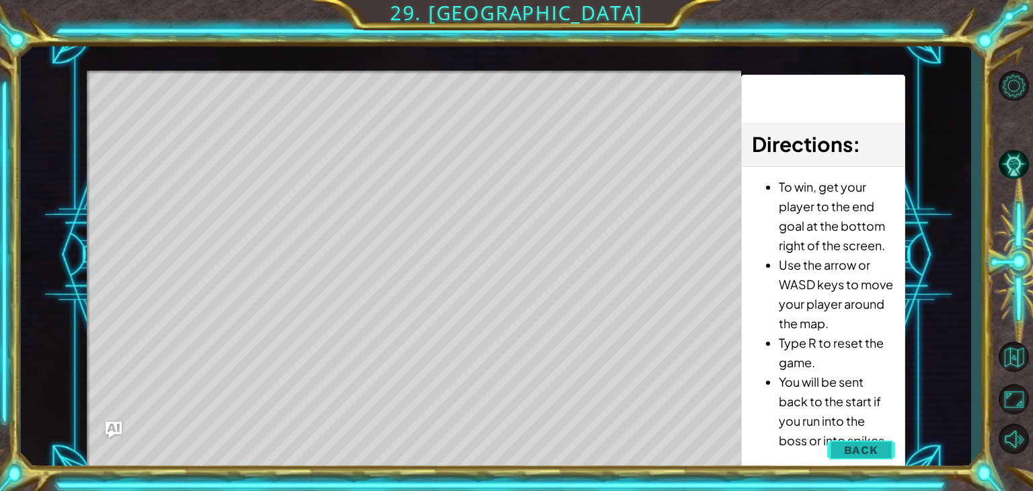
click at [862, 443] on span "Back" at bounding box center [861, 449] width 34 height 13
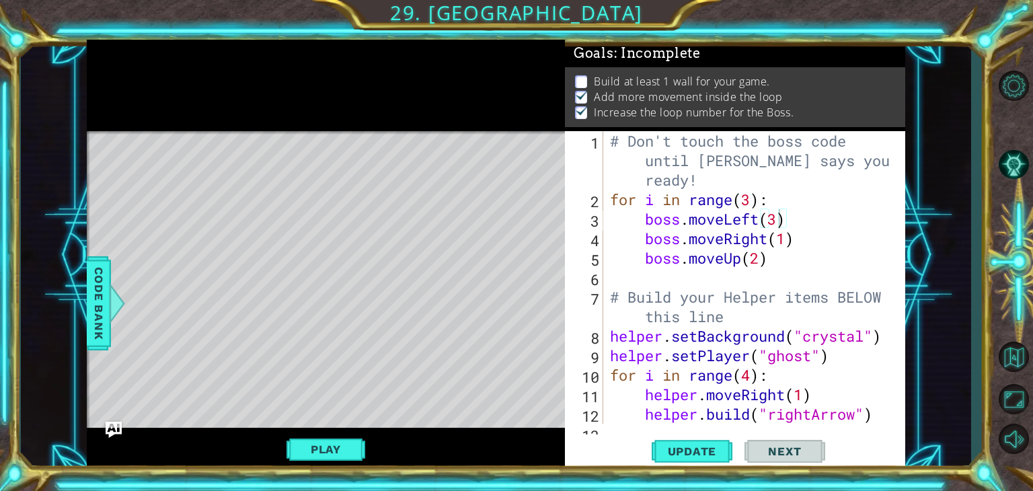
scroll to position [5, 0]
click at [640, 259] on div "# Don't touch the boss code until [PERSON_NAME] says you're ready! for i in ran…" at bounding box center [752, 316] width 291 height 371
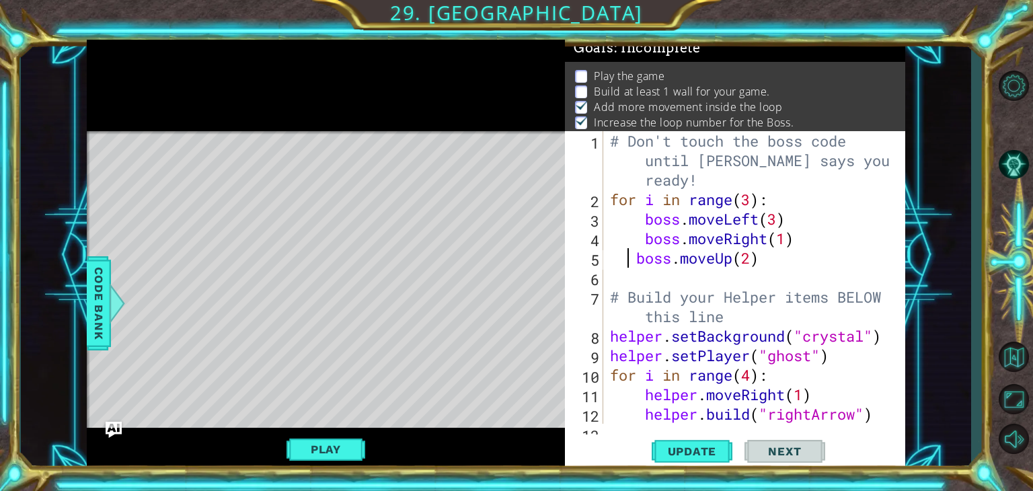
scroll to position [0, 5]
type textarea "boss.moveUp(2)"
click at [627, 276] on div "# Don't touch the boss code until [PERSON_NAME] says you're ready! for i in ran…" at bounding box center [752, 316] width 291 height 371
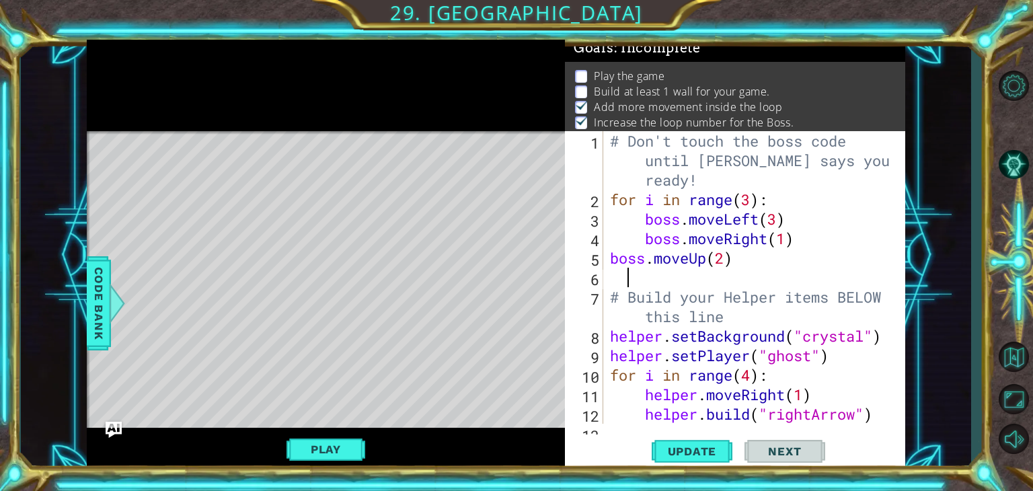
click at [613, 302] on div "# Don't touch the boss code until [PERSON_NAME] says you're ready! for i in ran…" at bounding box center [752, 316] width 291 height 371
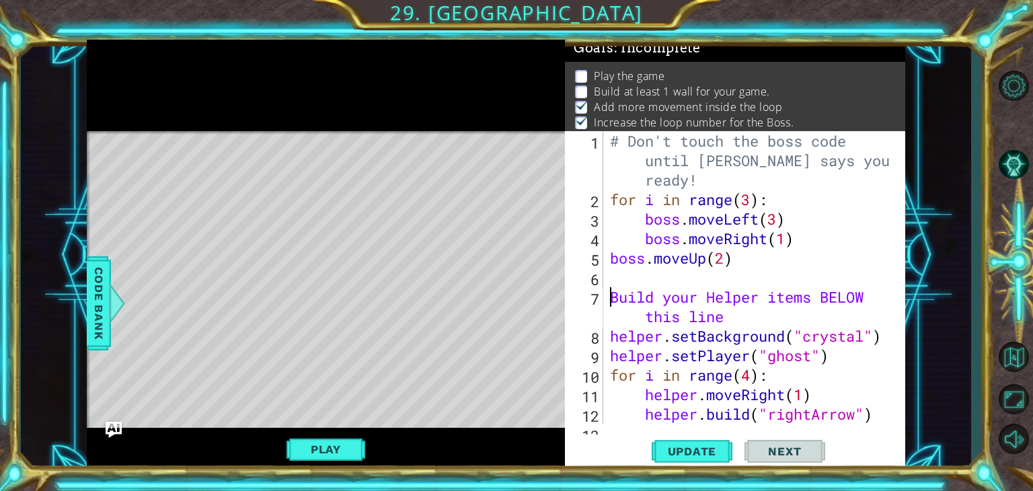
type textarea "#Build your Helper items BELOW this line"
click at [609, 271] on div "# Don't touch the boss code until [PERSON_NAME] says you're ready! for i in ran…" at bounding box center [752, 316] width 291 height 371
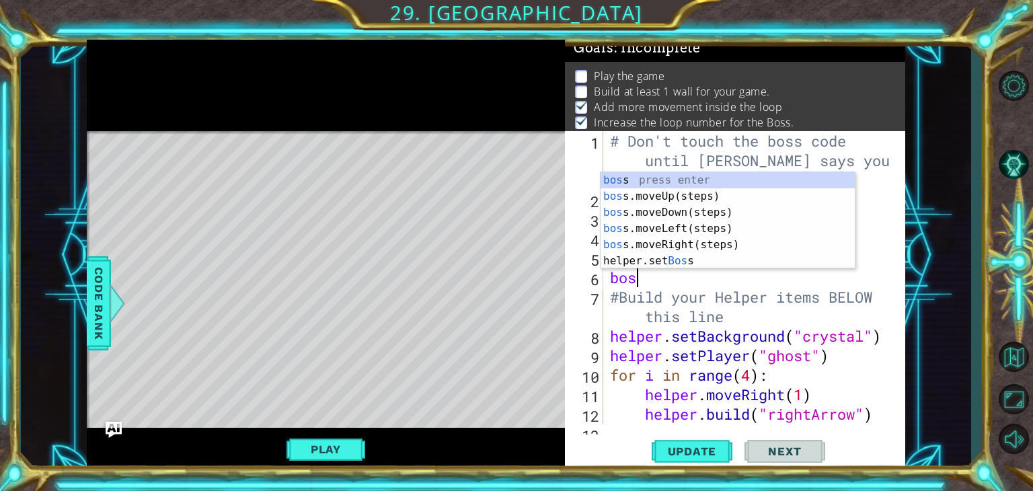
scroll to position [0, 1]
type textarea "boss"
click at [656, 227] on div "boss press enter boss .moveUp(steps) press enter boss .moveDown(steps) press en…" at bounding box center [728, 236] width 254 height 129
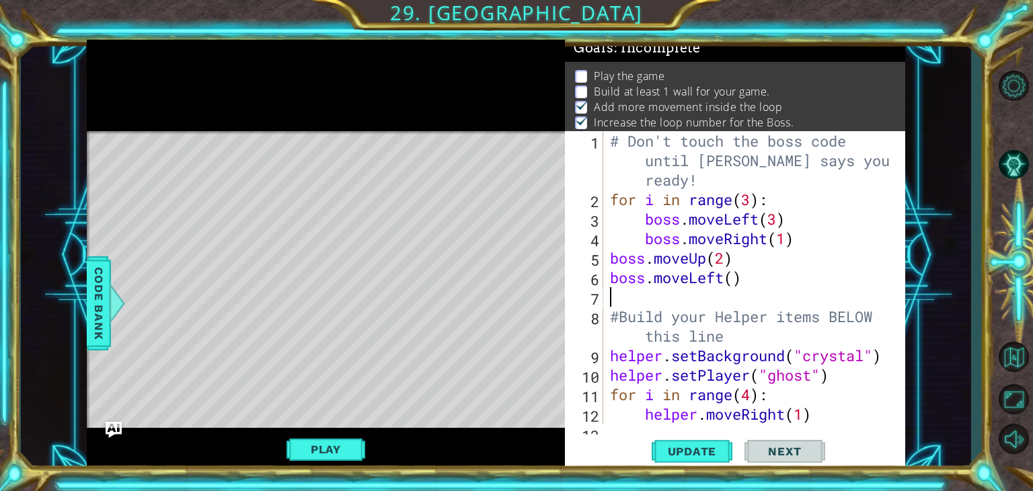
scroll to position [0, 0]
click at [732, 280] on div "# Don't touch the boss code until [PERSON_NAME] says you're ready! for i in ran…" at bounding box center [752, 316] width 291 height 371
click at [608, 258] on div "# Don't touch the boss code until [PERSON_NAME] says you're ready! for i in ran…" at bounding box center [752, 316] width 291 height 371
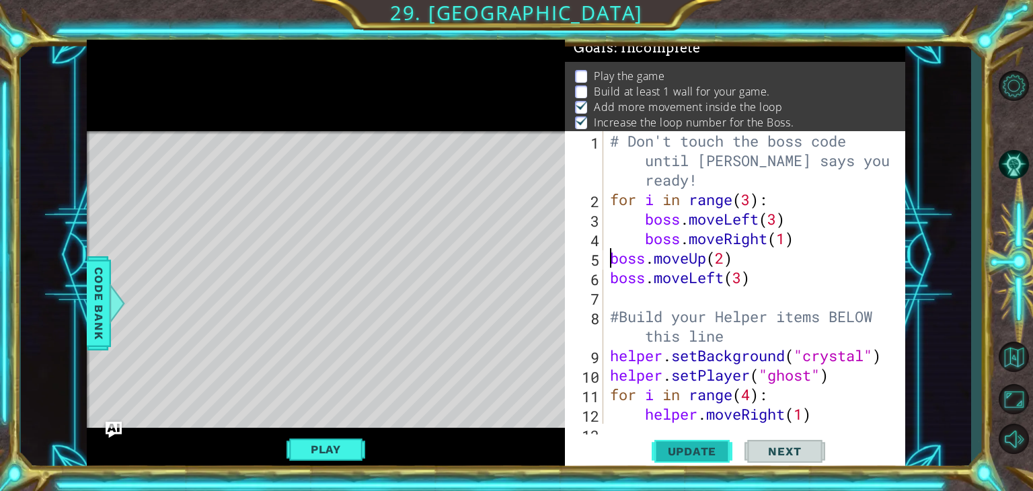
click at [700, 441] on button "Update" at bounding box center [692, 451] width 81 height 34
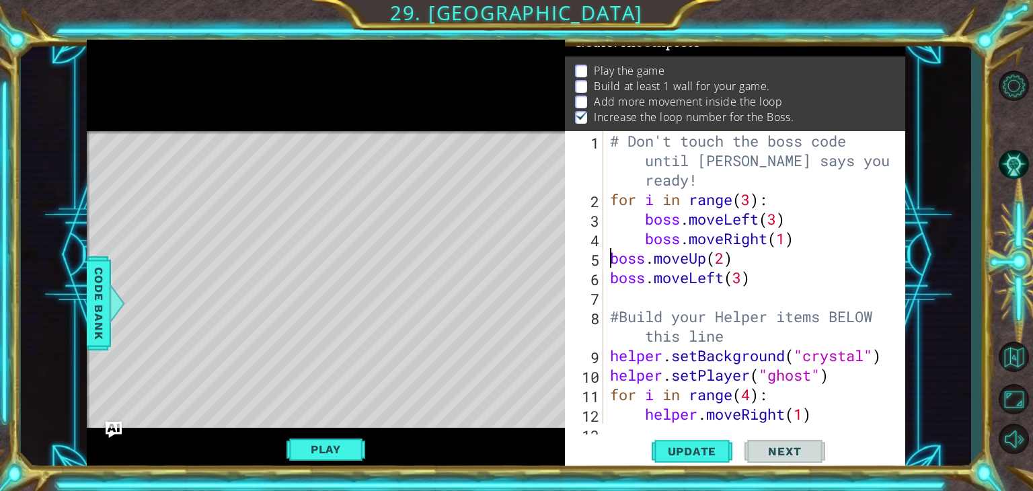
scroll to position [13, 0]
click at [350, 439] on button "Play" at bounding box center [326, 450] width 79 height 26
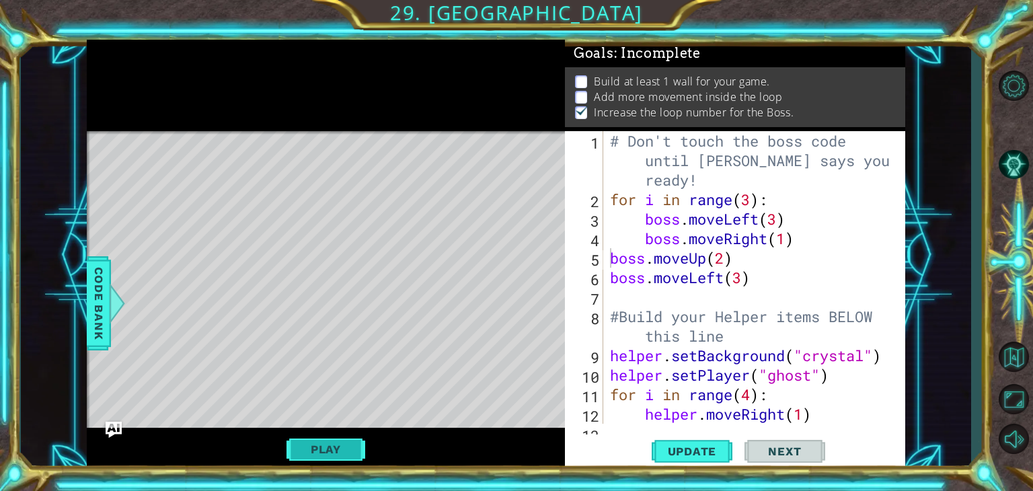
scroll to position [5, 0]
click at [755, 203] on div "# Don't touch the boss code until [PERSON_NAME] says you're ready! for i in ran…" at bounding box center [752, 316] width 291 height 371
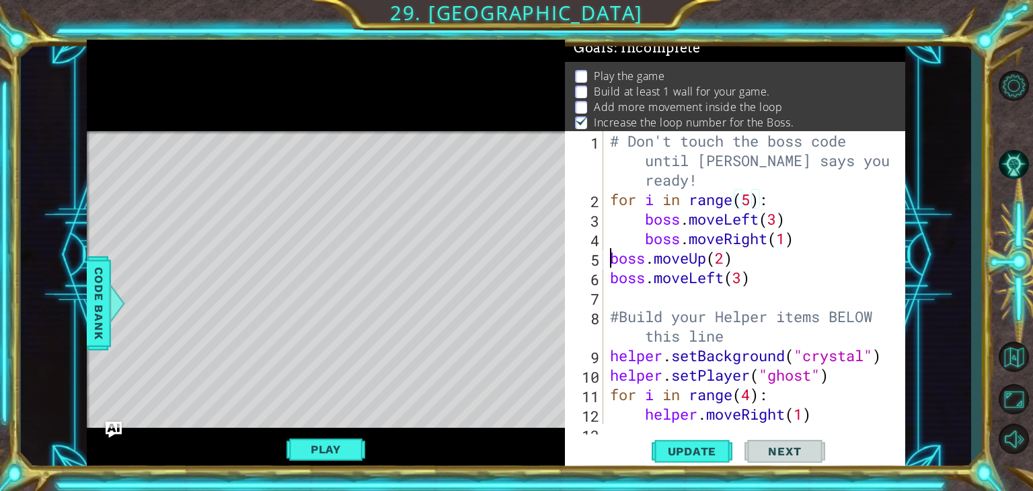
scroll to position [0, 5]
drag, startPoint x: 614, startPoint y: 264, endPoint x: 651, endPoint y: 236, distance: 46.5
type textarea "boss.moveUp(2)"
drag, startPoint x: 651, startPoint y: 236, endPoint x: 607, endPoint y: 254, distance: 47.7
click at [607, 254] on div "boss.moveUp(2) 1 2 3 4 5 6 7 8 9 10 11 12 13 # Don't touch the boss code until …" at bounding box center [733, 277] width 337 height 293
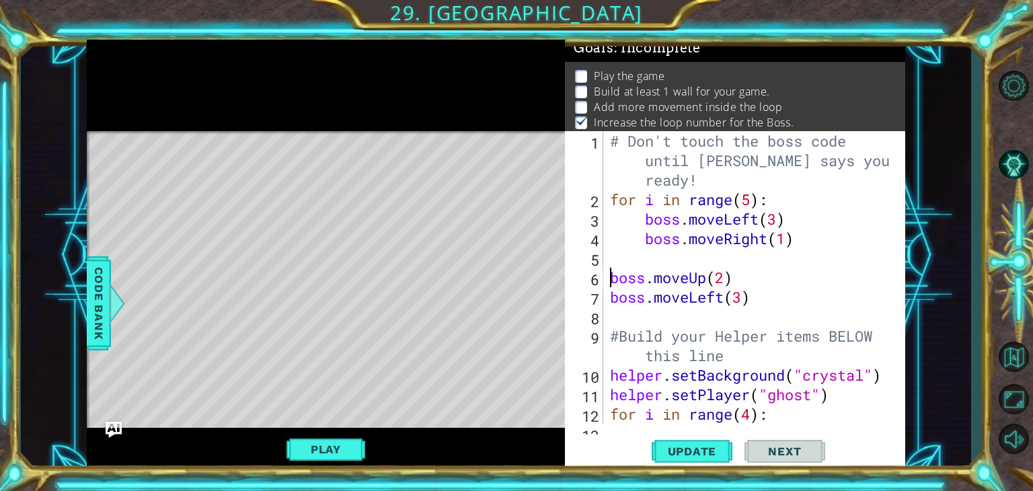
click at [607, 254] on div "# Don't touch the boss code until [PERSON_NAME] says you're ready! for i in ran…" at bounding box center [749, 277] width 285 height 293
click at [609, 278] on div "# Don't touch the boss code until [PERSON_NAME] says you're ready! for i in ran…" at bounding box center [752, 316] width 291 height 371
click at [605, 301] on div "boss.moveUp(2) 1 2 3 4 5 6 7 8 9 10 11 12 13 # Don't touch the boss code until …" at bounding box center [733, 277] width 337 height 293
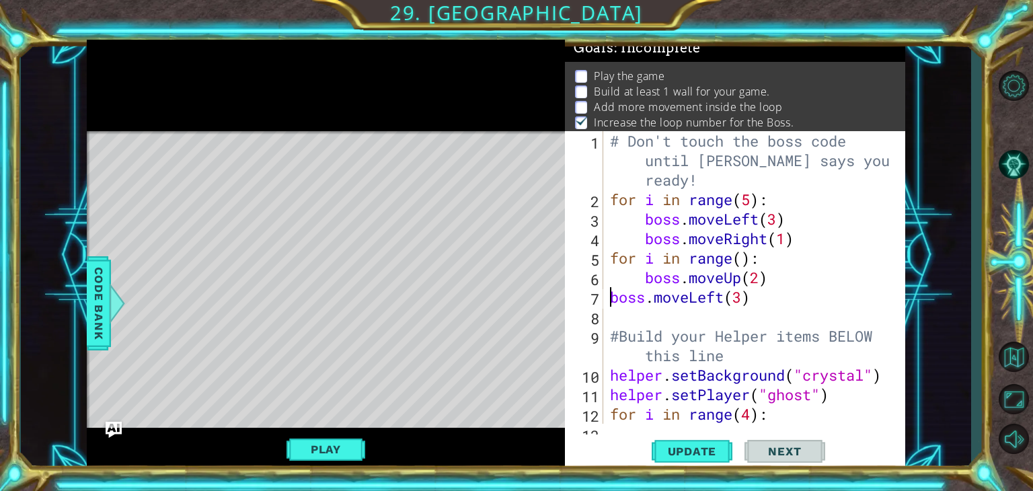
click at [609, 295] on div "# Don't touch the boss code until [PERSON_NAME] says you're ready! for i in ran…" at bounding box center [752, 316] width 291 height 371
click at [746, 264] on div "# Don't touch the boss code until [PERSON_NAME] says you're ready! for i in ran…" at bounding box center [752, 316] width 291 height 371
click at [705, 445] on span "Update" at bounding box center [692, 451] width 76 height 13
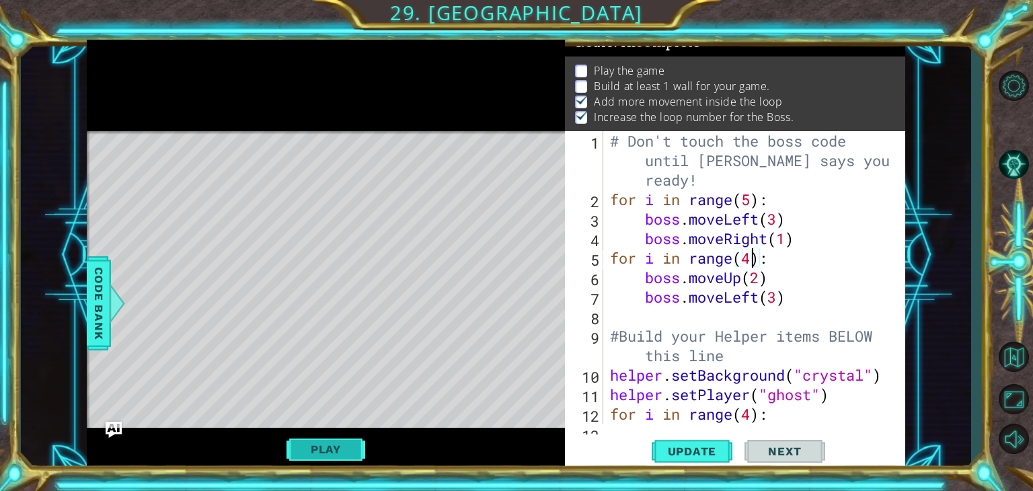
scroll to position [13, 0]
click at [301, 446] on button "Play" at bounding box center [326, 450] width 79 height 26
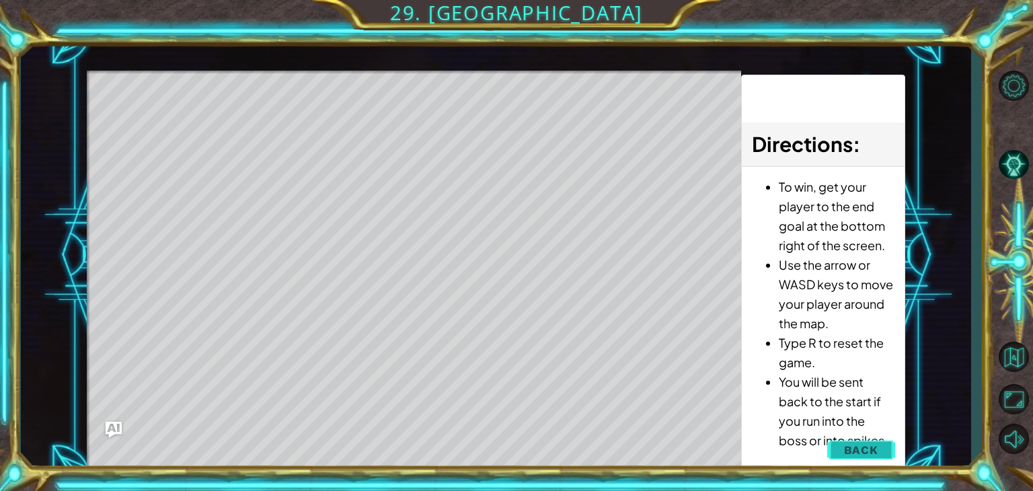
click at [835, 449] on button "Back" at bounding box center [861, 450] width 68 height 27
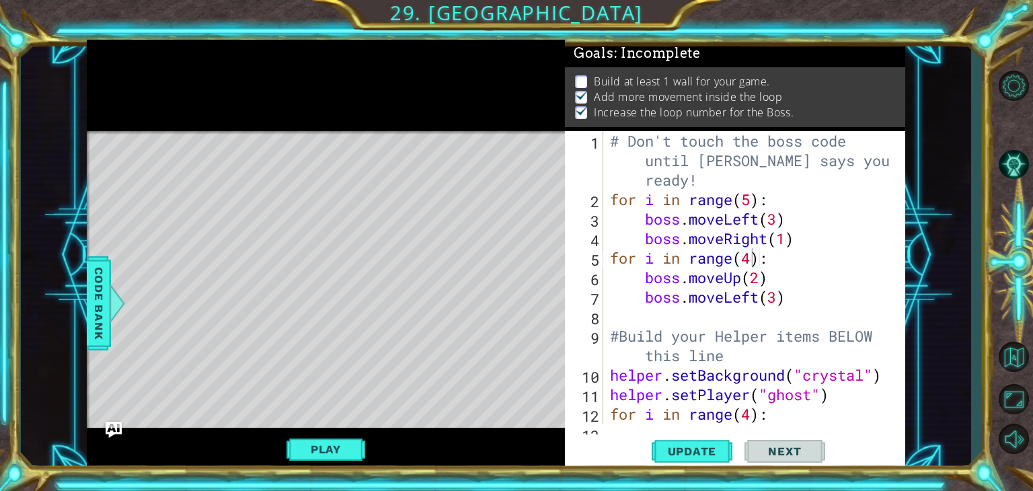
scroll to position [5, 0]
click at [668, 447] on span "Update" at bounding box center [692, 451] width 76 height 13
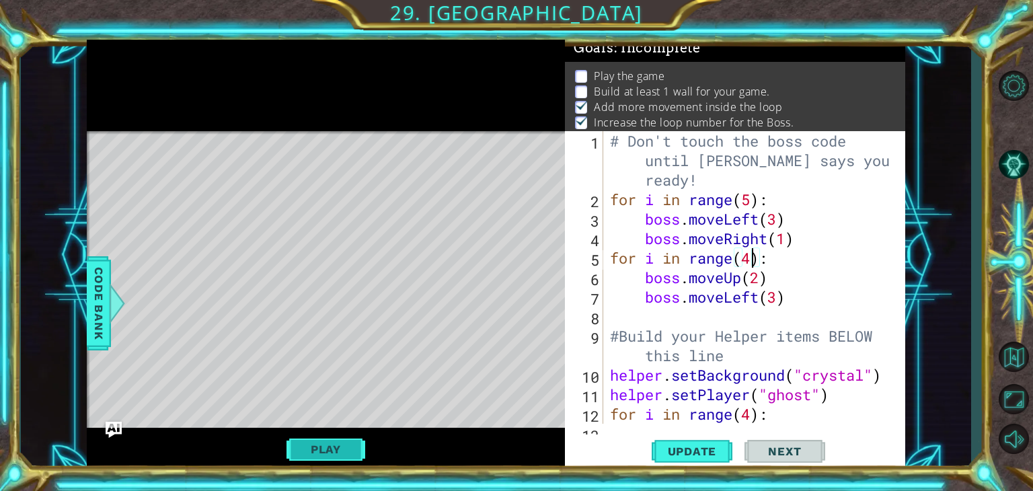
click at [346, 445] on button "Play" at bounding box center [326, 450] width 79 height 26
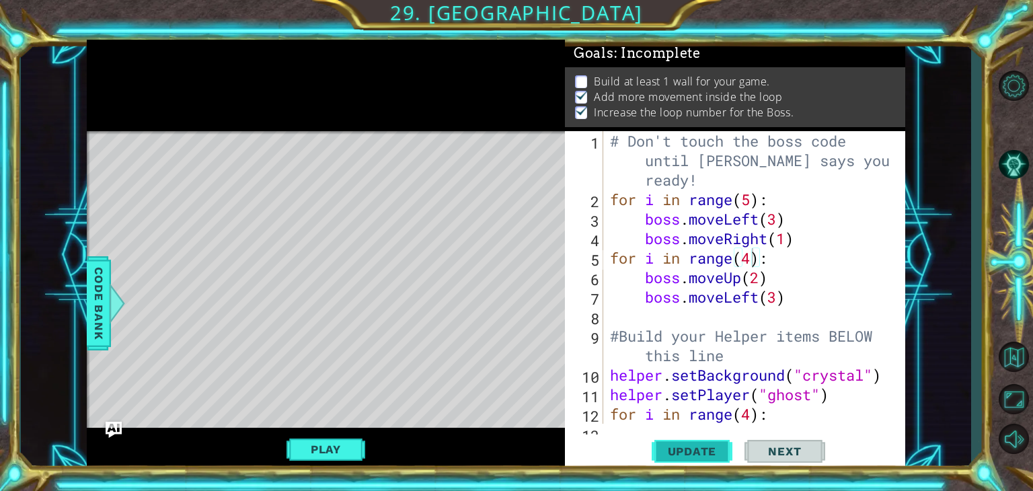
click at [700, 453] on span "Update" at bounding box center [692, 451] width 76 height 13
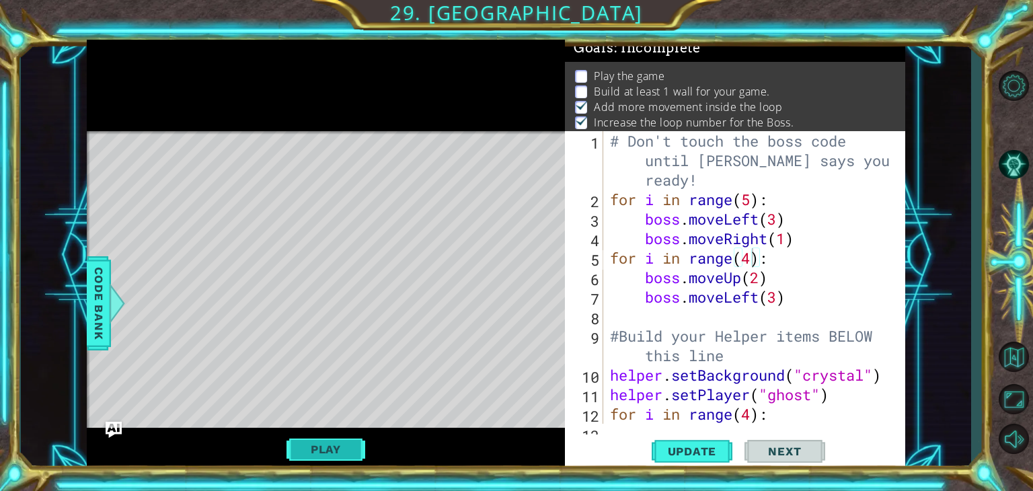
click at [297, 443] on button "Play" at bounding box center [326, 450] width 79 height 26
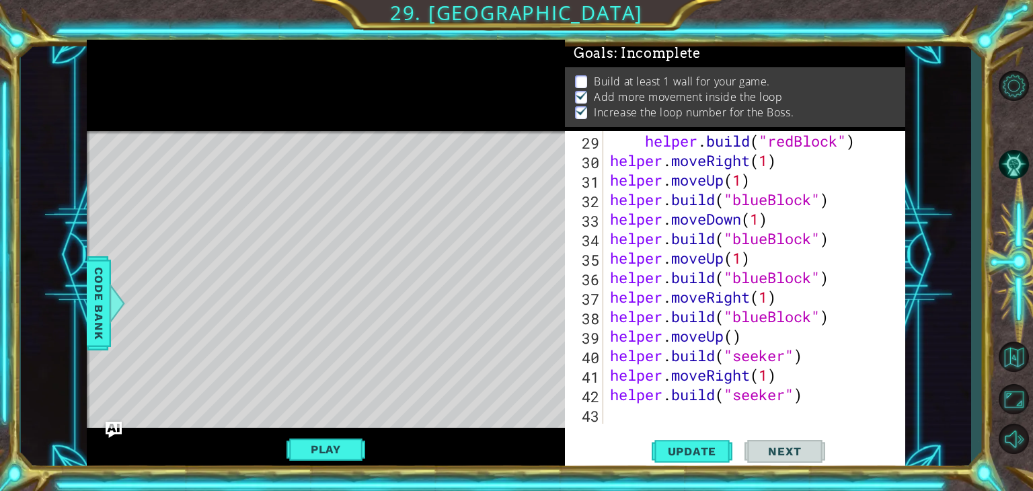
scroll to position [605, 0]
click at [752, 377] on div "helper . build ( "redBlock" ) helper . moveRight ( 1 ) helper . moveUp ( 1 ) he…" at bounding box center [752, 297] width 291 height 332
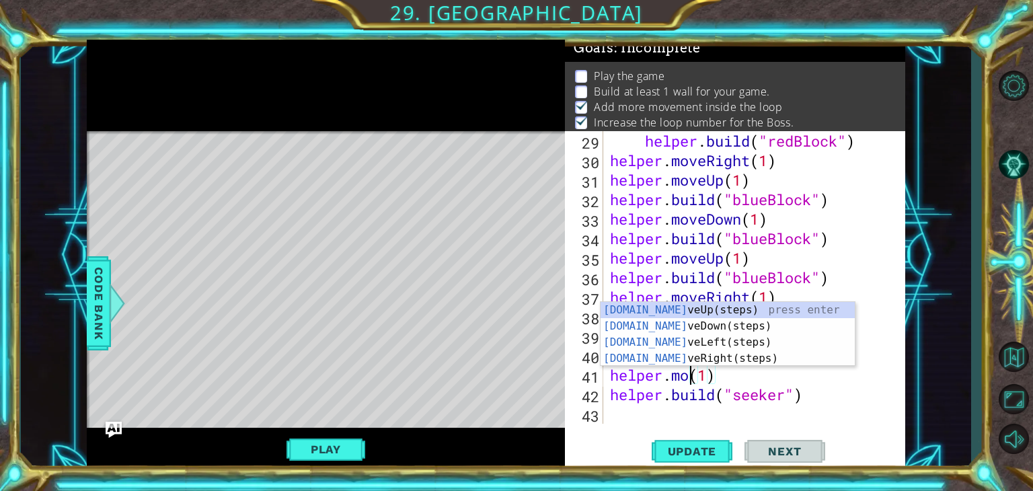
scroll to position [0, 4]
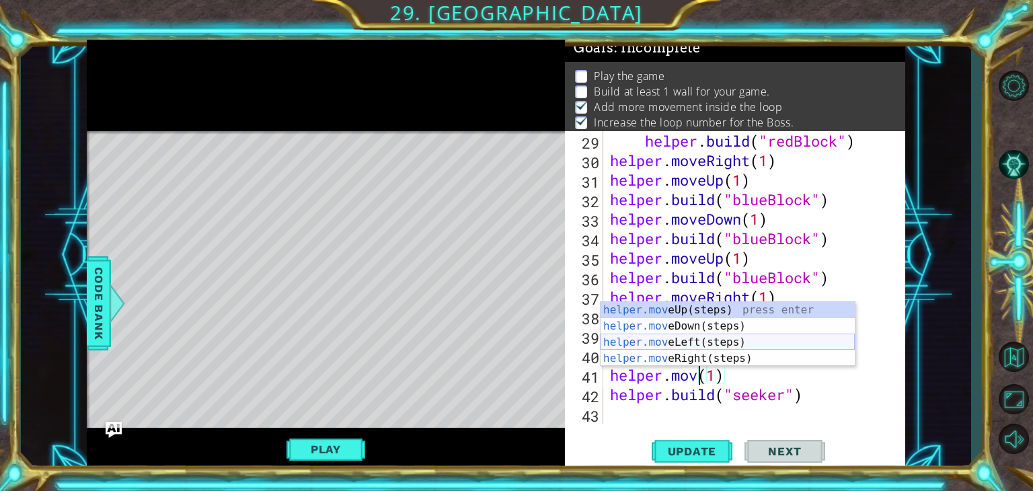
click at [683, 342] on div "helper.mov eUp(steps) press enter helper.mov eDown(steps) press enter helper.mo…" at bounding box center [728, 350] width 254 height 97
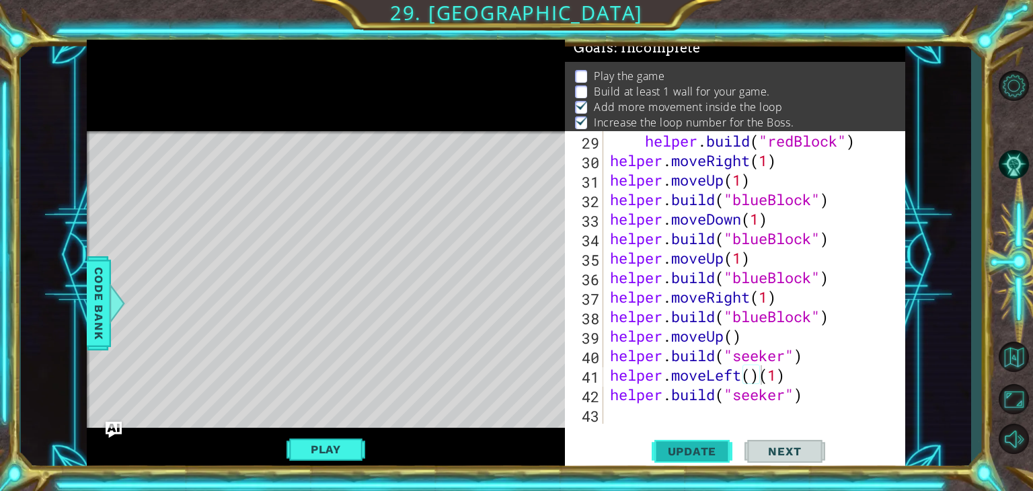
click at [714, 453] on span "Update" at bounding box center [692, 451] width 76 height 13
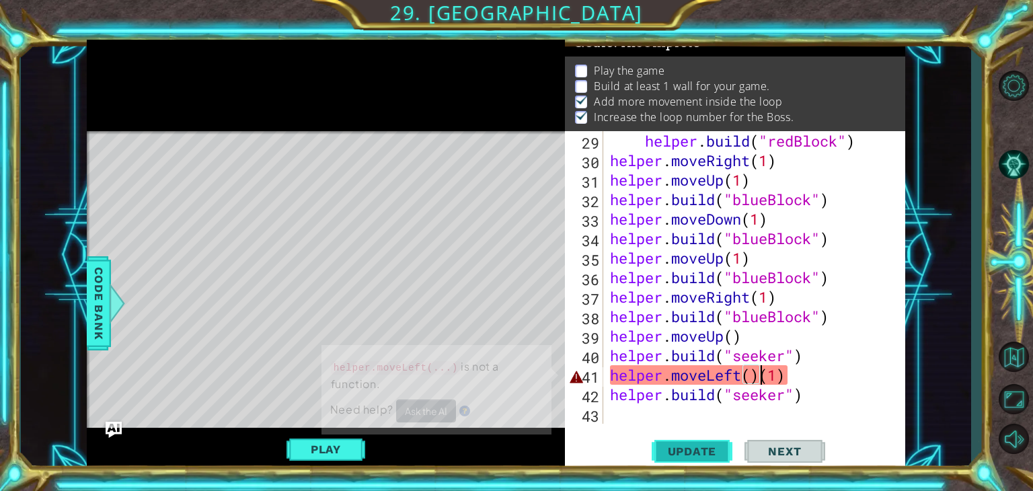
scroll to position [13, 0]
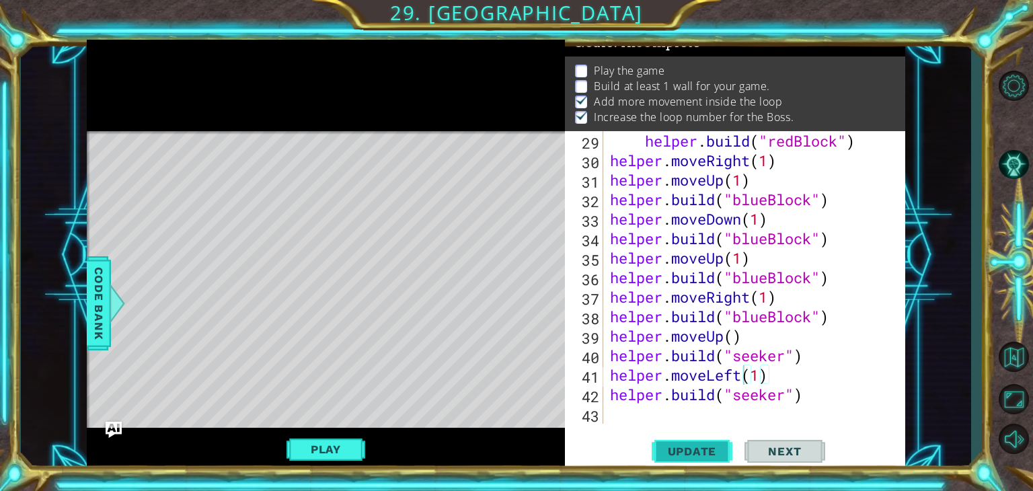
click at [673, 449] on span "Update" at bounding box center [692, 451] width 76 height 13
click at [332, 455] on button "Play" at bounding box center [326, 450] width 79 height 26
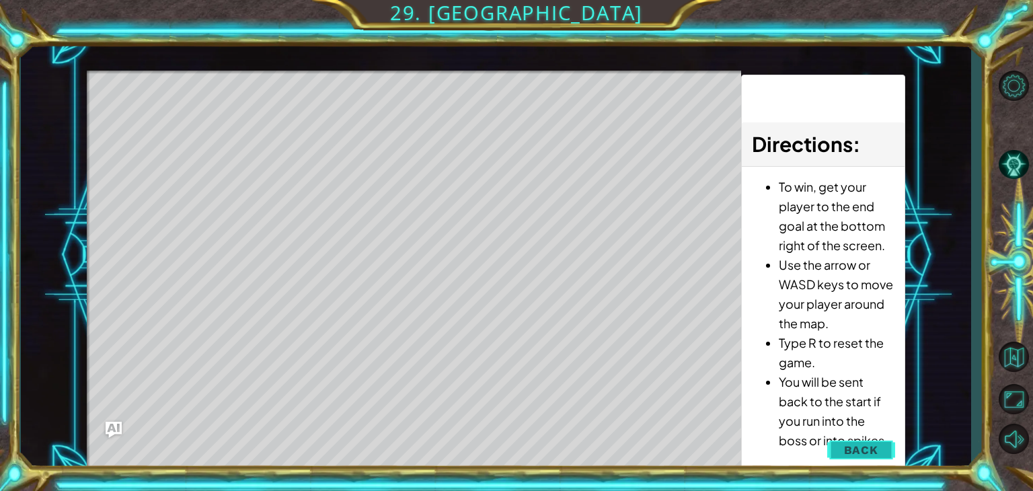
click at [866, 457] on button "Back" at bounding box center [861, 450] width 68 height 27
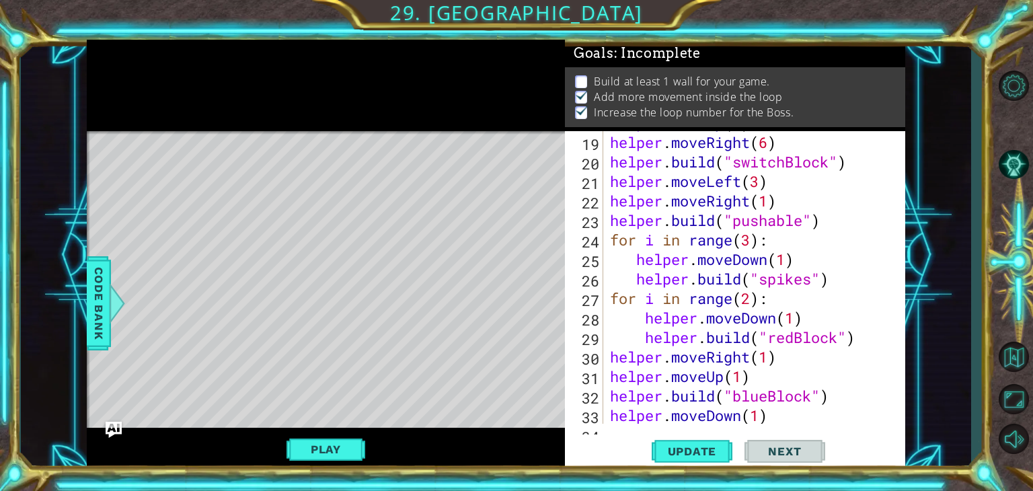
scroll to position [408, 0]
click at [755, 242] on div "helper . moveUp ( 5 ) helper . moveRight ( 6 ) helper . build ( "switchBlock" )…" at bounding box center [752, 279] width 291 height 332
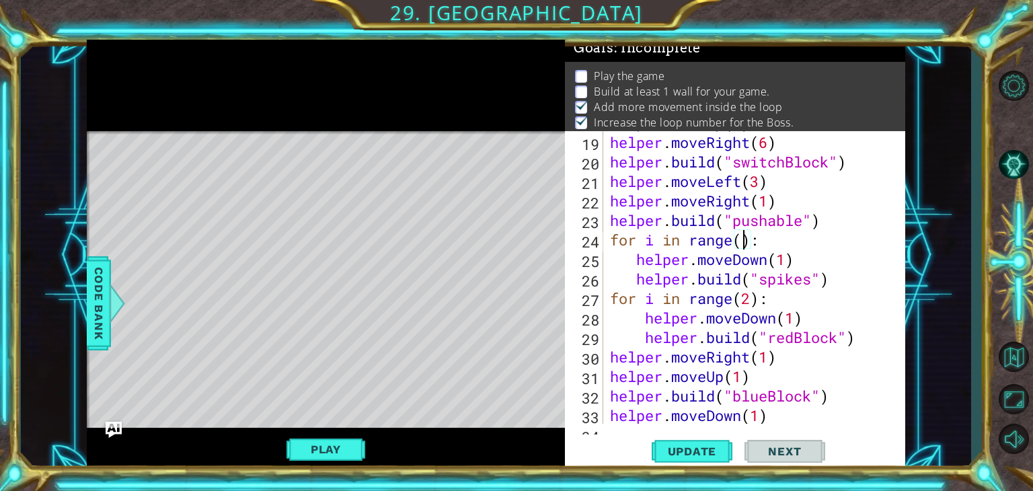
scroll to position [0, 5]
click at [665, 445] on span "Update" at bounding box center [692, 451] width 76 height 13
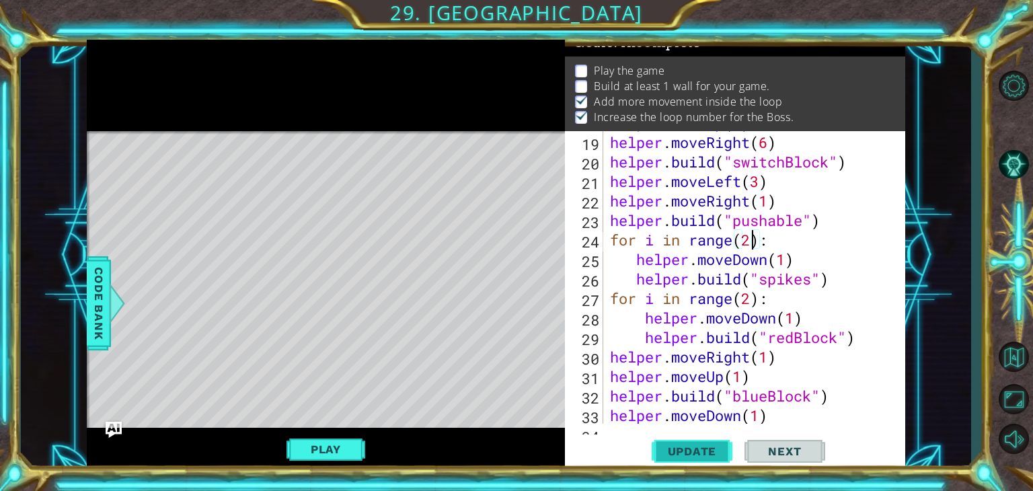
scroll to position [13, 0]
click at [854, 356] on div "helper . moveUp ( 5 ) helper . moveRight ( 6 ) helper . build ( "switchBlock" )…" at bounding box center [752, 279] width 291 height 332
click at [753, 295] on div "helper . moveUp ( 5 ) helper . moveRight ( 6 ) helper . build ( "switchBlock" )…" at bounding box center [752, 279] width 291 height 332
click at [678, 457] on span "Update" at bounding box center [692, 451] width 76 height 13
click at [655, 449] on span "Update" at bounding box center [692, 451] width 76 height 13
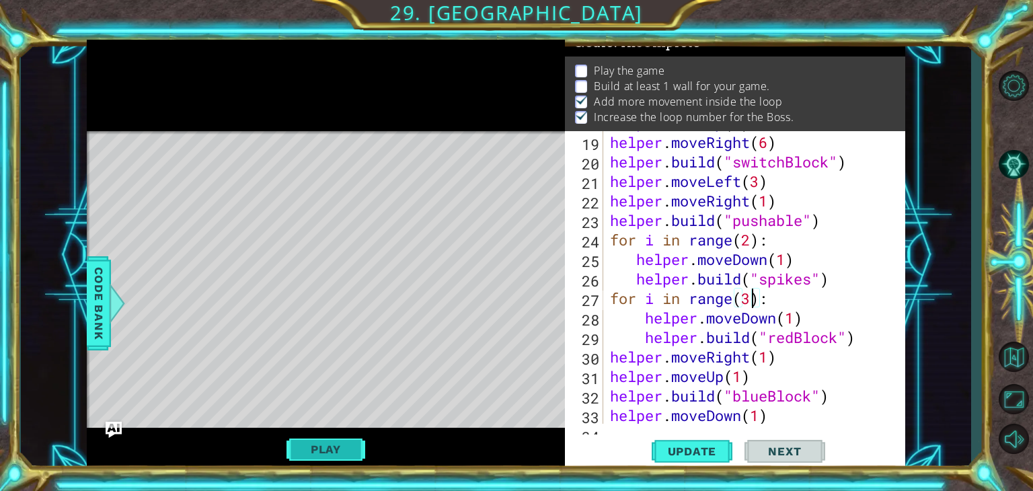
click at [334, 458] on button "Play" at bounding box center [326, 450] width 79 height 26
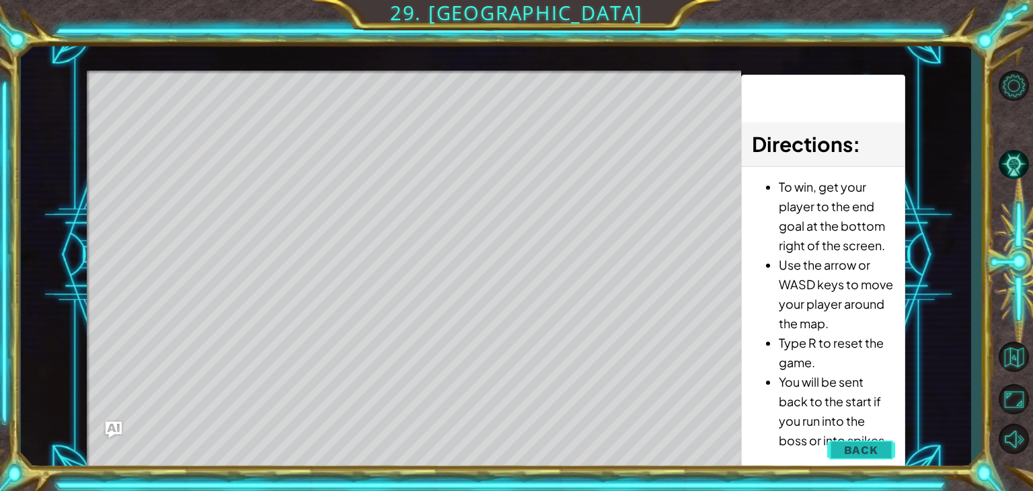
click at [858, 441] on button "Back" at bounding box center [861, 450] width 68 height 27
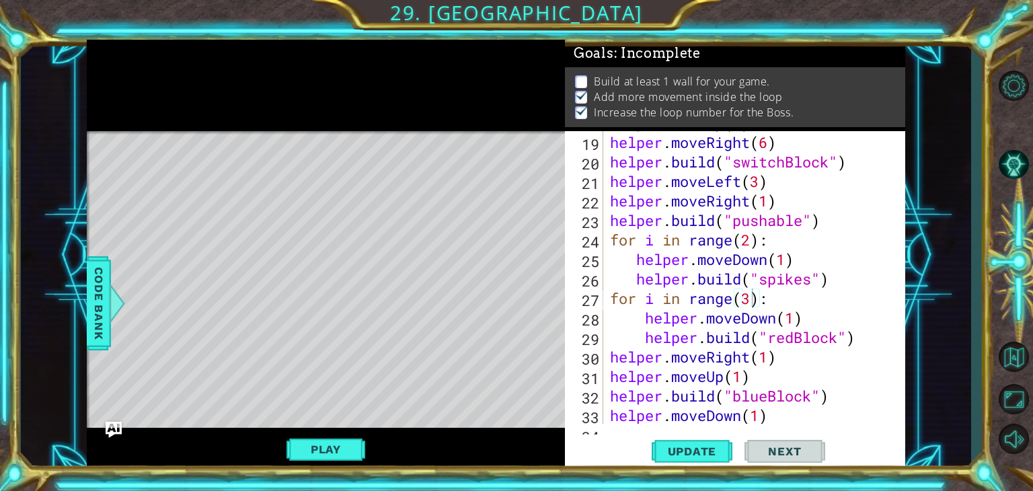
scroll to position [5, 0]
click at [815, 280] on div "helper . moveUp ( 5 ) helper . moveRight ( 6 ) helper . build ( "switchBlock" )…" at bounding box center [752, 279] width 291 height 332
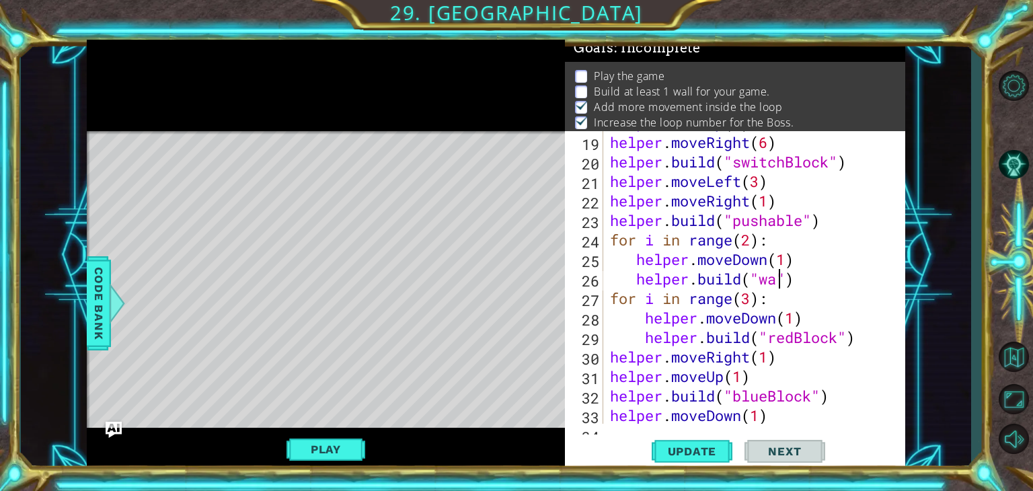
scroll to position [0, 8]
click at [700, 445] on span "Update" at bounding box center [692, 451] width 76 height 13
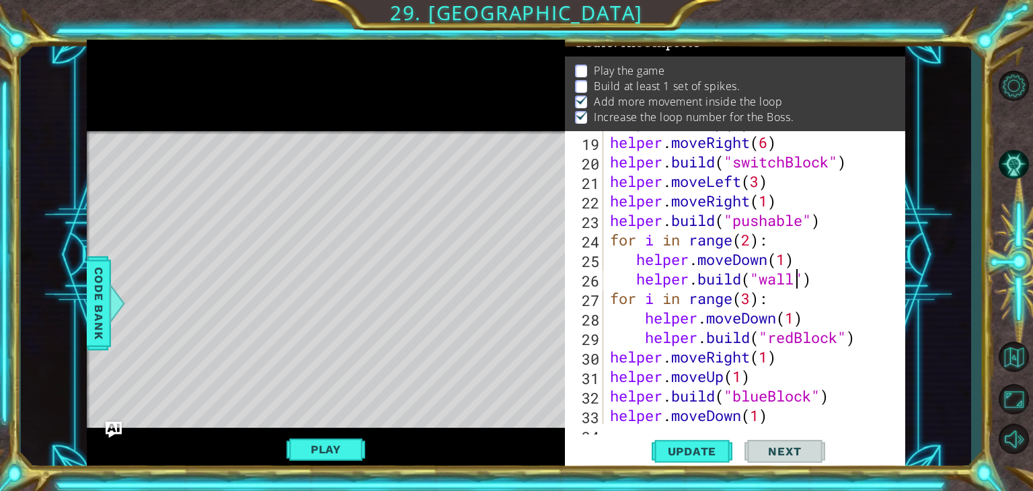
scroll to position [13, 0]
click at [769, 243] on div "helper . moveUp ( 5 ) helper . moveRight ( 6 ) helper . build ( "switchBlock" )…" at bounding box center [752, 279] width 291 height 332
type textarea "f"
click at [632, 262] on div "helper . moveUp ( 5 ) helper . moveRight ( 6 ) helper . build ( "switchBlock" )…" at bounding box center [752, 279] width 291 height 332
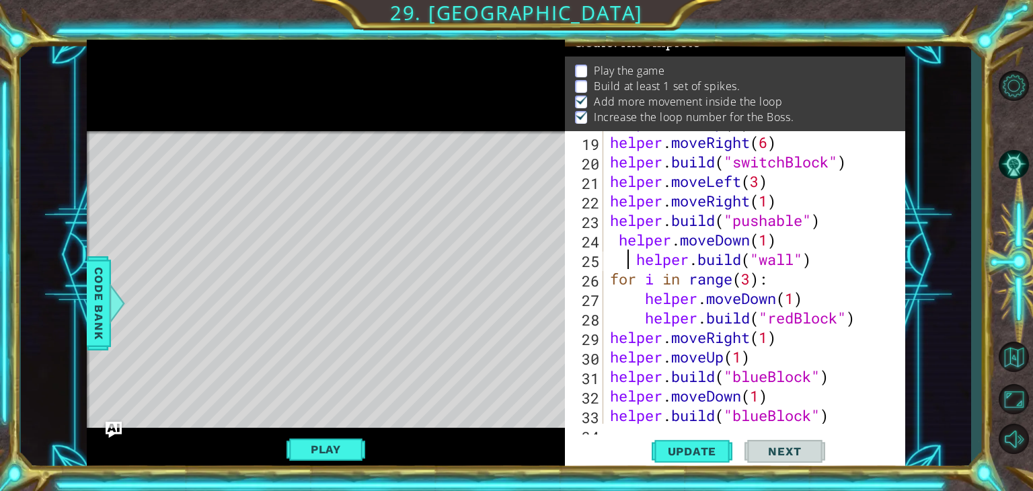
click at [632, 262] on div "helper . moveUp ( 5 ) helper . moveRight ( 6 ) helper . build ( "switchBlock" )…" at bounding box center [752, 279] width 291 height 332
click at [616, 248] on div "helper . moveUp ( 5 ) helper . moveRight ( 6 ) helper . build ( "switchBlock" )…" at bounding box center [752, 279] width 291 height 332
click at [606, 269] on div "helper.moveDown(1) 18 19 20 21 22 23 24 25 26 27 28 29 30 31 32 33 34 helper . …" at bounding box center [733, 277] width 337 height 293
click at [610, 275] on div "helper . moveUp ( 5 ) helper . moveRight ( 6 ) helper . build ( "switchBlock" )…" at bounding box center [752, 279] width 291 height 332
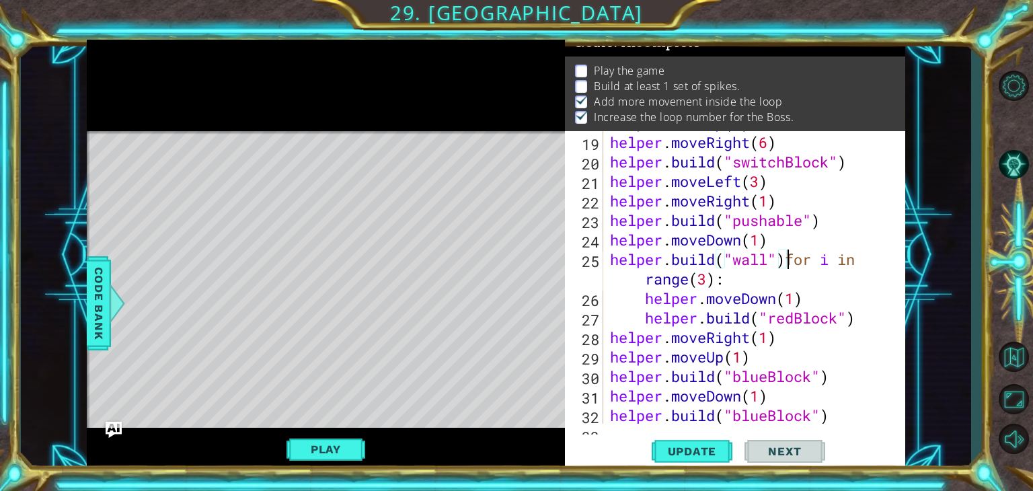
type textarea "for i in range(3):"
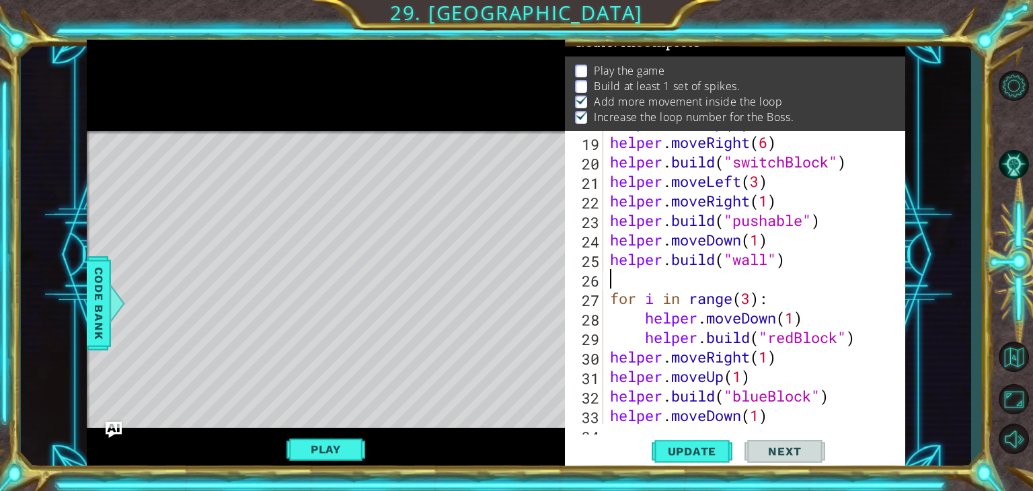
click at [610, 275] on div "helper . moveUp ( 5 ) helper . moveRight ( 6 ) helper . build ( "switchBlock" )…" at bounding box center [752, 279] width 291 height 332
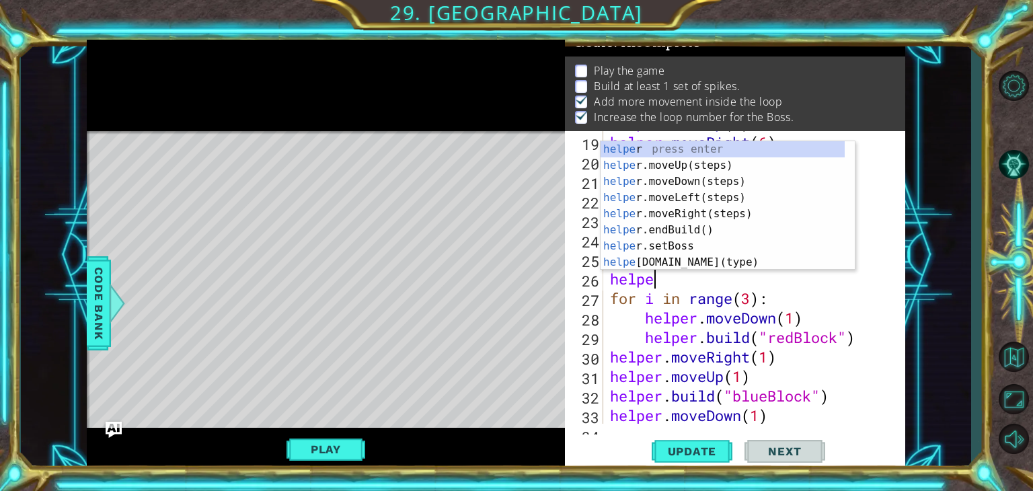
scroll to position [0, 1]
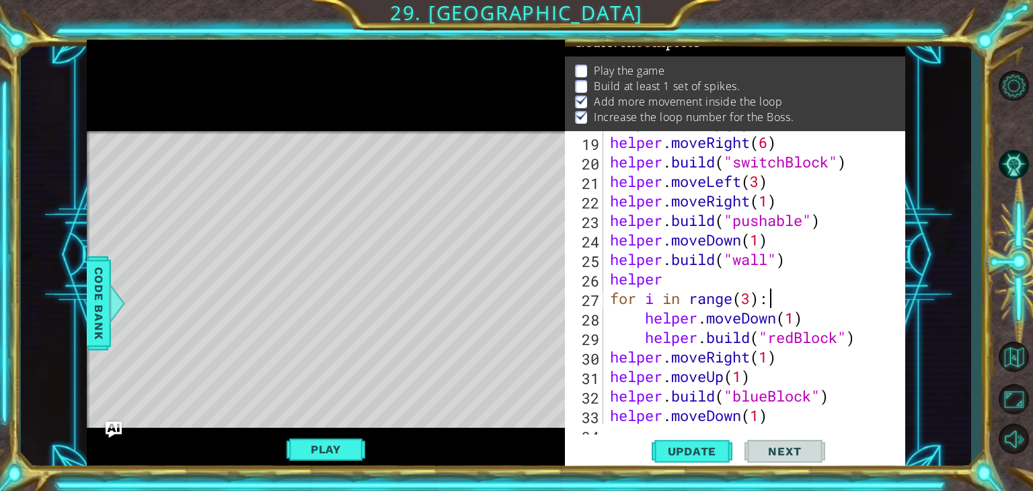
click at [850, 295] on div "helper . moveUp ( 5 ) helper . moveRight ( 6 ) helper . build ( "switchBlock" )…" at bounding box center [752, 279] width 291 height 332
click at [677, 289] on div "helper . moveUp ( 5 ) helper . moveRight ( 6 ) helper . build ( "switchBlock" )…" at bounding box center [752, 279] width 291 height 332
click at [670, 280] on div "helper . moveUp ( 5 ) helper . moveRight ( 6 ) helper . build ( "switchBlock" )…" at bounding box center [752, 279] width 291 height 332
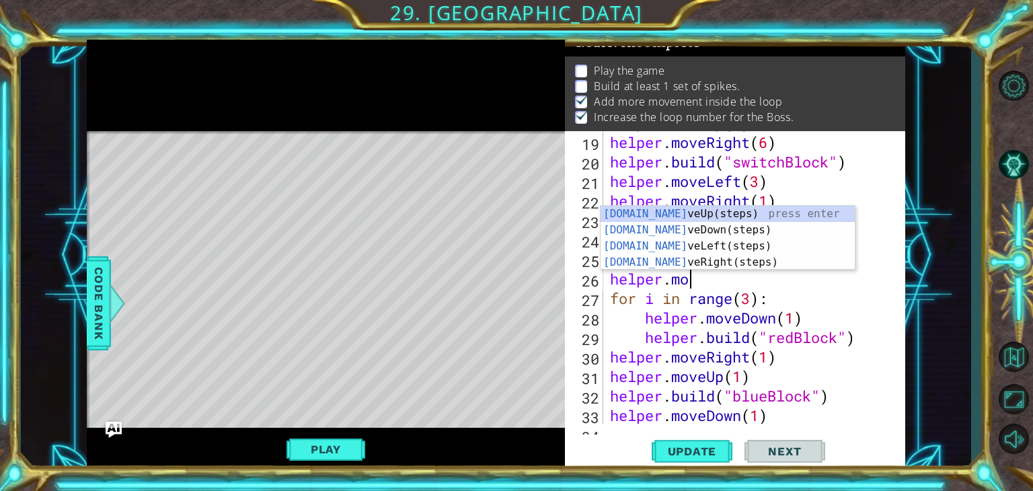
type textarea "helper.move"
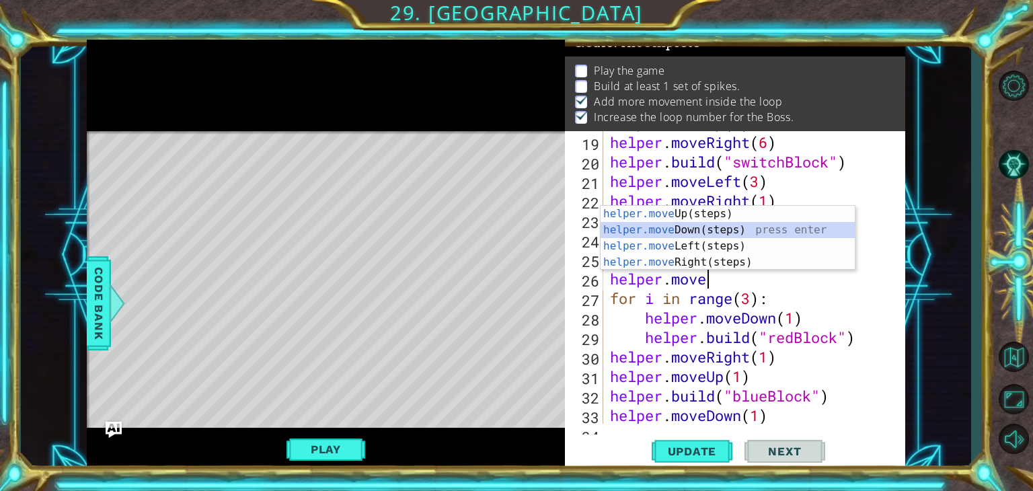
click at [677, 226] on div "helper.move Up(steps) press enter helper.move Down(steps) press enter helper.mo…" at bounding box center [728, 254] width 254 height 97
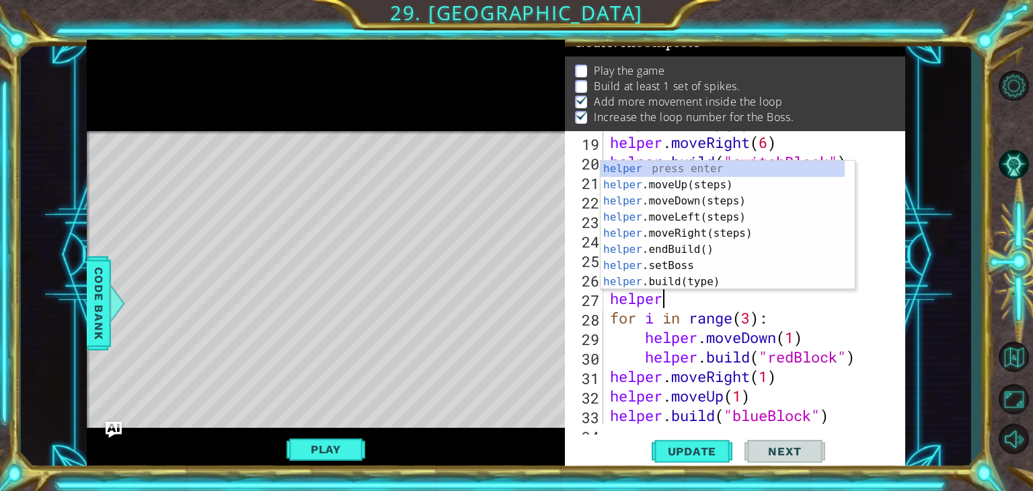
scroll to position [0, 1]
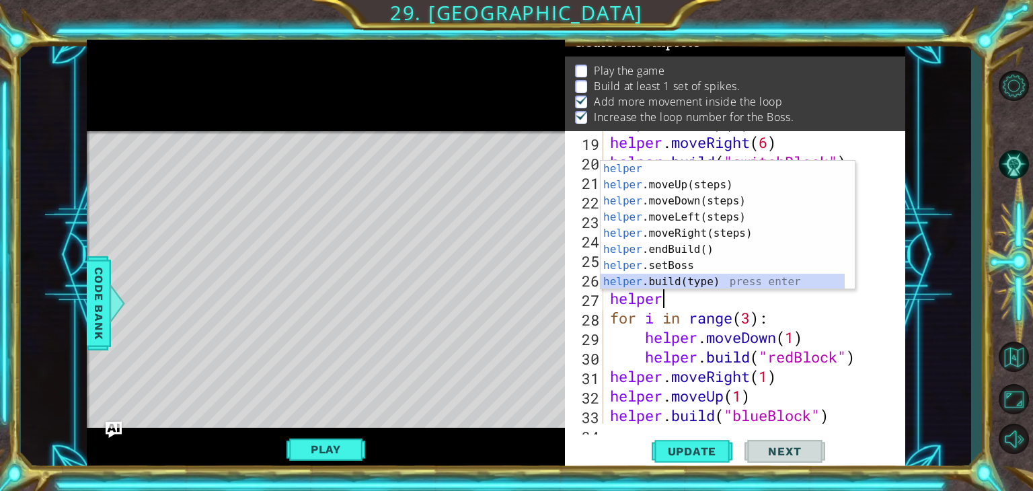
click at [662, 283] on div "helper press enter helper .moveUp(steps) press enter helper .moveDown(steps) pr…" at bounding box center [723, 241] width 244 height 161
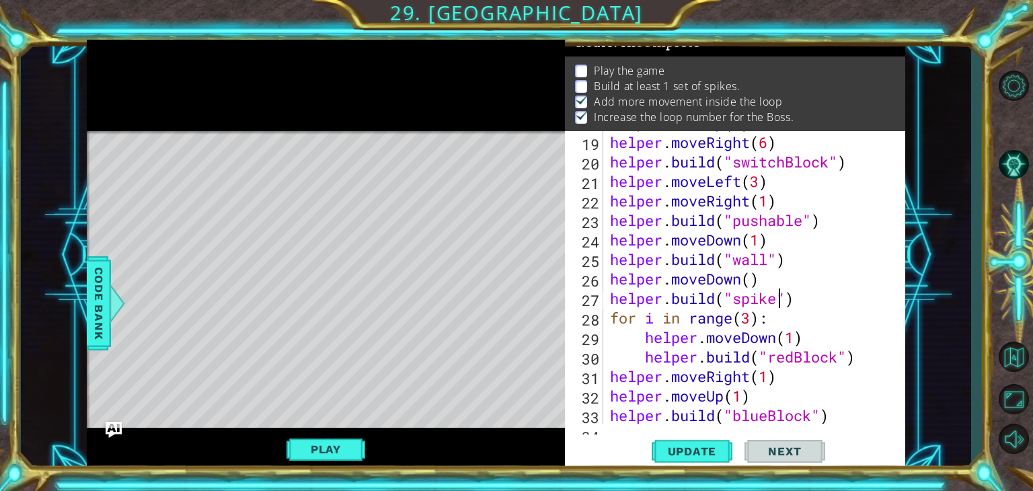
scroll to position [0, 7]
click at [673, 436] on button "Update" at bounding box center [692, 451] width 81 height 34
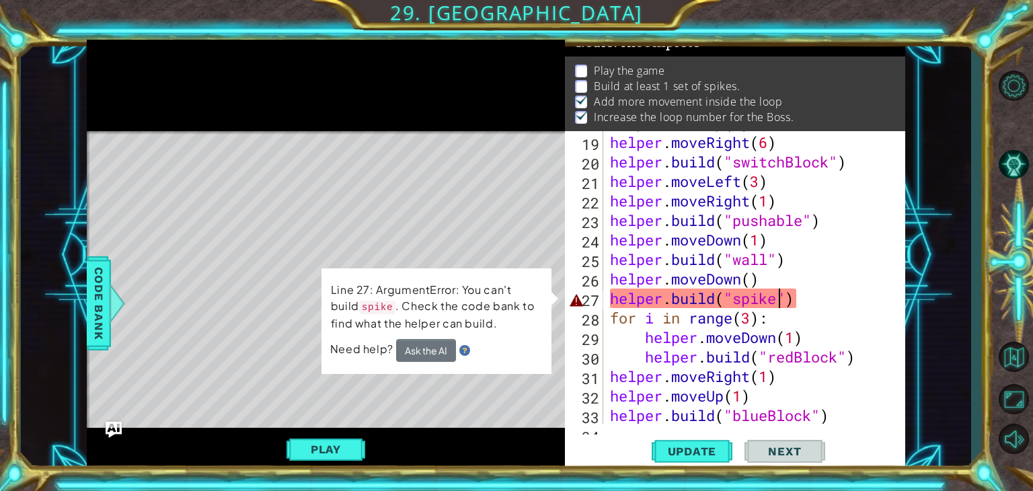
scroll to position [0, 8]
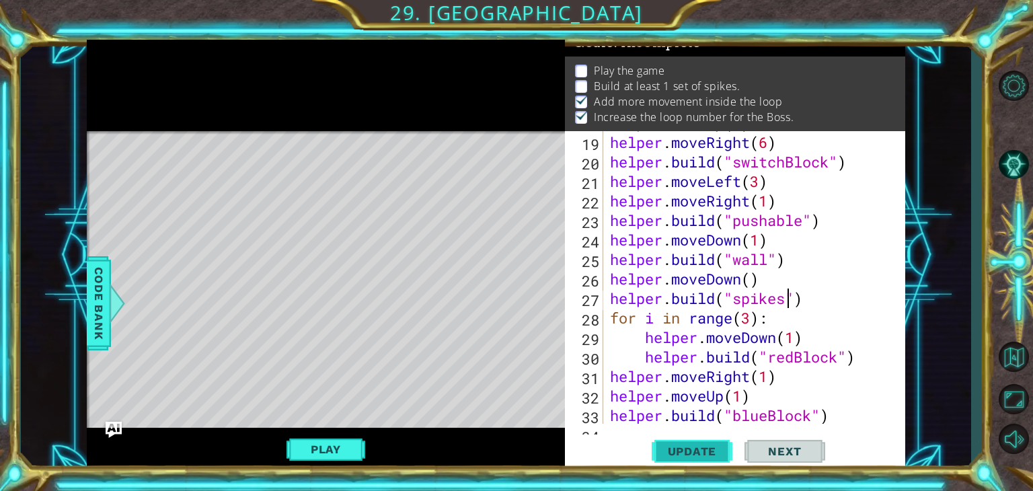
type textarea "[DOMAIN_NAME]("spikes")"
click at [683, 448] on span "Update" at bounding box center [692, 451] width 76 height 13
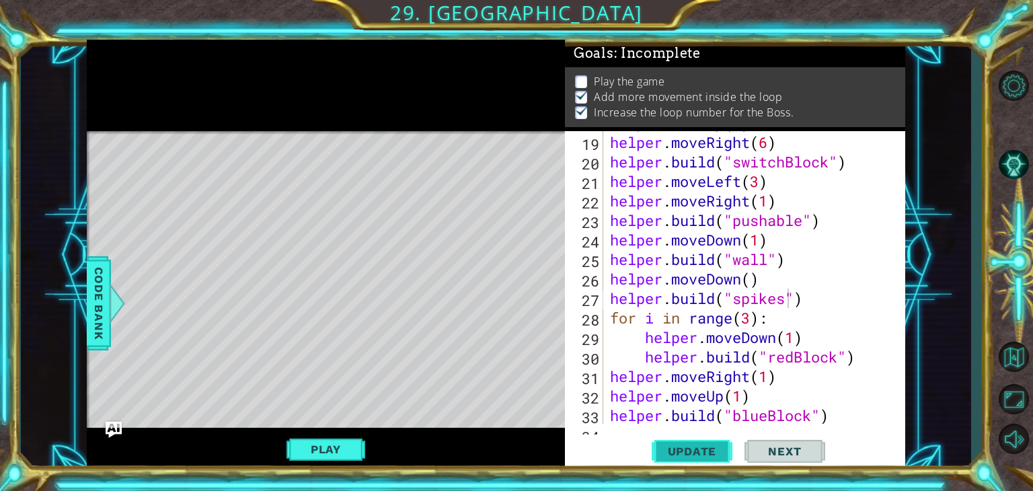
click at [683, 448] on span "Update" at bounding box center [692, 451] width 76 height 13
drag, startPoint x: 350, startPoint y: 441, endPoint x: 707, endPoint y: 431, distance: 357.3
click at [707, 431] on div "1 2 3 4 5 6 7 # Don't touch the boss code until [PERSON_NAME] says you're ready…" at bounding box center [496, 256] width 819 height 432
click at [287, 441] on button "Play" at bounding box center [326, 450] width 79 height 26
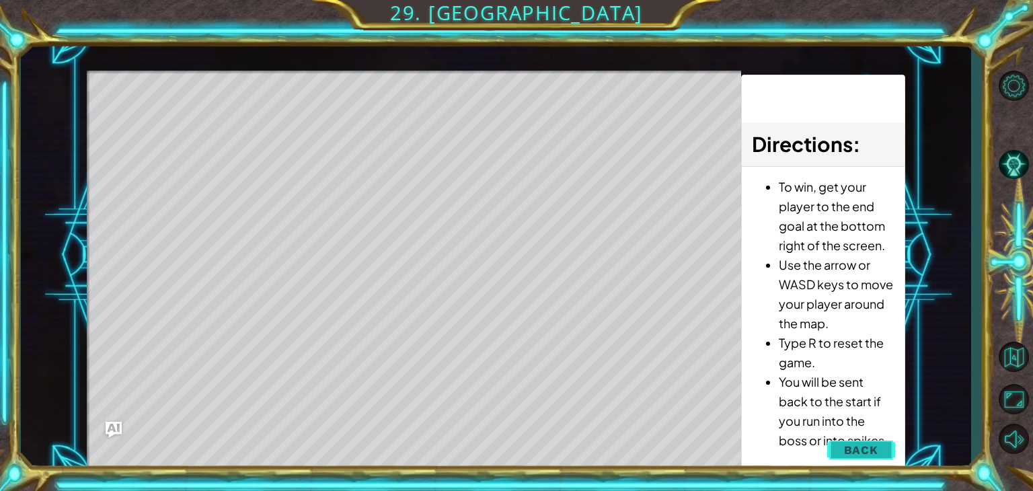
click at [853, 449] on span "Back" at bounding box center [861, 449] width 34 height 13
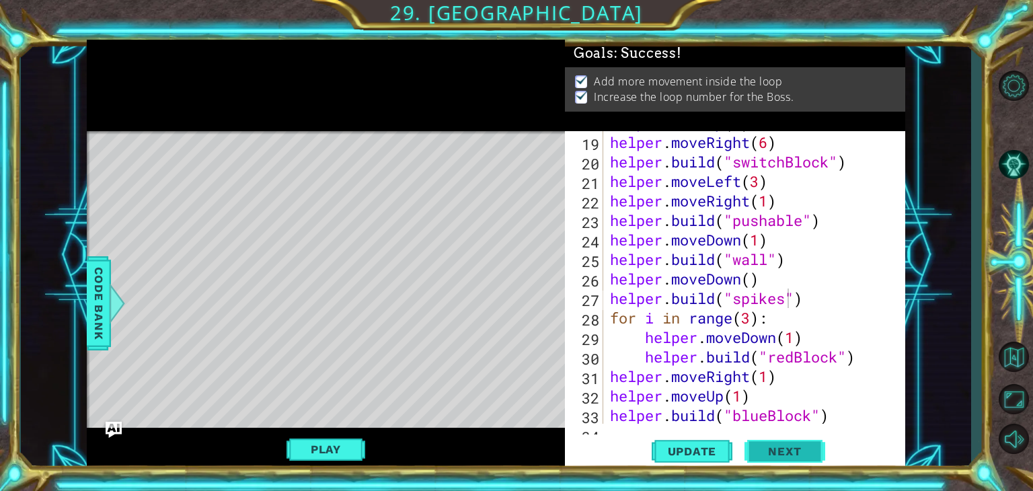
click at [775, 461] on button "Next" at bounding box center [785, 451] width 81 height 34
click at [772, 444] on body "1 2 3 4 5 6 7 # Don't touch the boss code until [PERSON_NAME] says you're ready…" at bounding box center [516, 245] width 1033 height 491
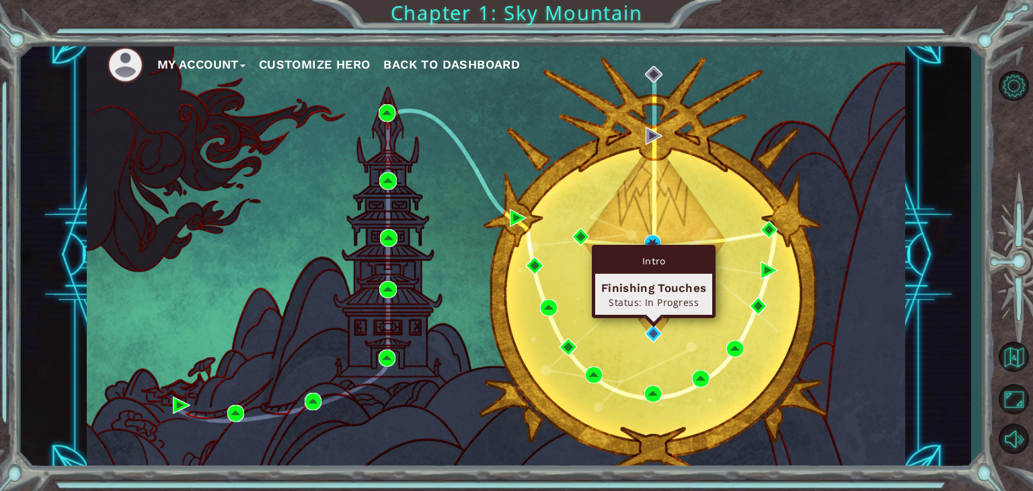
click at [651, 318] on div "Intro Finishing Touches Status: In Progress" at bounding box center [654, 281] width 124 height 73
click at [654, 251] on div "Intro" at bounding box center [653, 261] width 117 height 26
click at [654, 248] on div "Intro" at bounding box center [653, 261] width 117 height 26
click at [652, 332] on img at bounding box center [653, 333] width 17 height 17
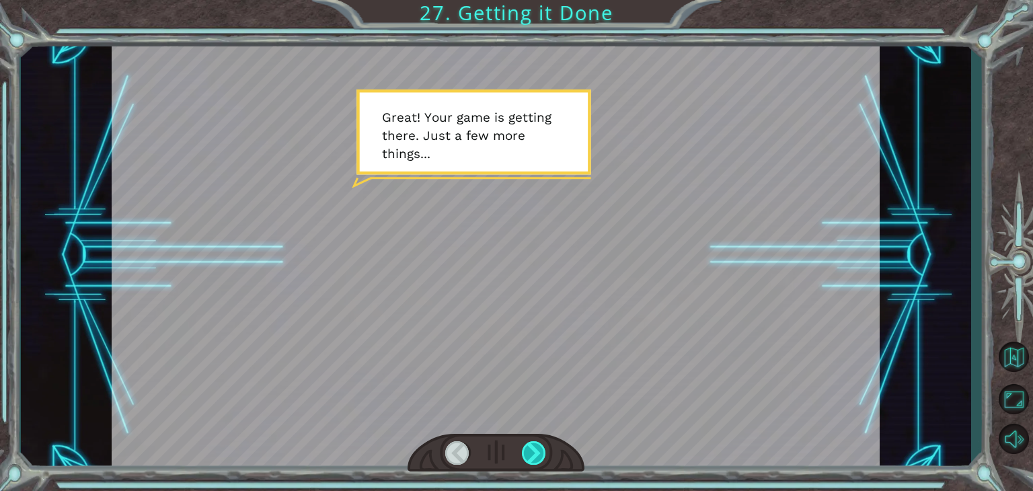
click at [525, 447] on div at bounding box center [534, 453] width 24 height 24
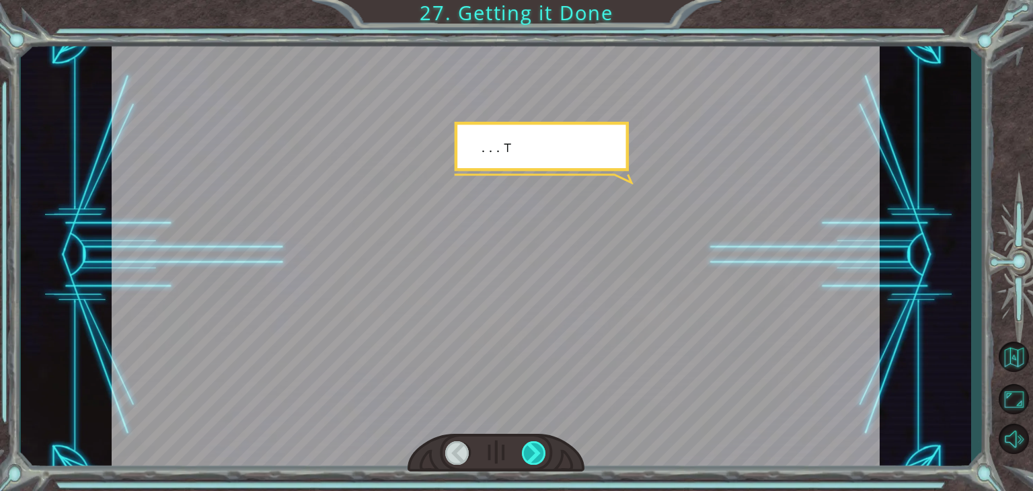
click at [525, 447] on div at bounding box center [534, 453] width 24 height 24
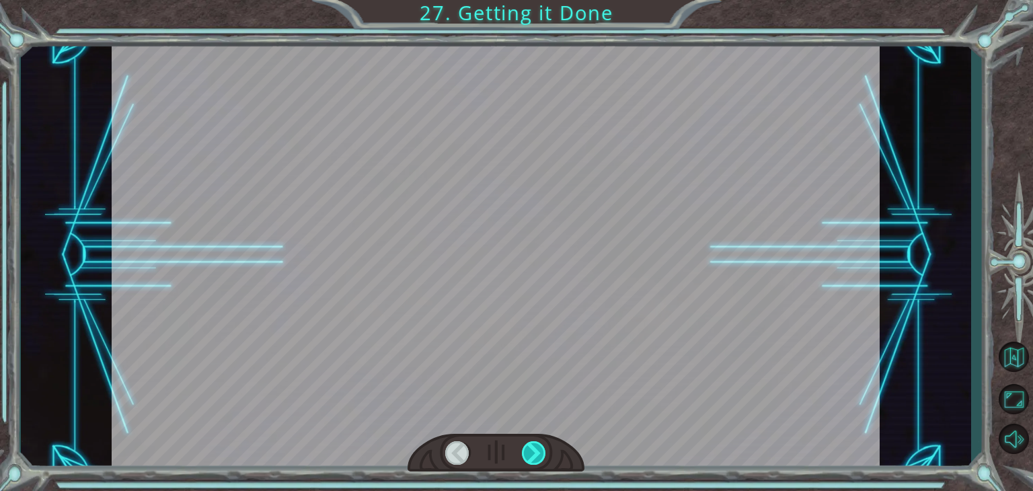
click at [525, 447] on div at bounding box center [534, 453] width 24 height 24
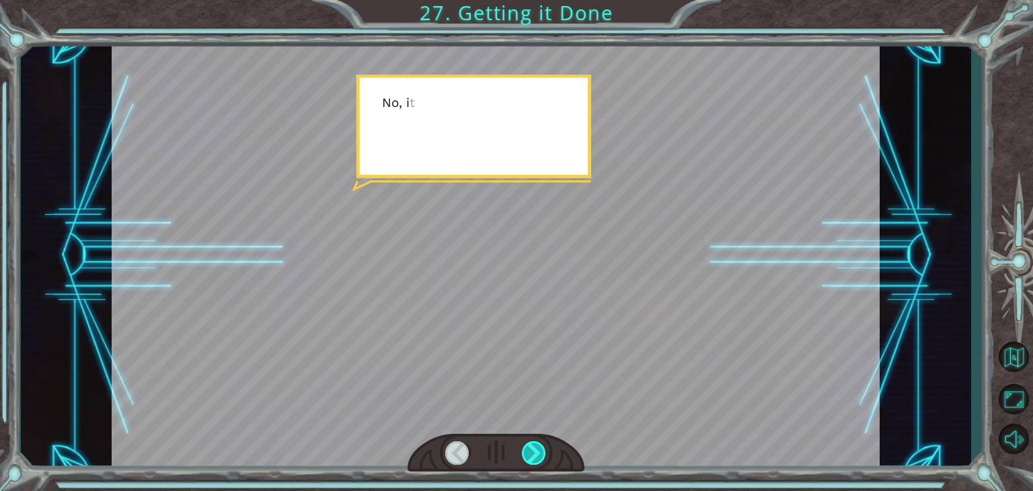
click at [525, 447] on div at bounding box center [534, 453] width 24 height 24
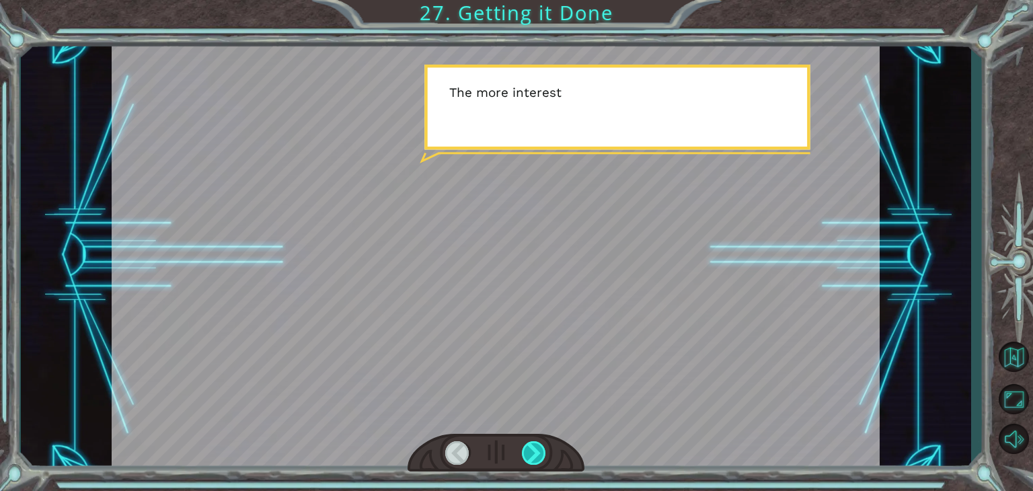
click at [528, 449] on div at bounding box center [534, 453] width 24 height 24
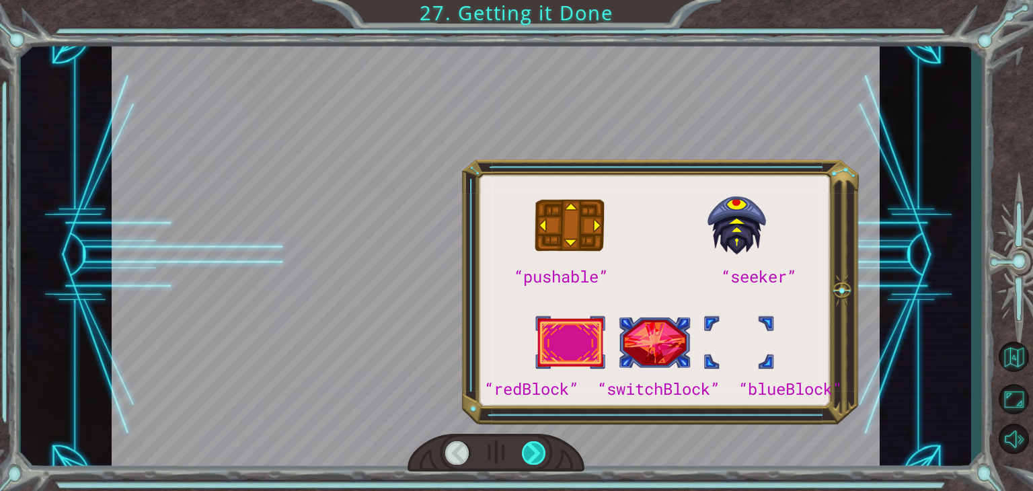
click at [528, 449] on div at bounding box center [534, 453] width 24 height 24
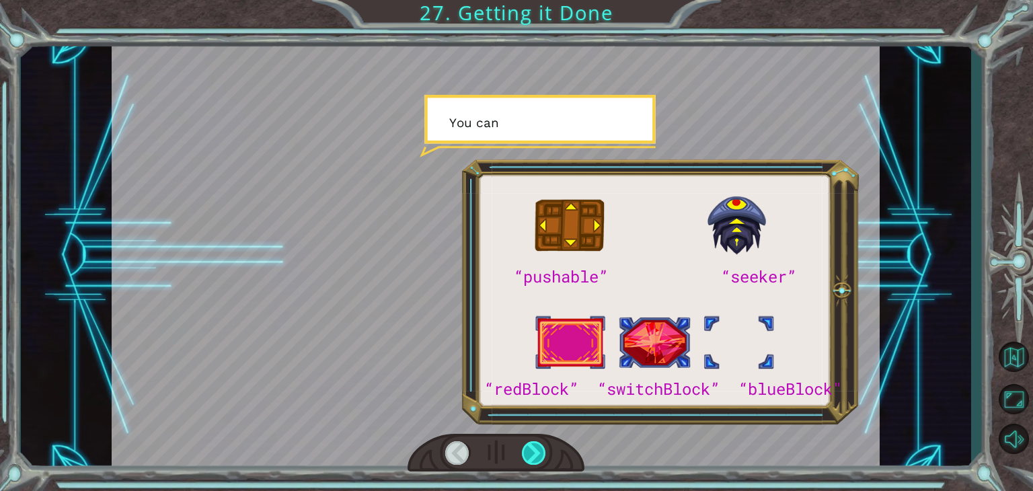
click at [528, 449] on div at bounding box center [534, 453] width 24 height 24
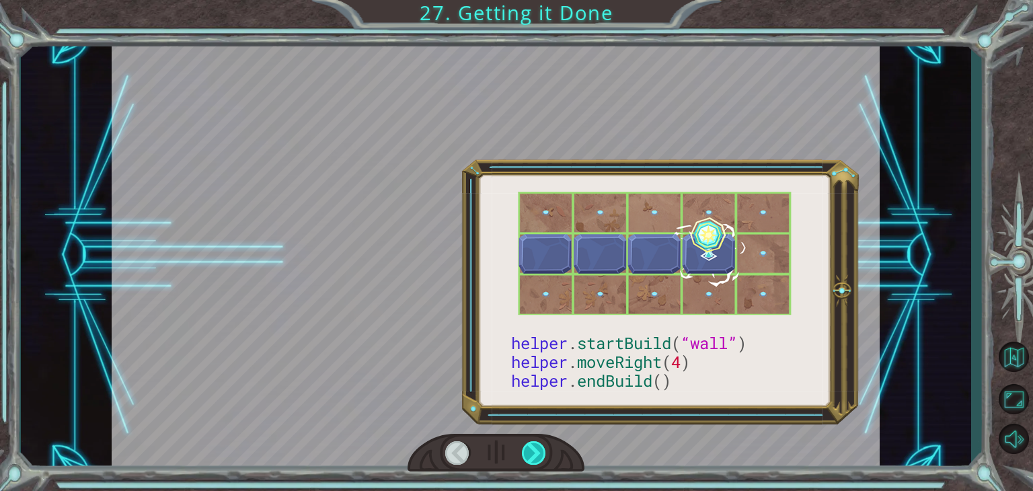
click at [528, 449] on div at bounding box center [534, 453] width 24 height 24
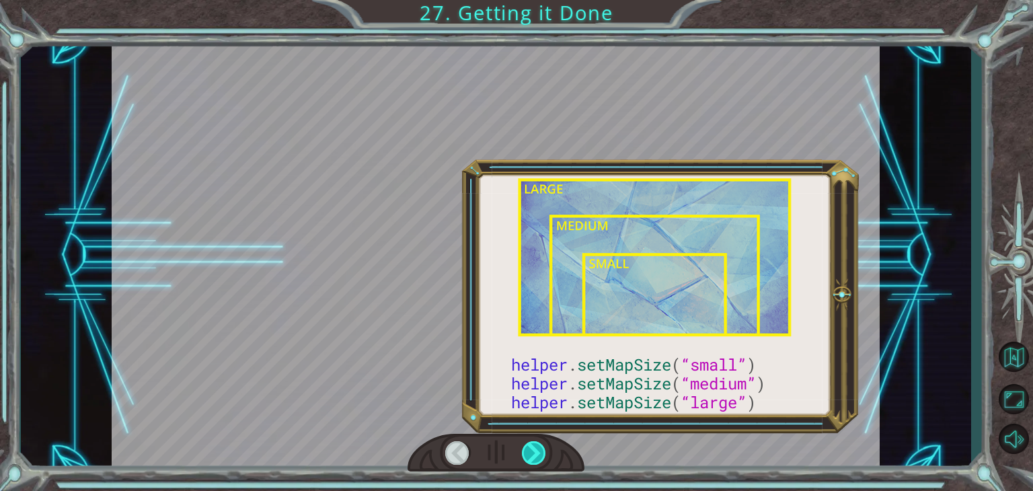
click at [528, 449] on div at bounding box center [534, 453] width 24 height 24
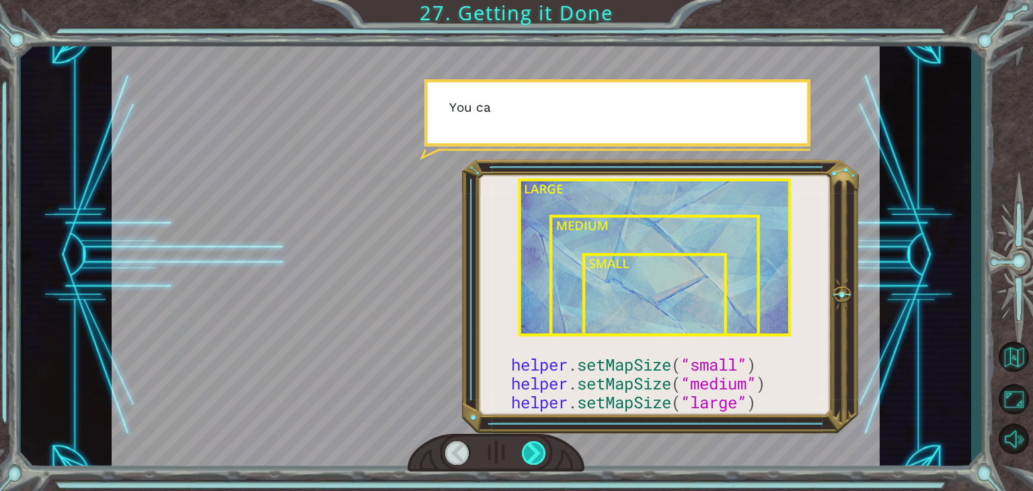
click at [528, 449] on div at bounding box center [534, 453] width 24 height 24
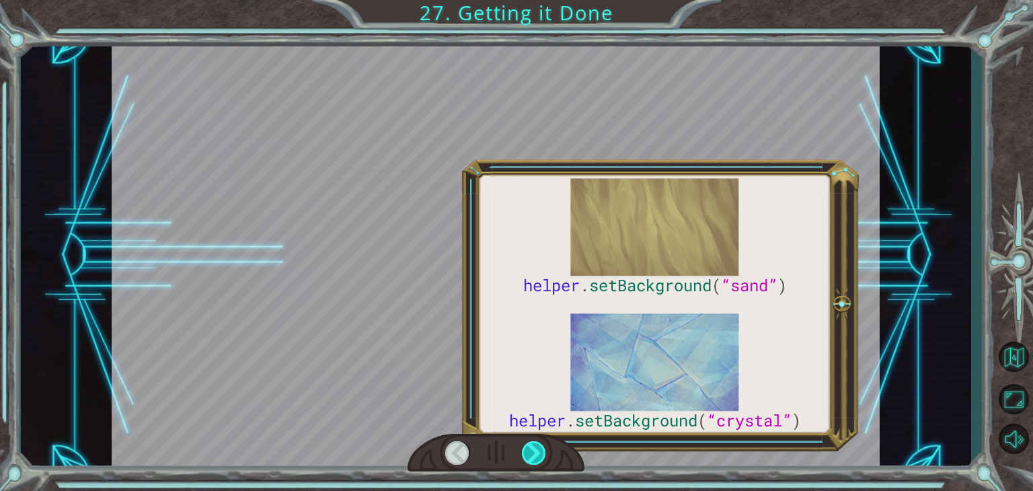
click at [528, 449] on div at bounding box center [534, 453] width 24 height 24
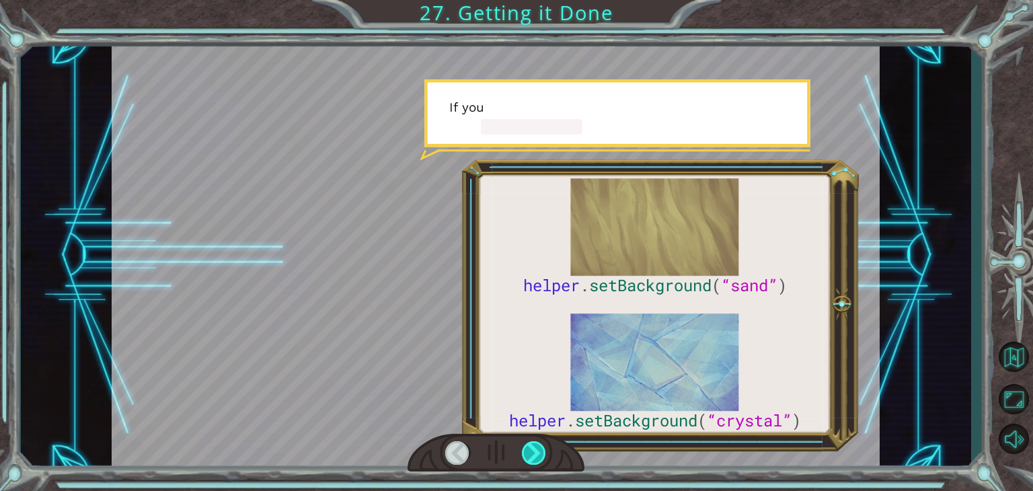
click at [528, 449] on div at bounding box center [534, 453] width 24 height 24
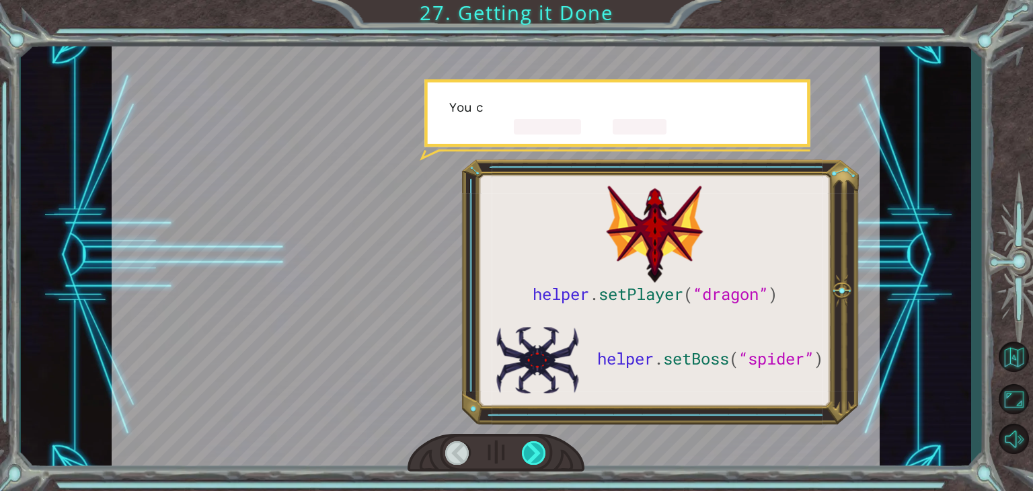
click at [528, 449] on div at bounding box center [534, 453] width 24 height 24
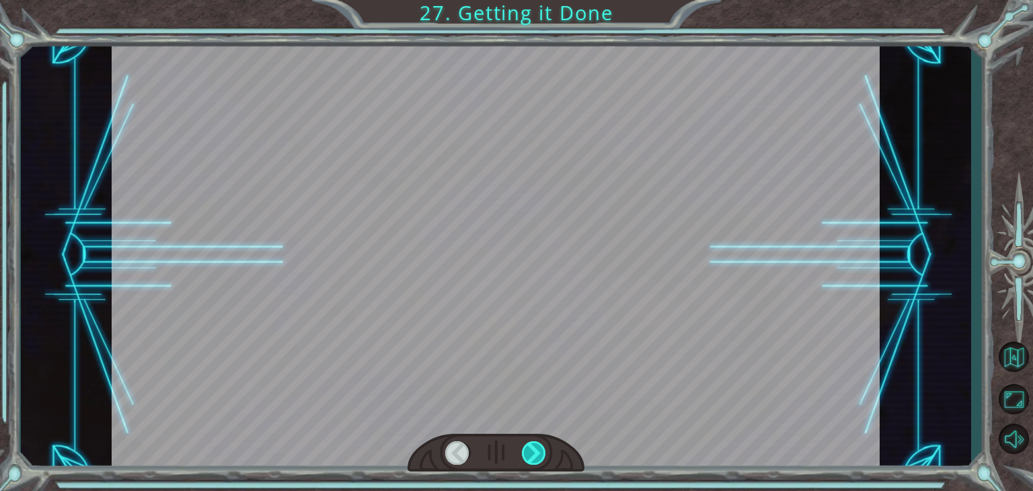
click at [528, 449] on div at bounding box center [534, 453] width 24 height 24
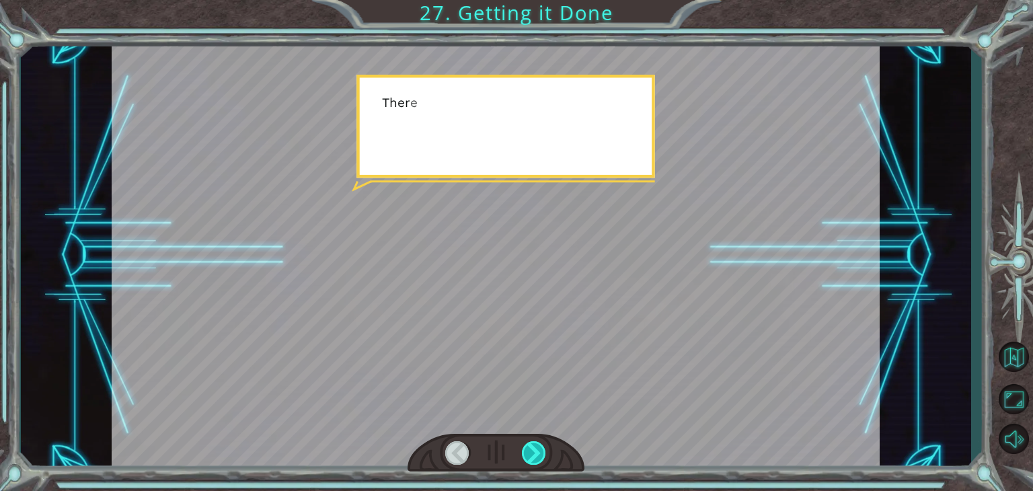
click at [528, 449] on div at bounding box center [534, 453] width 24 height 24
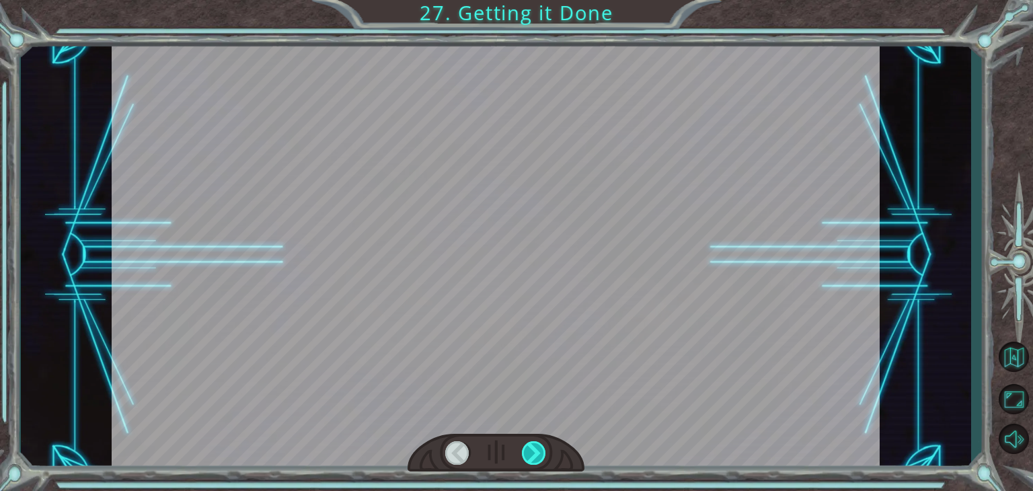
click at [528, 449] on div at bounding box center [534, 453] width 24 height 24
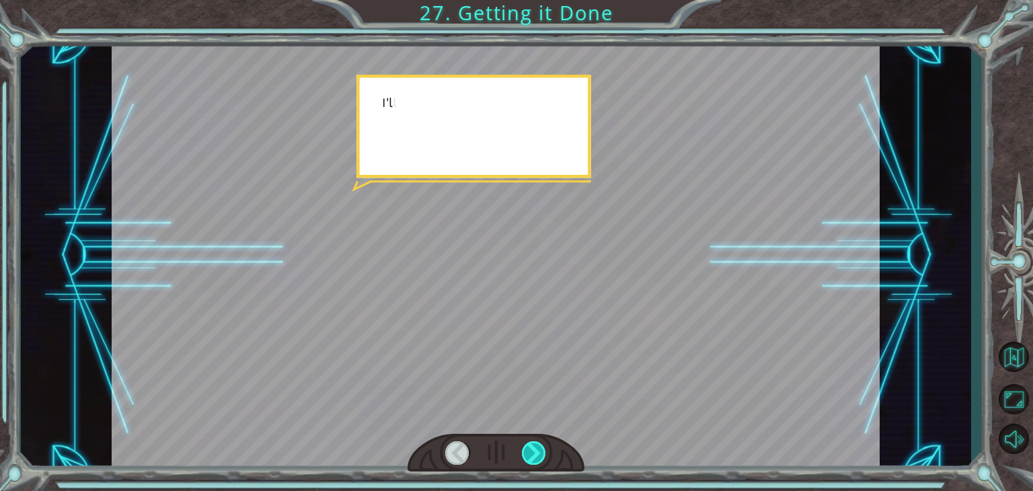
click at [528, 449] on div at bounding box center [534, 453] width 24 height 24
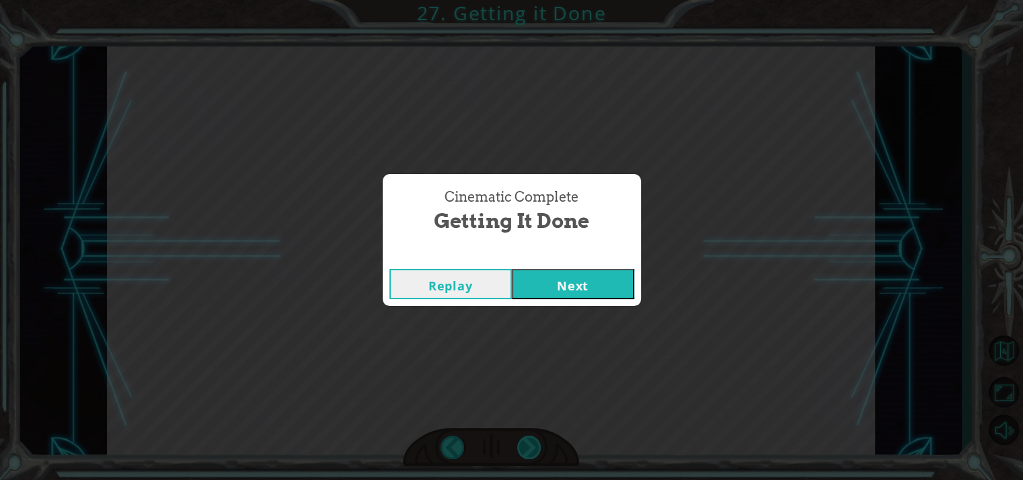
click at [528, 449] on div "Cinematic Complete Getting it Done Replay Next" at bounding box center [511, 240] width 1023 height 480
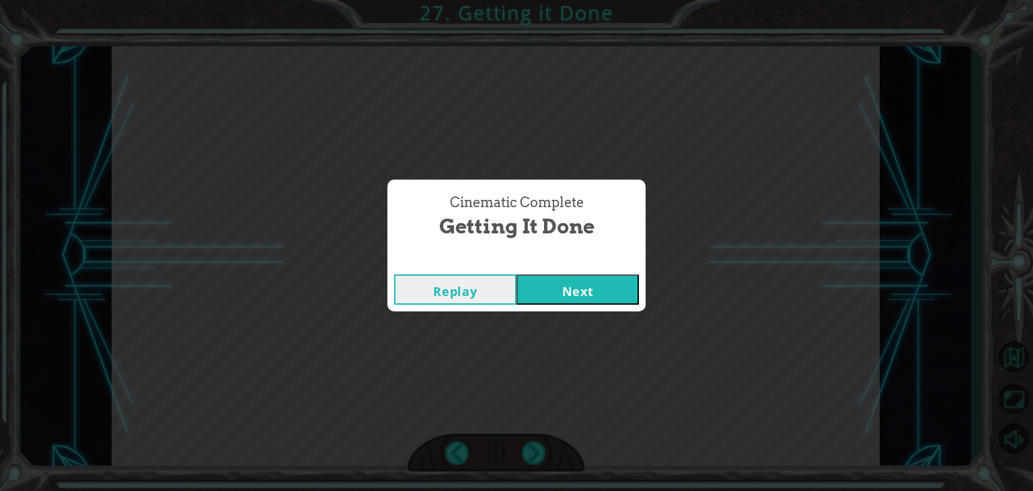
click at [566, 287] on button "Next" at bounding box center [578, 289] width 122 height 30
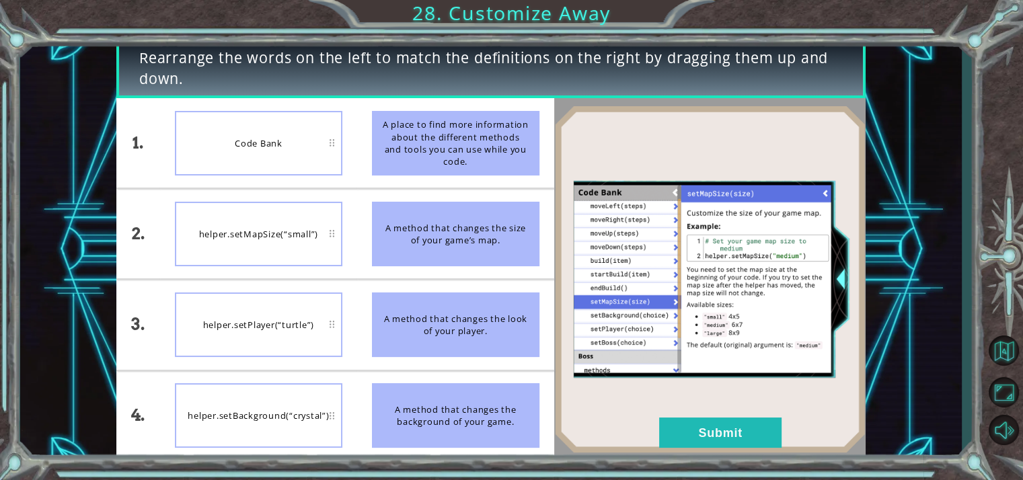
click at [274, 225] on div "helper.setMapSize(“small”)" at bounding box center [258, 234] width 167 height 65
click at [688, 426] on button "Submit" at bounding box center [720, 433] width 122 height 30
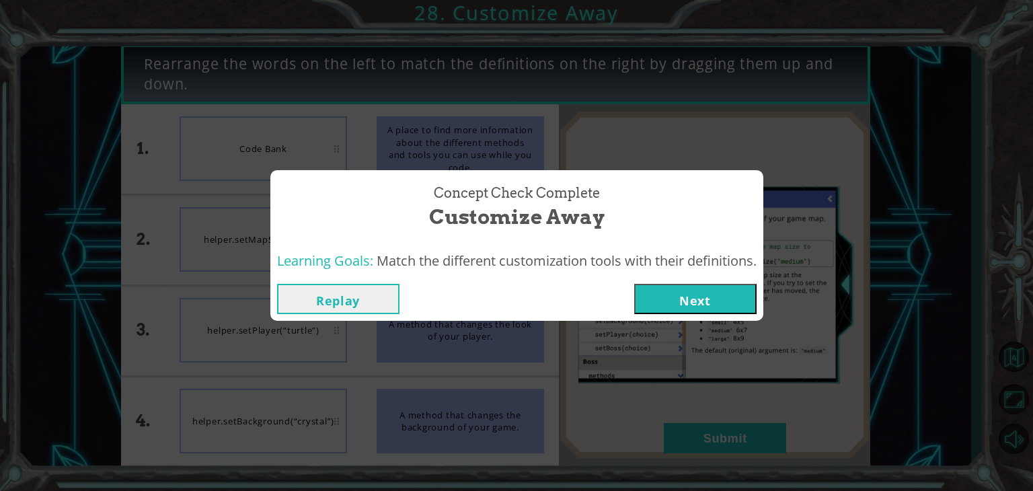
click at [700, 291] on button "Next" at bounding box center [695, 299] width 122 height 30
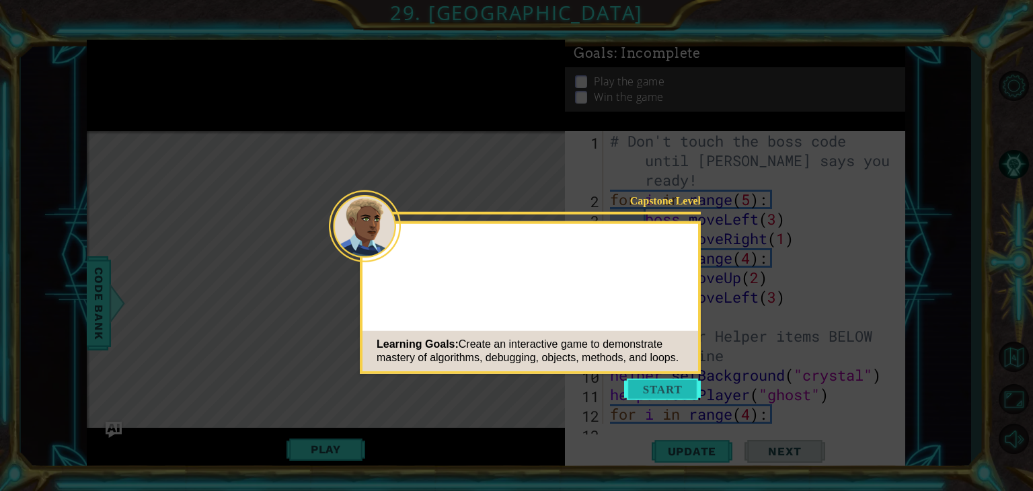
click at [652, 391] on button "Start" at bounding box center [662, 390] width 77 height 22
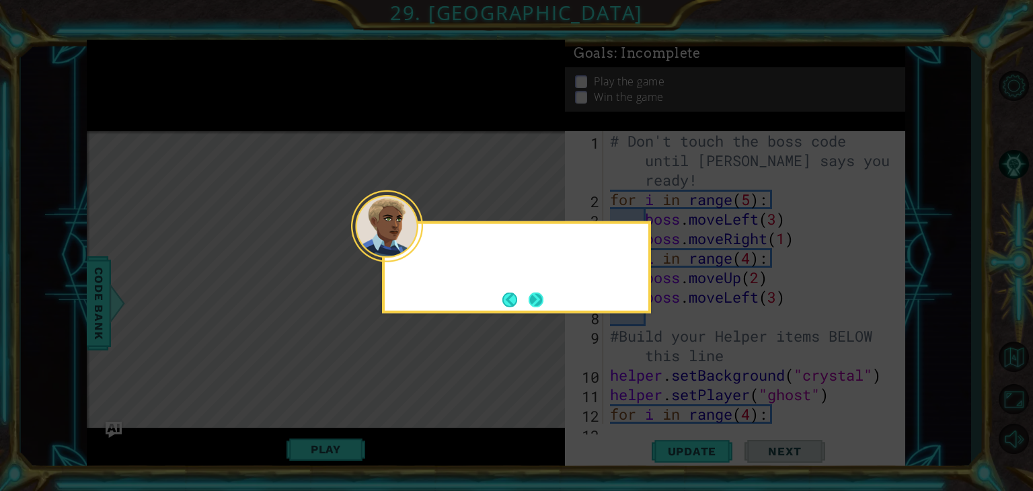
click at [413, 251] on div at bounding box center [517, 246] width 264 height 44
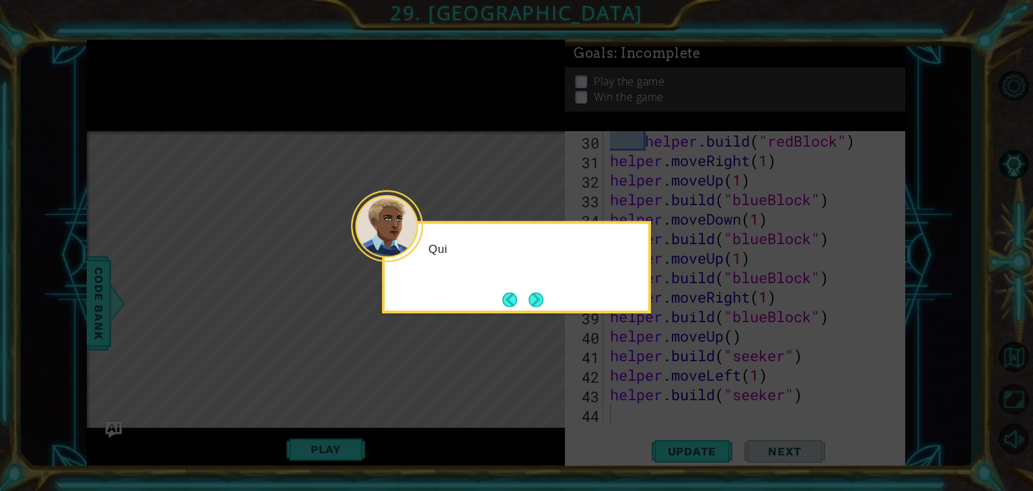
scroll to position [624, 0]
click at [538, 295] on button "Next" at bounding box center [535, 299] width 15 height 15
click at [533, 294] on button "Next" at bounding box center [536, 299] width 15 height 15
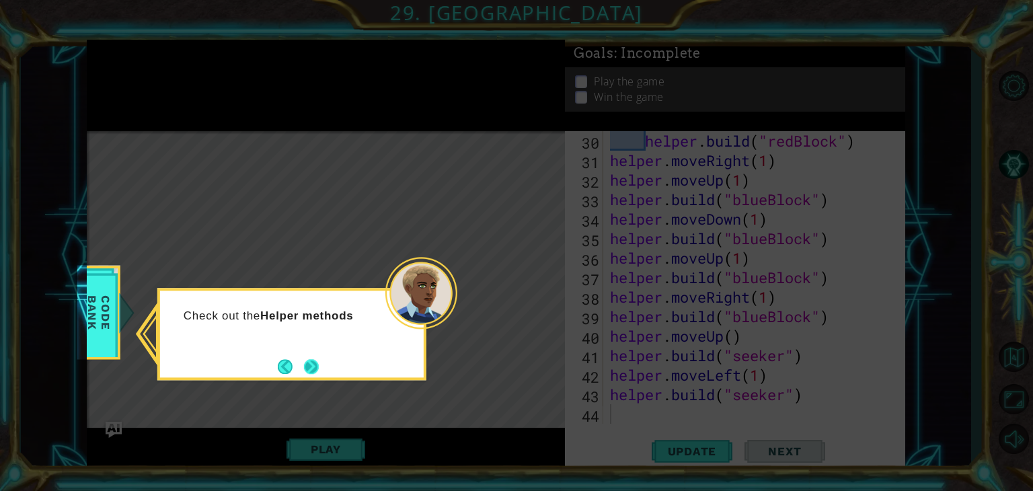
click at [304, 359] on button "Next" at bounding box center [311, 366] width 15 height 15
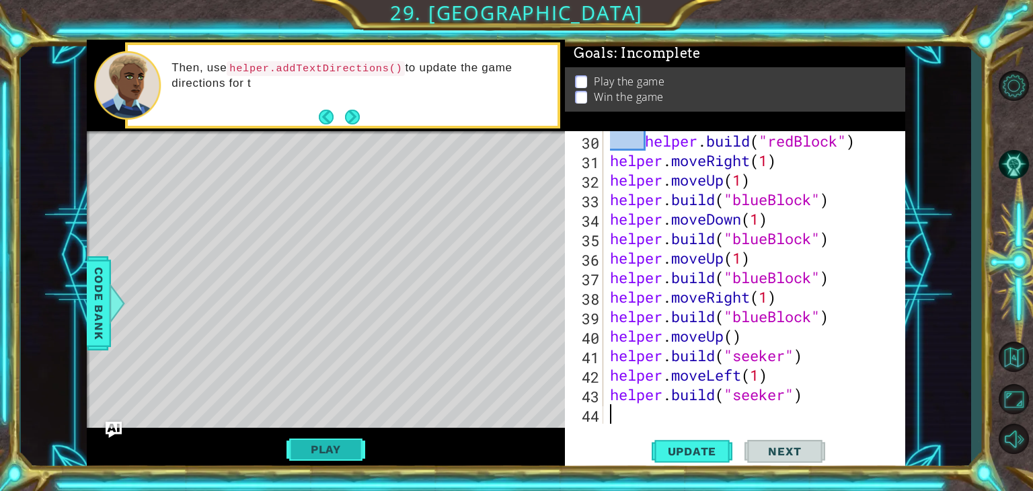
click at [317, 457] on button "Play" at bounding box center [326, 450] width 79 height 26
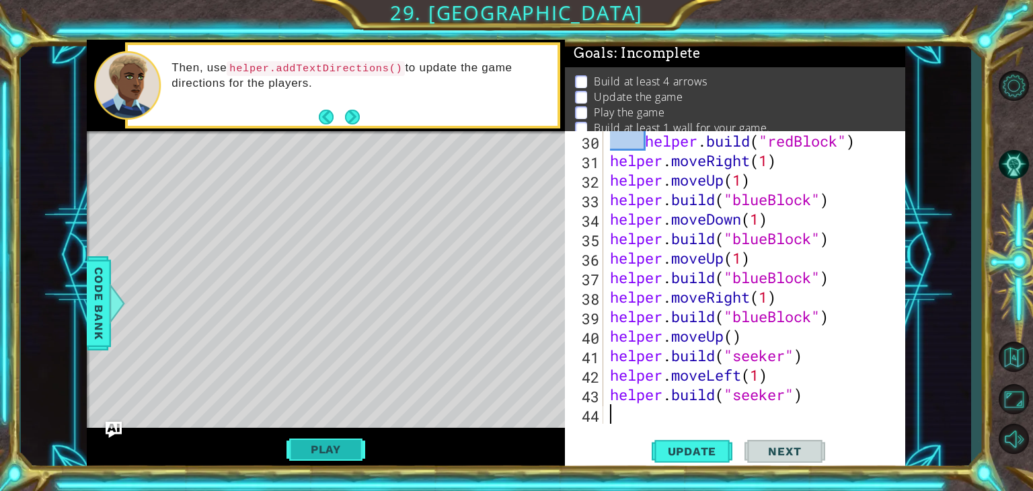
click at [333, 441] on button "Play" at bounding box center [326, 450] width 79 height 26
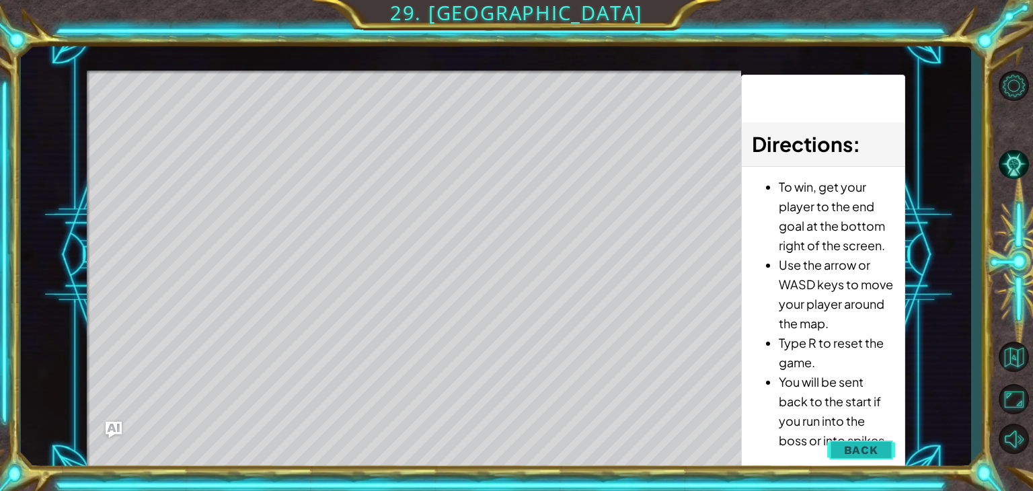
click at [866, 453] on span "Back" at bounding box center [861, 449] width 34 height 13
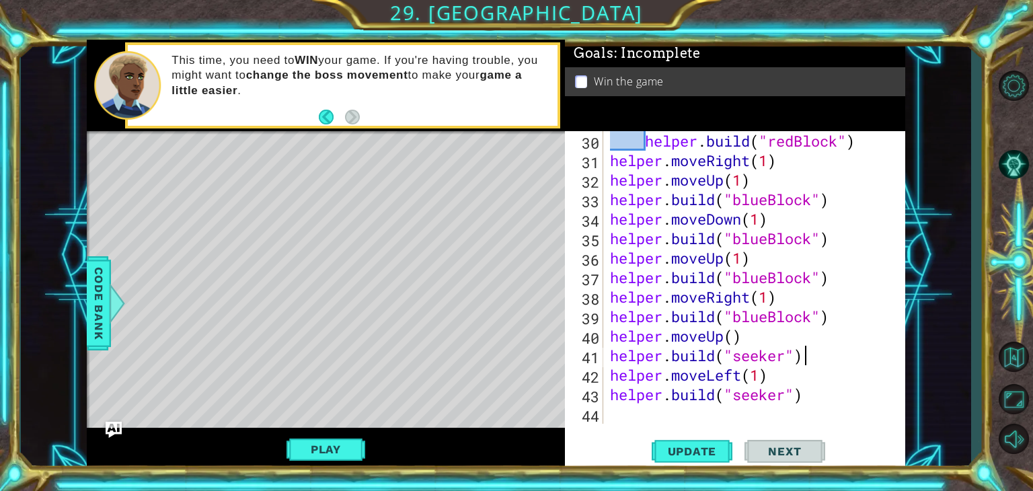
click at [806, 359] on div "helper . build ( "redBlock" ) helper . moveRight ( 1 ) helper . moveUp ( 1 ) he…" at bounding box center [752, 297] width 291 height 332
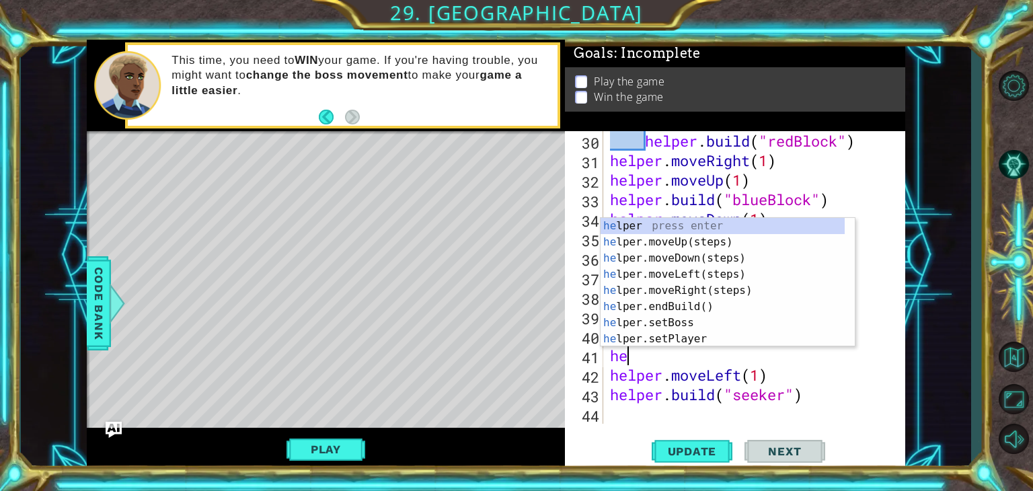
type textarea "h"
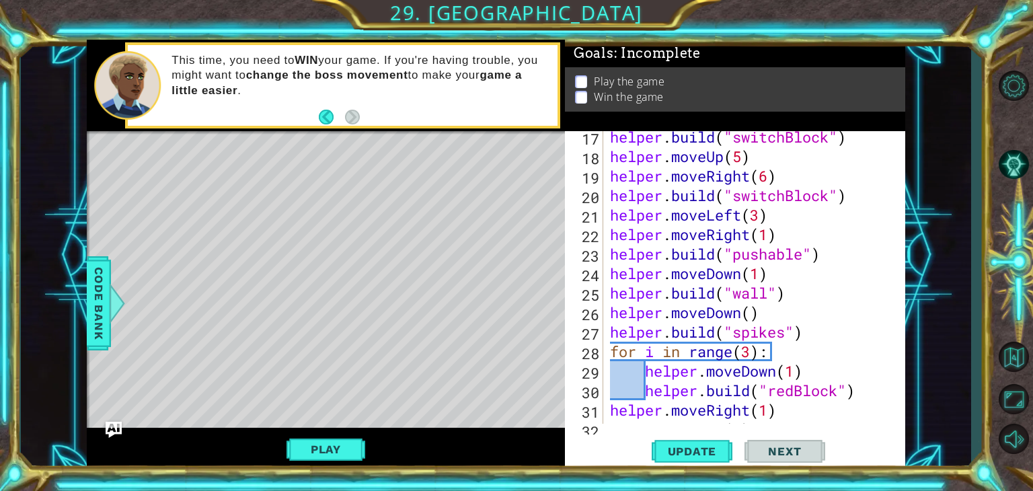
scroll to position [374, 0]
click at [769, 291] on div "helper . build ( "switchBlock" ) helper . moveUp ( 5 ) helper . moveRight ( 6 )…" at bounding box center [752, 293] width 291 height 332
type textarea "[DOMAIN_NAME]("spikes")"
click at [788, 334] on div "helper . build ( "switchBlock" ) helper . moveUp ( 5 ) helper . moveRight ( 6 )…" at bounding box center [752, 293] width 291 height 332
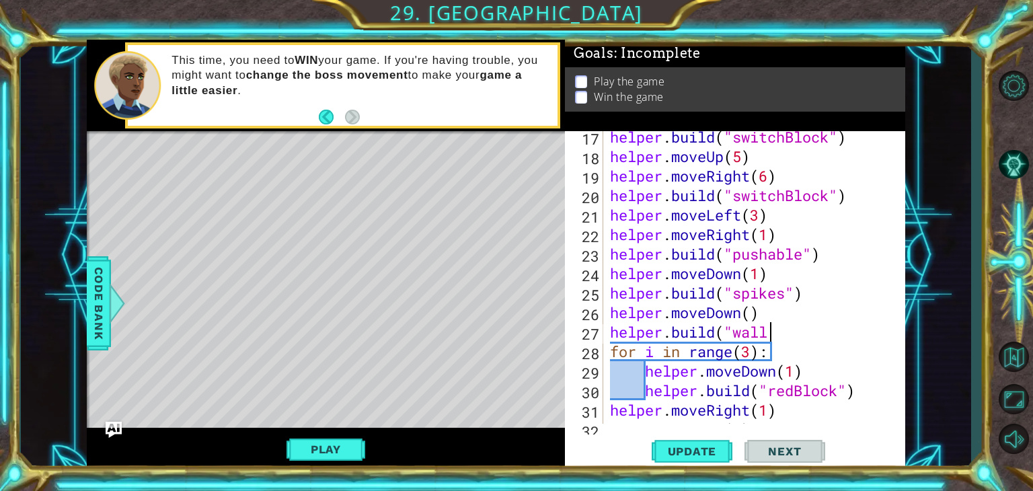
scroll to position [0, 7]
type textarea "[DOMAIN_NAME]("wall")"
click at [695, 445] on span "Update" at bounding box center [692, 451] width 76 height 13
click at [670, 439] on button "Update" at bounding box center [692, 451] width 81 height 34
click at [329, 443] on button "Play" at bounding box center [326, 450] width 79 height 26
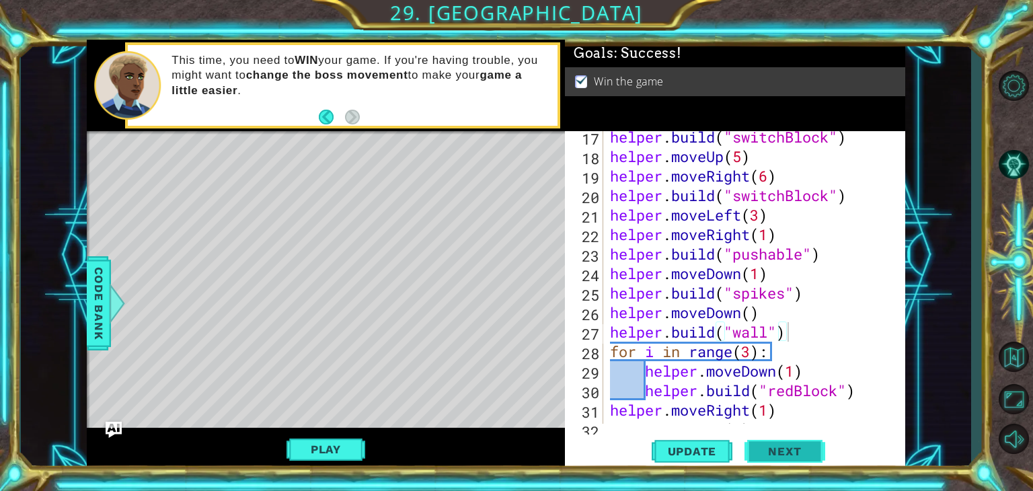
click at [794, 446] on span "Next" at bounding box center [785, 451] width 60 height 13
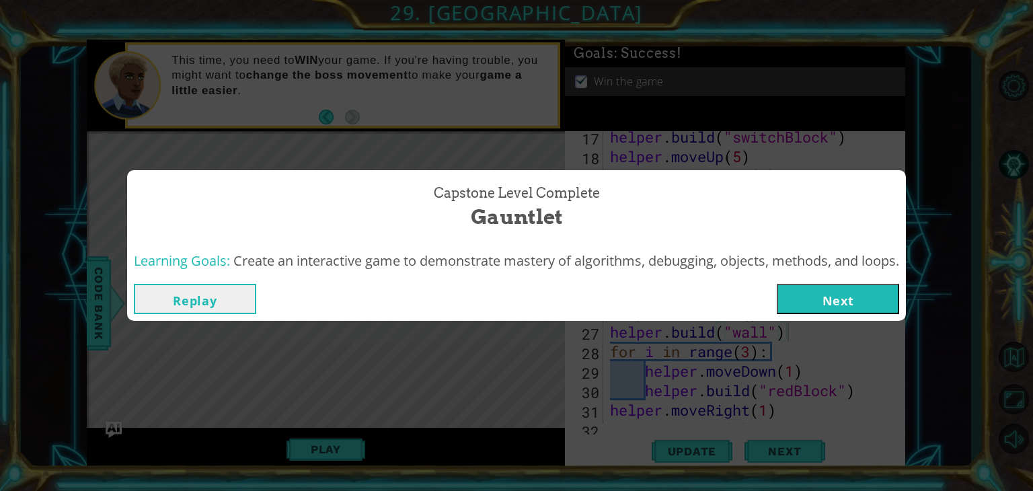
click at [813, 315] on div "Replay Next" at bounding box center [516, 299] width 779 height 44
click at [823, 295] on button "Next" at bounding box center [838, 299] width 122 height 30
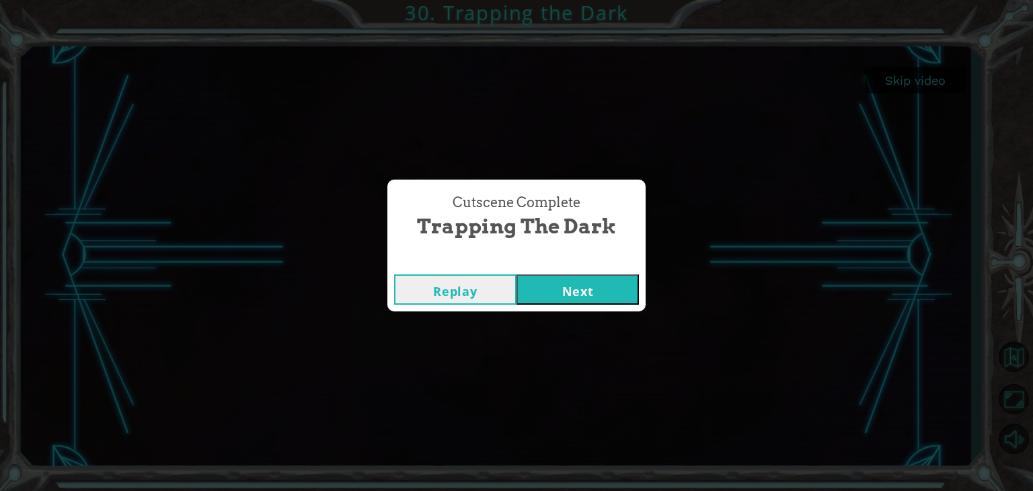
click at [609, 284] on button "Next" at bounding box center [578, 289] width 122 height 30
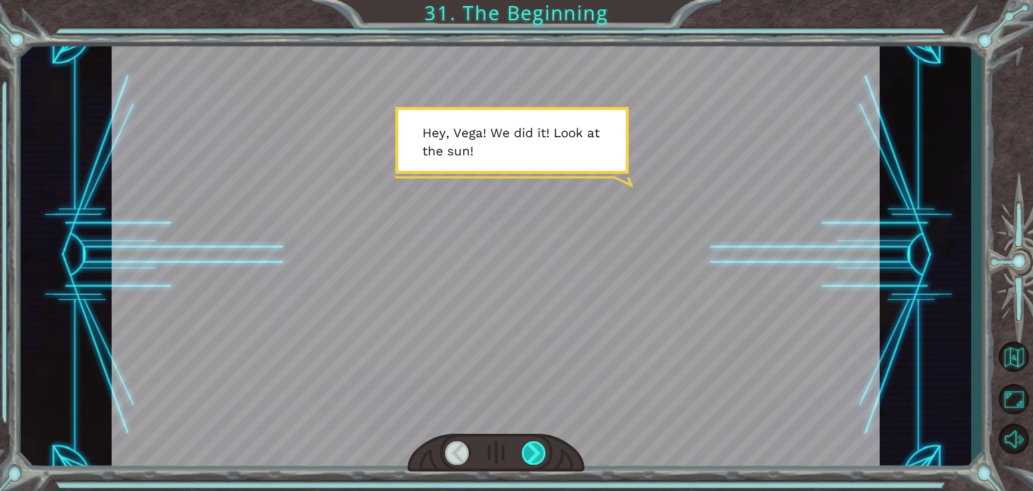
click at [528, 449] on div at bounding box center [534, 453] width 24 height 24
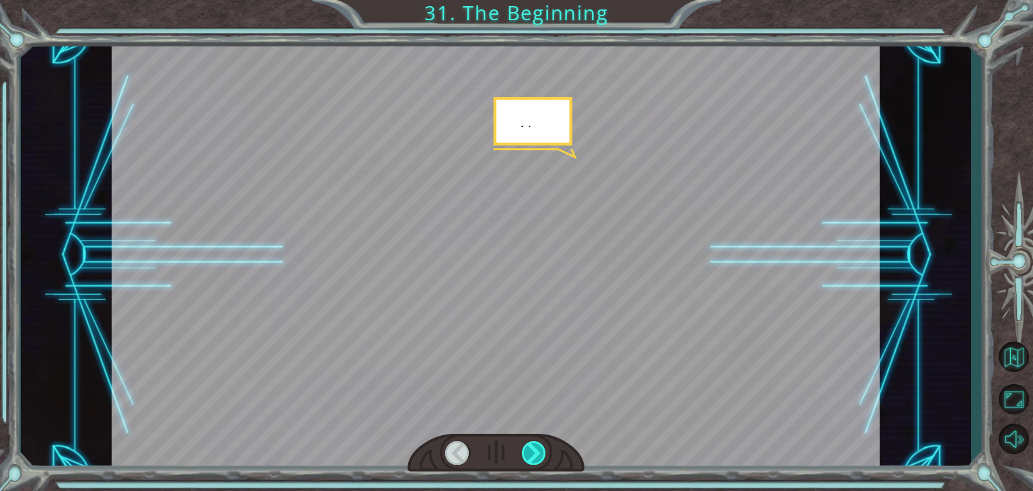
click at [528, 449] on div at bounding box center [534, 453] width 24 height 24
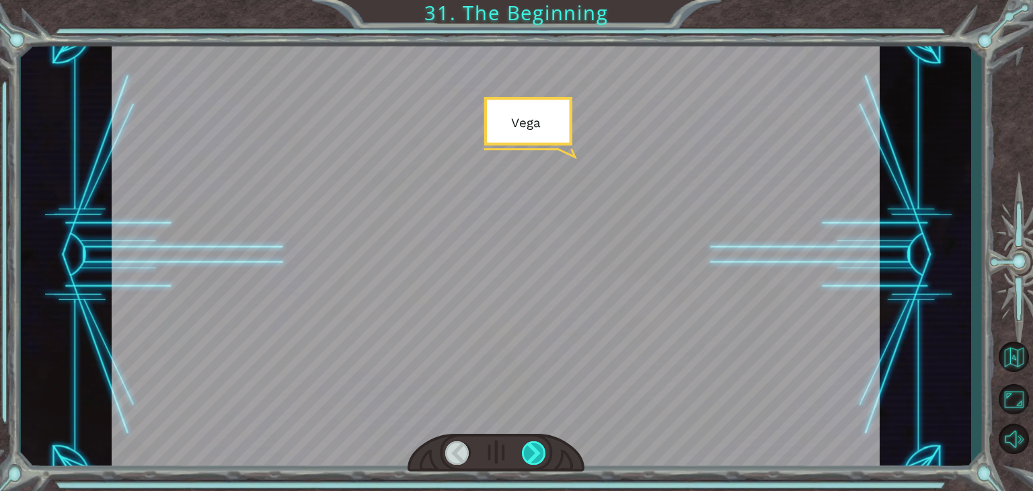
click at [528, 449] on div at bounding box center [534, 453] width 24 height 24
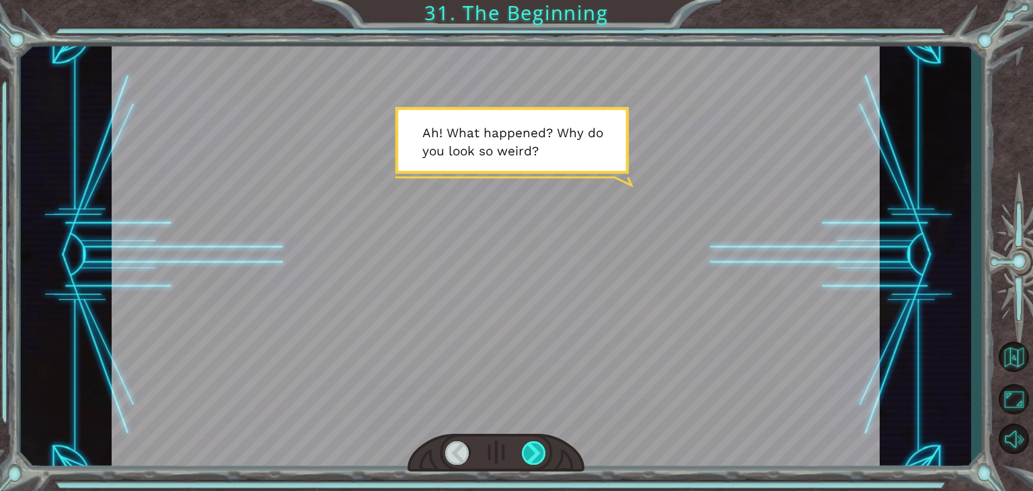
click at [530, 453] on div at bounding box center [534, 453] width 24 height 24
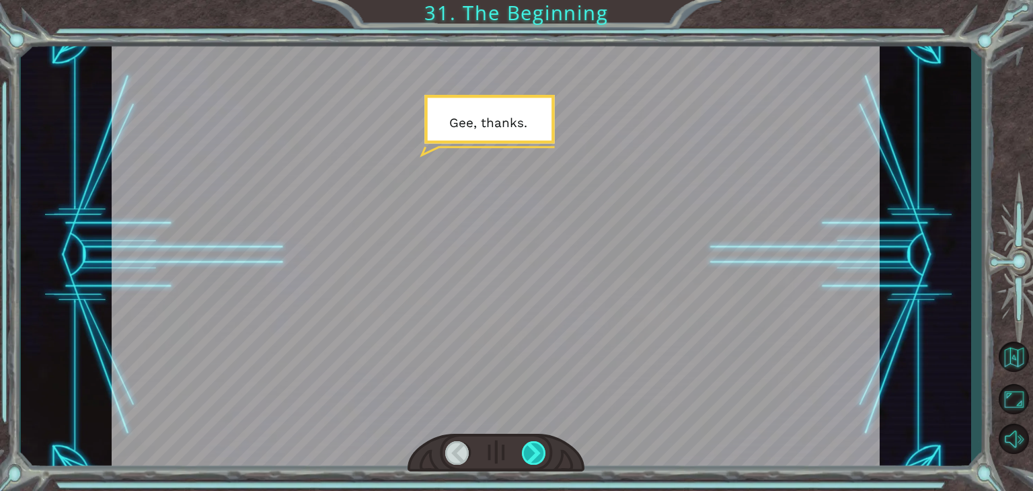
click at [530, 453] on div at bounding box center [534, 453] width 24 height 24
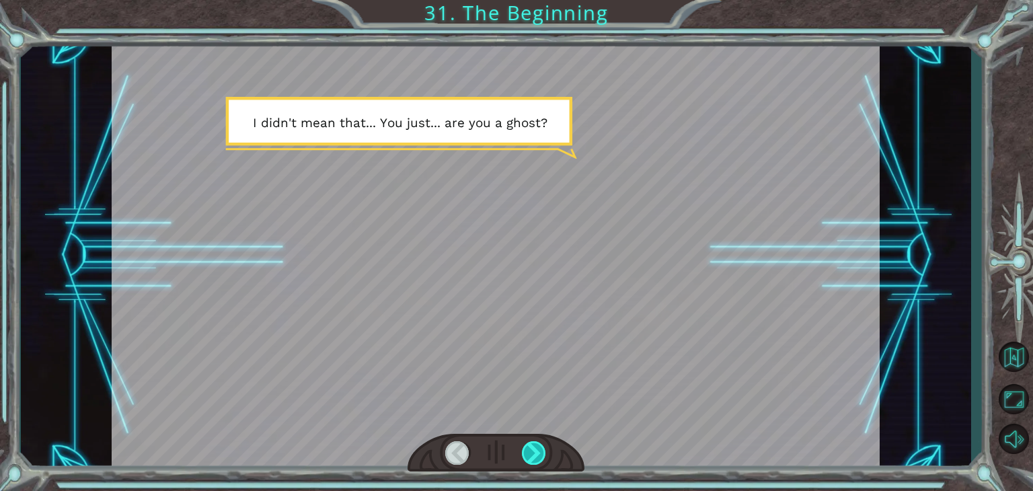
click at [530, 453] on div at bounding box center [534, 453] width 24 height 24
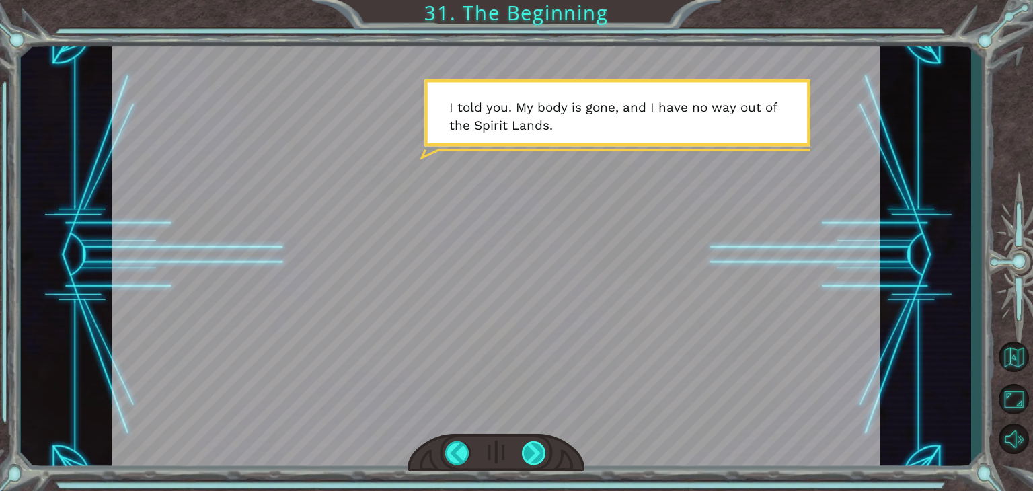
click at [535, 456] on div at bounding box center [534, 453] width 24 height 24
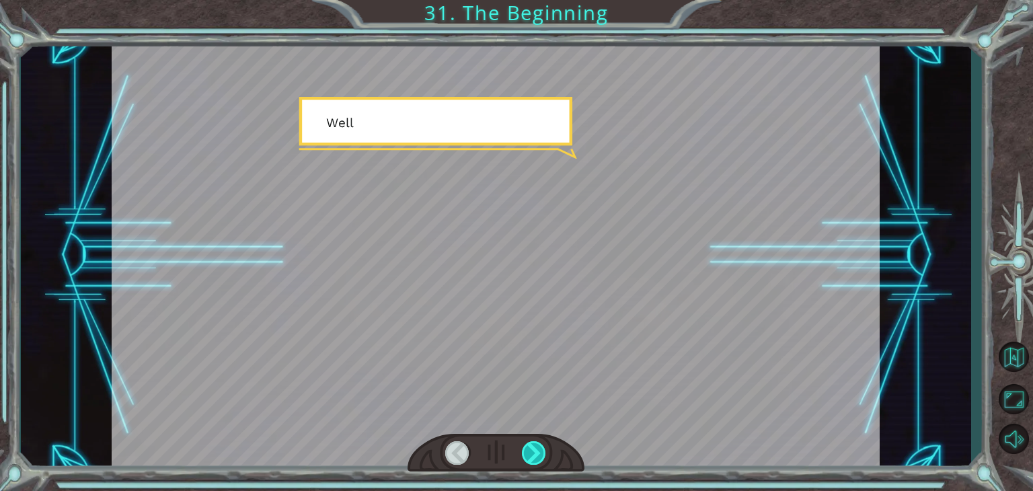
click at [535, 456] on div at bounding box center [534, 453] width 24 height 24
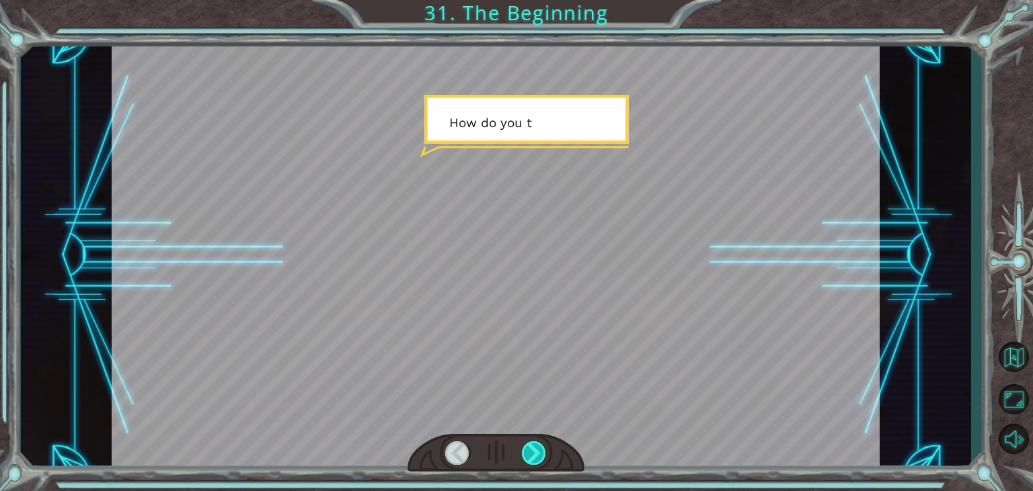
click at [535, 456] on div at bounding box center [534, 453] width 24 height 24
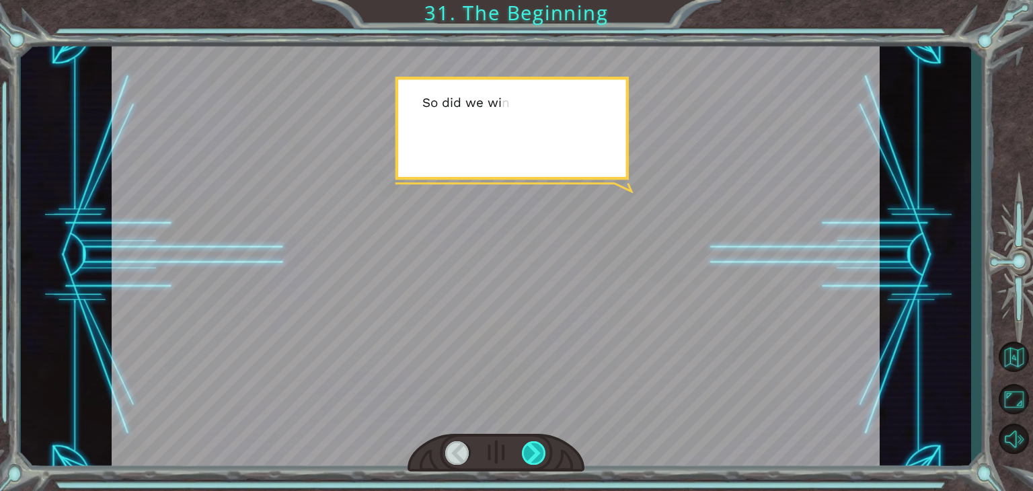
click at [535, 456] on div at bounding box center [534, 453] width 24 height 24
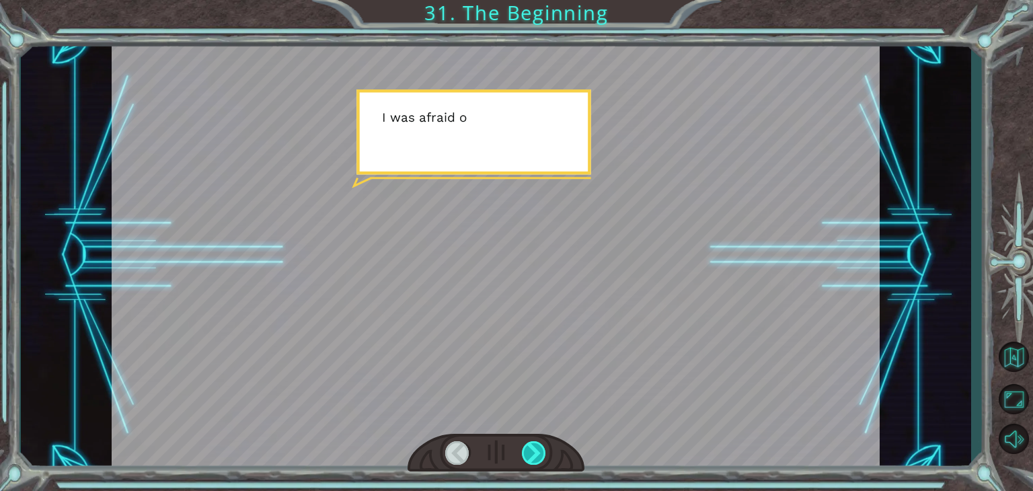
click at [535, 456] on div at bounding box center [534, 453] width 24 height 24
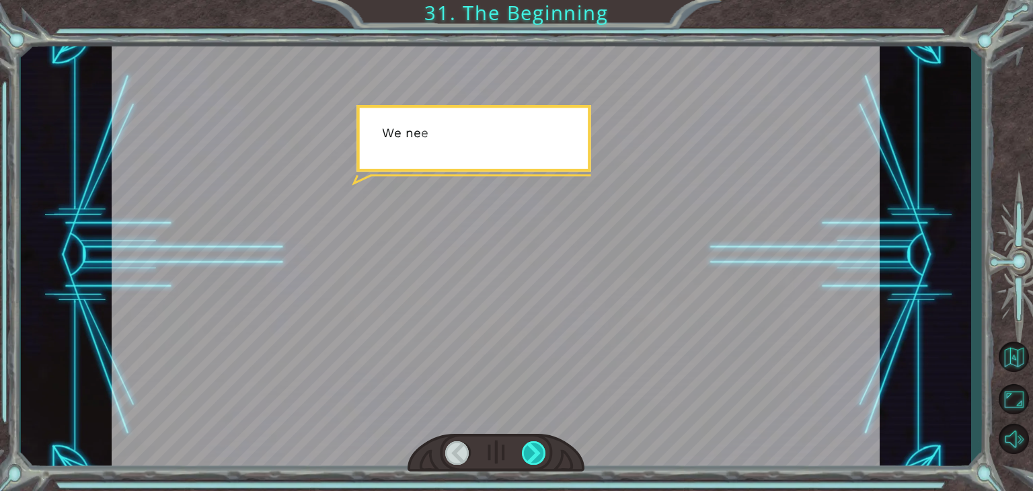
click at [535, 456] on div at bounding box center [534, 453] width 24 height 24
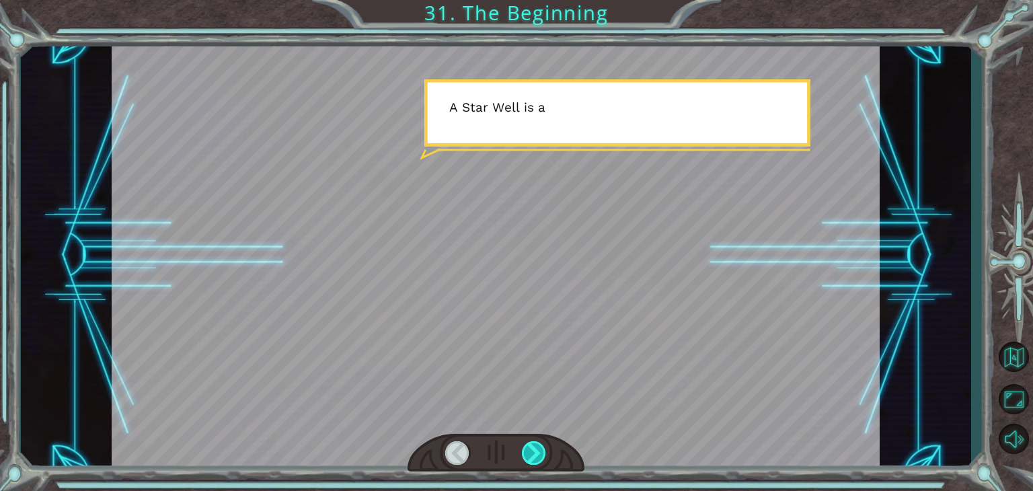
click at [535, 456] on div at bounding box center [534, 453] width 24 height 24
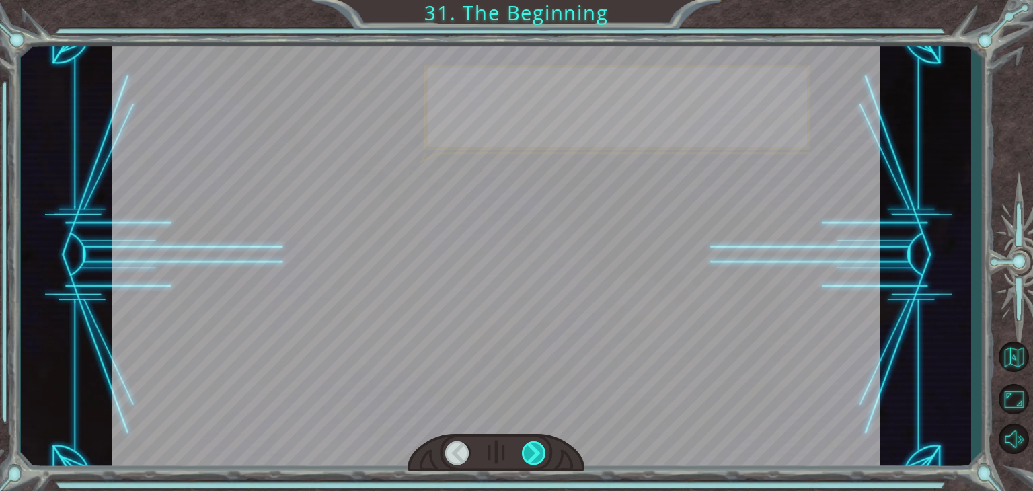
click at [535, 456] on div at bounding box center [534, 453] width 24 height 24
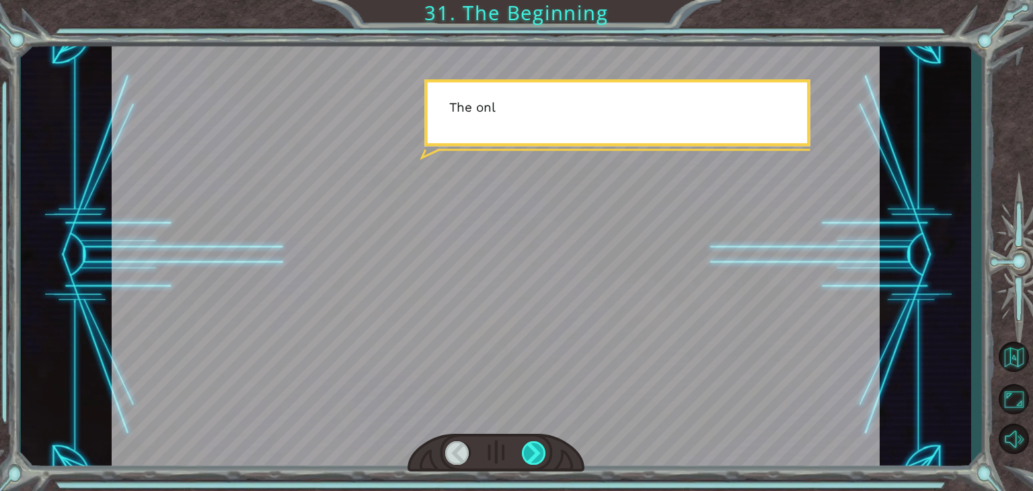
click at [535, 456] on div at bounding box center [534, 453] width 24 height 24
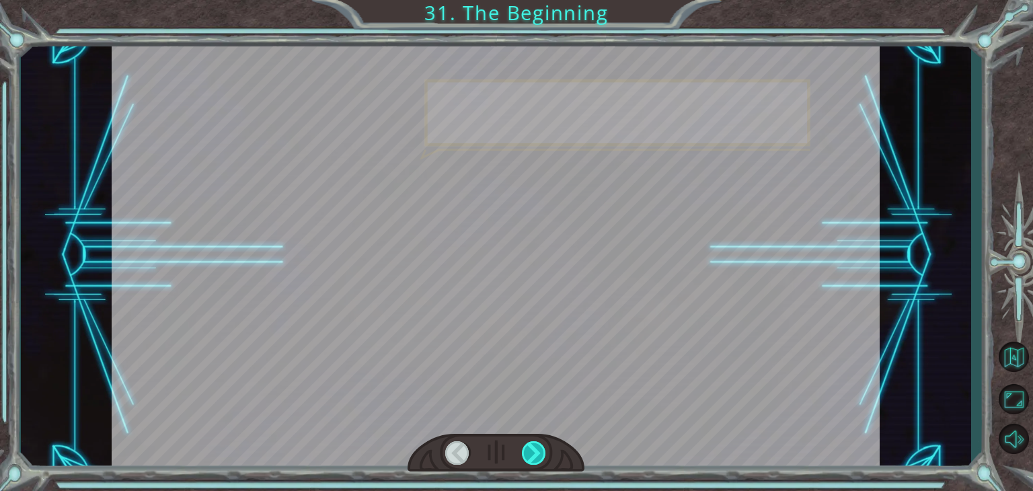
click at [535, 456] on div at bounding box center [534, 453] width 24 height 24
click at [557, 477] on div "Temporary Text H e y , V e g a ! W e d i d i t ! L o o k a t t h e s u n ! . . …" at bounding box center [516, 245] width 1033 height 491
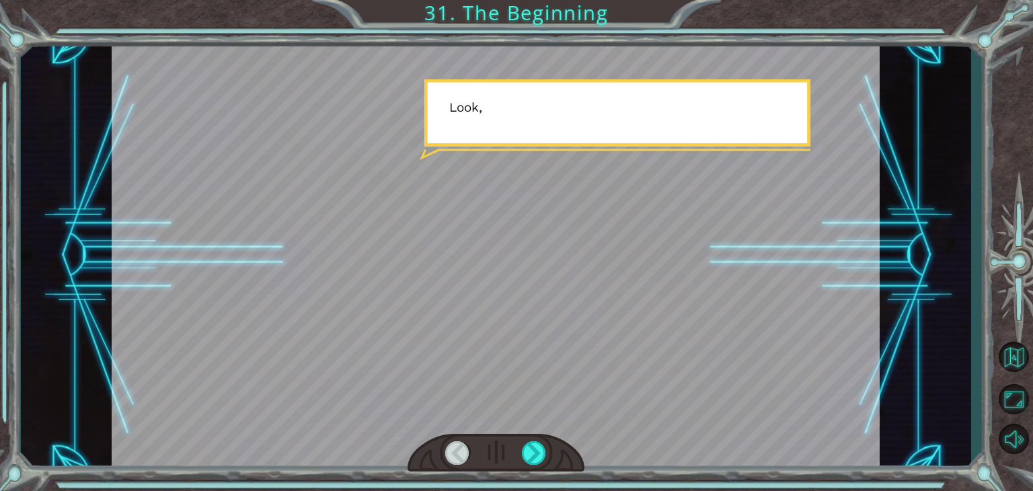
click at [557, 477] on div "Temporary Text H e y , V e g a ! W e d i d i t ! L o o k a t t h e s u n ! . . …" at bounding box center [516, 245] width 1033 height 491
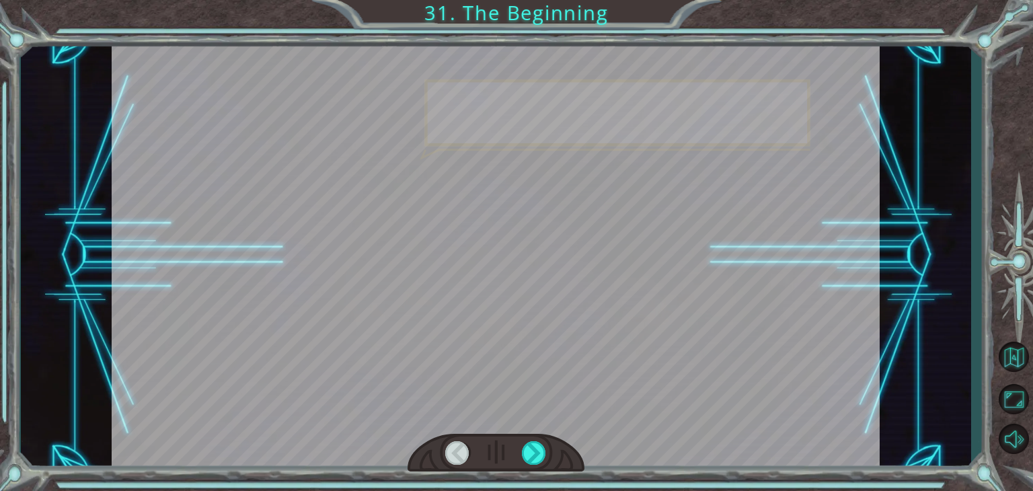
click at [557, 477] on div "Temporary Text H e y , V e g a ! W e d i d i t ! L o o k a t t h e s u n ! . . …" at bounding box center [516, 245] width 1033 height 491
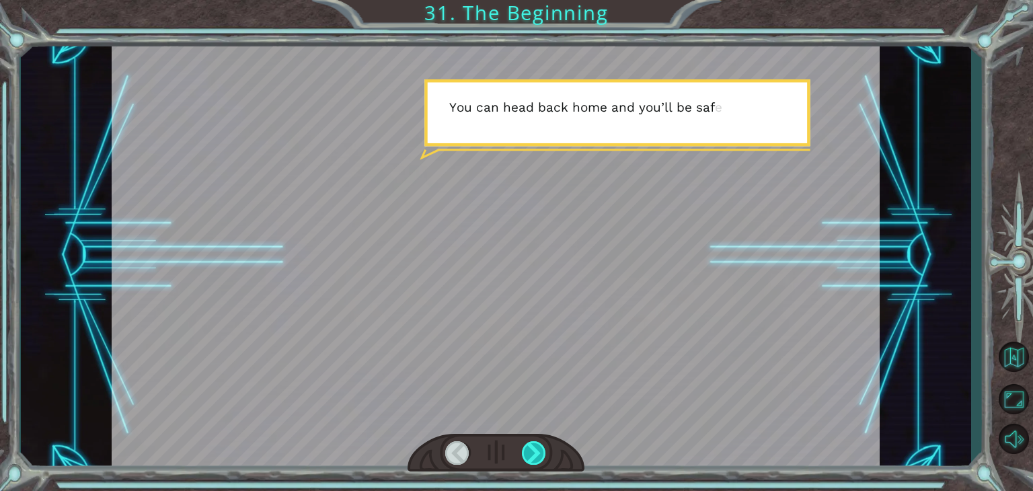
click at [527, 455] on div at bounding box center [534, 453] width 24 height 24
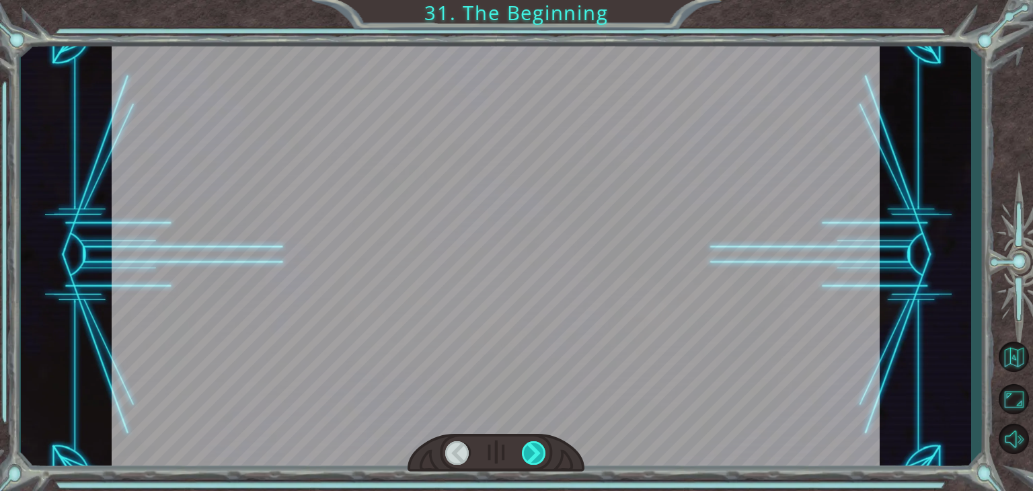
click at [527, 455] on div at bounding box center [534, 453] width 24 height 24
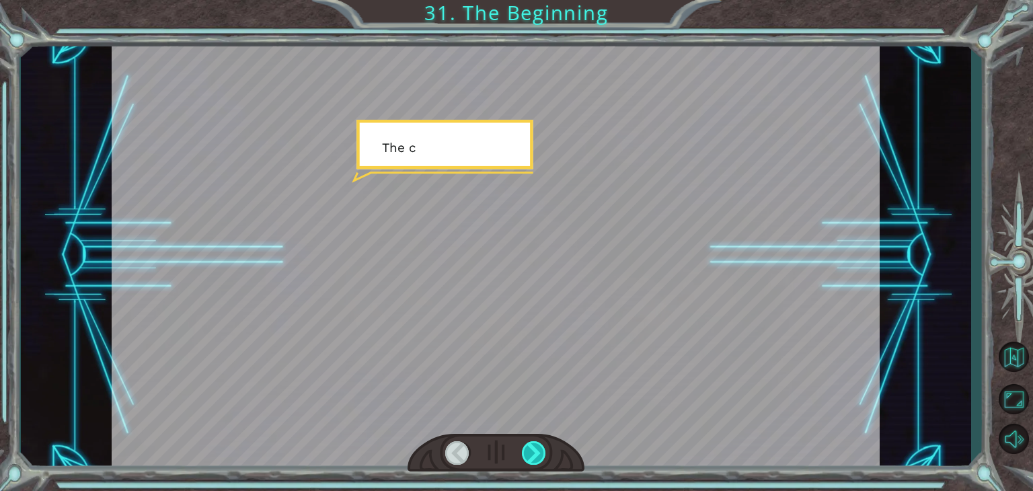
click at [527, 455] on div at bounding box center [534, 453] width 24 height 24
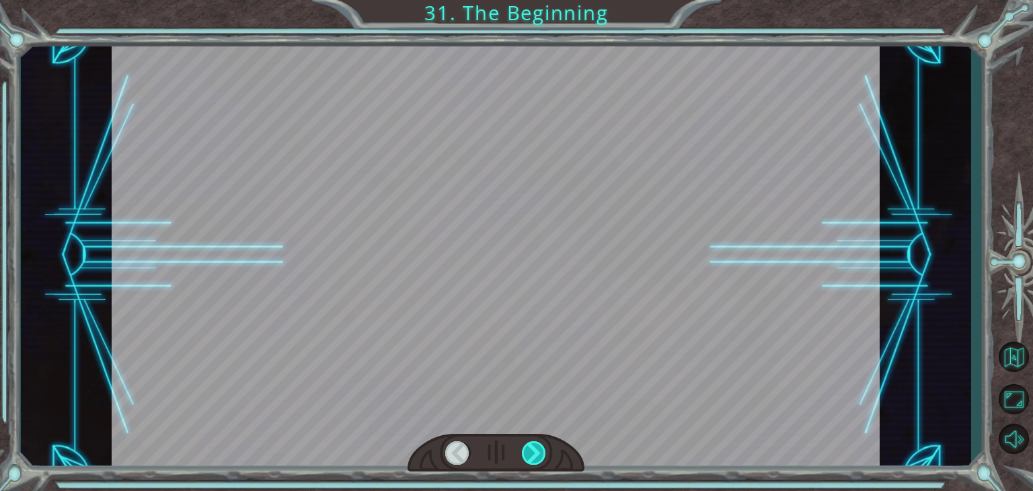
click at [527, 455] on div at bounding box center [534, 453] width 24 height 24
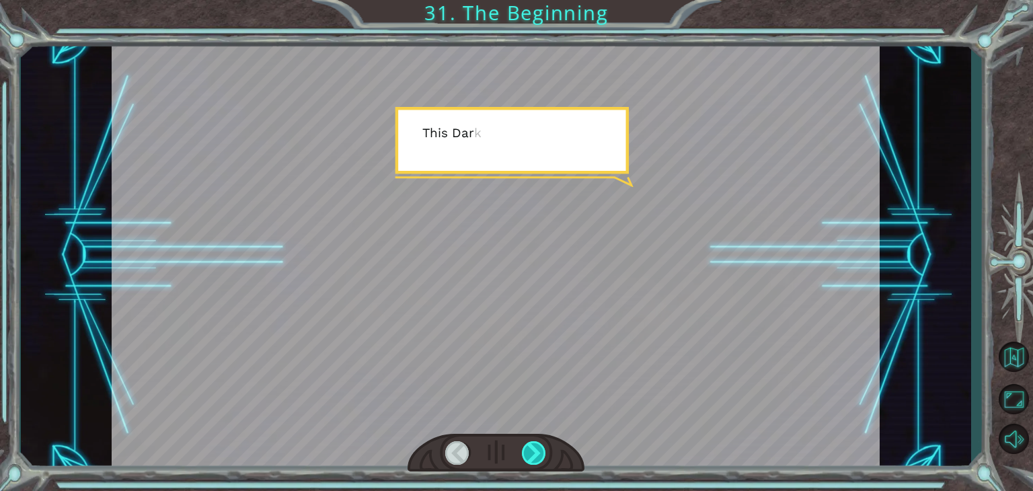
click at [527, 455] on div at bounding box center [534, 453] width 24 height 24
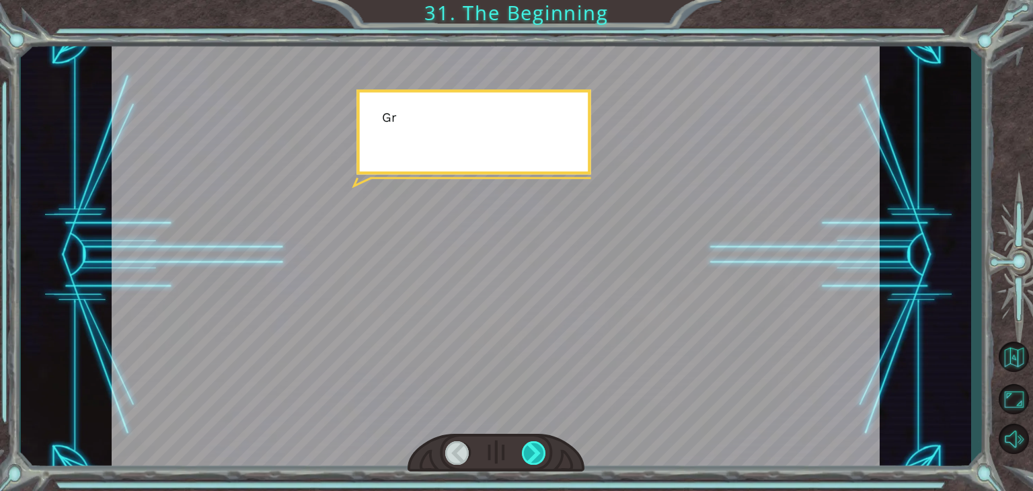
click at [527, 455] on div at bounding box center [534, 453] width 24 height 24
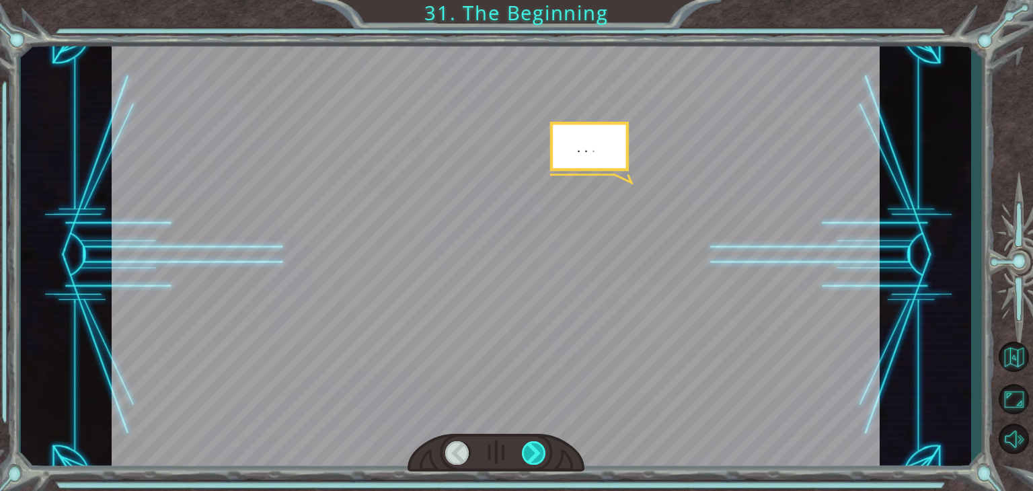
click at [527, 455] on div at bounding box center [534, 453] width 24 height 24
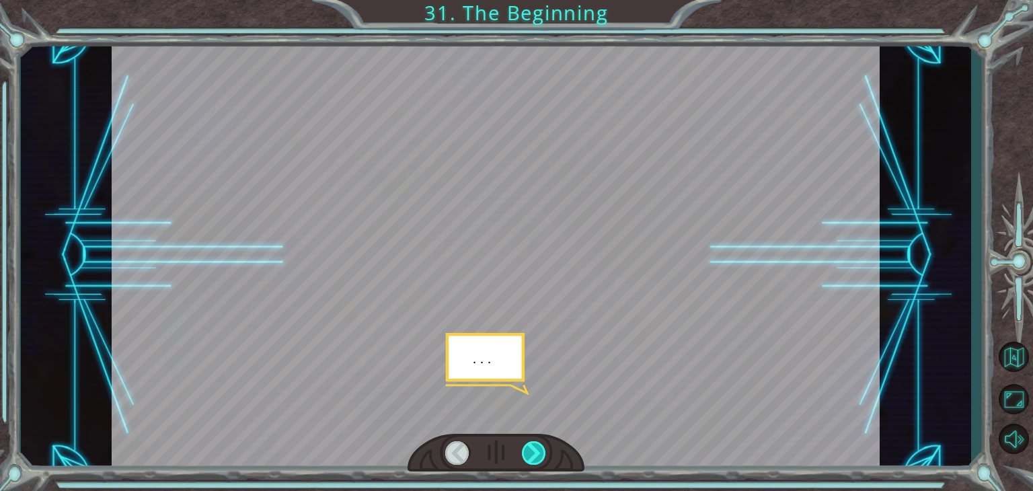
click at [527, 455] on div at bounding box center [534, 453] width 24 height 24
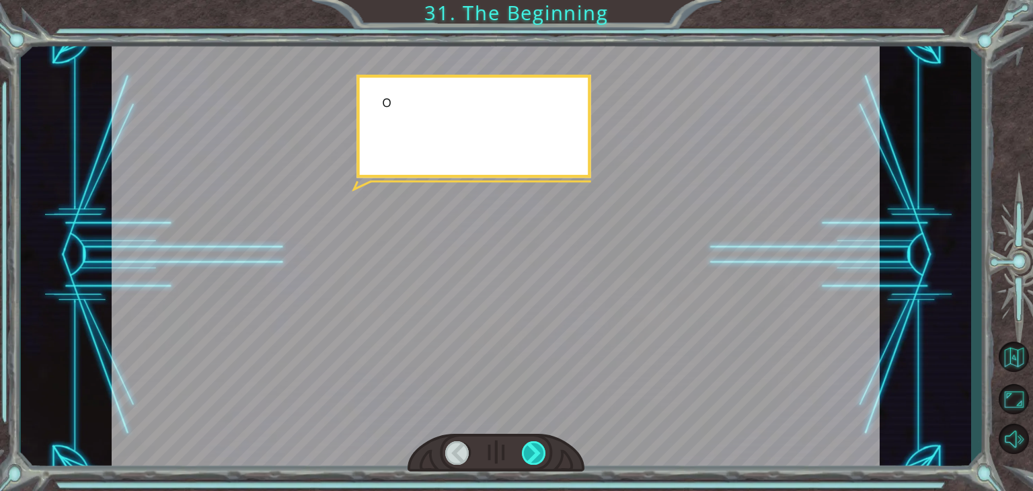
click at [527, 455] on div at bounding box center [534, 453] width 24 height 24
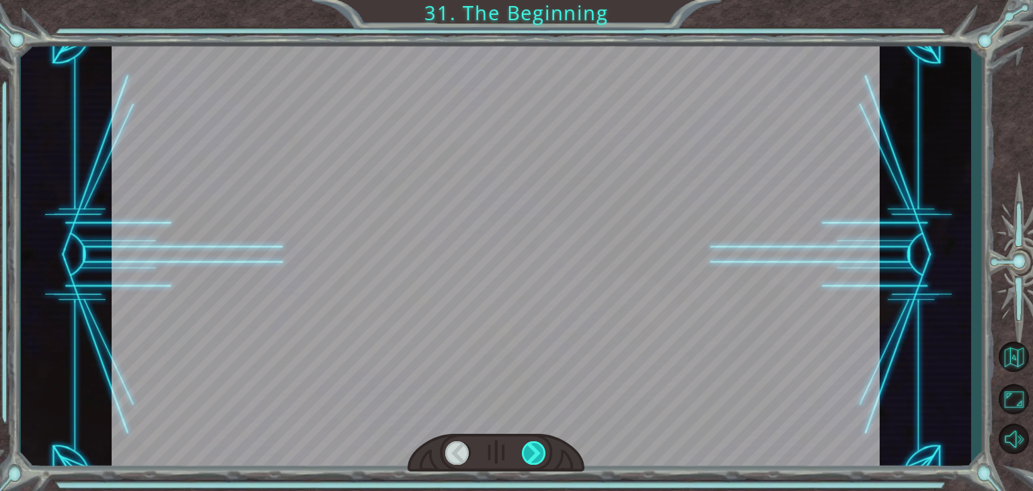
click at [527, 455] on div at bounding box center [534, 453] width 24 height 24
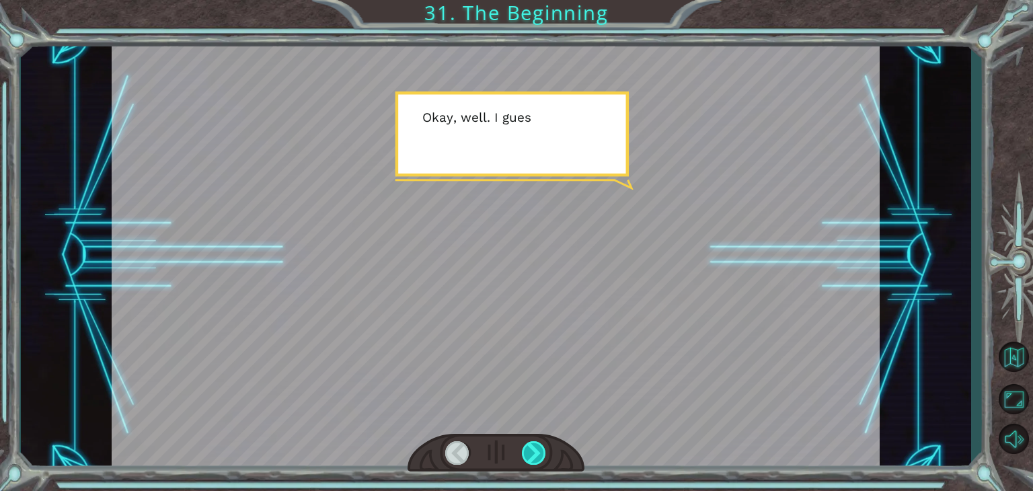
click at [527, 461] on div at bounding box center [534, 453] width 24 height 24
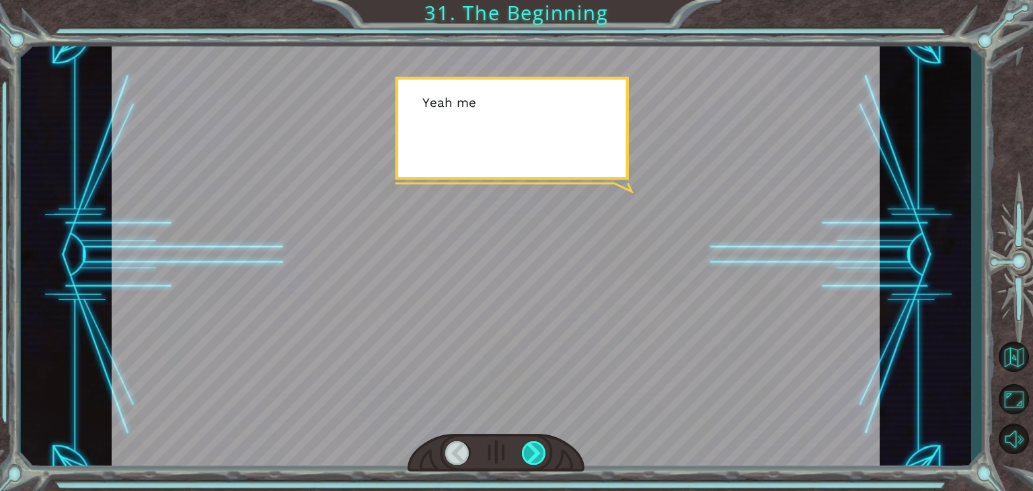
click at [527, 461] on div at bounding box center [534, 453] width 24 height 24
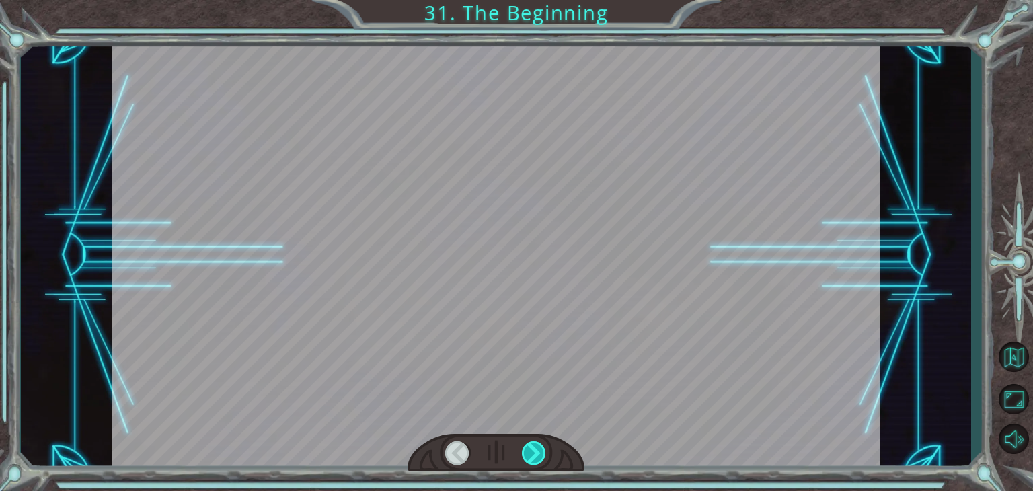
click at [527, 461] on div at bounding box center [534, 453] width 24 height 24
click at [528, 467] on div at bounding box center [496, 453] width 177 height 39
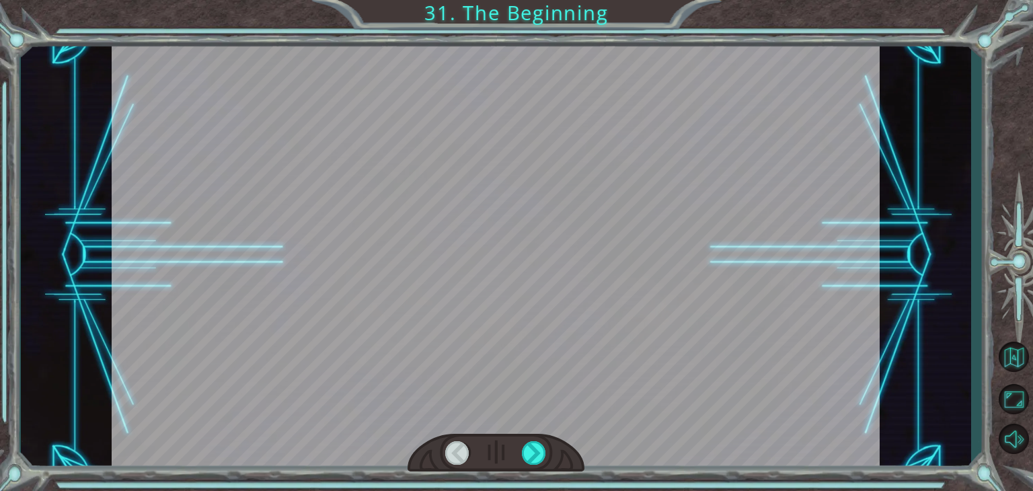
click at [528, 467] on div at bounding box center [496, 453] width 177 height 39
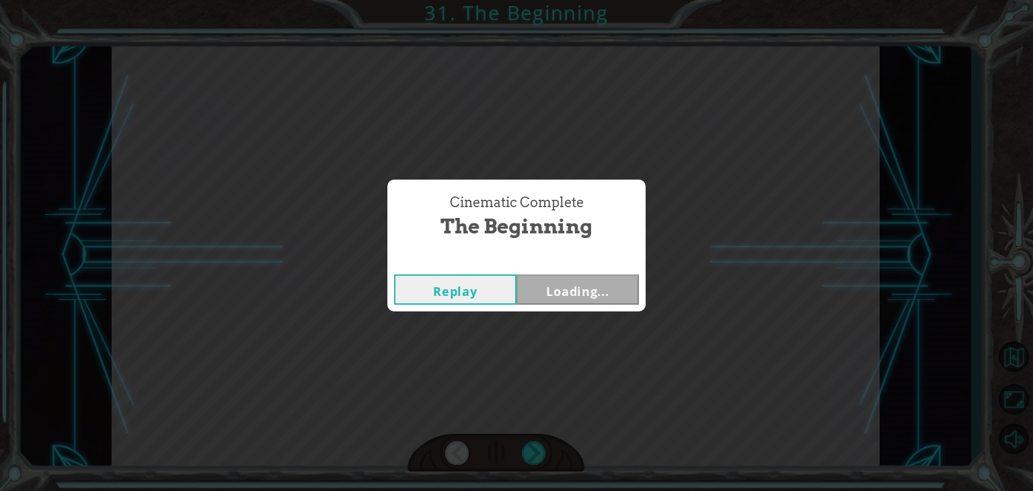
click at [531, 467] on div "Cinematic Complete The Beginning Replay Loading..." at bounding box center [516, 245] width 1033 height 491
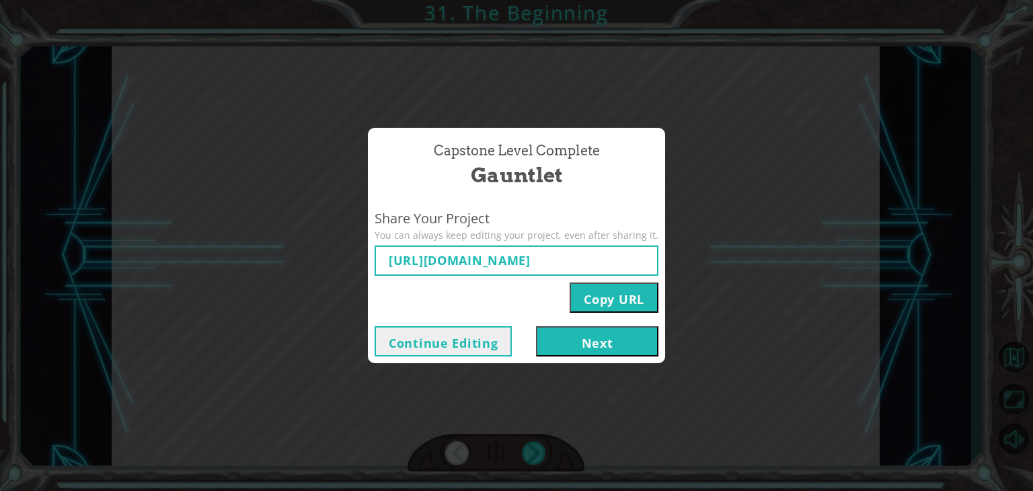
type input "https://www.ozaria.com/play/game-dev-level/1fhcapstoneb/68a423705b8c566d7849f12…"
click at [600, 300] on button "Copy URL" at bounding box center [614, 297] width 89 height 30
